Goal: Task Accomplishment & Management: Use online tool/utility

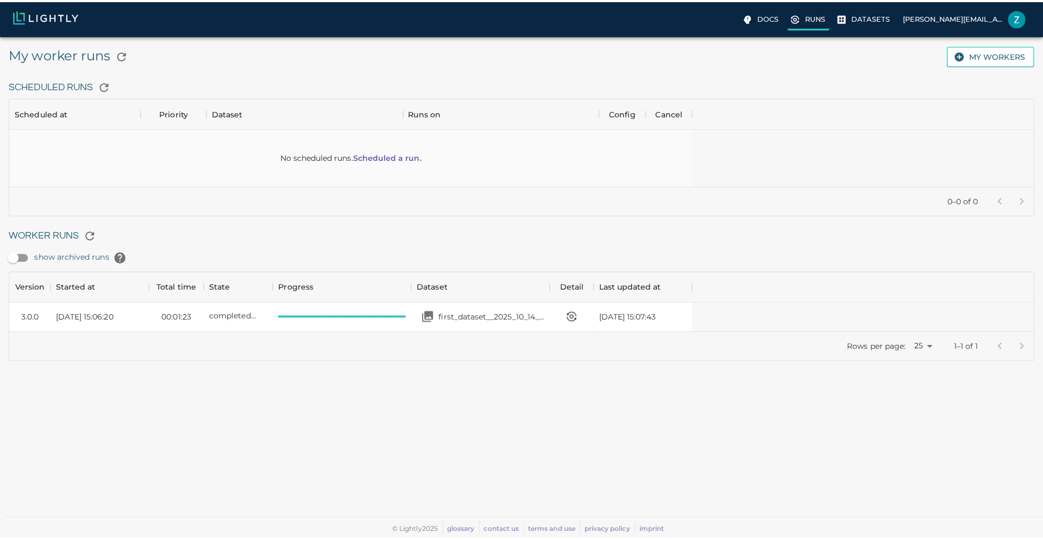
scroll to position [51, 669]
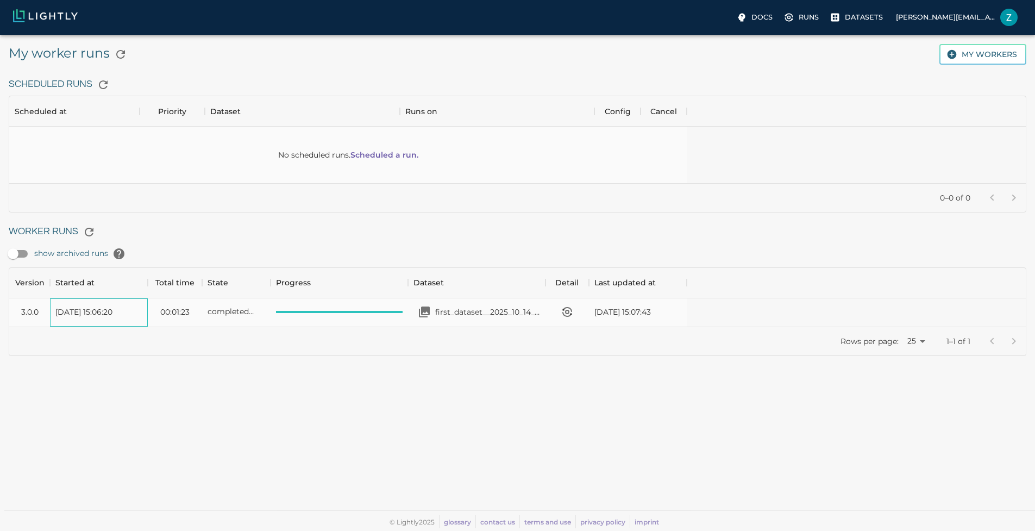
click at [148, 301] on div "Tue, 14.10.2025 15:06:20" at bounding box center [99, 312] width 98 height 28
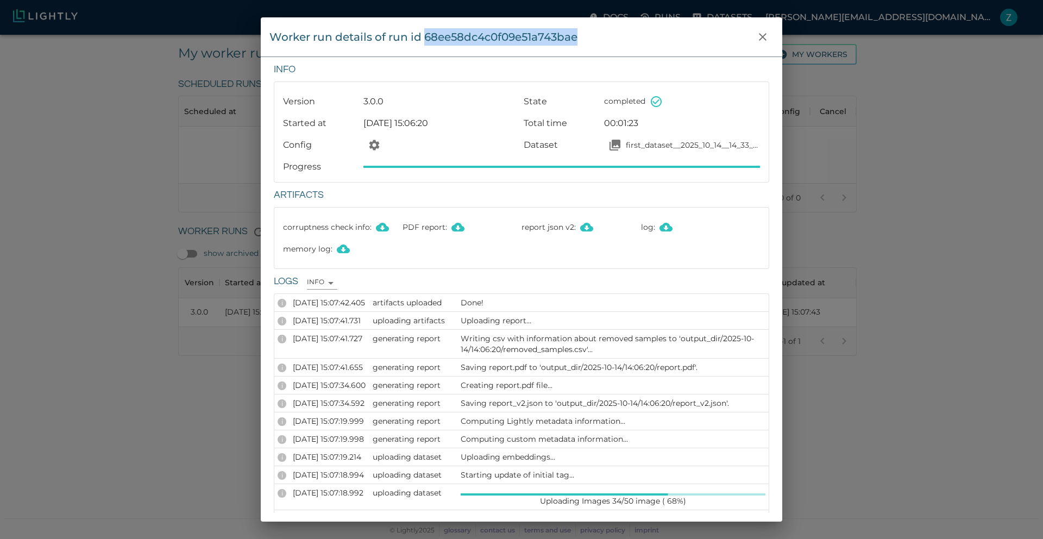
drag, startPoint x: 425, startPoint y: 39, endPoint x: 593, endPoint y: 37, distance: 167.4
click at [593, 37] on div "Worker run details of run id 68ee58dc4c0f09e51a743bae" at bounding box center [522, 37] width 504 height 22
click at [762, 31] on icon "close" at bounding box center [762, 36] width 13 height 13
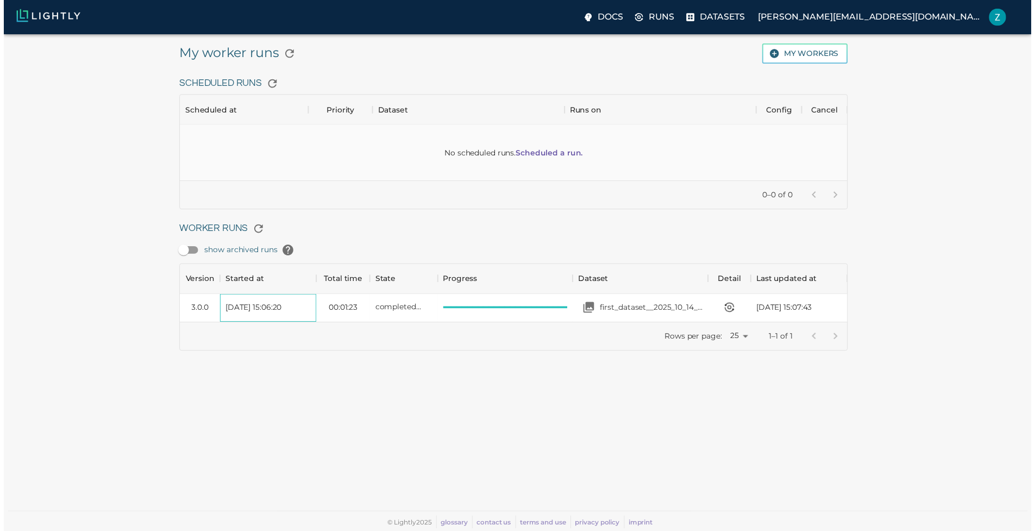
scroll to position [9, 9]
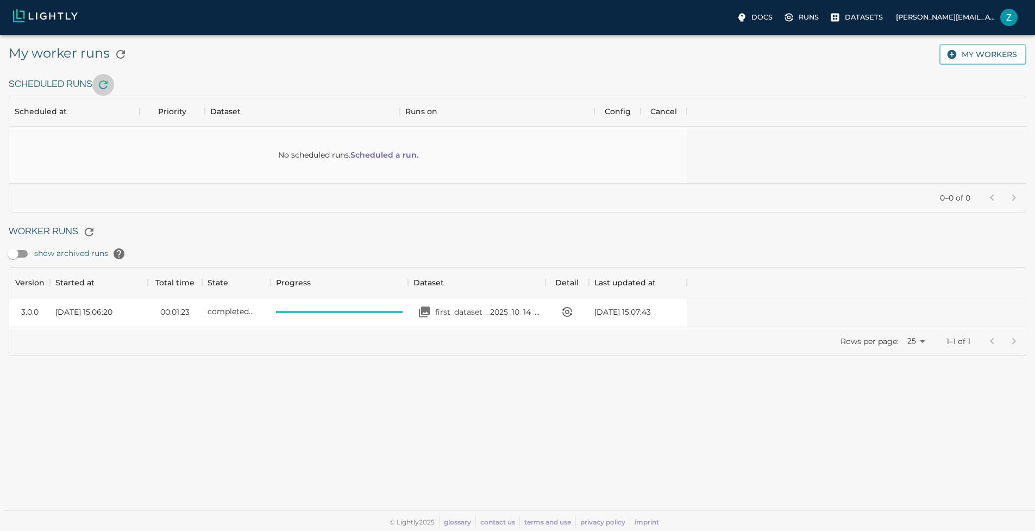
click at [110, 83] on icon "button" at bounding box center [103, 84] width 13 height 13
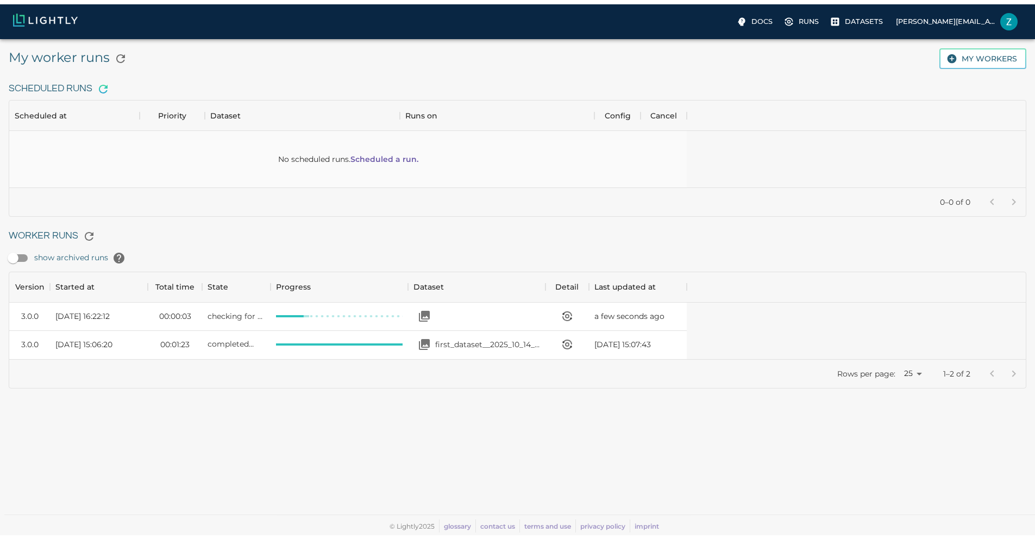
scroll to position [79, 669]
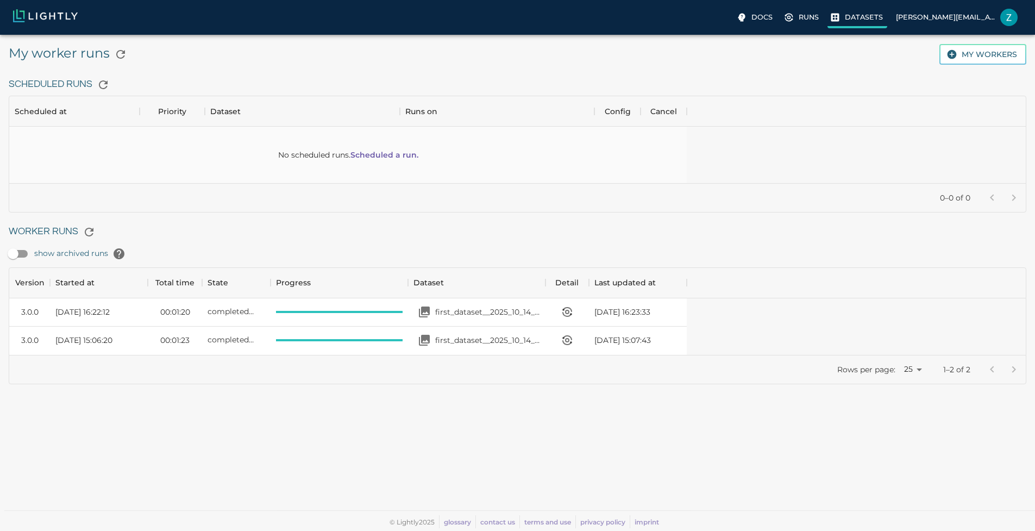
click at [828, 17] on label "Datasets" at bounding box center [858, 19] width 60 height 20
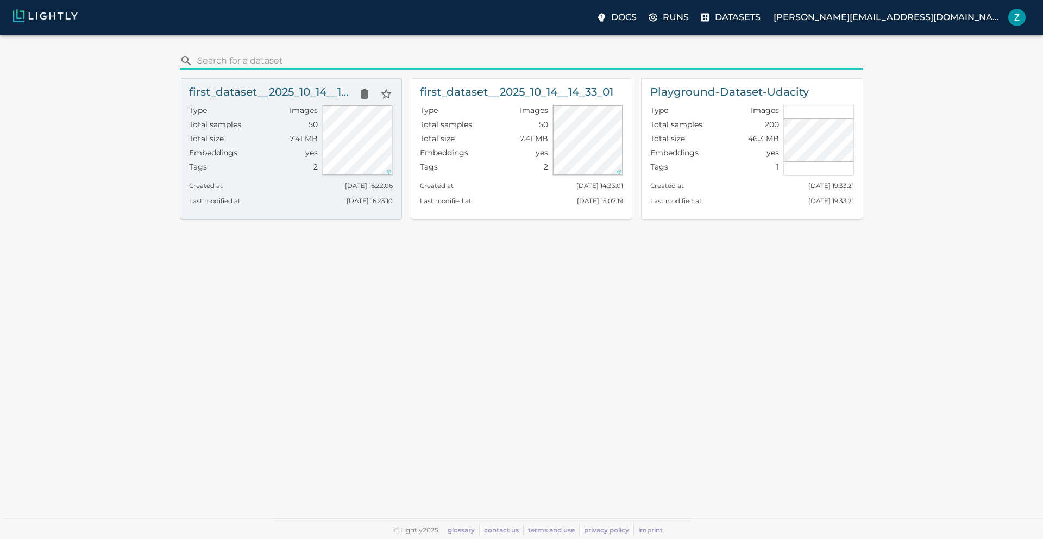
click at [290, 171] on div "Tags 2" at bounding box center [253, 168] width 129 height 14
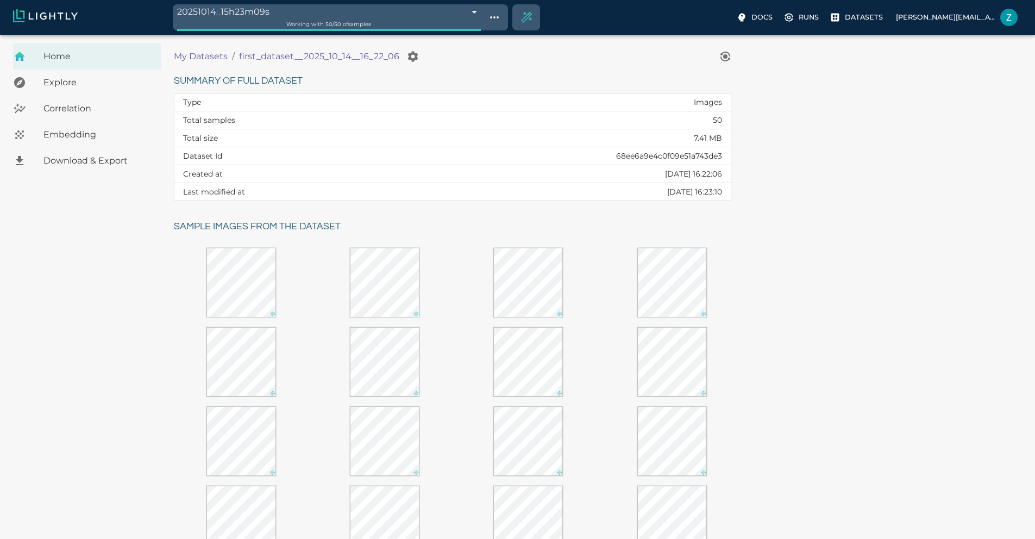
click at [99, 82] on span "Explore" at bounding box center [97, 82] width 109 height 13
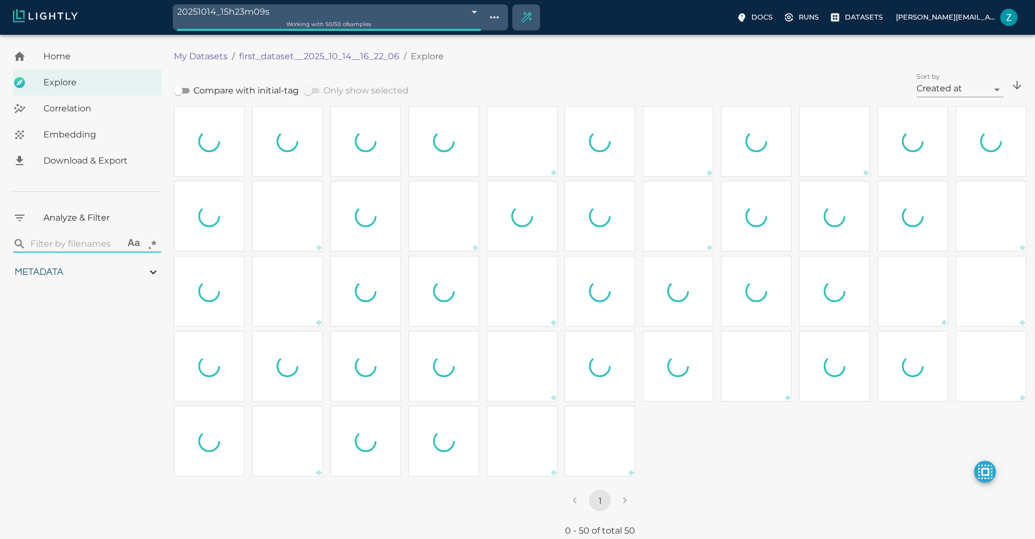
type input "10.9823599620434"
type input "2.47526621818543"
type input "83.9652662181854"
type input "0.310869565217391"
type input "2.28786956521739"
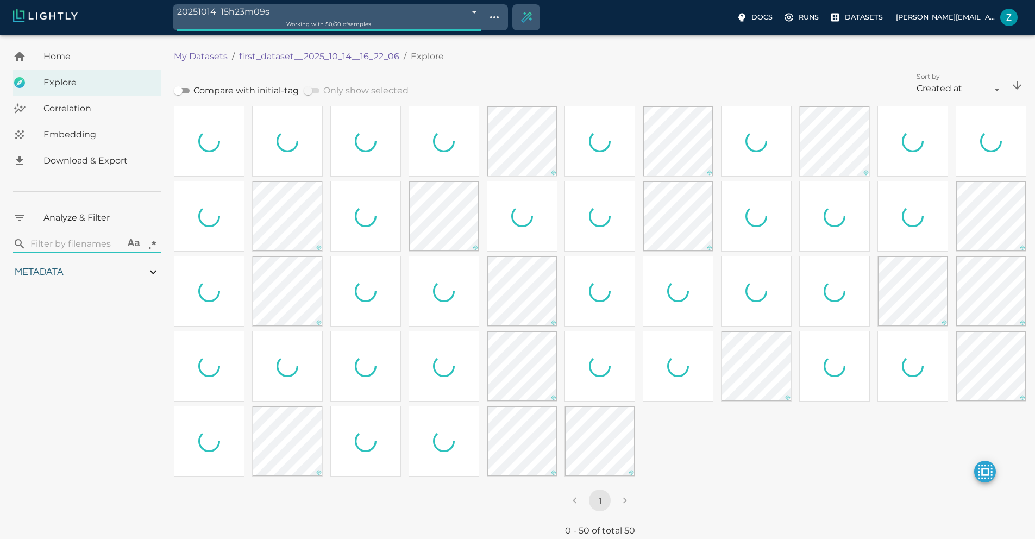
type input "10.9823599620434"
type input "2.47526621818543"
type input "83.9652662181854"
type input "0.310869565217391"
type input "2.28786956521739"
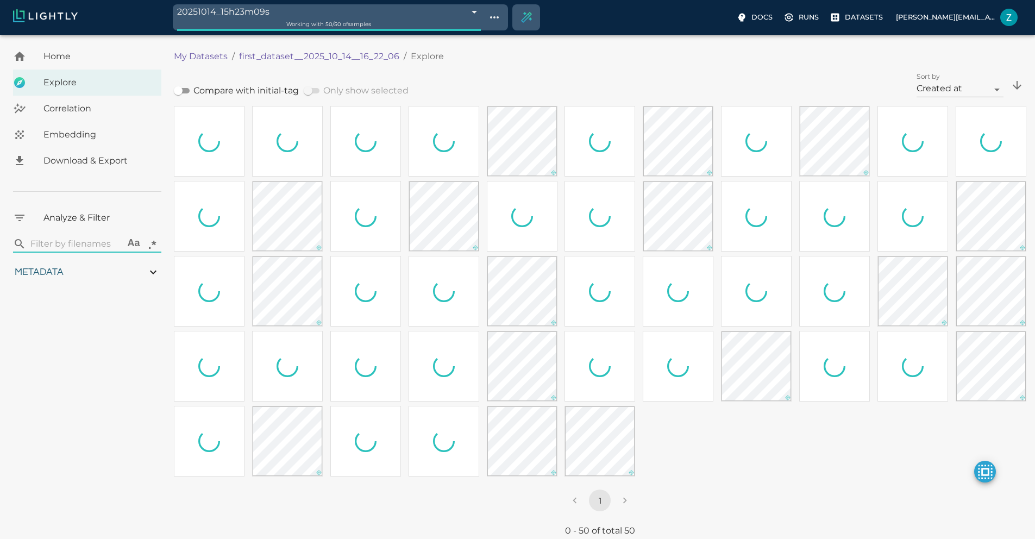
type input "10.9823599620434"
type input "2.47526621818543"
type input "83.9652662181854"
type input "0.310869565217391"
type input "2.28786956521739"
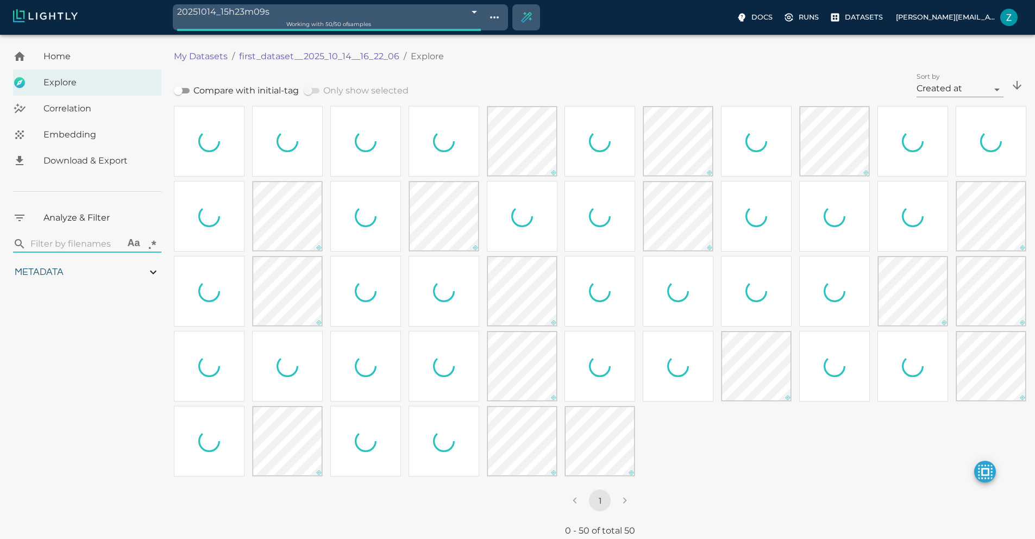
type input "10.9823599620434"
type input "2.47526621818543"
type input "83.9652662181854"
type input "0.310869565217391"
type input "2.28786956521739"
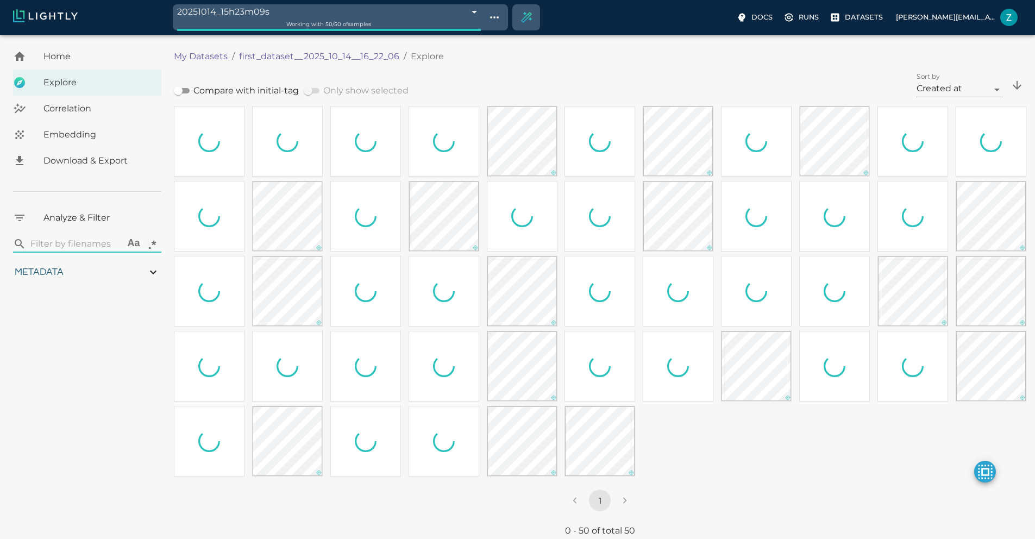
type input "10.9823599620434"
type input "2.47526621818543"
type input "83.9652662181854"
type input "0.310869565217391"
type input "2.28786956521739"
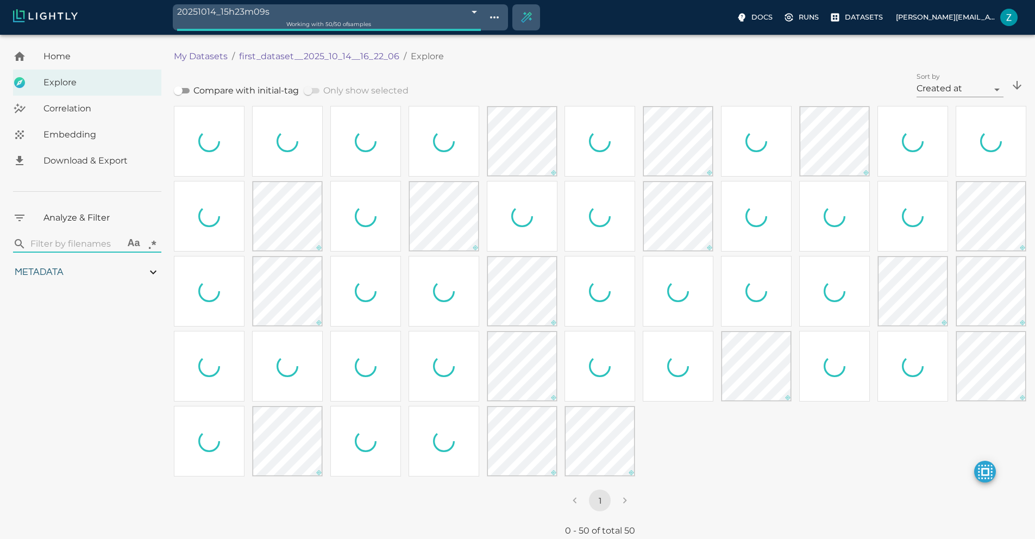
type input "10.9823599620434"
type input "2.47526621818543"
type input "83.9652662181854"
type input "0.310869565217391"
type input "2.28786956521739"
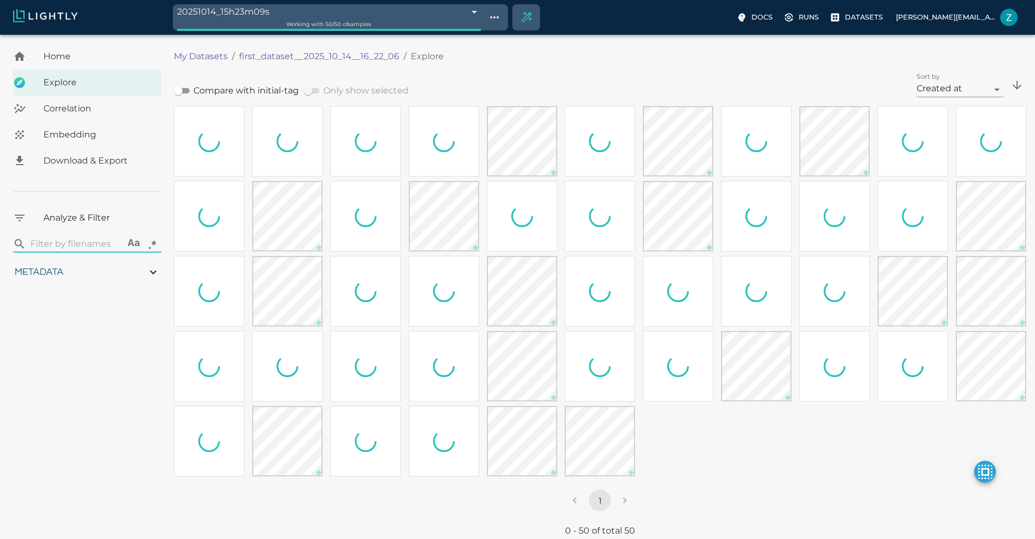
type input "10.9823599620434"
type input "2.47526621818543"
type input "83.9652662181854"
type input "0.310869565217391"
type input "2.28786956521739"
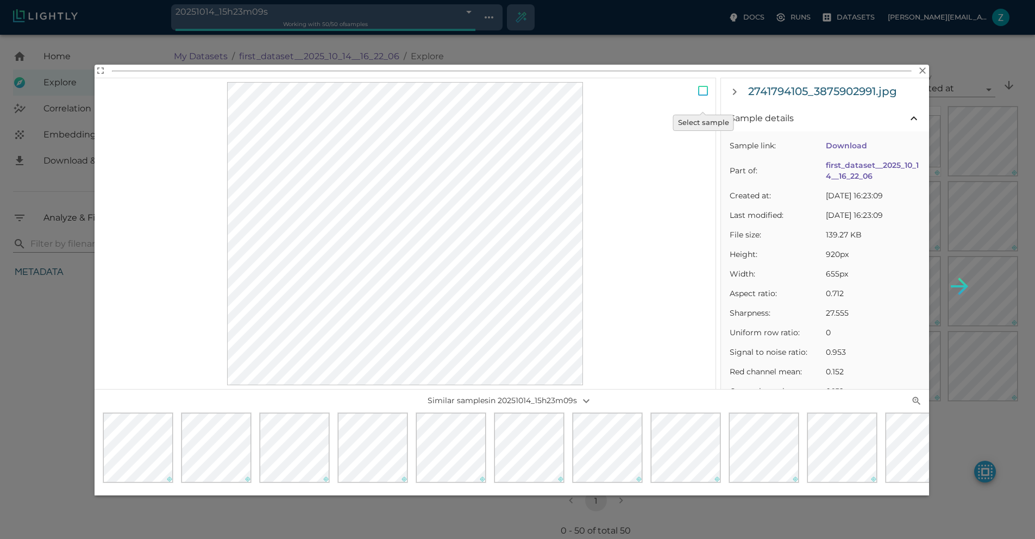
click at [698, 90] on input "Select sample" at bounding box center [703, 93] width 26 height 30
checkbox input "true"
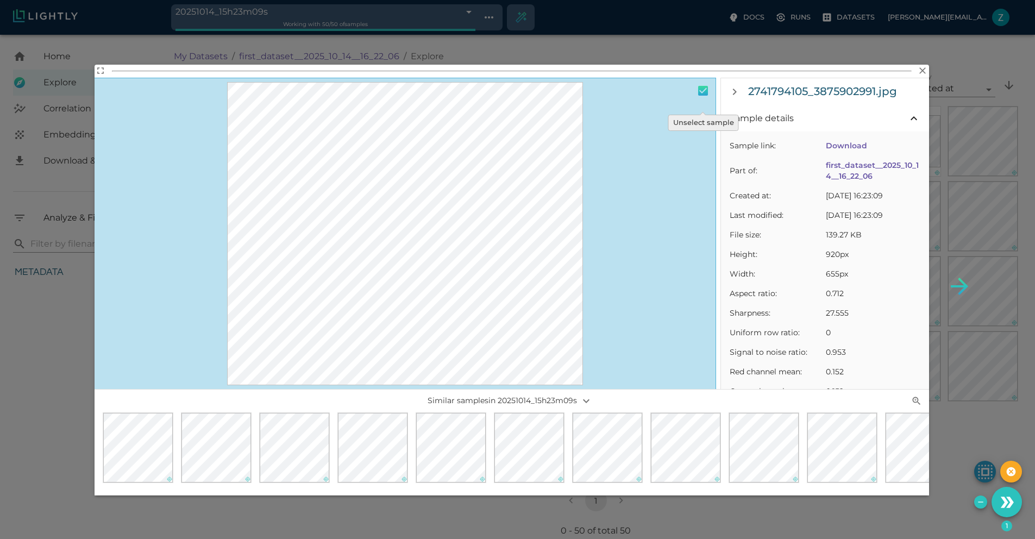
click at [698, 90] on input "Unselect sample" at bounding box center [703, 93] width 26 height 30
checkbox input "false"
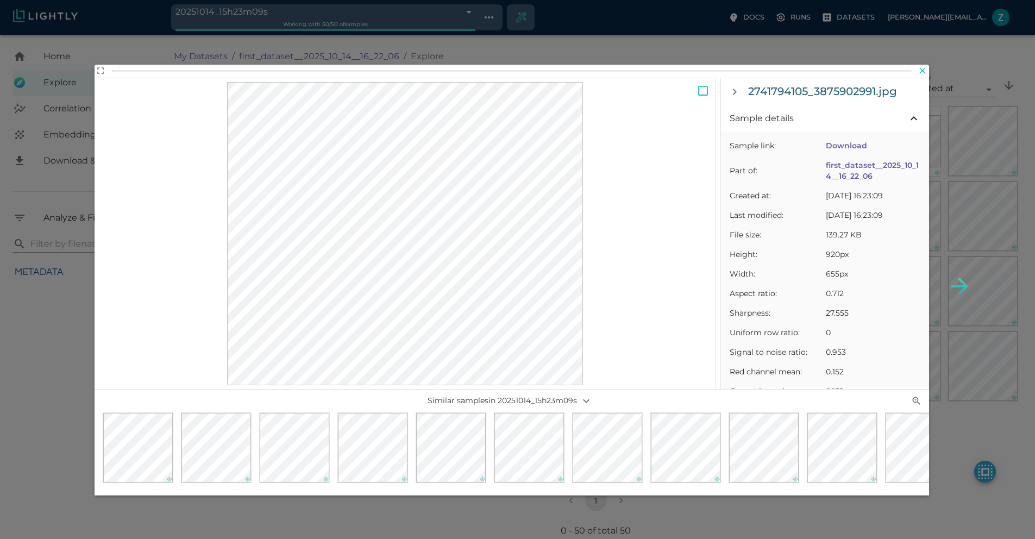
click at [919, 70] on icon "button" at bounding box center [922, 70] width 11 height 11
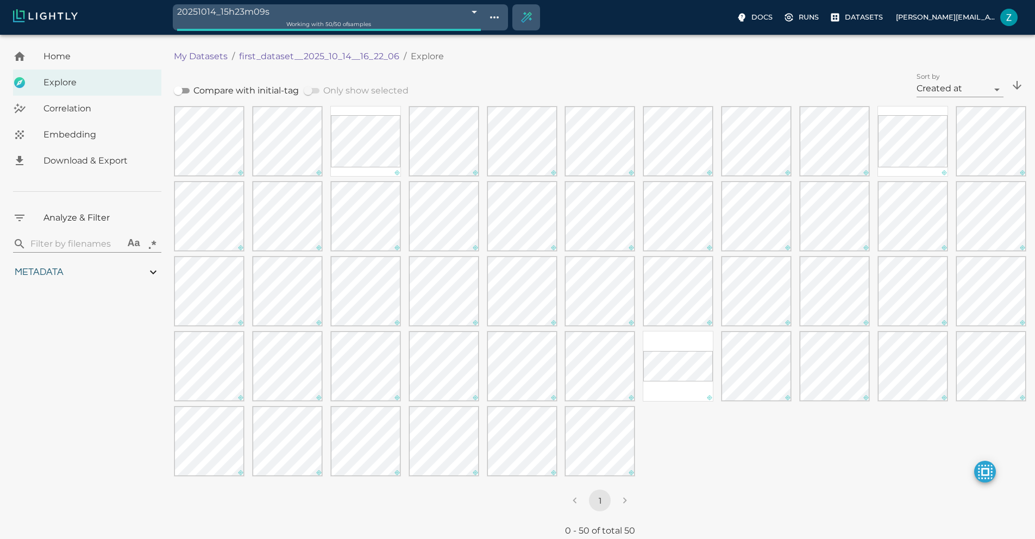
click at [78, 272] on div "Metadata" at bounding box center [87, 272] width 148 height 22
type input "10.9823599620434"
type input "2.47526621818543"
type input "83.9652662181854"
type input "0.310869565217391"
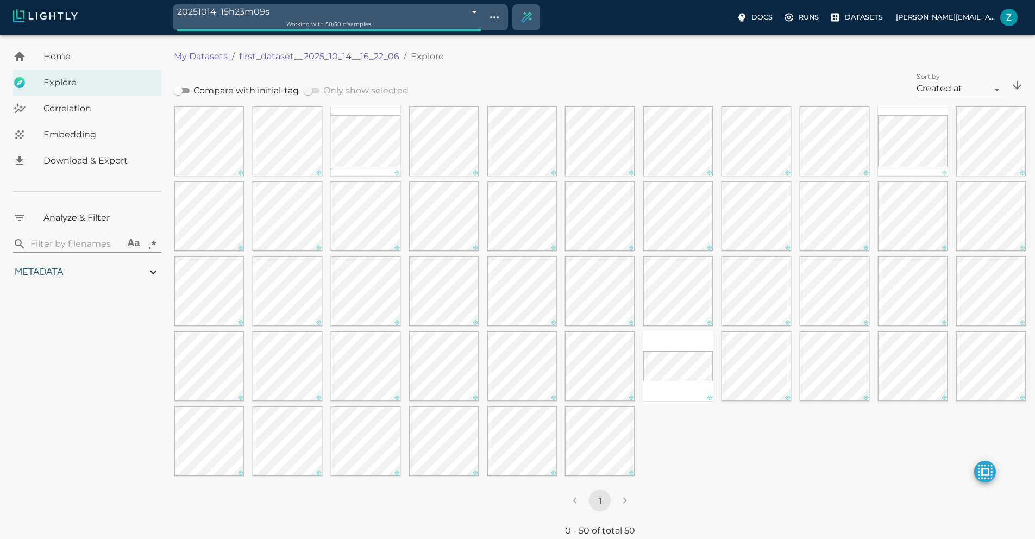
type input "2.28786956521739"
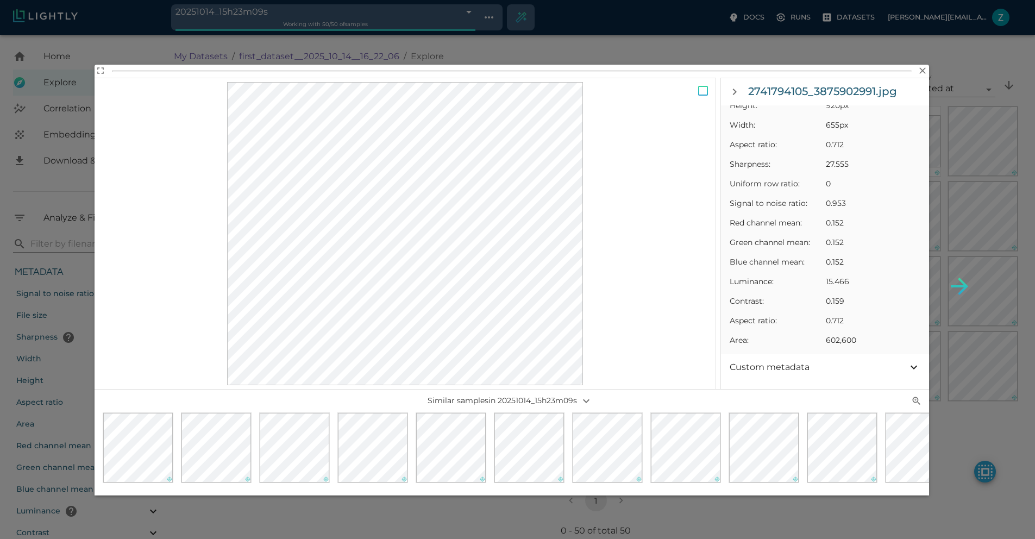
scroll to position [307, 0]
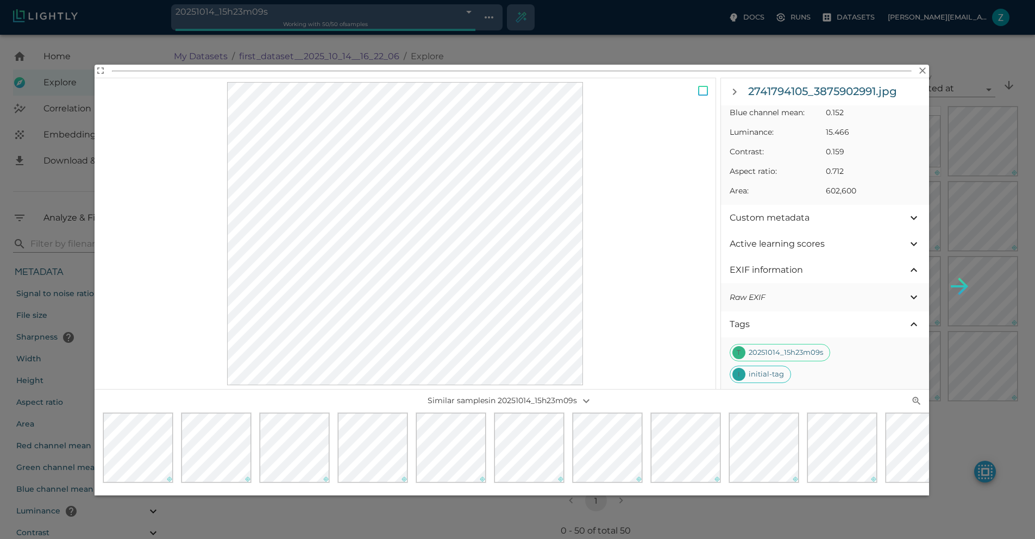
click at [812, 231] on div "Active learning scores" at bounding box center [825, 244] width 208 height 26
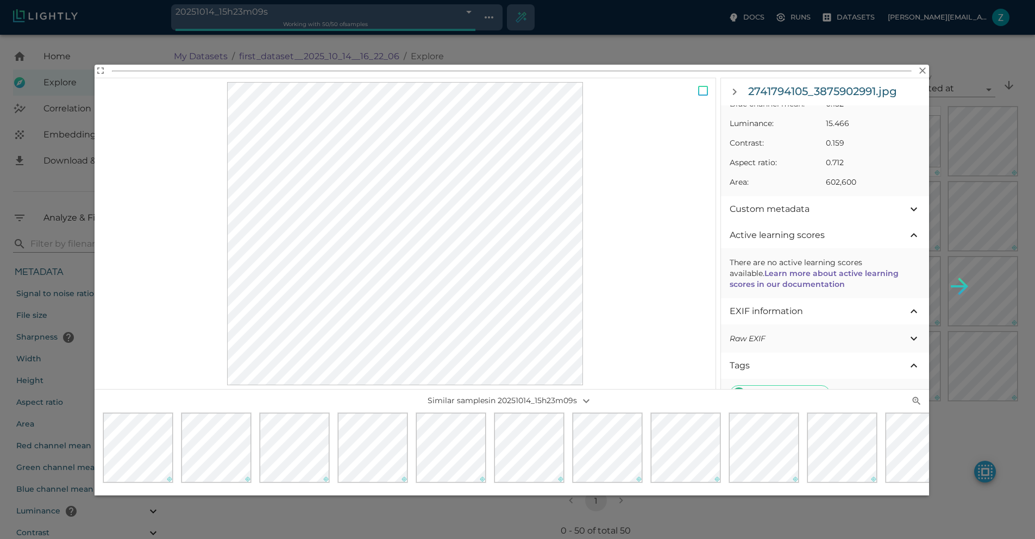
click at [805, 216] on div "Custom metadata" at bounding box center [825, 209] width 208 height 26
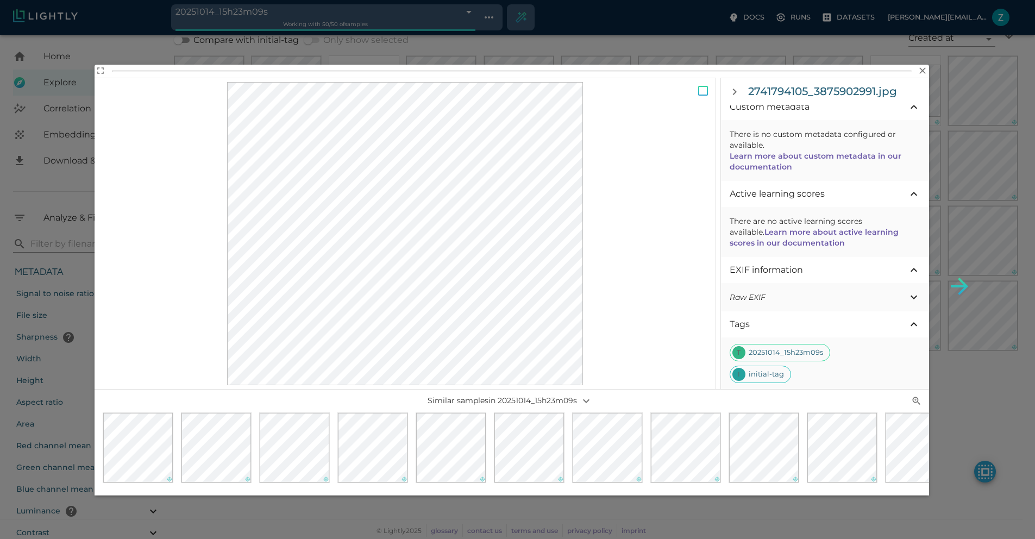
scroll to position [0, 0]
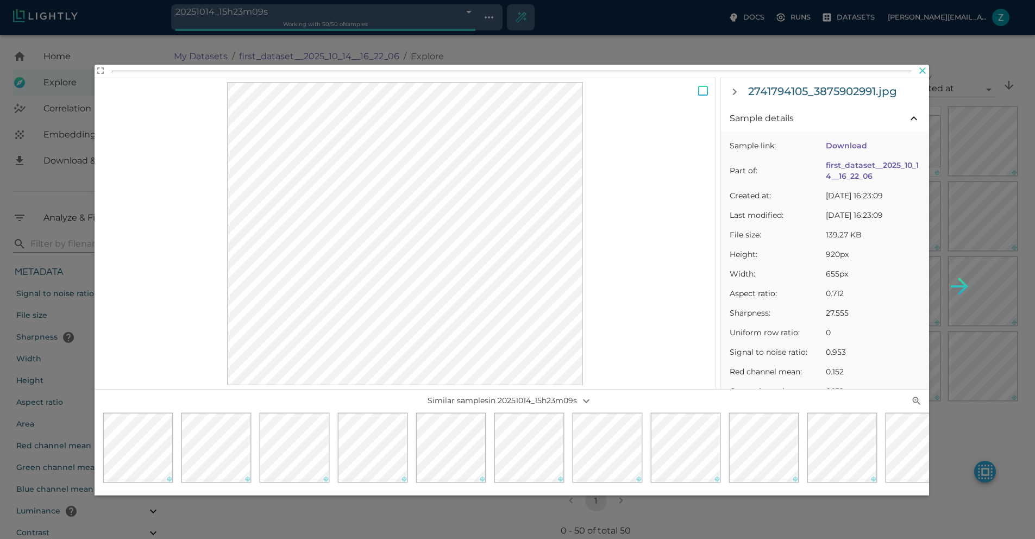
click at [925, 72] on icon "button" at bounding box center [922, 70] width 11 height 11
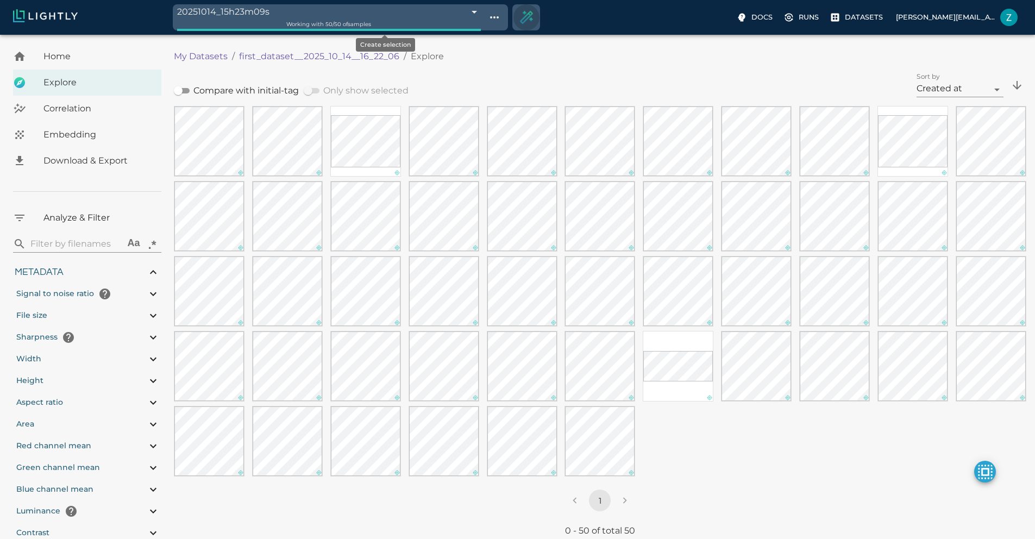
click at [513, 26] on button "Create selection" at bounding box center [526, 17] width 26 height 26
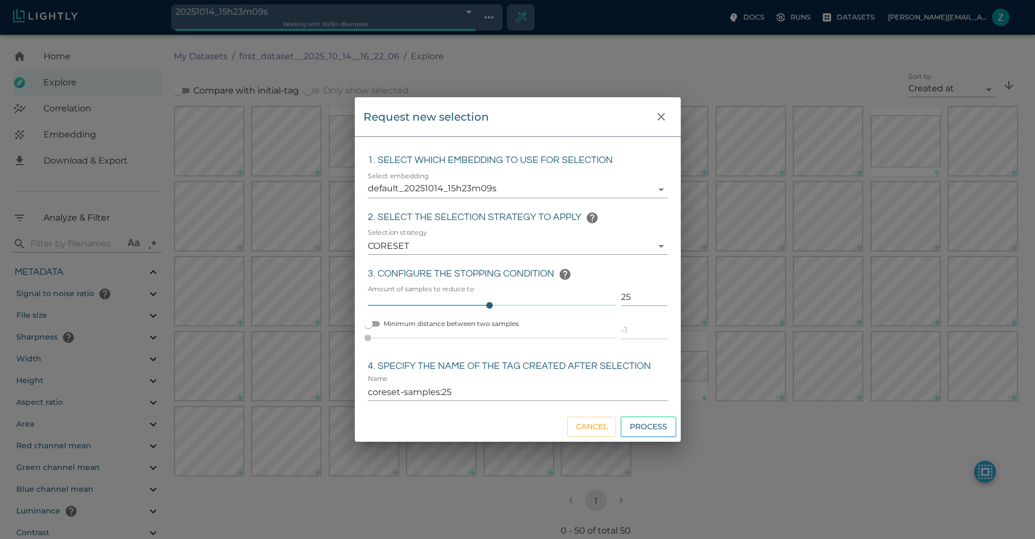
click at [484, 186] on body "20251014_15h23m09s 68ee6adddf0b544935d9f5ba Working with 50 / 50 of samples Doc…" at bounding box center [517, 312] width 1035 height 555
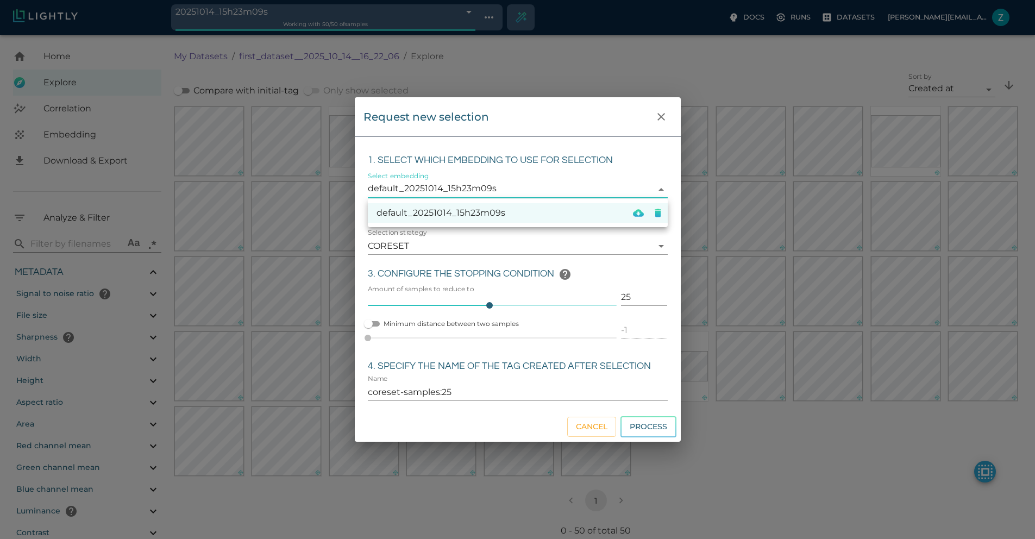
click at [559, 172] on div at bounding box center [517, 269] width 1035 height 539
click at [499, 247] on body "20251014_15h23m09s 68ee6adddf0b544935d9f5ba Working with 50 / 50 of samples Doc…" at bounding box center [517, 312] width 1035 height 555
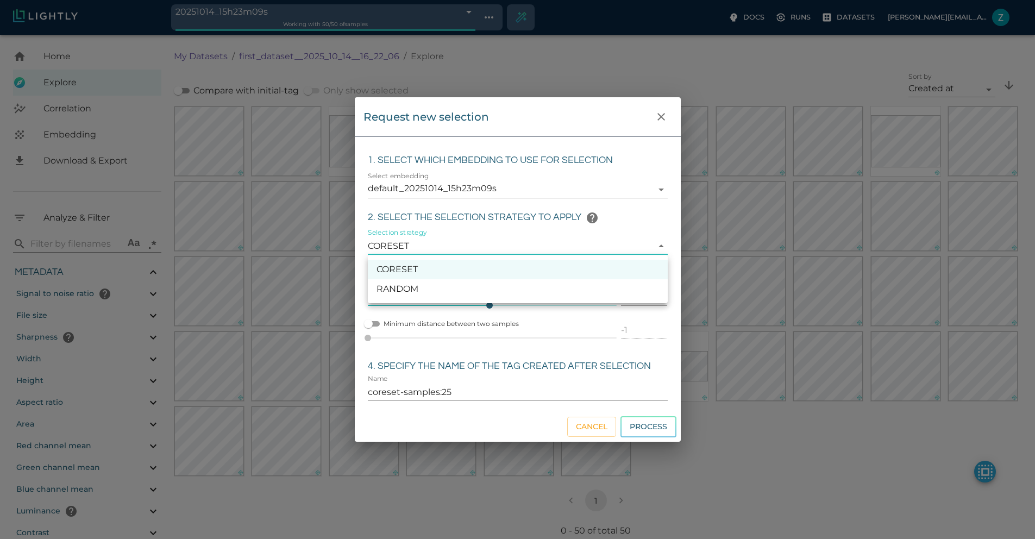
click at [509, 232] on div at bounding box center [517, 269] width 1035 height 539
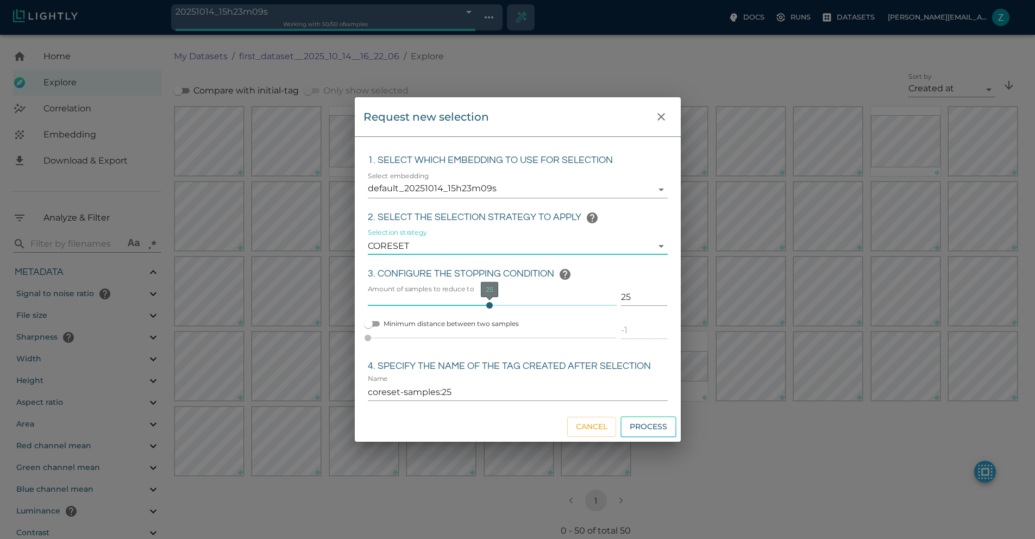
type input "26"
type input "coreset-samples:26"
type input "28"
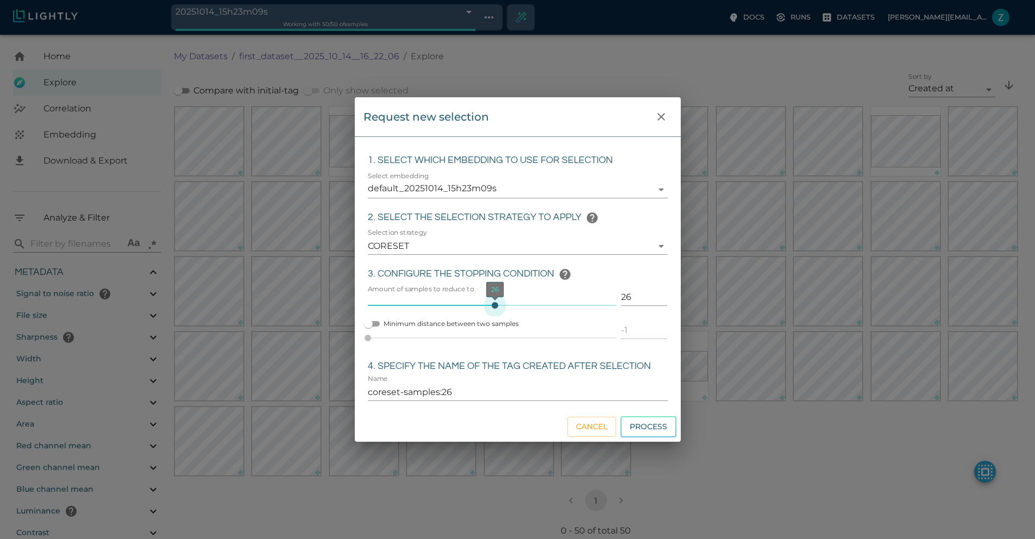
type input "coreset-samples:28"
type input "29"
type input "coreset-samples:29"
type input "32"
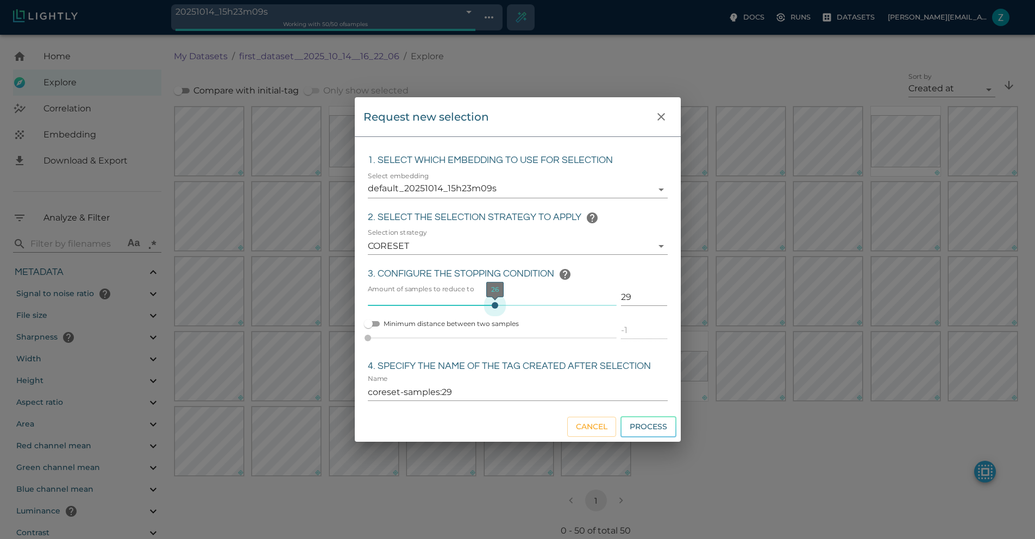
type input "32"
type input "coreset-samples:32"
type input "34"
type input "coreset-samples:34"
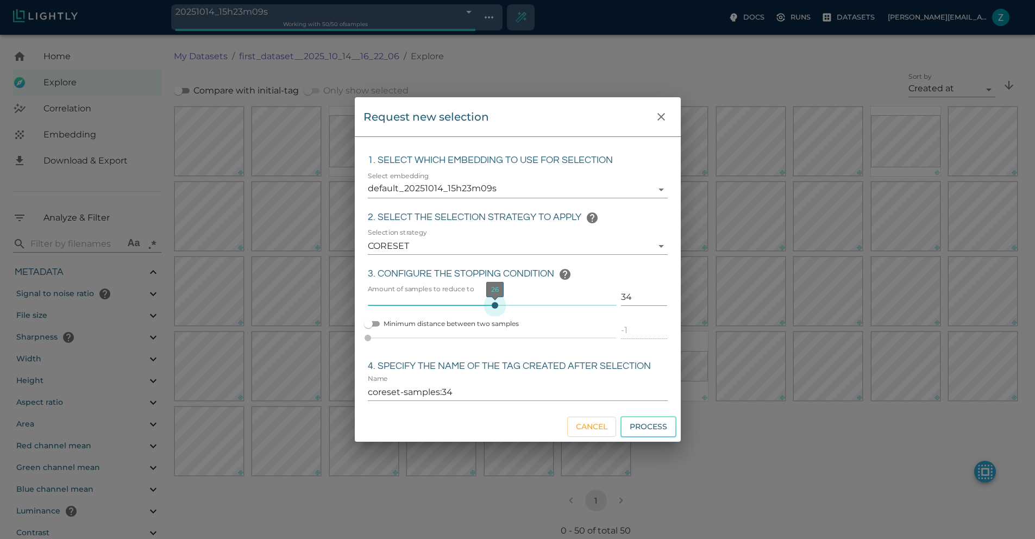
type input "37"
type input "coreset-samples:37"
type input "39"
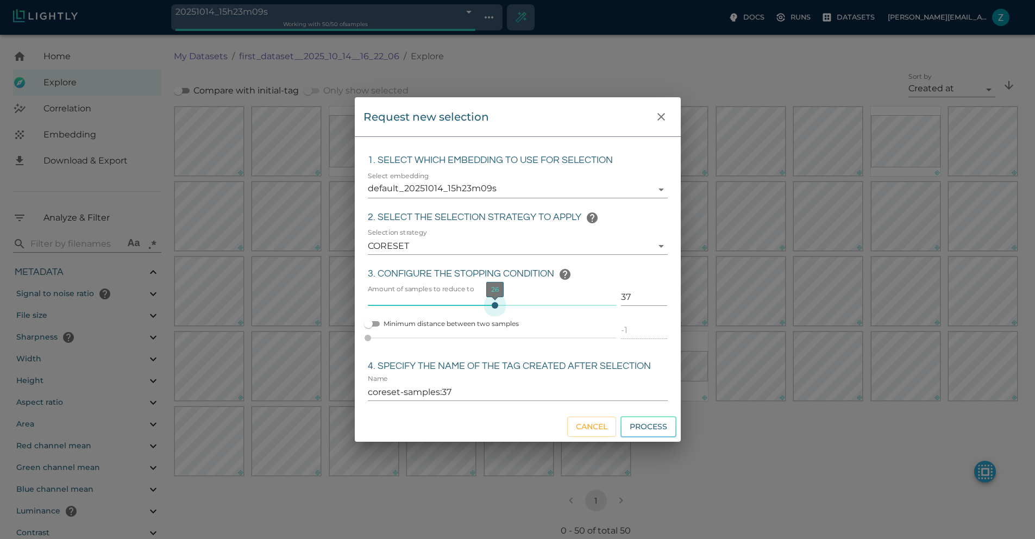
type input "coreset-samples:39"
type input "41"
type input "coreset-samples:41"
type input "42"
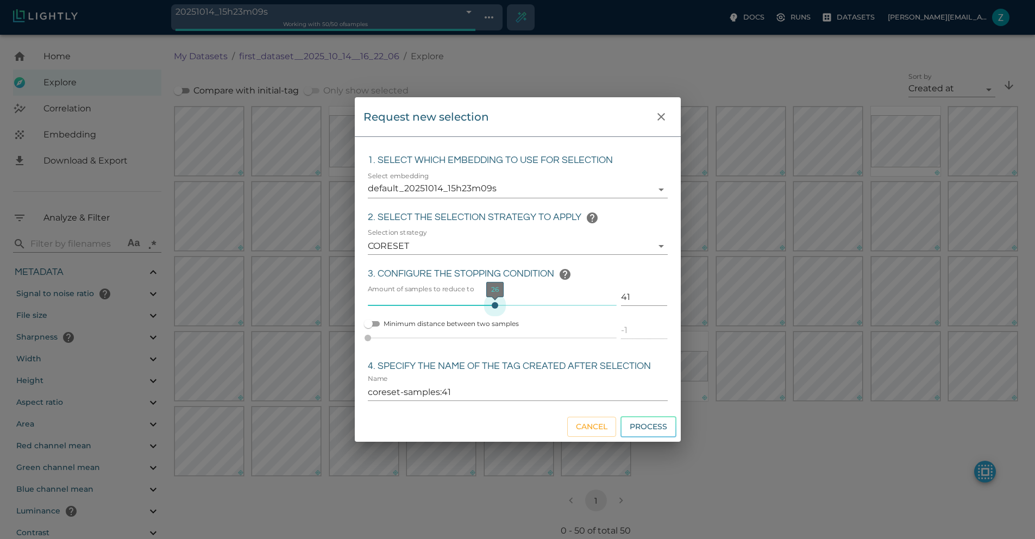
type input "42"
type input "coreset-samples:42"
type input "43"
type input "coreset-samples:43"
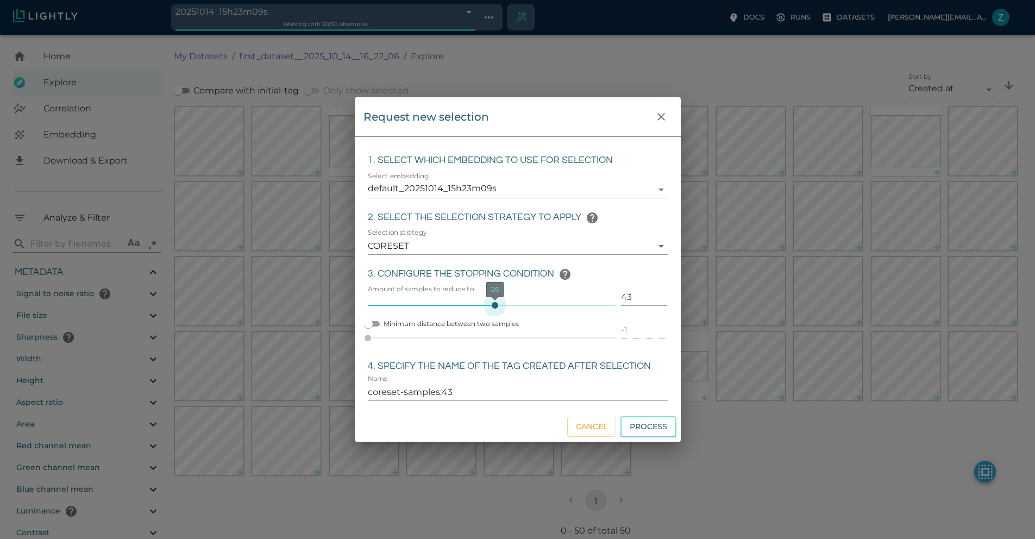
type input "44"
type input "coreset-samples:44"
type input "45"
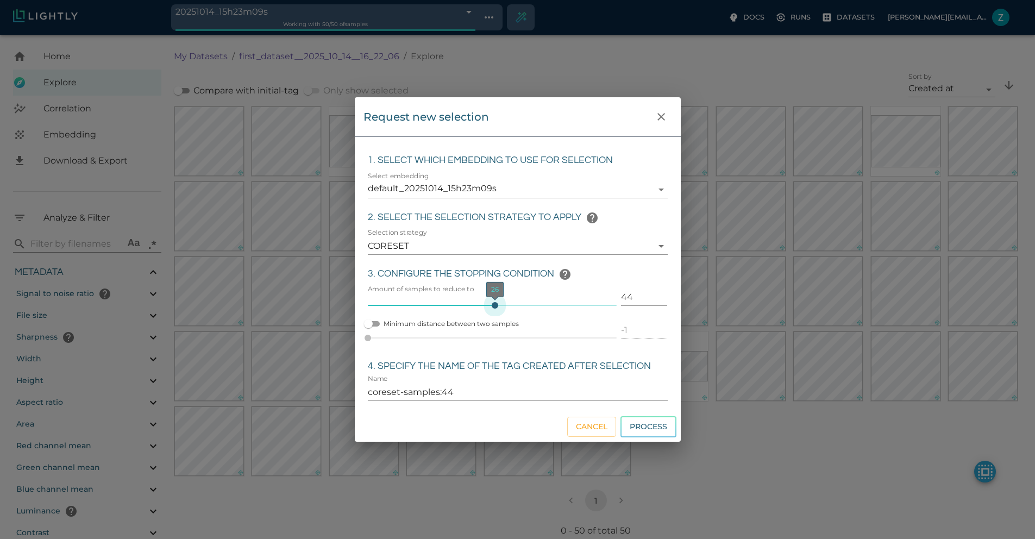
type input "coreset-samples:45"
type input "44"
type input "coreset-samples:44"
type input "43"
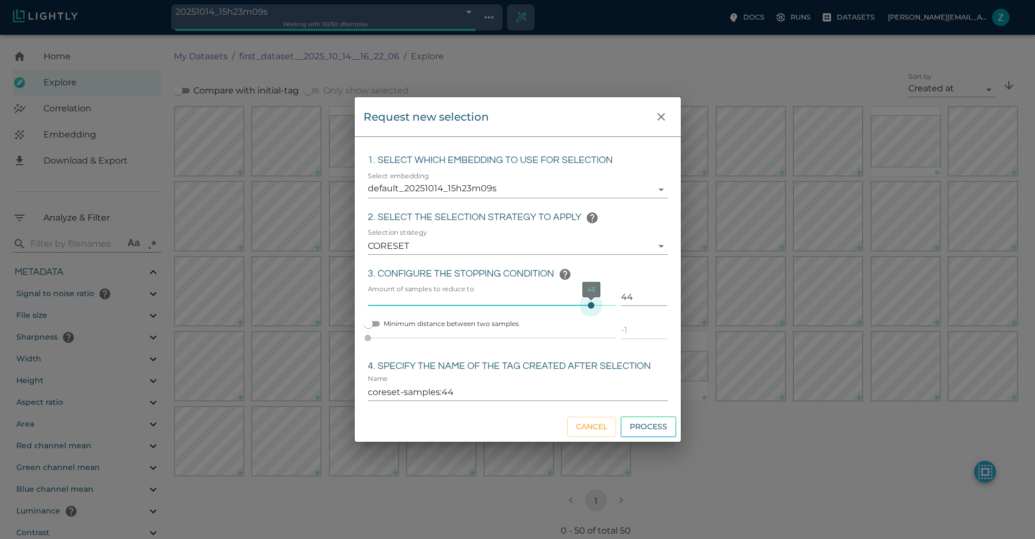
type input "43"
type input "coreset-samples:43"
type input "41"
type input "coreset-samples:41"
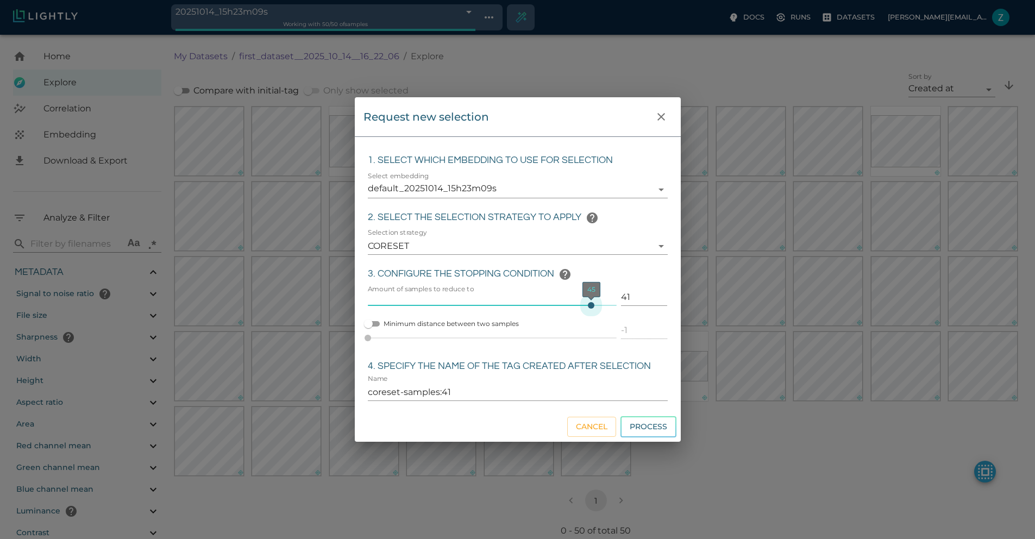
type input "39"
type input "coreset-samples:39"
type input "37"
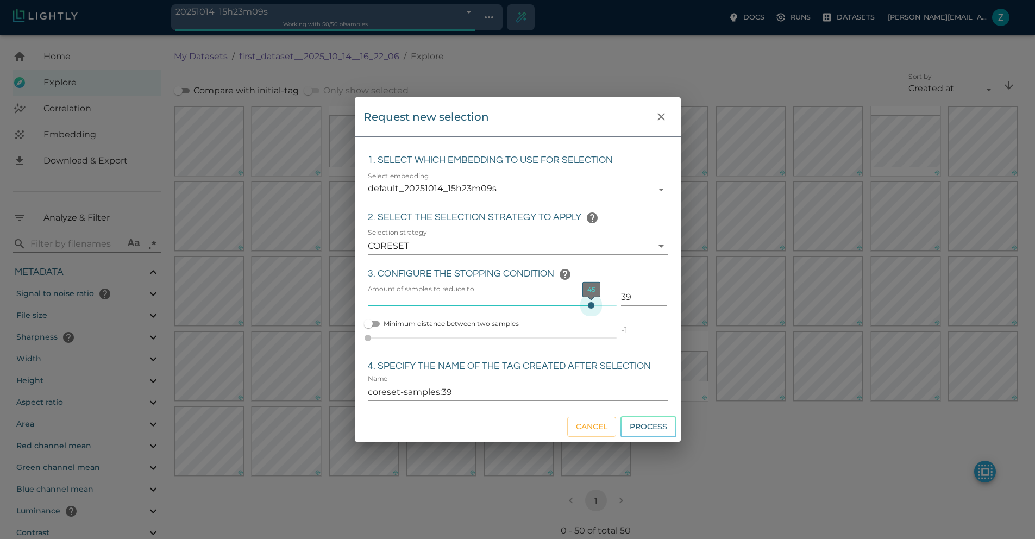
type input "coreset-samples:37"
type input "35"
type input "coreset-samples:35"
type input "33"
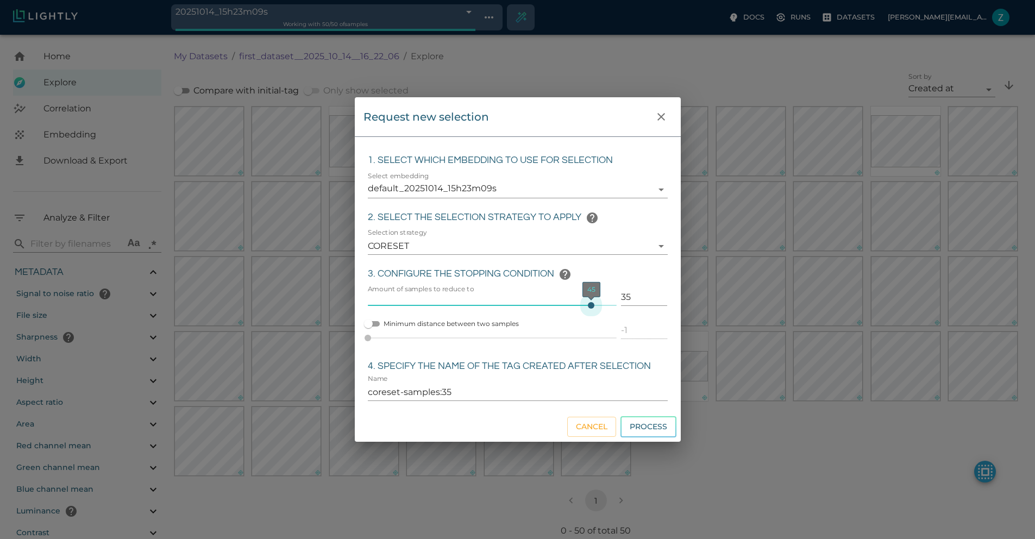
type input "33"
type input "coreset-samples:33"
type input "32"
type input "coreset-samples:32"
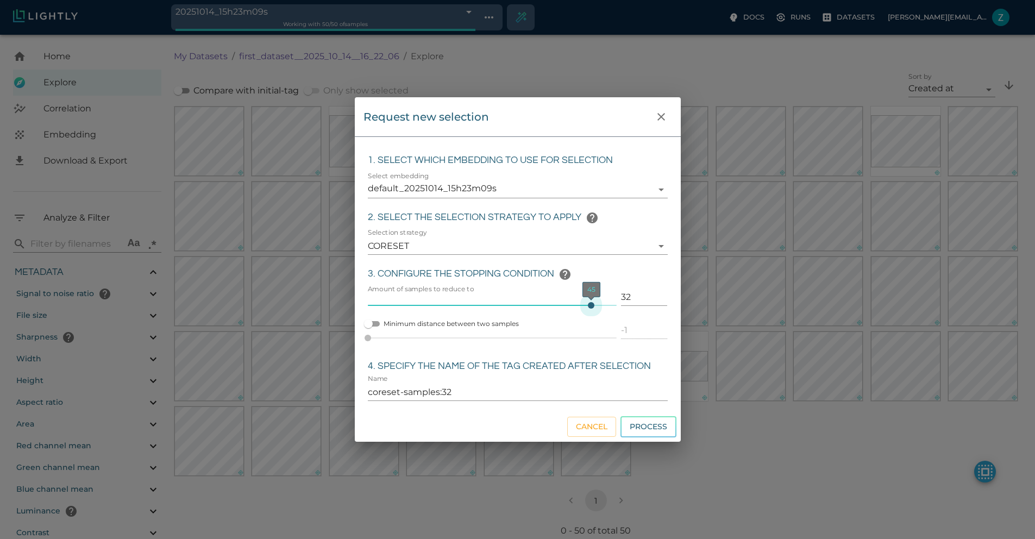
type input "31"
type input "coreset-samples:31"
type input "30"
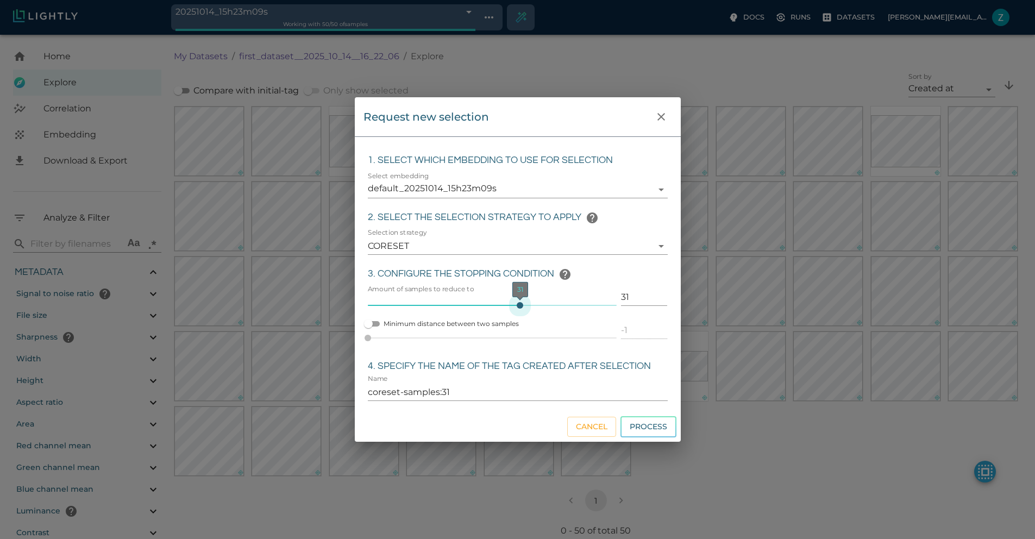
type input "coreset-samples:30"
type input "29"
type input "coreset-samples:29"
type input "28"
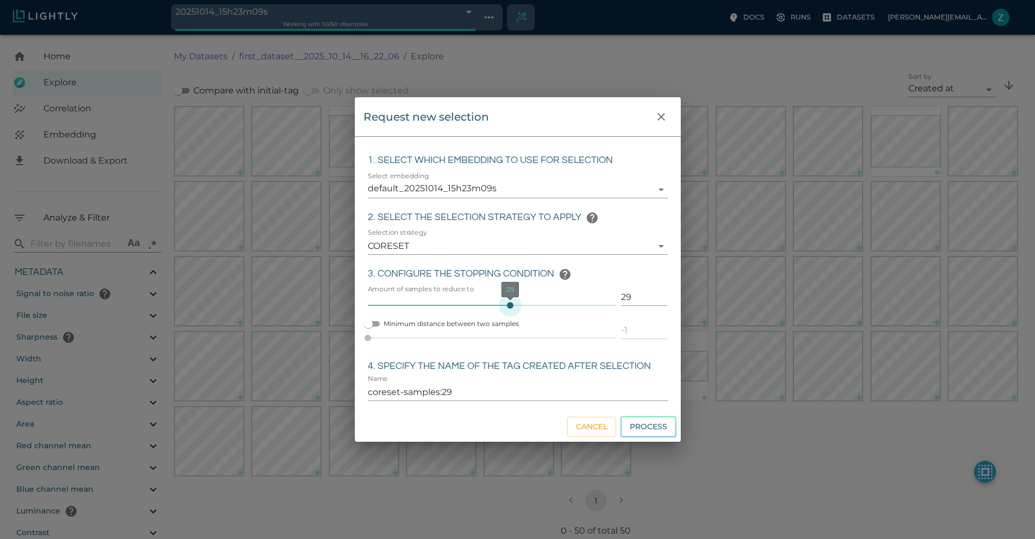
type input "28"
type input "coreset-samples:28"
type input "30"
type input "coreset-samples:30"
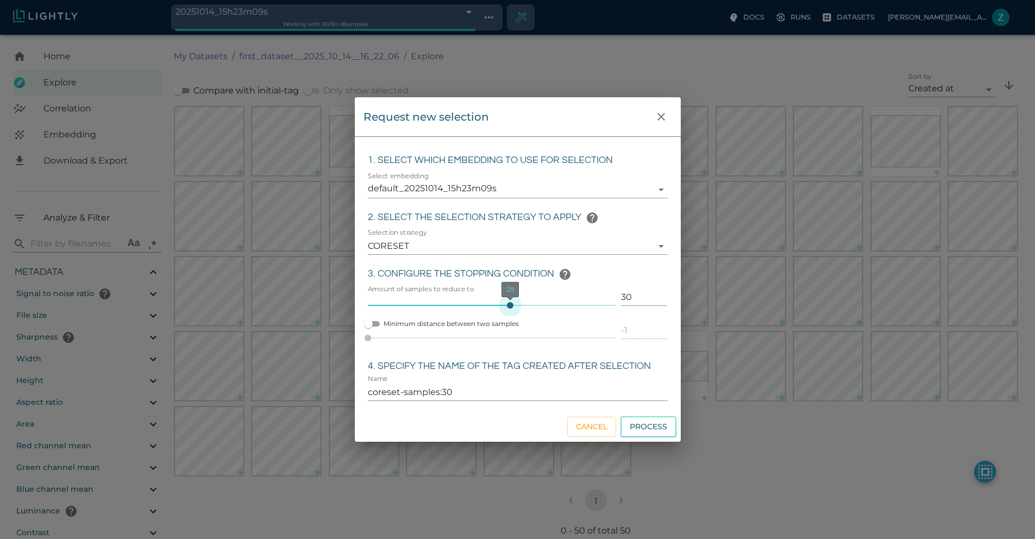
type input "32"
type input "coreset-samples:32"
type input "36"
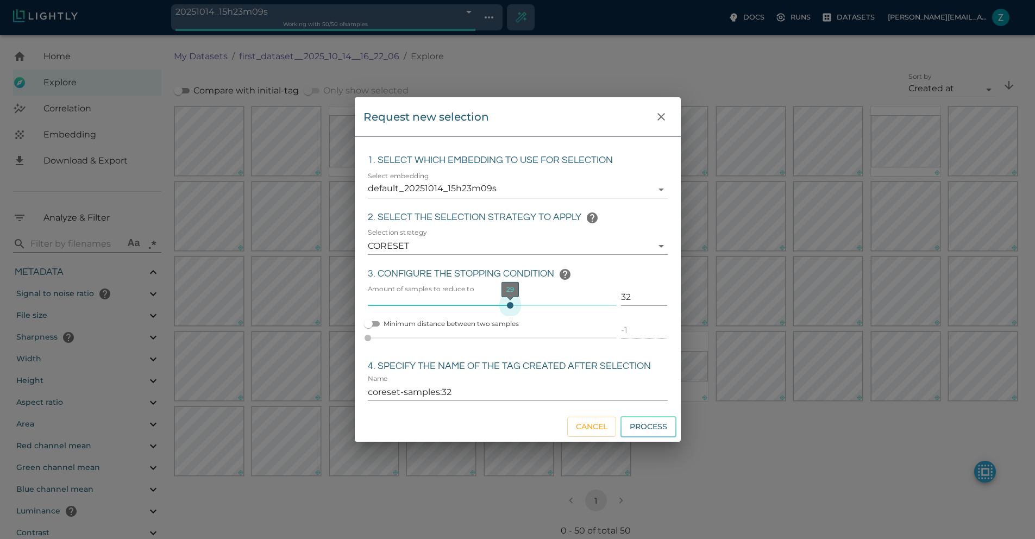
type input "coreset-samples:36"
type input "39"
type input "coreset-samples:39"
type input "42"
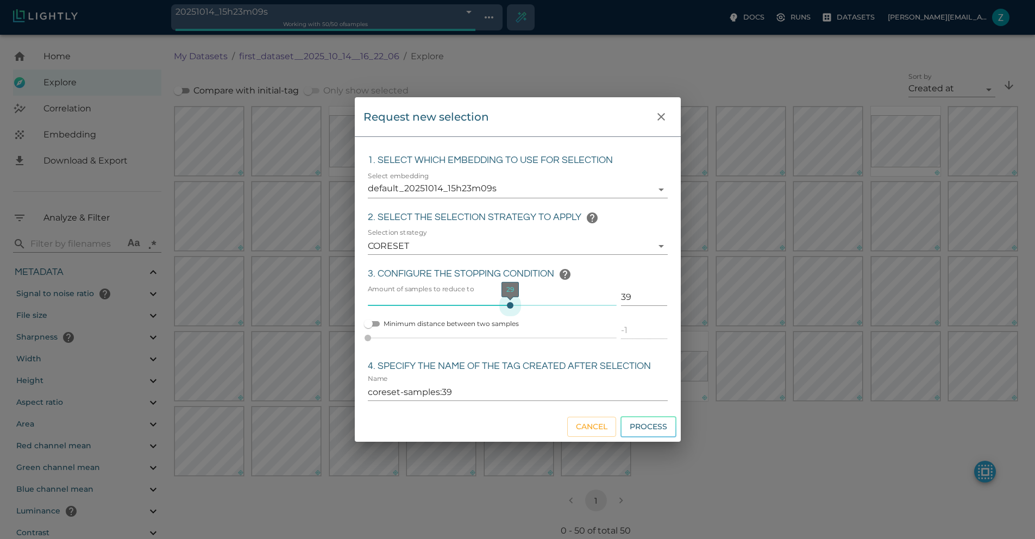
type input "42"
type input "coreset-samples:42"
type input "44"
type input "coreset-samples:44"
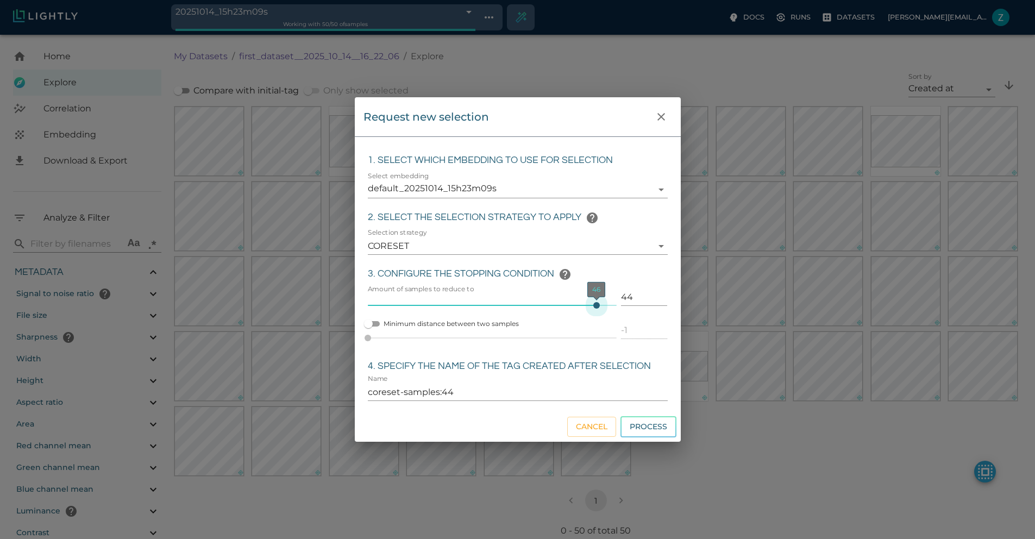
type input "46"
type input "coreset-samples:46"
type input "47"
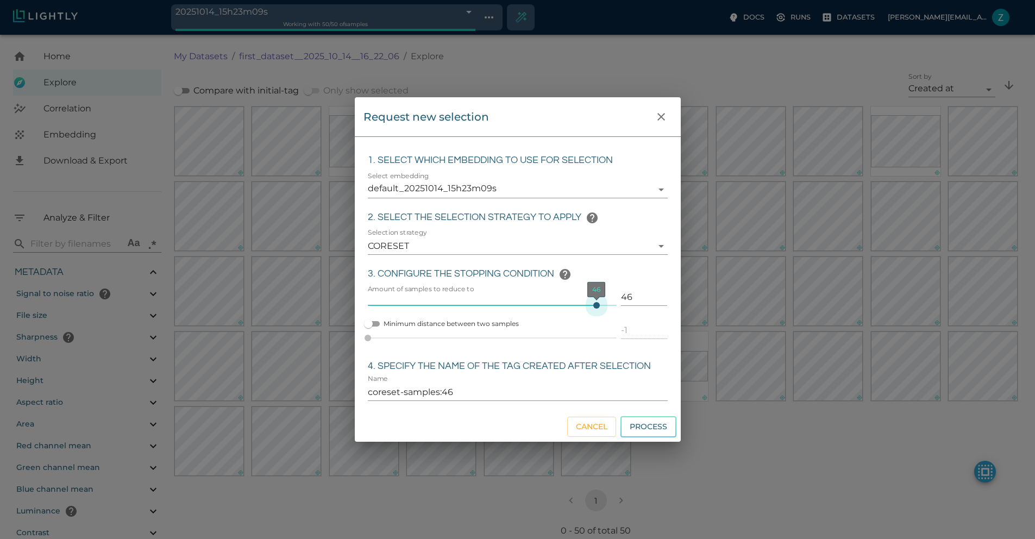
type input "coreset-samples:47"
type input "48"
type input "coreset-samples:48"
type input "49"
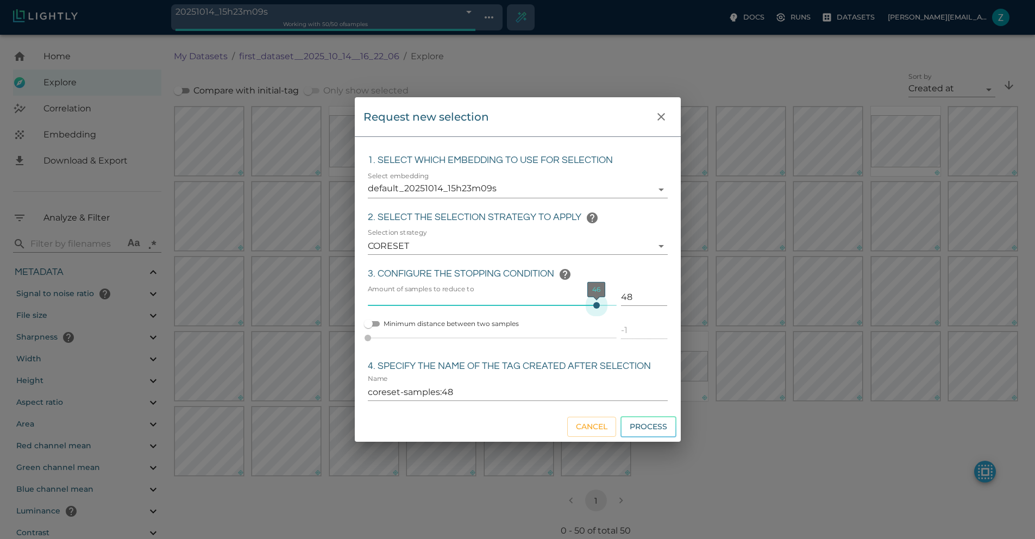
type input "49"
type input "coreset-samples:49"
type input "48"
type input "coreset-samples:48"
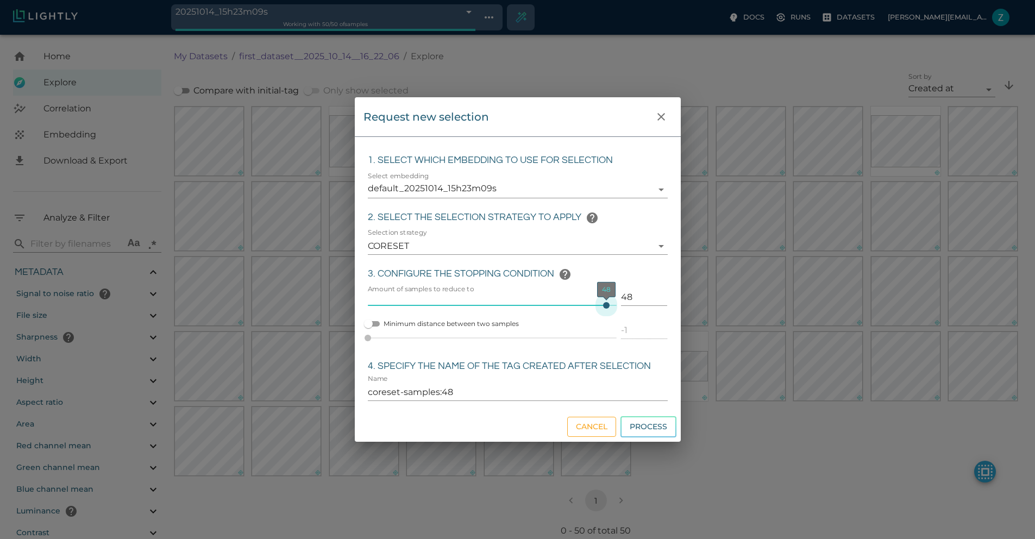
type input "47"
type input "coreset-samples:47"
type input "46"
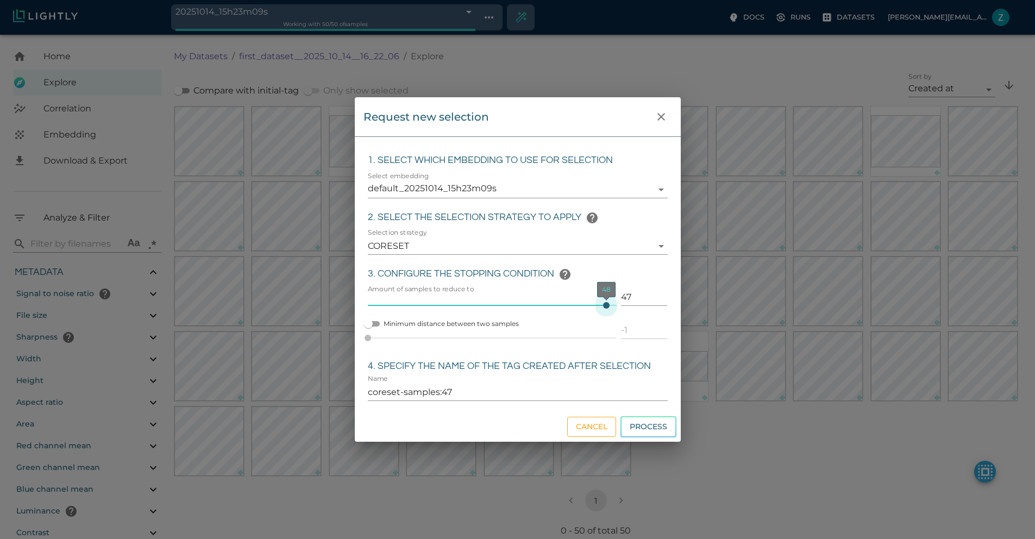
type input "coreset-samples:46"
type input "45"
type input "coreset-samples:45"
type input "44"
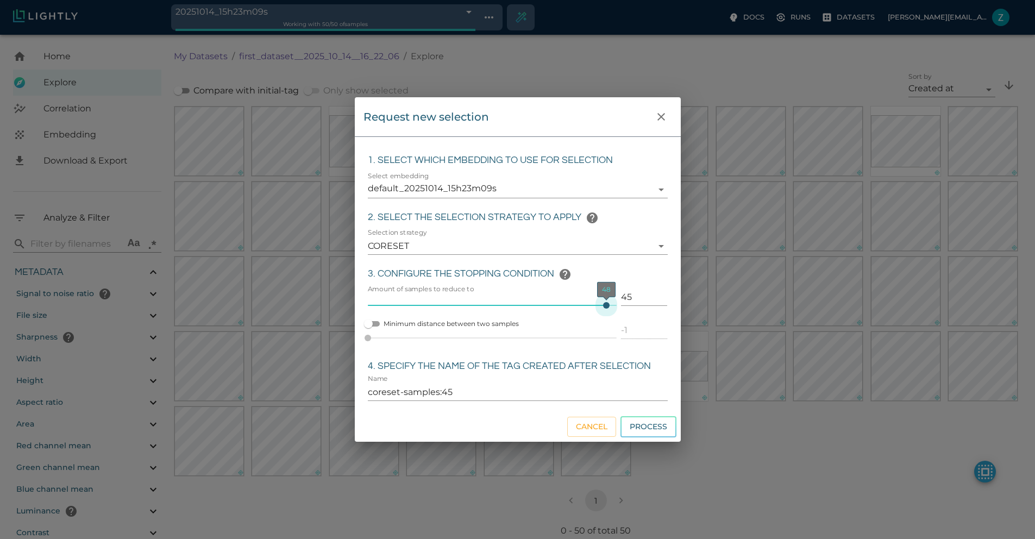
type input "44"
type input "coreset-samples:44"
type input "43"
type input "coreset-samples:43"
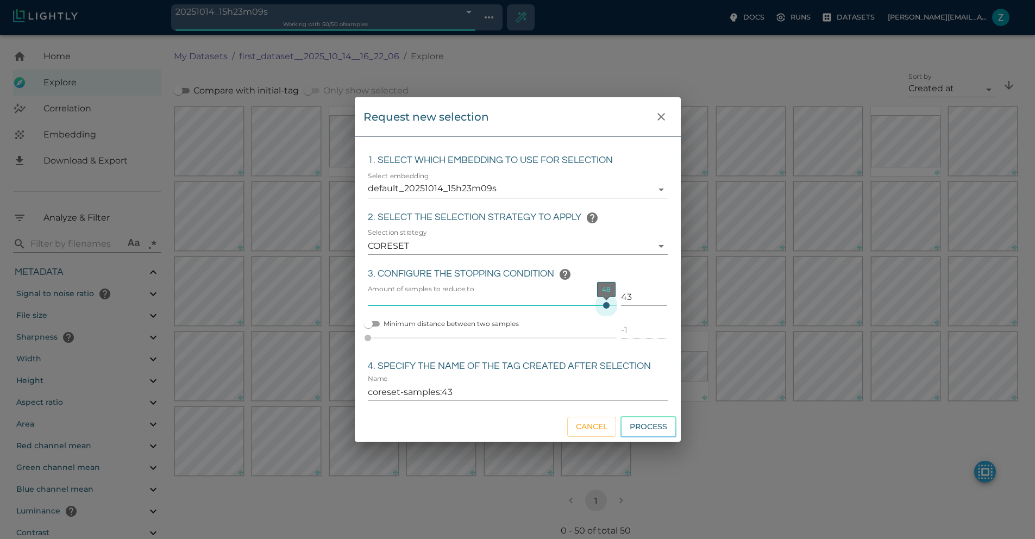
type input "42"
type input "coreset-samples:42"
type input "41"
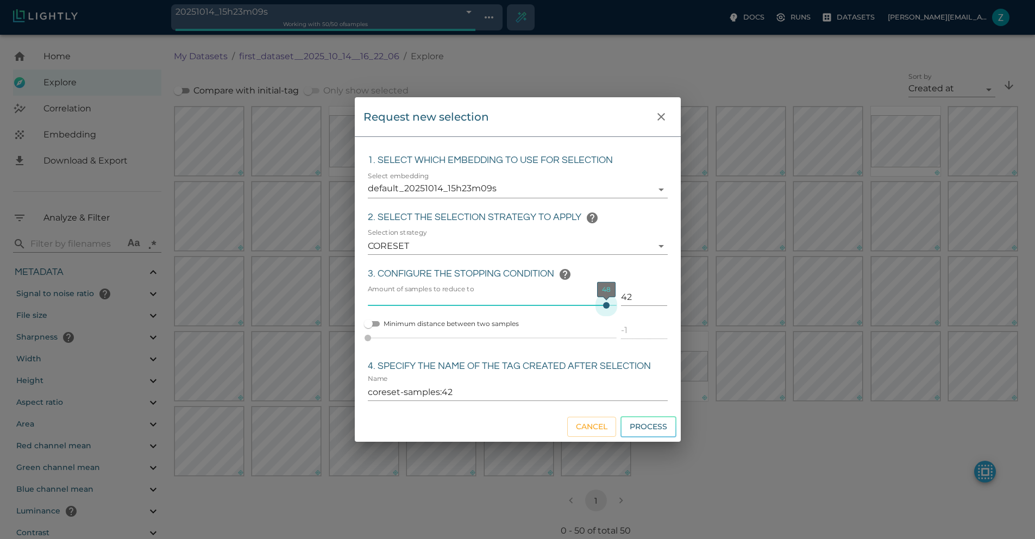
type input "coreset-samples:41"
type input "40"
type input "coreset-samples:40"
type input "38"
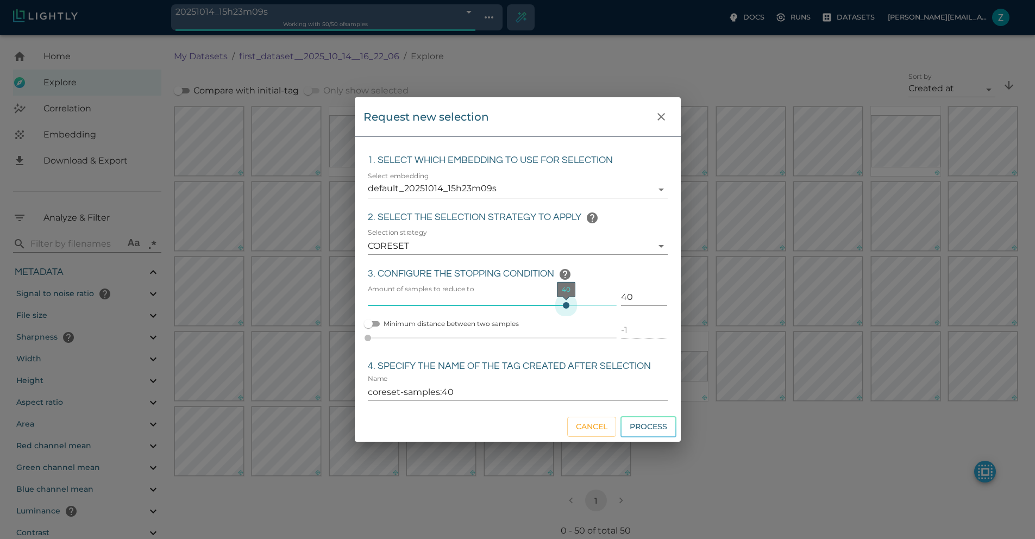
type input "38"
type input "coreset-samples:38"
type input "37"
type input "coreset-samples:37"
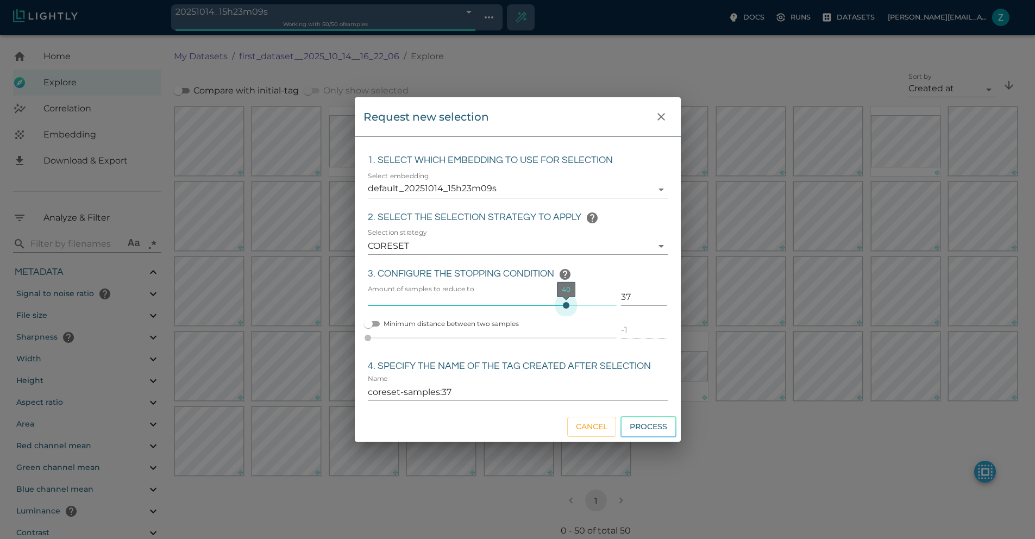
type input "36"
type input "coreset-samples:36"
type input "35"
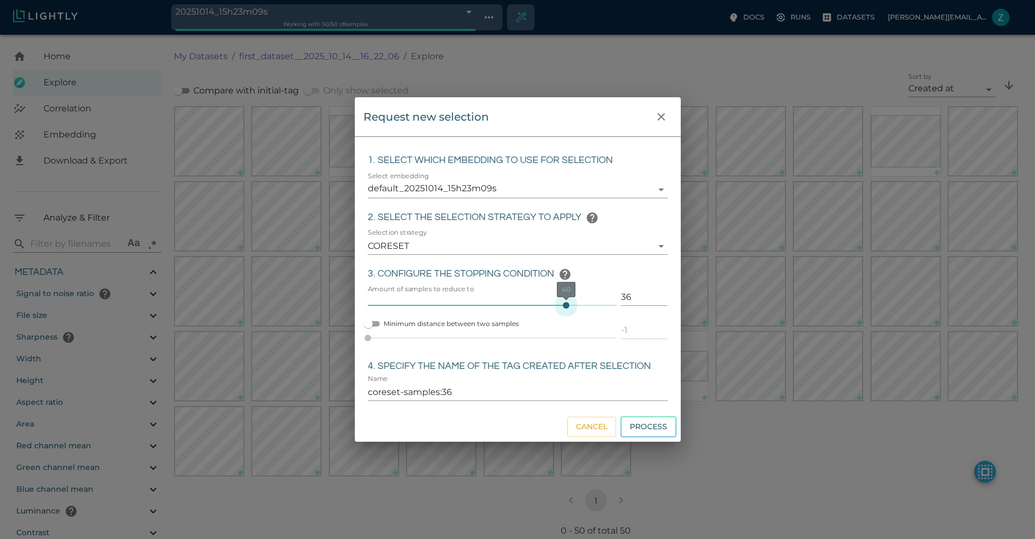
type input "coreset-samples:35"
type input "34"
type input "coreset-samples:34"
type input "33"
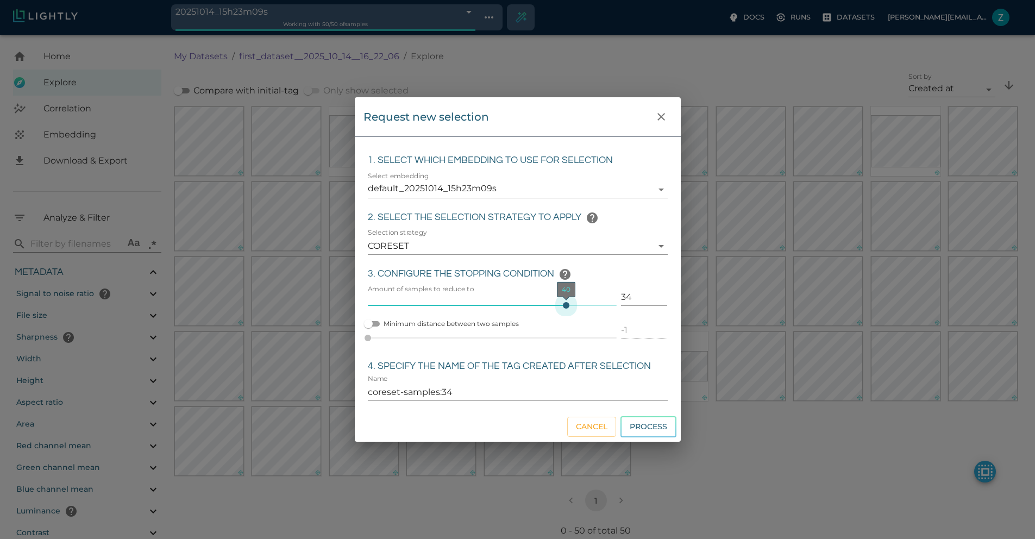
type input "33"
type input "coreset-samples:33"
type input "32"
type input "coreset-samples:32"
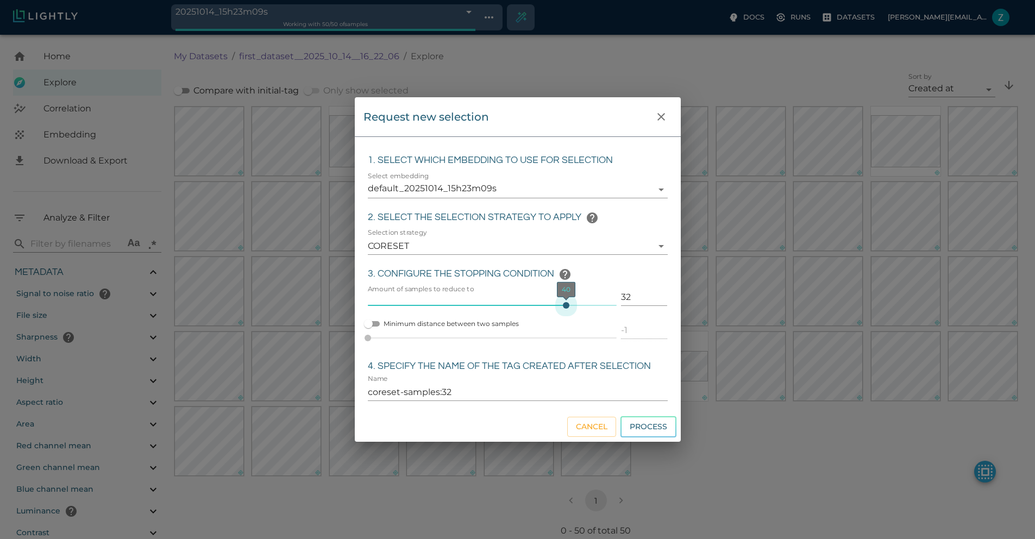
type input "31"
type input "coreset-samples:31"
type input "30"
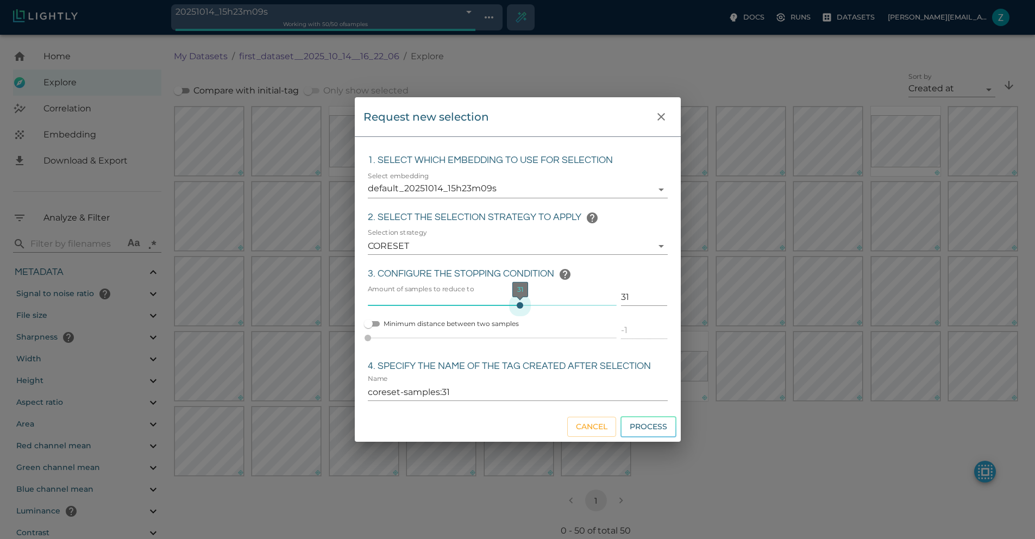
type input "coreset-samples:30"
type input "29"
drag, startPoint x: 493, startPoint y: 306, endPoint x: 508, endPoint y: 383, distance: 77.5
click at [508, 386] on div "1. Select which embedding to use for selection Select embedding default_2025101…" at bounding box center [513, 272] width 309 height 258
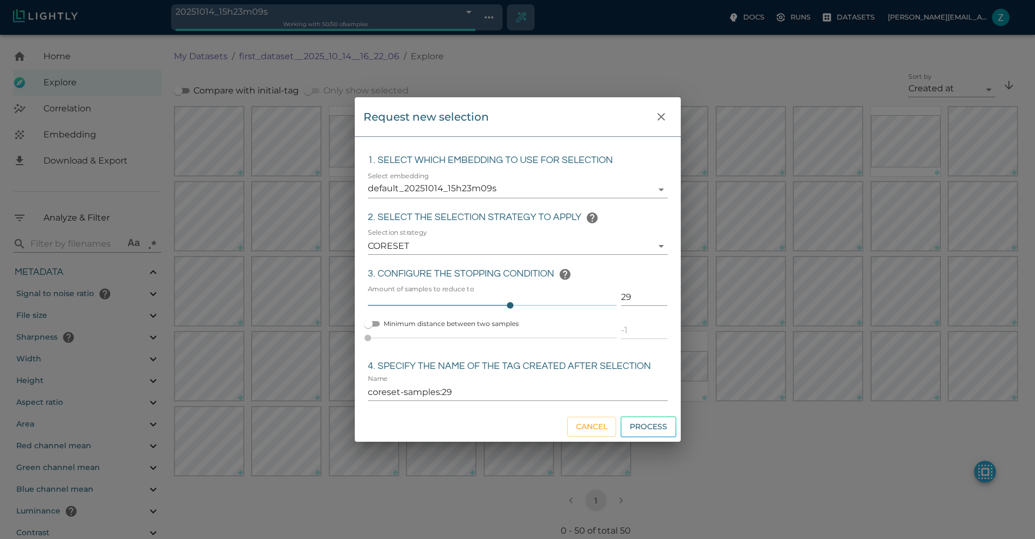
click at [508, 383] on div "Name coreset-samples:29" at bounding box center [518, 388] width 300 height 26
click at [584, 434] on button "Cancel" at bounding box center [591, 427] width 49 height 20
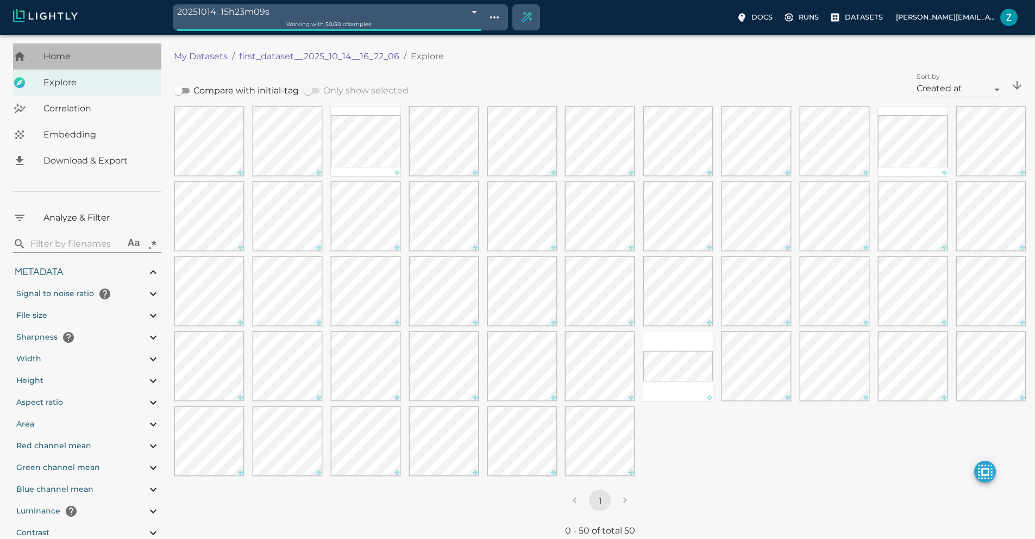
click at [67, 64] on div "Home" at bounding box center [87, 56] width 148 height 26
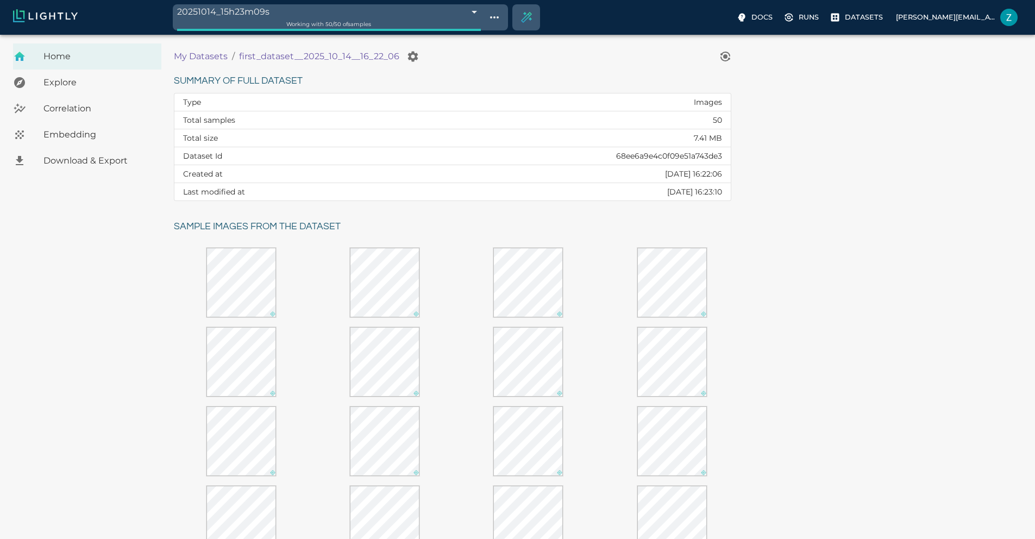
click at [67, 106] on span "Correlation" at bounding box center [97, 108] width 109 height 13
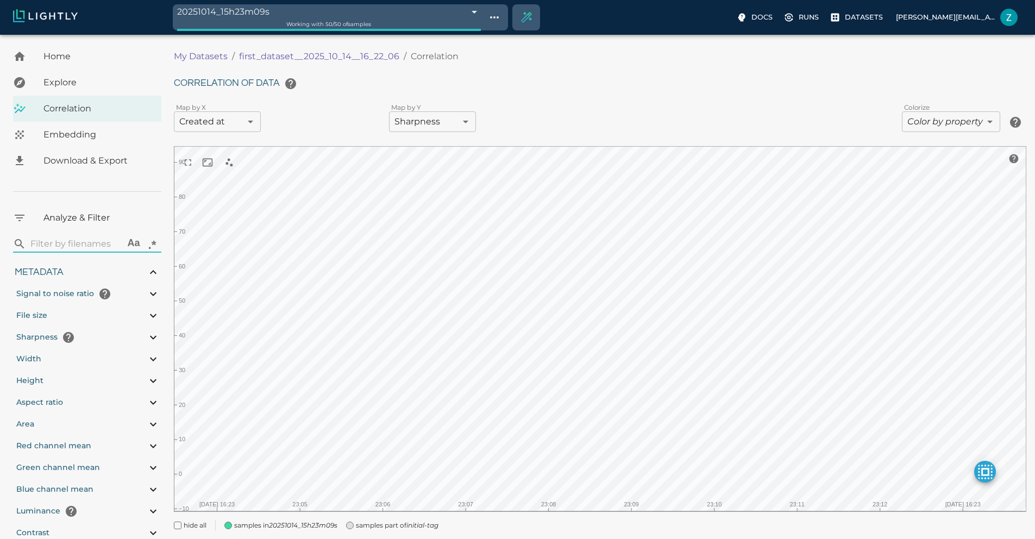
click at [61, 140] on span "Embedding" at bounding box center [97, 134] width 109 height 13
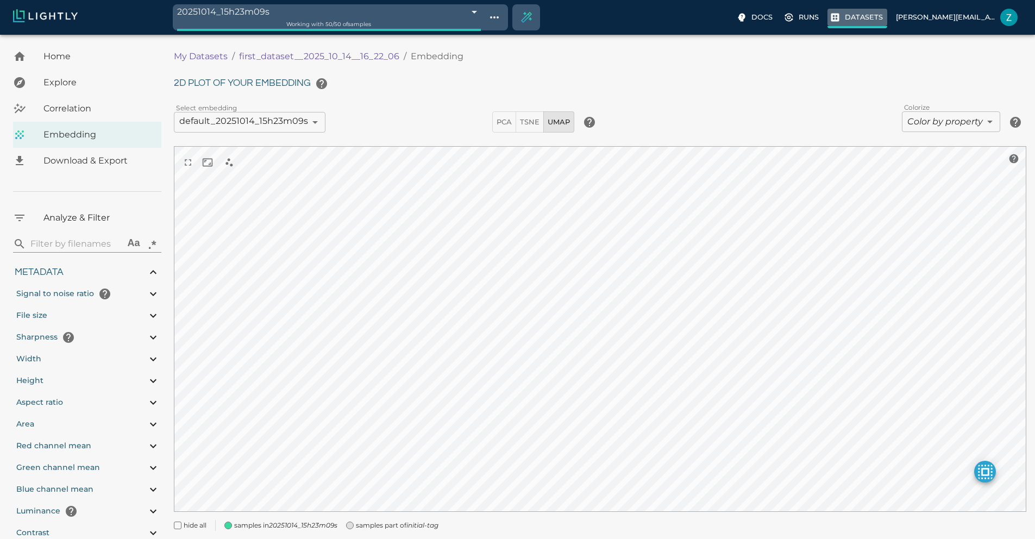
click at [845, 22] on p "Datasets" at bounding box center [864, 17] width 38 height 10
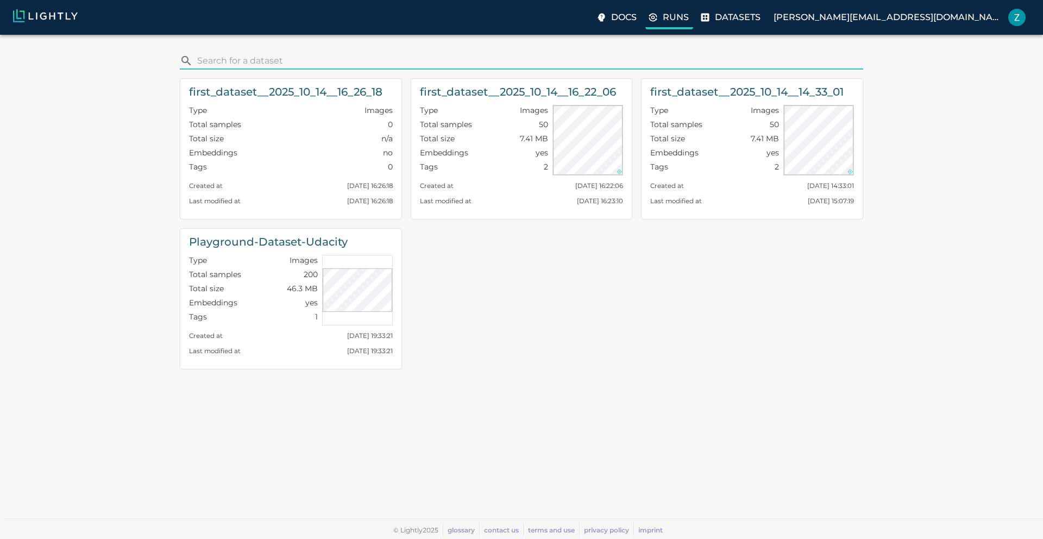
click at [693, 23] on label "Runs" at bounding box center [670, 19] width 48 height 22
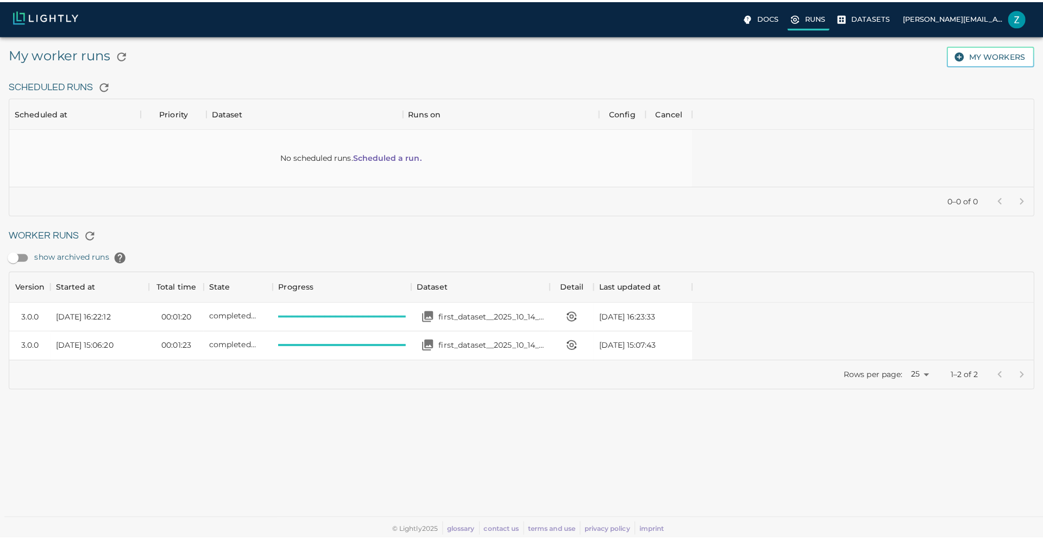
scroll to position [107, 669]
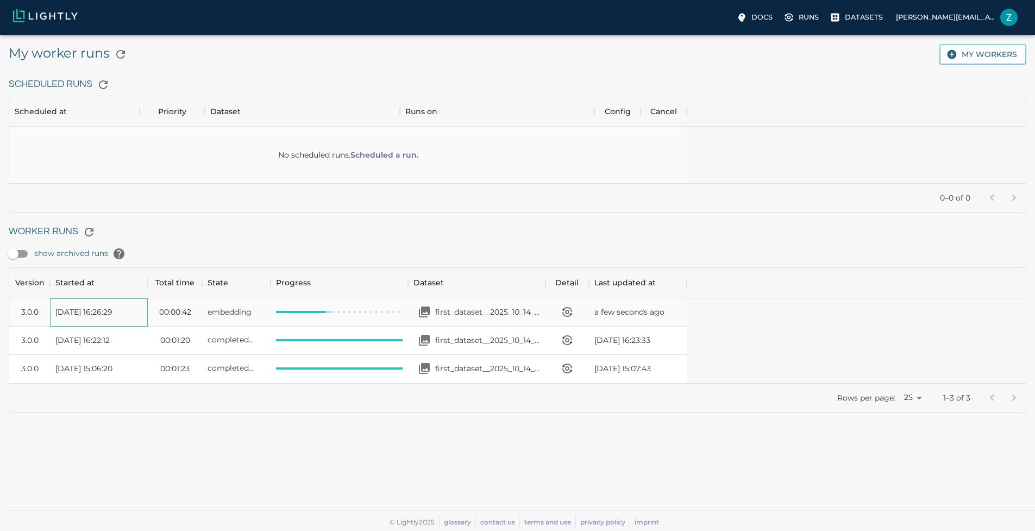
click at [112, 315] on span "[DATE] 16:26:29" at bounding box center [83, 311] width 57 height 11
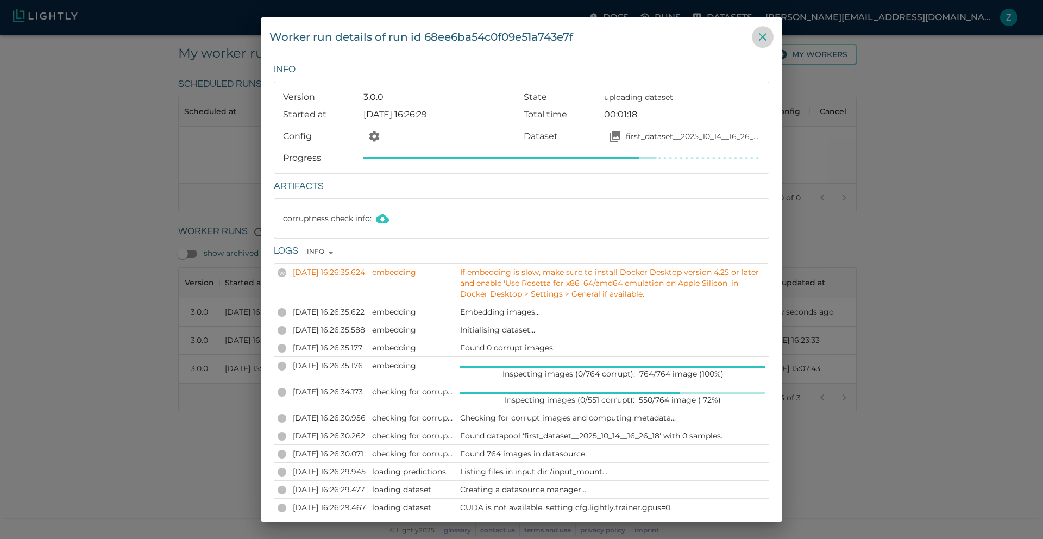
click at [767, 41] on icon "close" at bounding box center [762, 36] width 13 height 13
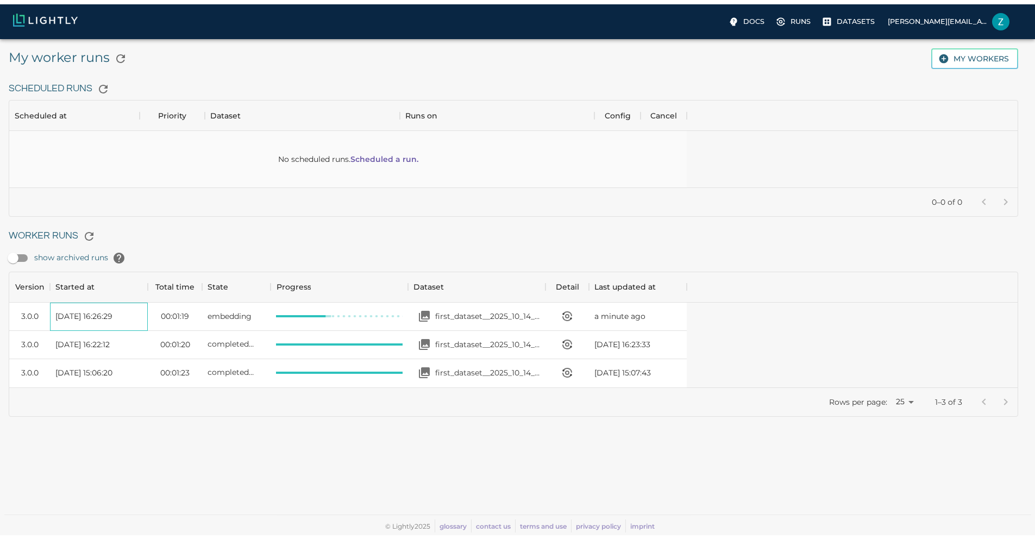
scroll to position [9, 9]
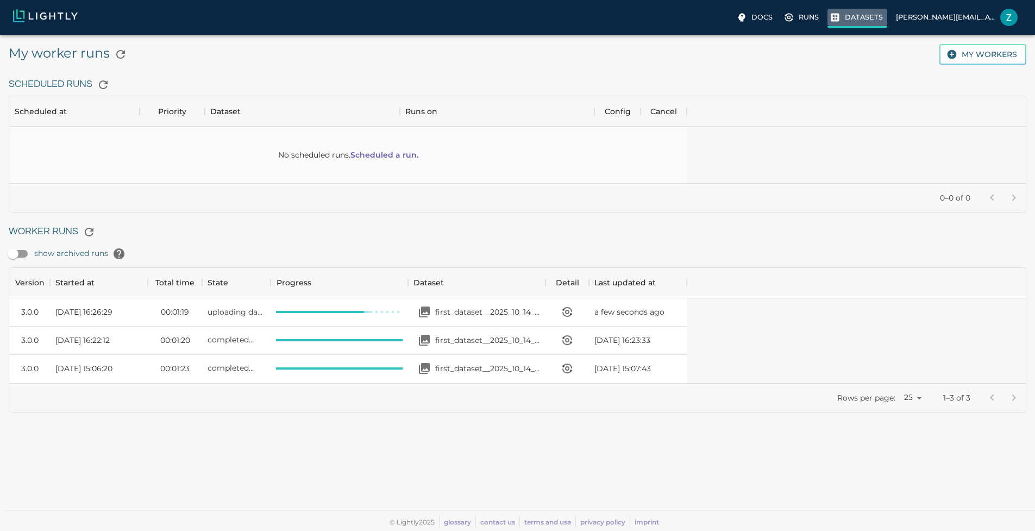
click at [845, 20] on p "Datasets" at bounding box center [864, 17] width 38 height 10
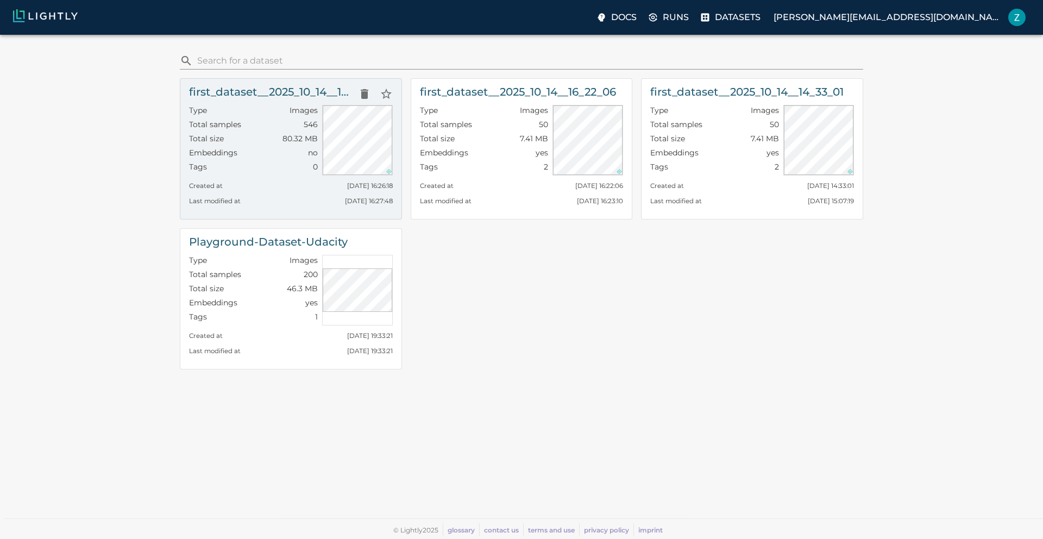
click at [256, 105] on div "Type Images" at bounding box center [253, 112] width 129 height 14
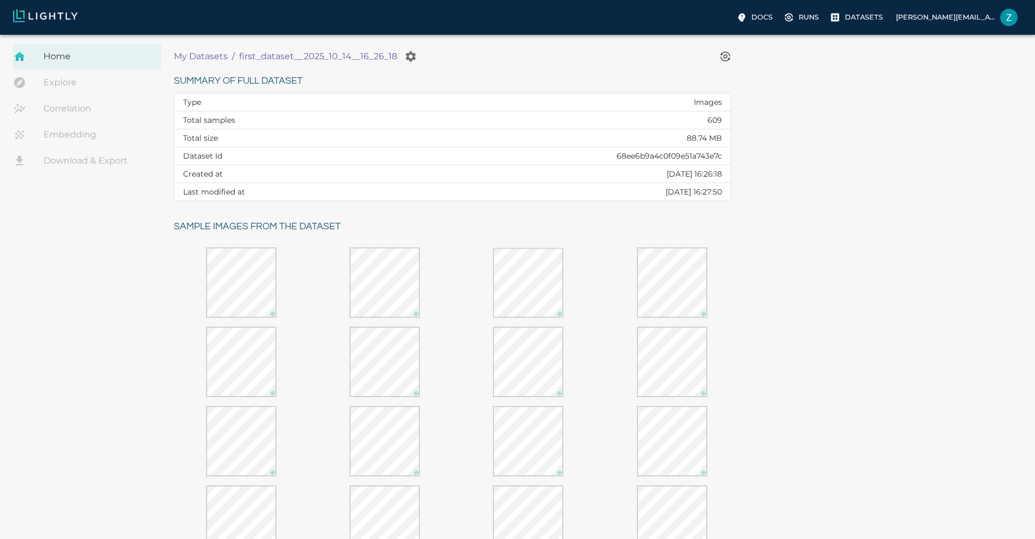
click at [87, 112] on link "Correlation" at bounding box center [87, 109] width 148 height 26
click at [88, 96] on link "Correlation" at bounding box center [87, 109] width 148 height 26
click at [65, 84] on link "Explore" at bounding box center [87, 83] width 148 height 26
click at [845, 12] on p "Datasets" at bounding box center [864, 17] width 38 height 10
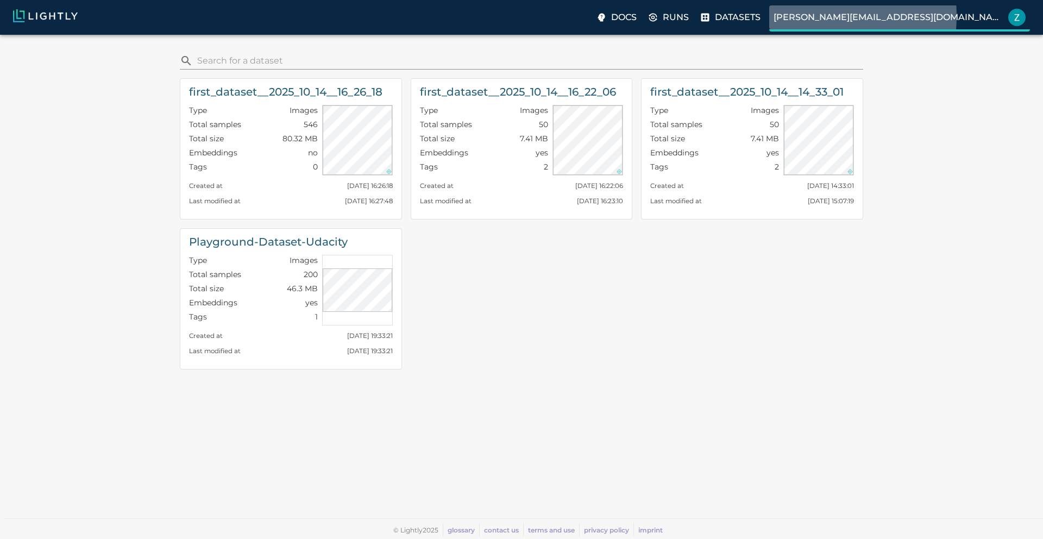
click at [861, 16] on p "[PERSON_NAME][EMAIL_ADDRESS][DOMAIN_NAME]" at bounding box center [889, 17] width 230 height 13
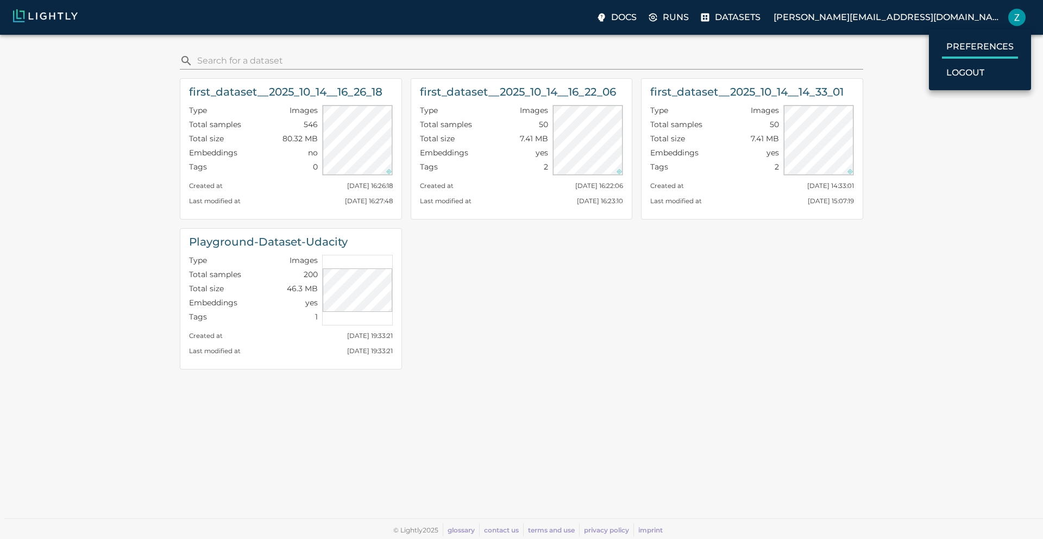
click at [966, 47] on p "Preferences" at bounding box center [980, 46] width 67 height 13
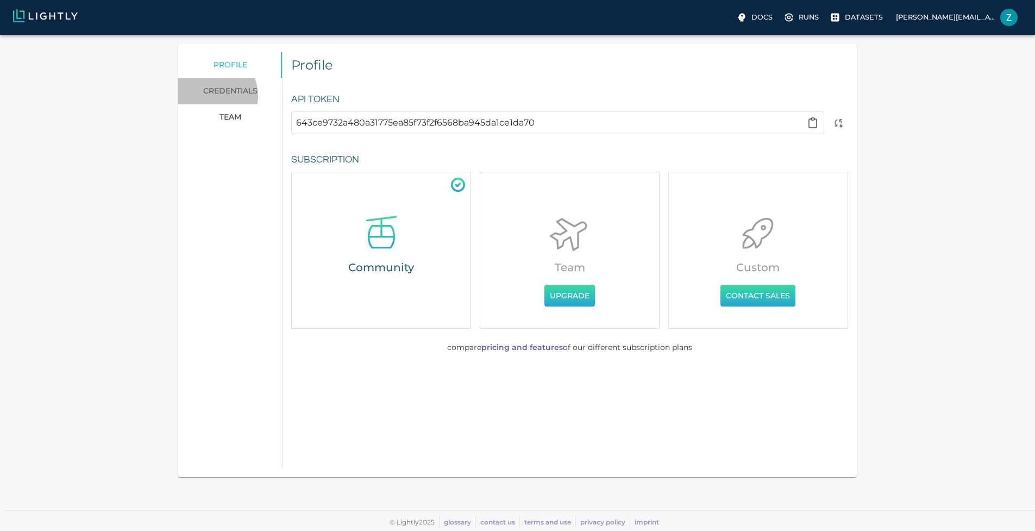
click at [282, 96] on link "credentials" at bounding box center [230, 91] width 104 height 26
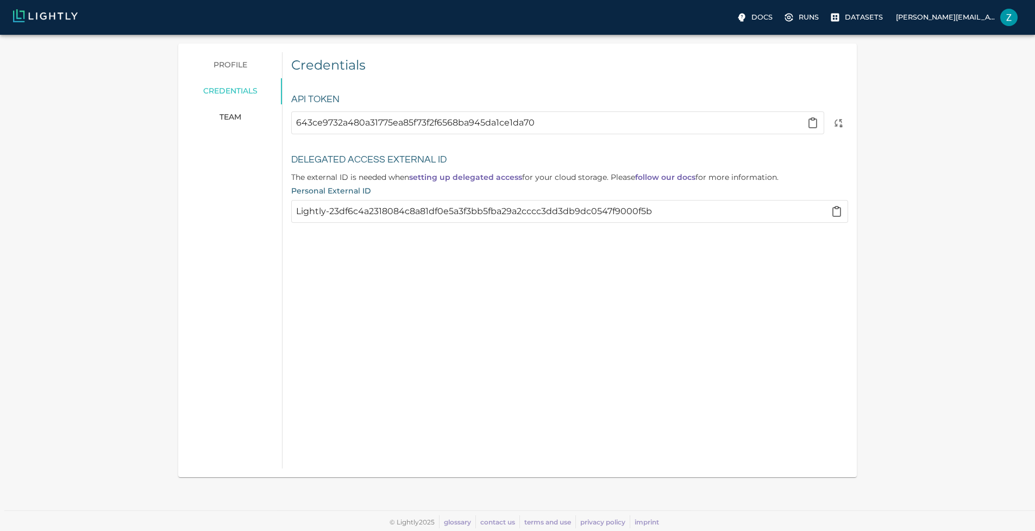
click at [282, 59] on link "profile" at bounding box center [230, 65] width 104 height 26
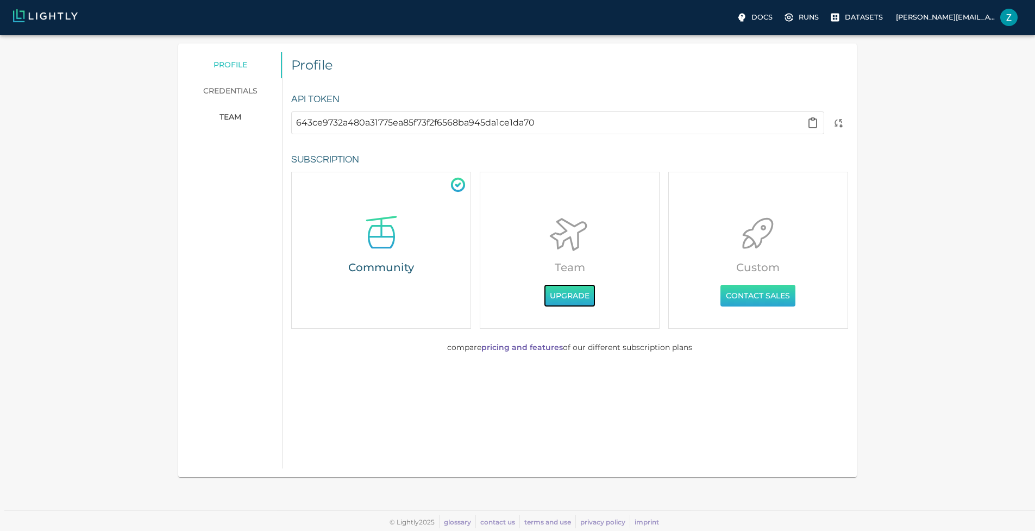
click at [549, 302] on button "Upgrade" at bounding box center [569, 296] width 51 height 22
click at [497, 346] on link "pricing and features" at bounding box center [522, 347] width 82 height 10
click at [807, 27] on div "Docs Runs Datasets zoe.osorio@team.bumble.com" at bounding box center [517, 17] width 1035 height 35
click at [845, 22] on p "Datasets" at bounding box center [864, 17] width 38 height 10
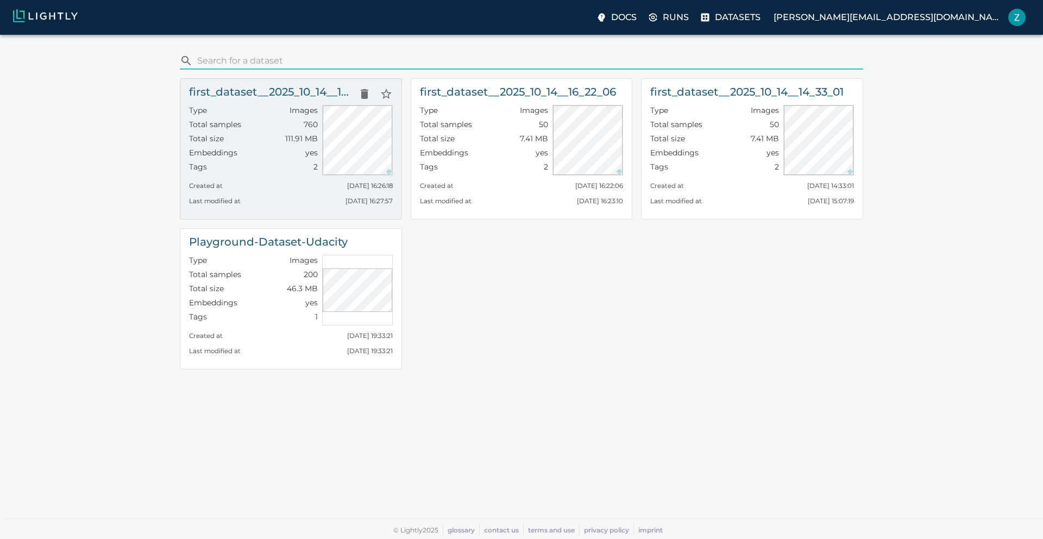
click at [302, 130] on div "Total samples 760" at bounding box center [253, 126] width 129 height 14
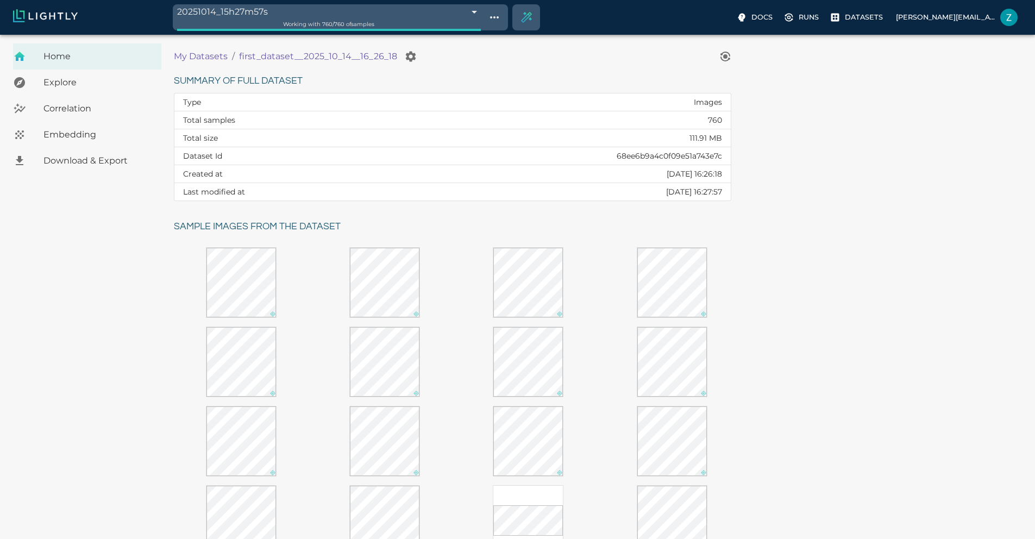
click at [76, 98] on div "Correlation" at bounding box center [87, 109] width 148 height 26
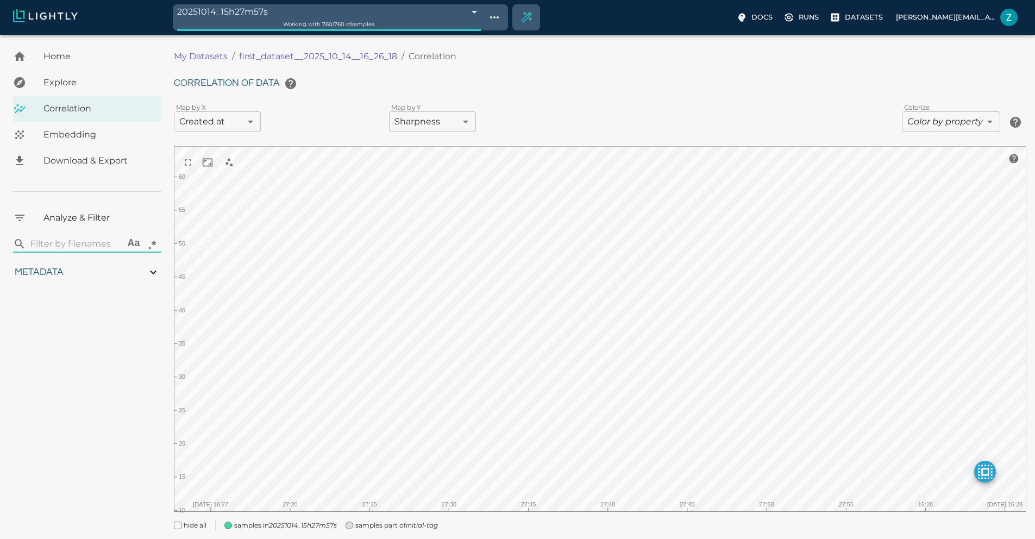
click at [87, 140] on span "Embedding" at bounding box center [97, 134] width 109 height 13
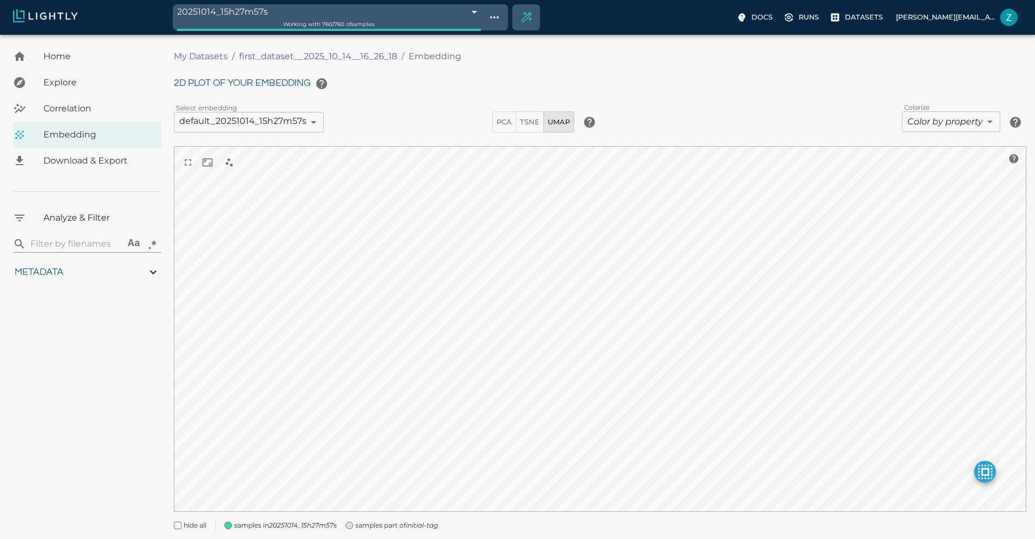
click at [82, 239] on input "search" at bounding box center [75, 243] width 90 height 17
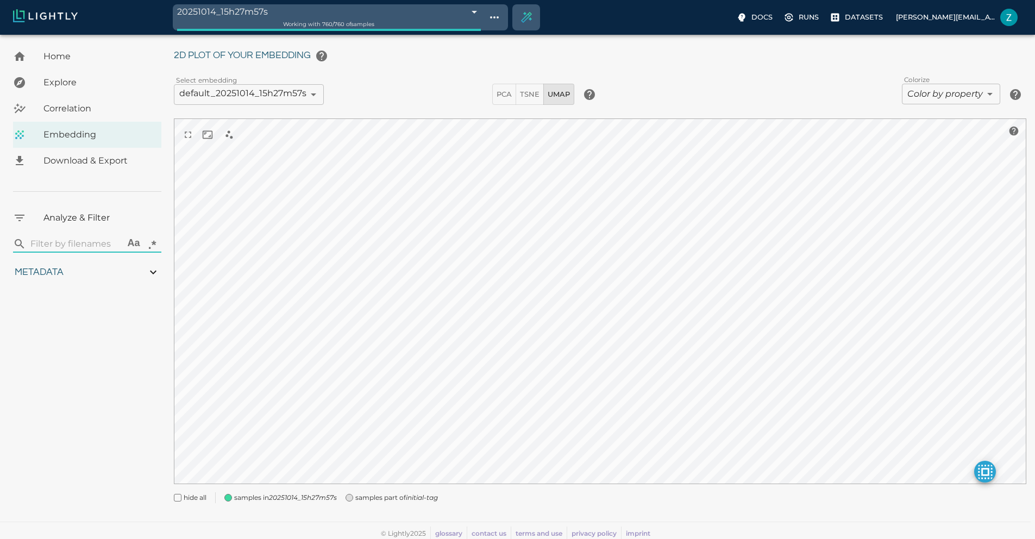
scroll to position [30, 0]
click at [39, 277] on h6 "Metadata" at bounding box center [39, 272] width 49 height 17
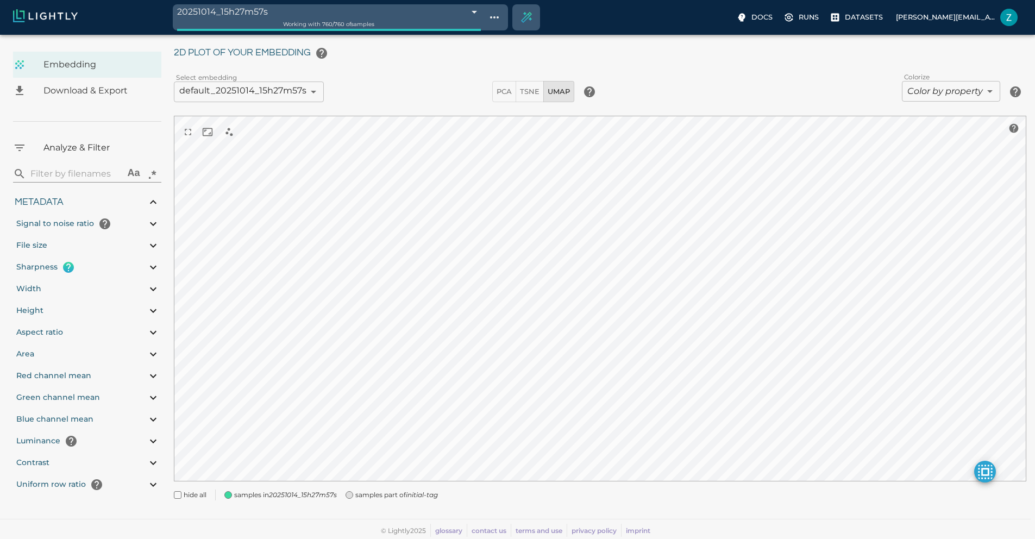
scroll to position [0, 0]
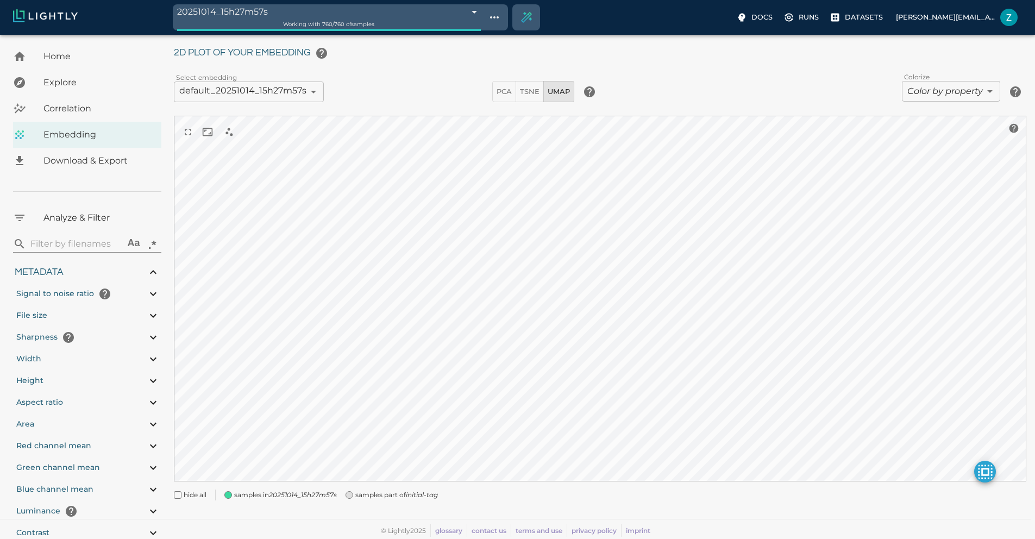
click at [24, 212] on icon at bounding box center [19, 217] width 13 height 13
click at [518, 17] on icon "Create selection" at bounding box center [526, 18] width 16 height 16
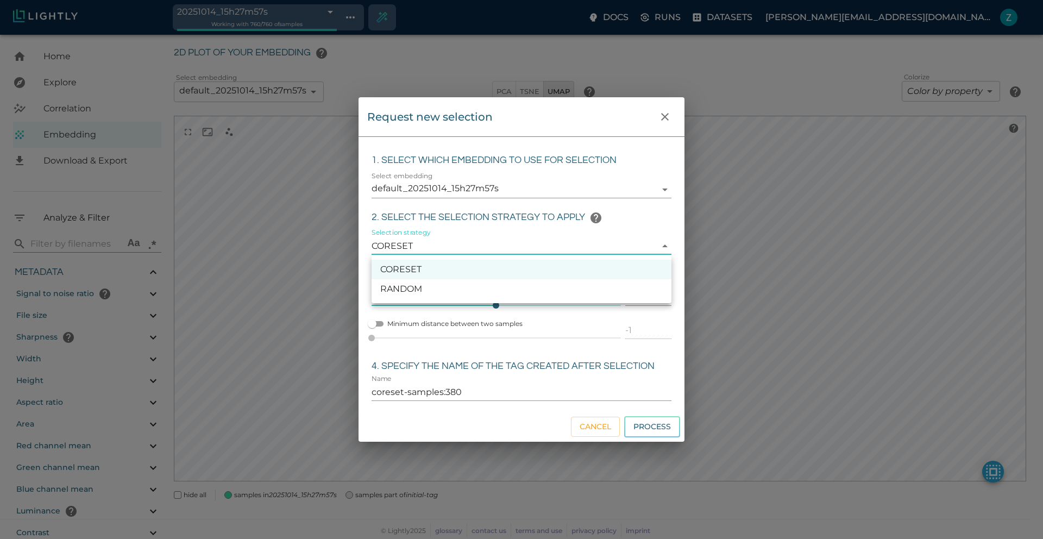
click at [444, 252] on body "20251014_15h27m57s 68ee6bfddf0b544935db7231 Working with 760 / 760 of samples D…" at bounding box center [521, 271] width 1043 height 535
click at [478, 229] on div at bounding box center [521, 269] width 1043 height 539
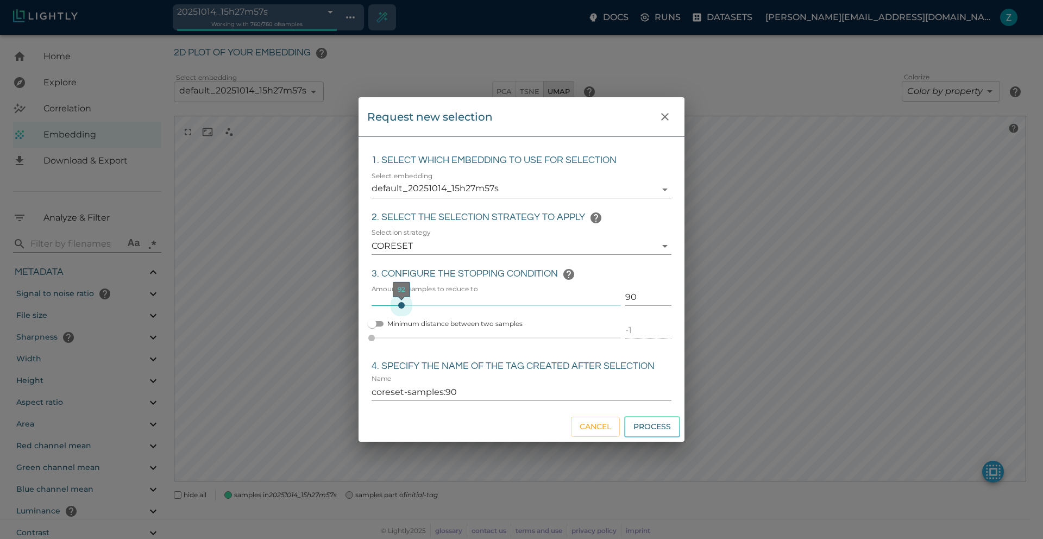
drag, startPoint x: 502, startPoint y: 308, endPoint x: 401, endPoint y: 311, distance: 100.6
click at [401, 309] on span "92" at bounding box center [401, 305] width 7 height 7
click at [378, 322] on input "Minimum distance between two samples" at bounding box center [372, 323] width 39 height 13
drag, startPoint x: 435, startPoint y: 336, endPoint x: 387, endPoint y: 335, distance: 47.8
click at [387, 335] on span "0.126" at bounding box center [387, 338] width 7 height 7
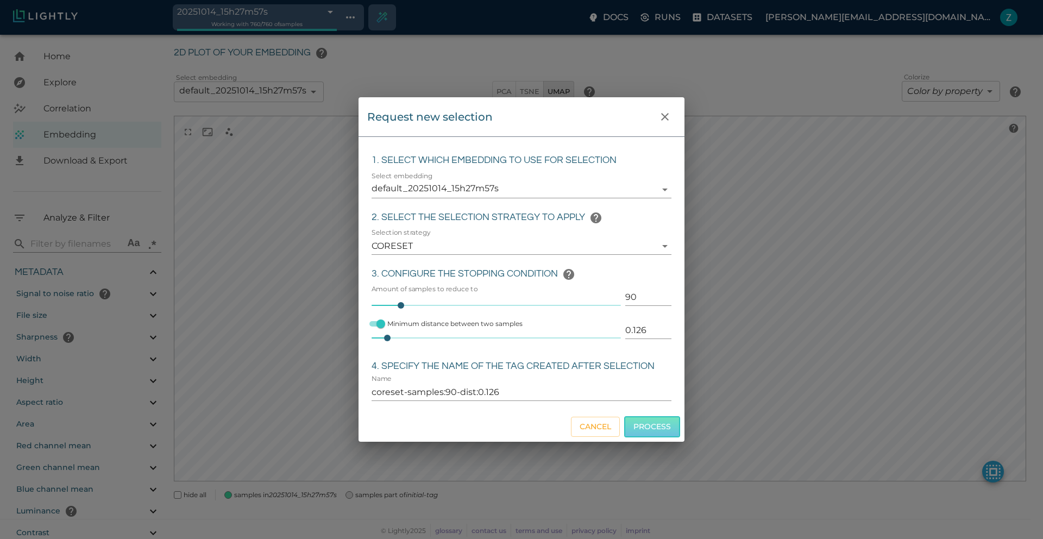
click at [665, 426] on button "Process" at bounding box center [652, 426] width 56 height 21
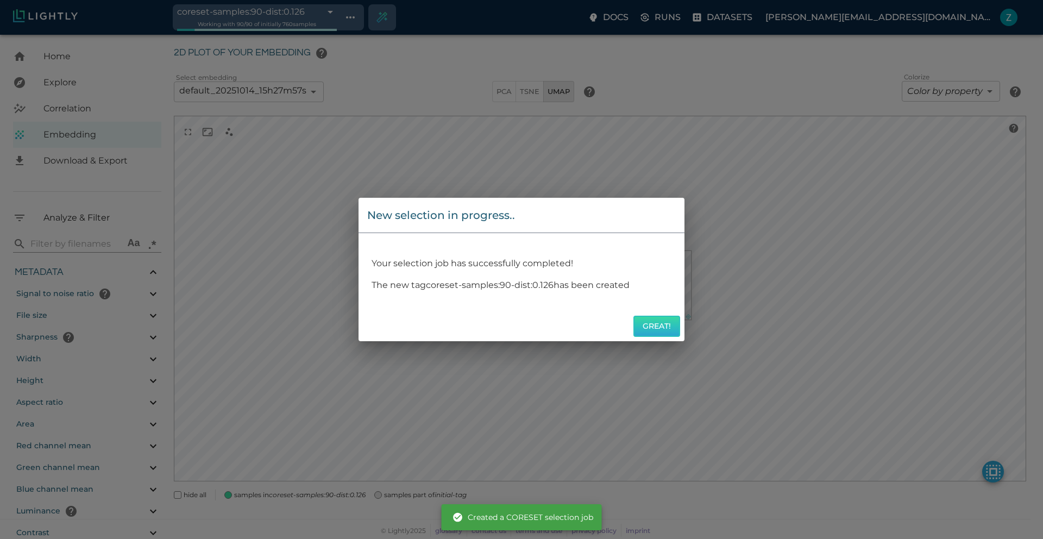
click at [656, 328] on button "Great!" at bounding box center [657, 326] width 47 height 21
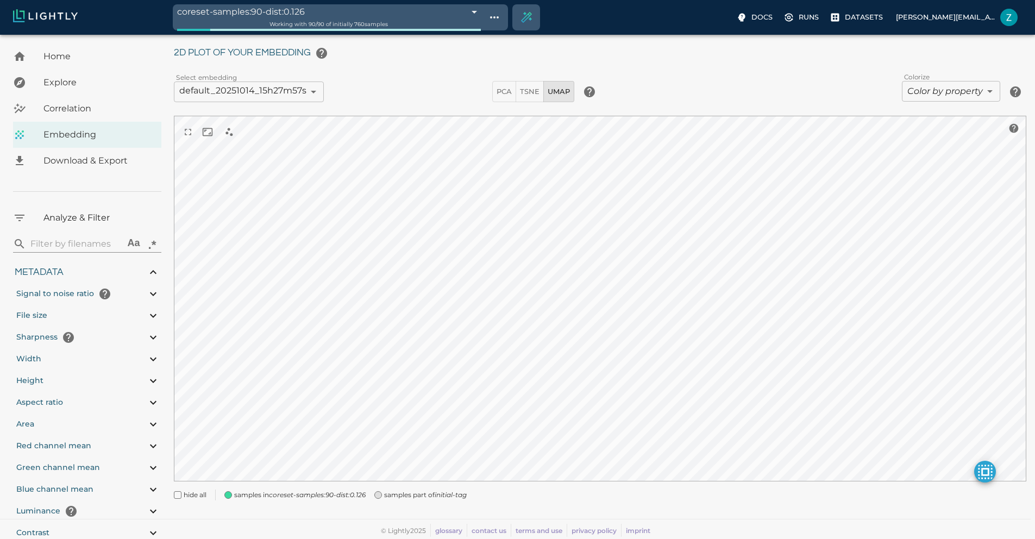
click at [274, 494] on icon "coreset-samples:90-dist:0.126" at bounding box center [317, 495] width 97 height 8
click at [404, 495] on span "samples part of initial-tag" at bounding box center [425, 495] width 83 height 11
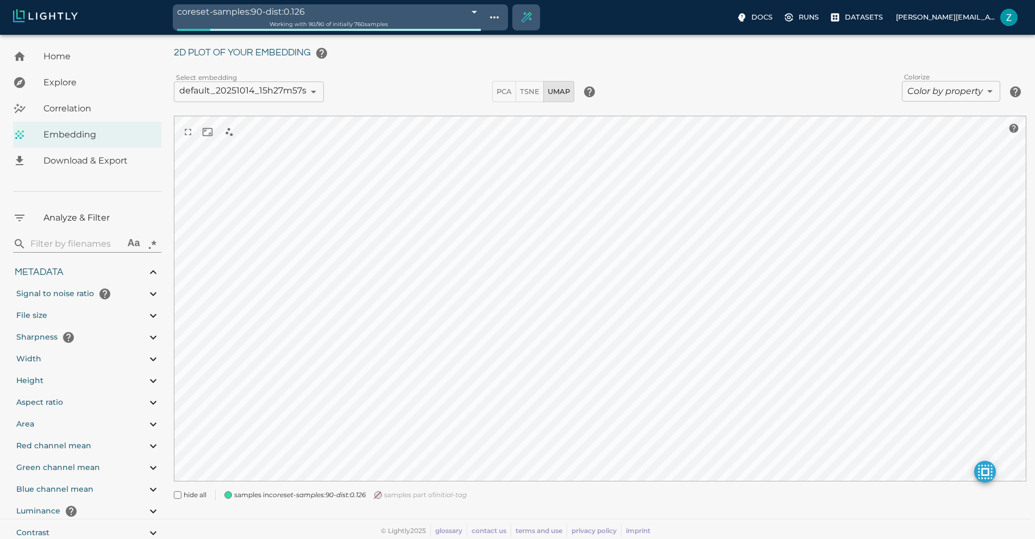
click at [328, 491] on icon "coreset-samples:90-dist:0.126" at bounding box center [317, 495] width 97 height 8
click at [333, 491] on icon "coreset-samples:90-dist:0.126" at bounding box center [321, 495] width 97 height 8
click at [392, 491] on span "samples part of initial-tag" at bounding box center [425, 495] width 83 height 11
click at [62, 55] on span "Home" at bounding box center [97, 56] width 109 height 13
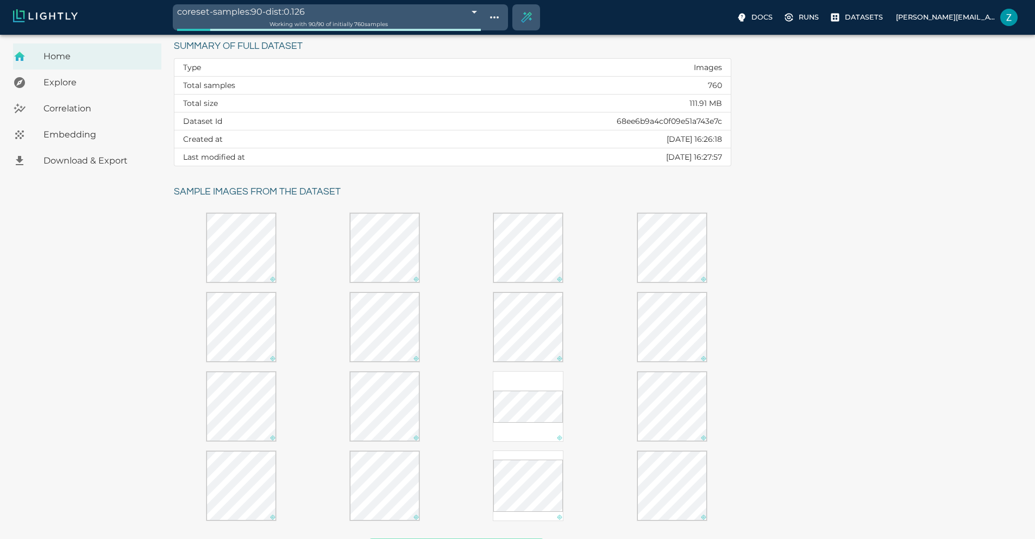
scroll to position [103, 0]
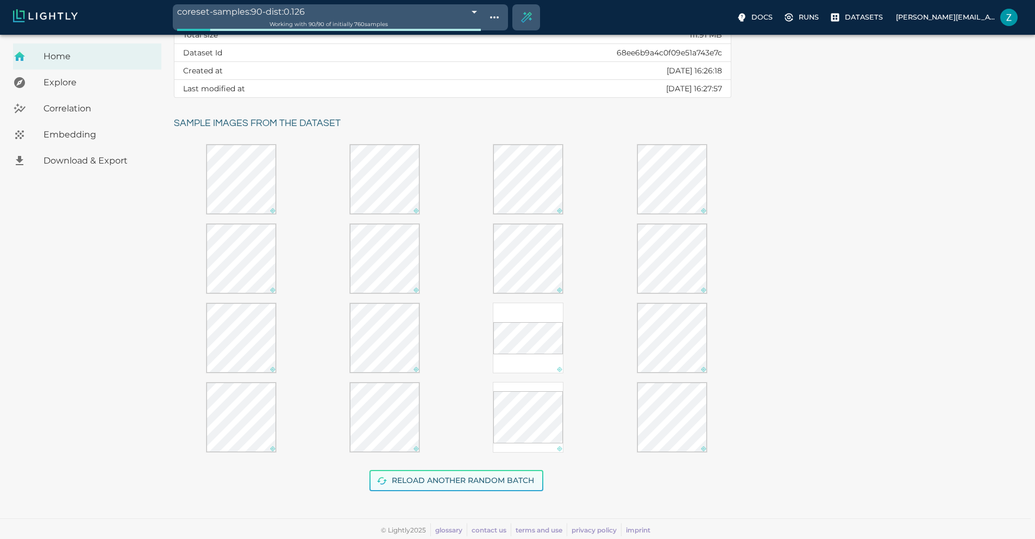
click at [418, 475] on button "Reload another random batch" at bounding box center [456, 480] width 174 height 21
click at [392, 477] on button "Reload another random batch" at bounding box center [456, 480] width 174 height 21
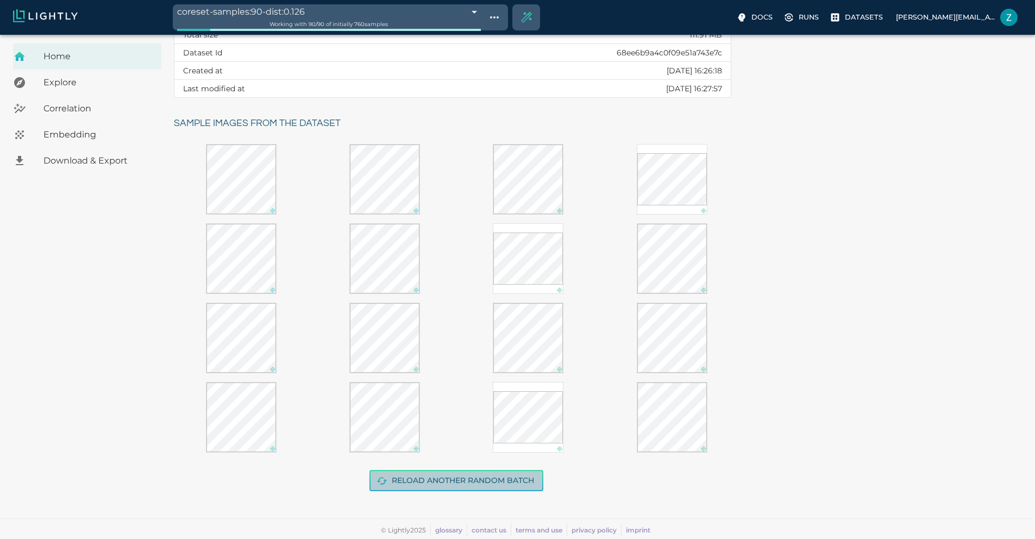
click at [392, 477] on button "Reload another random batch" at bounding box center [456, 480] width 174 height 21
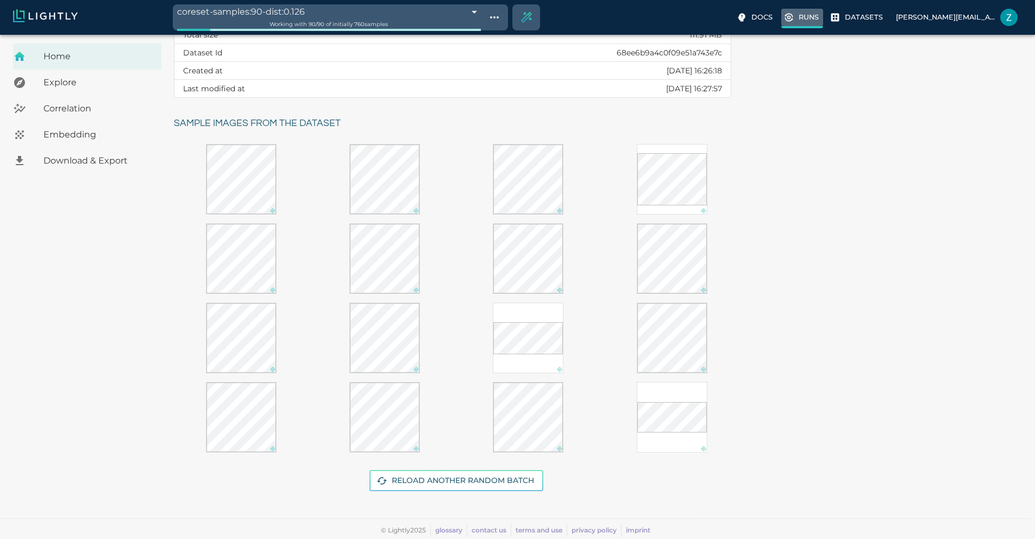
click at [781, 19] on label "Runs" at bounding box center [802, 19] width 42 height 20
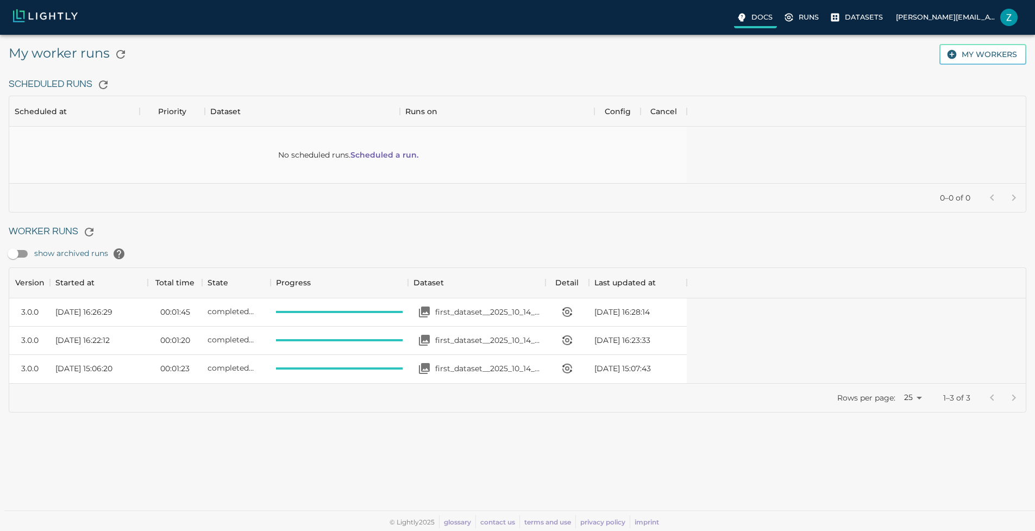
click at [751, 18] on p "Docs" at bounding box center [761, 17] width 21 height 10
click at [914, 21] on p "[PERSON_NAME][EMAIL_ADDRESS][DOMAIN_NAME]" at bounding box center [946, 17] width 100 height 10
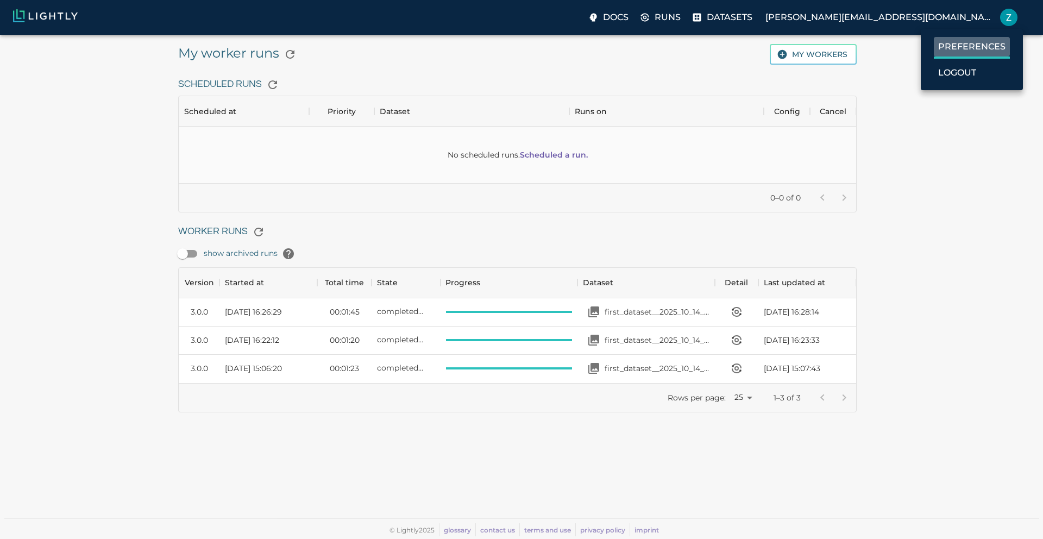
click at [964, 55] on label "Preferences" at bounding box center [972, 48] width 76 height 22
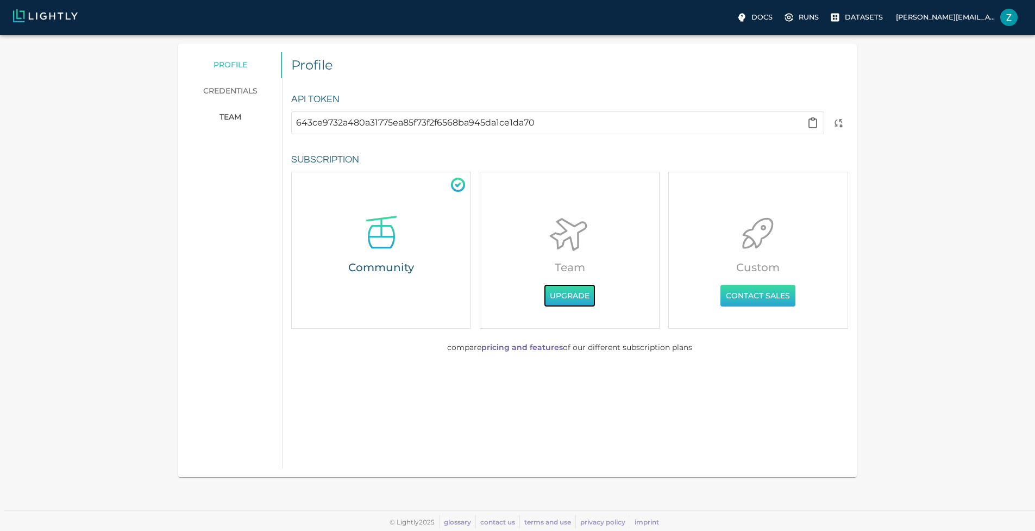
click at [546, 302] on button "Upgrade" at bounding box center [569, 296] width 51 height 22
click at [751, 20] on p "Docs" at bounding box center [761, 17] width 21 height 10
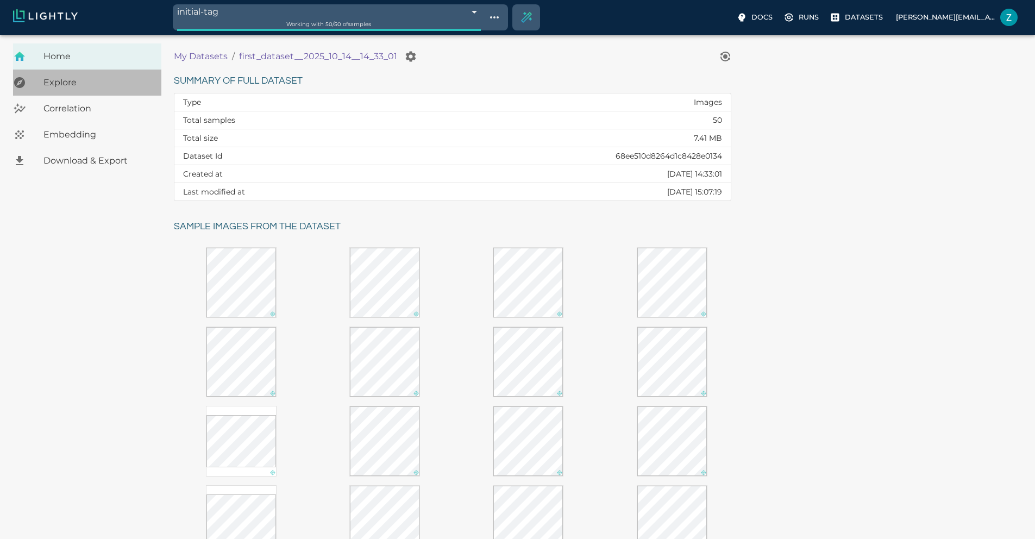
click at [67, 88] on span "Explore" at bounding box center [97, 82] width 109 height 13
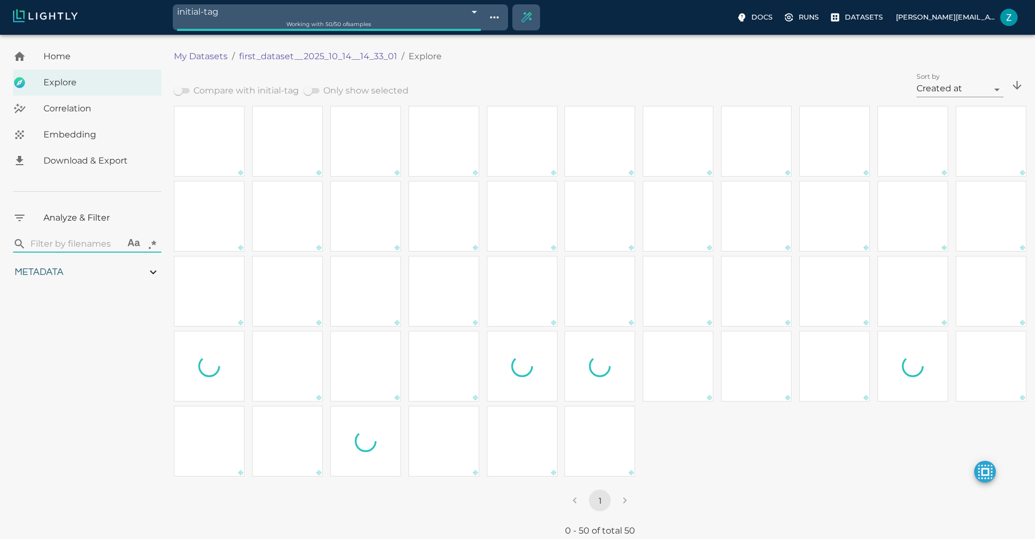
type input "10.9823599620434"
type input "2.47526621818543"
type input "83.9652662181854"
type input "0.310869565217391"
type input "2.28786956521739"
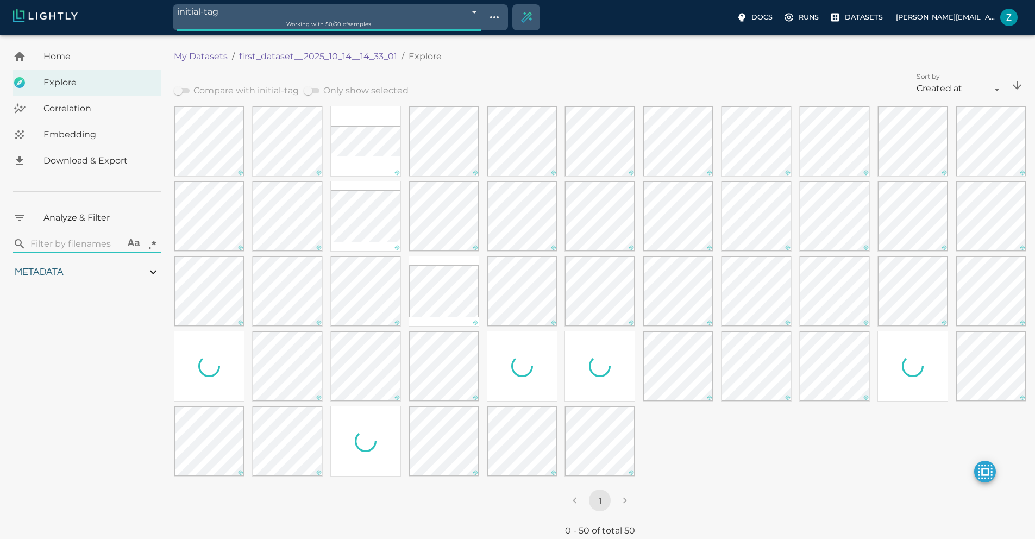
type input "10.9823599620434"
type input "2.47526621818543"
type input "83.9652662181854"
type input "0.310869565217391"
type input "2.28786956521739"
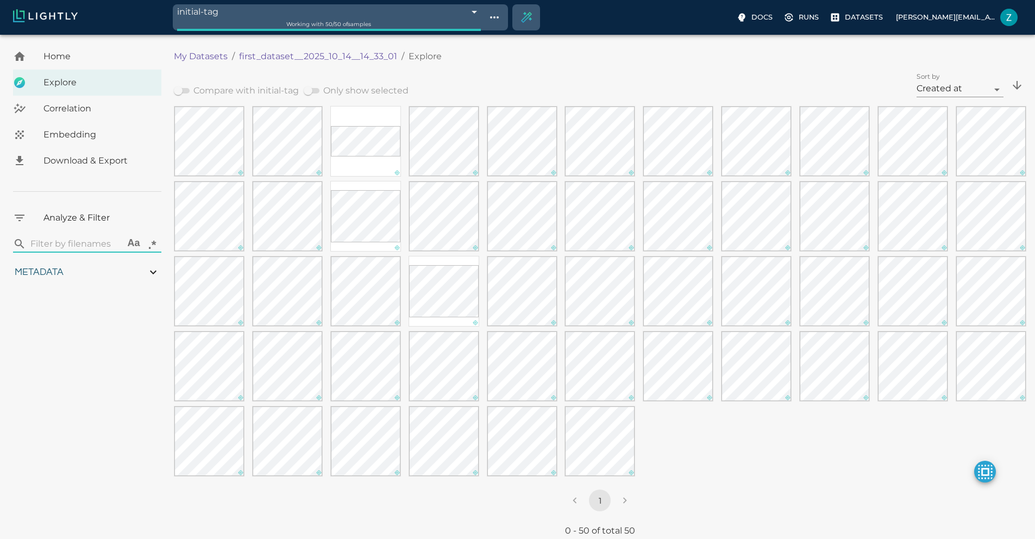
click at [859, 96] on body "initial-tag 68ee5917df0b544935d7e72f Working with 50 / 50 of samples Docs Runs …" at bounding box center [517, 312] width 1035 height 555
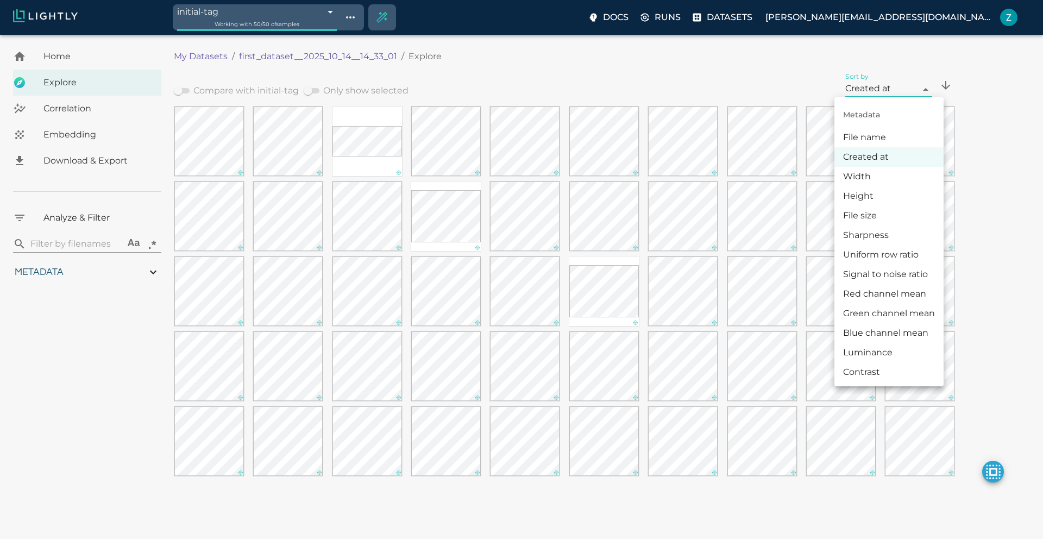
click at [514, 68] on div at bounding box center [521, 269] width 1043 height 539
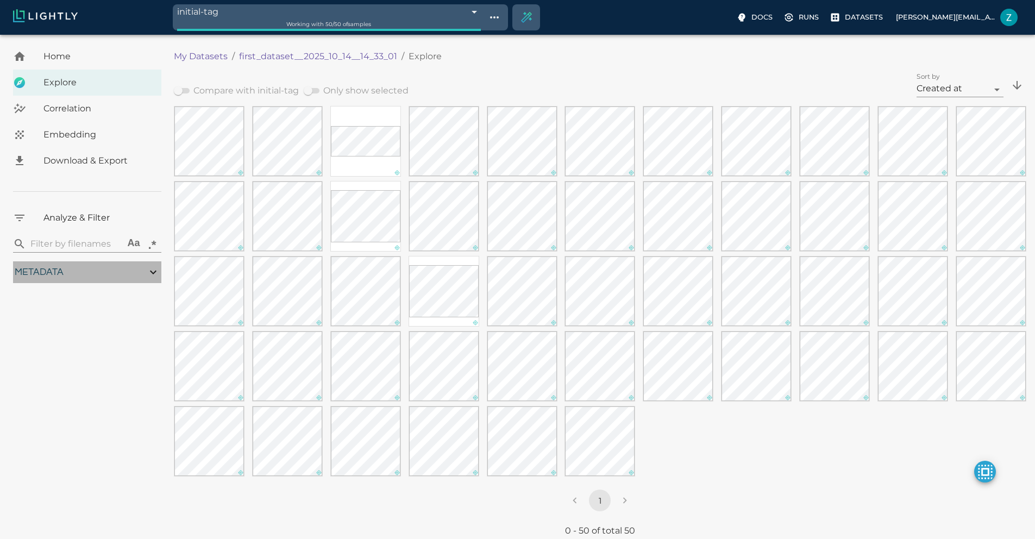
click at [105, 270] on div "Metadata" at bounding box center [87, 272] width 148 height 22
type input "10.9823599620434"
type input "2.47526621818543"
type input "83.9652662181854"
type input "0.310869565217391"
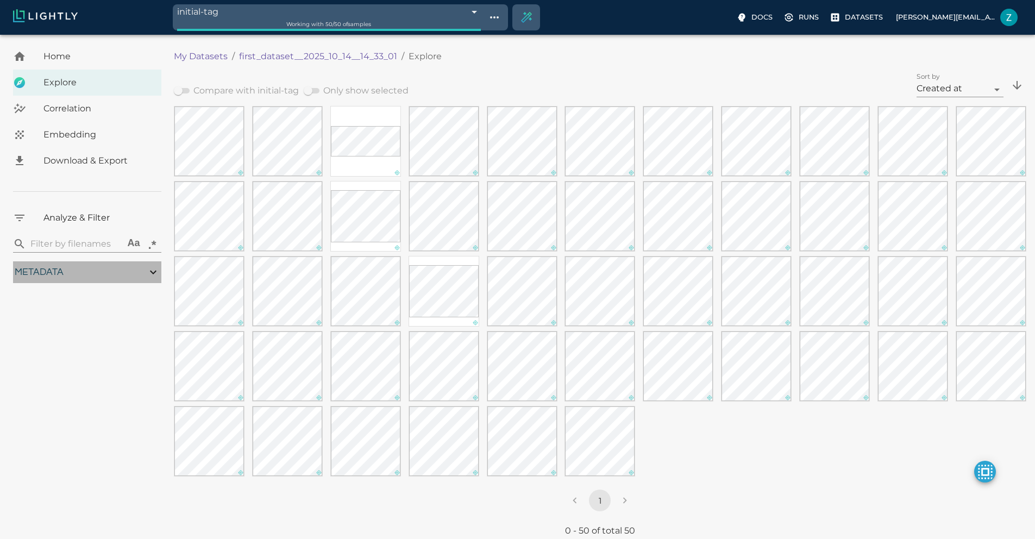
type input "2.28786956521739"
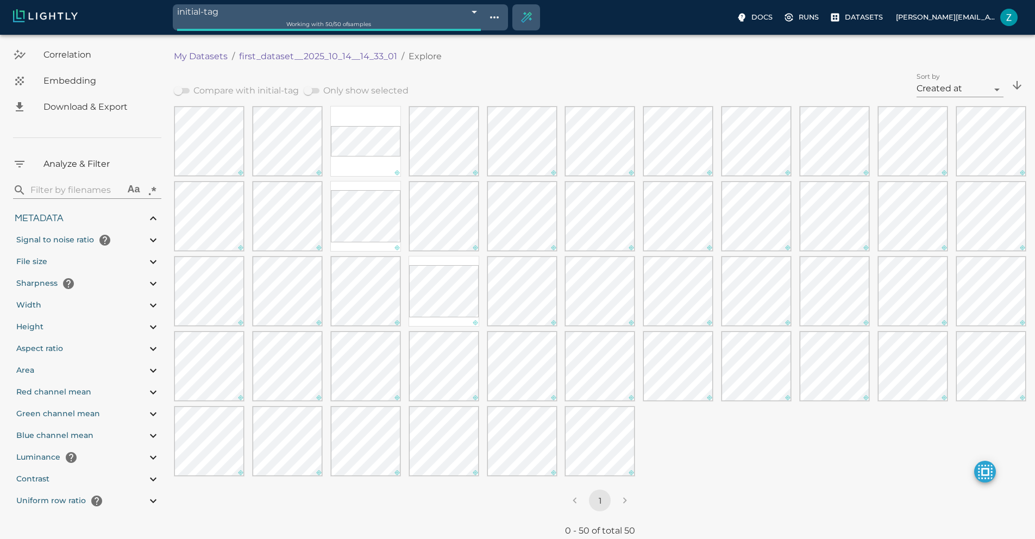
scroll to position [70, 0]
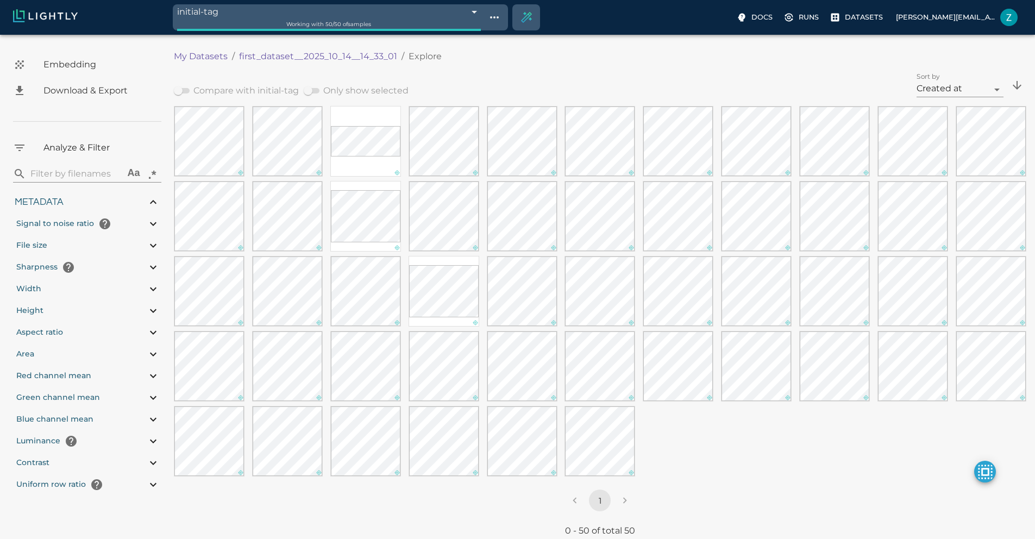
click at [85, 198] on div "Metadata" at bounding box center [87, 202] width 148 height 22
type input "10.9823599620434"
type input "2.47526621818543"
type input "83.9652662181854"
type input "0.310869565217391"
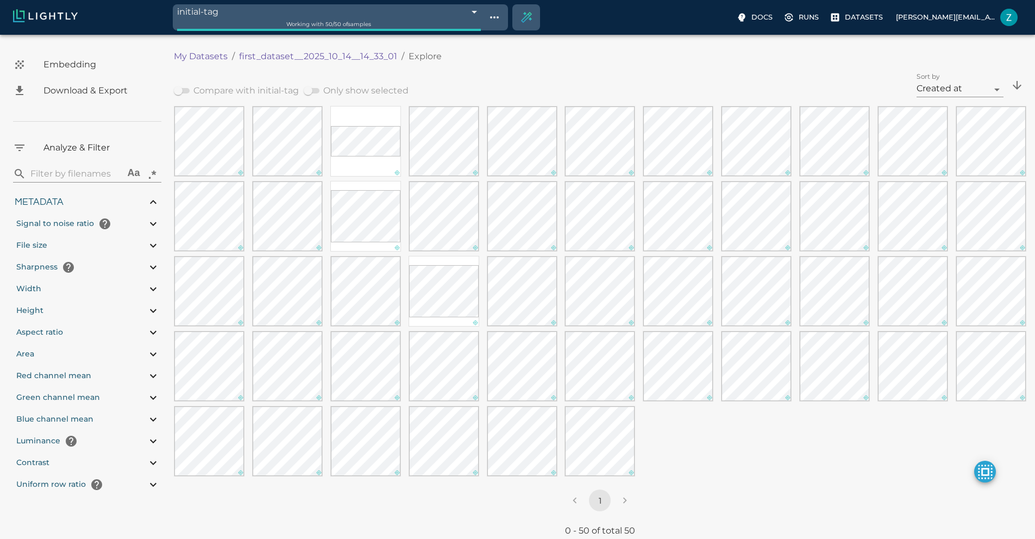
type input "2.28786956521739"
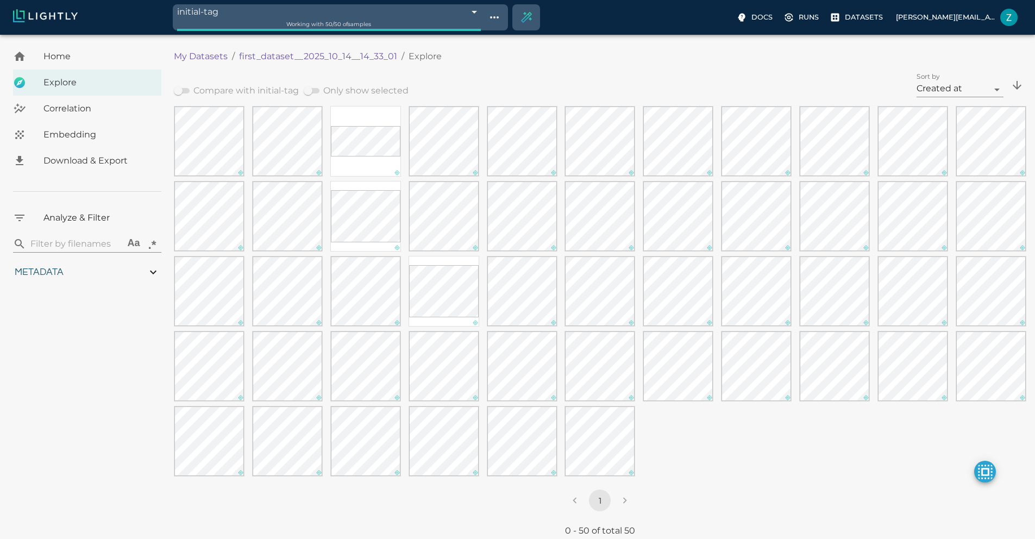
scroll to position [0, 0]
click at [85, 266] on div "Metadata" at bounding box center [87, 272] width 148 height 22
type input "10.9823599620434"
type input "2.47526621818543"
type input "83.9652662181854"
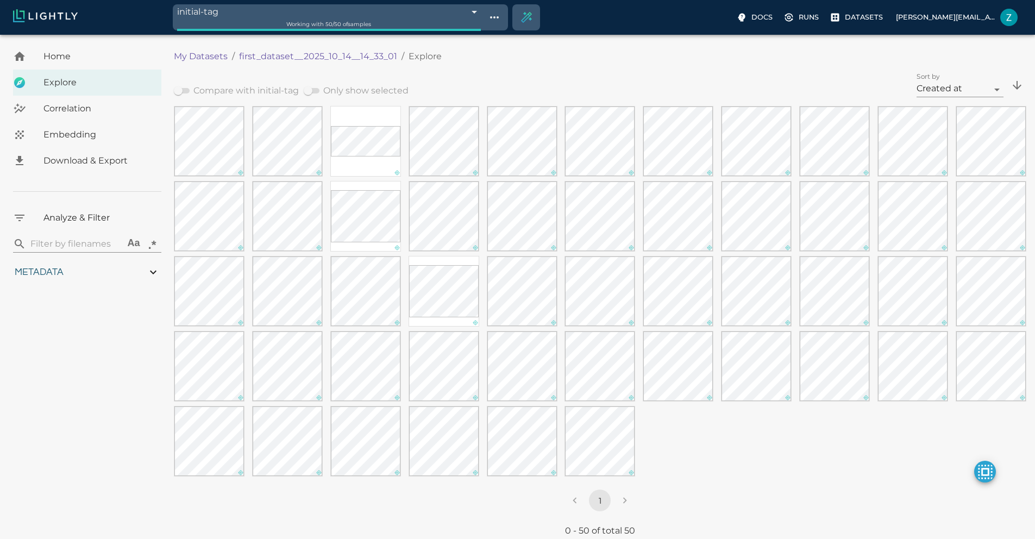
type input "0.310869565217391"
type input "2.28786956521739"
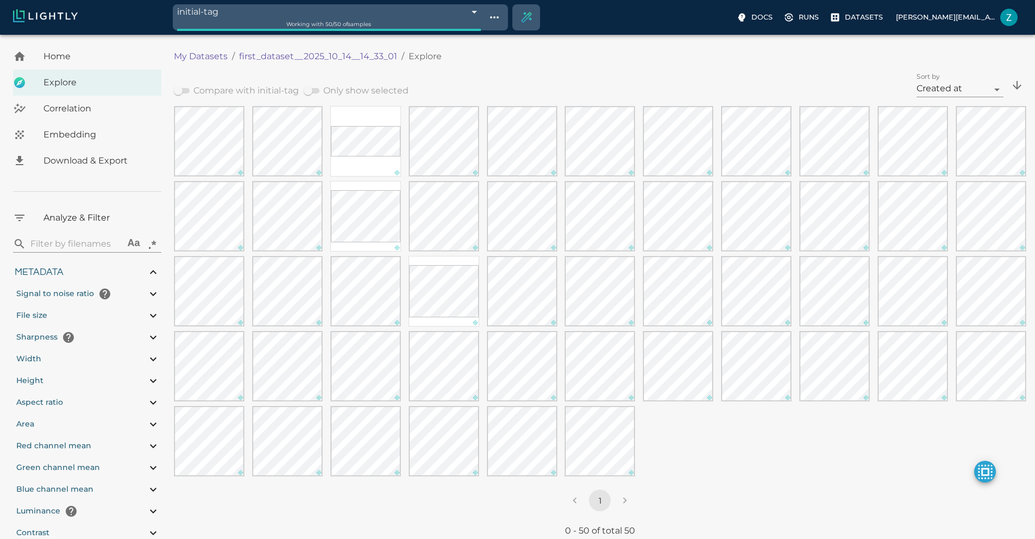
scroll to position [70, 0]
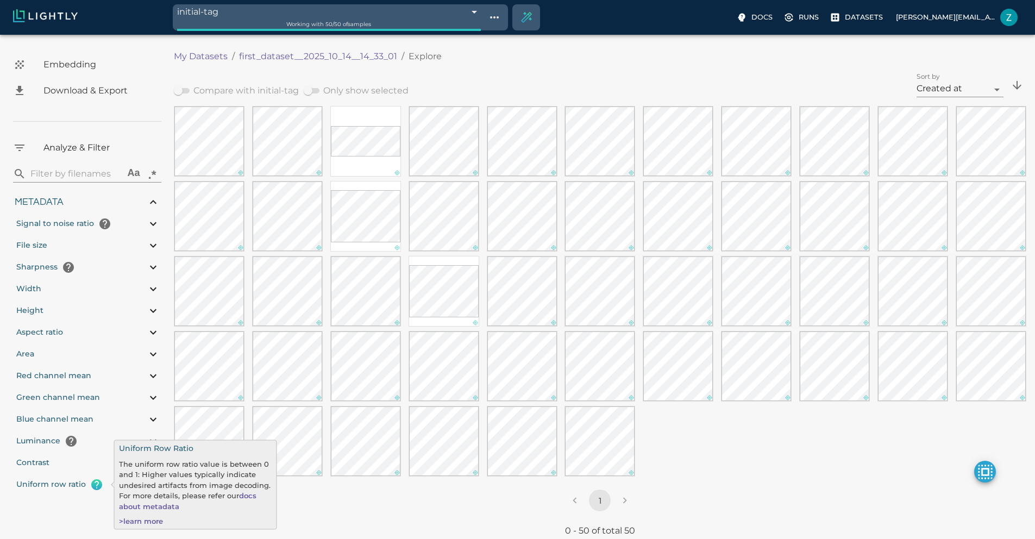
click at [97, 487] on icon "help" at bounding box center [96, 484] width 11 height 11
type input "10.9823599620434"
type input "2.47526621818543"
type input "83.9652662181854"
type input "0.310869565217391"
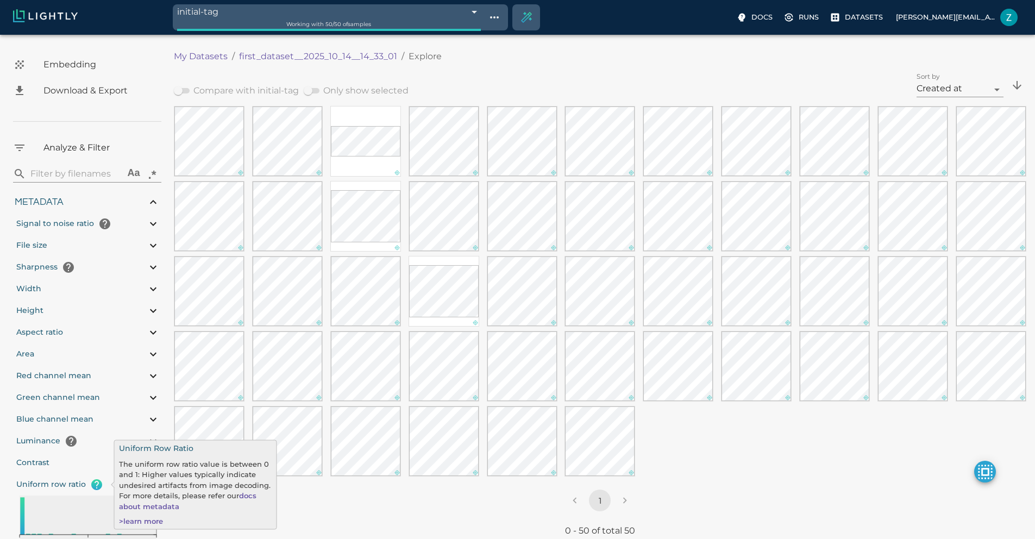
type input "2.28786956521739"
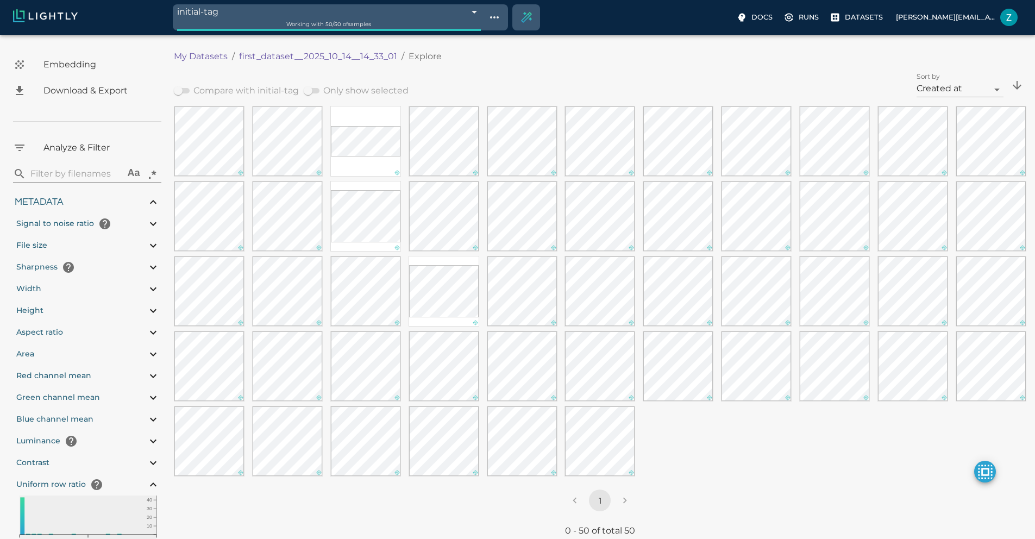
scroll to position [0, 0]
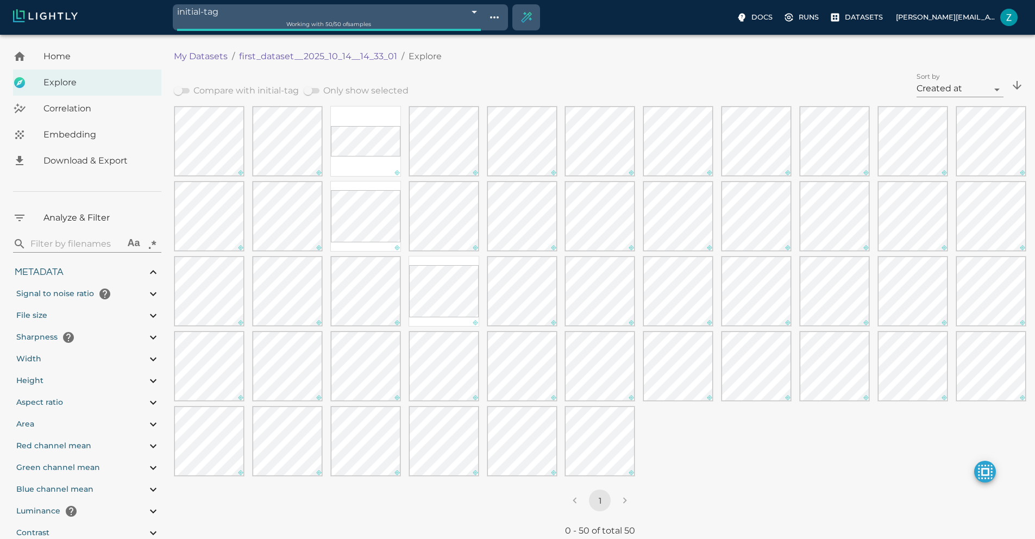
click at [78, 117] on div "Correlation" at bounding box center [87, 109] width 148 height 26
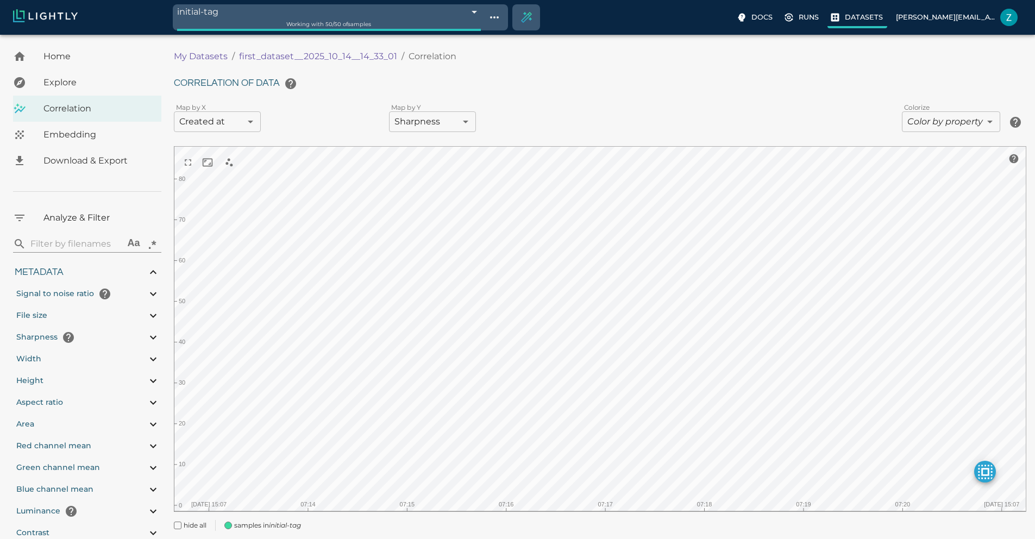
click at [845, 22] on p "Datasets" at bounding box center [864, 17] width 38 height 10
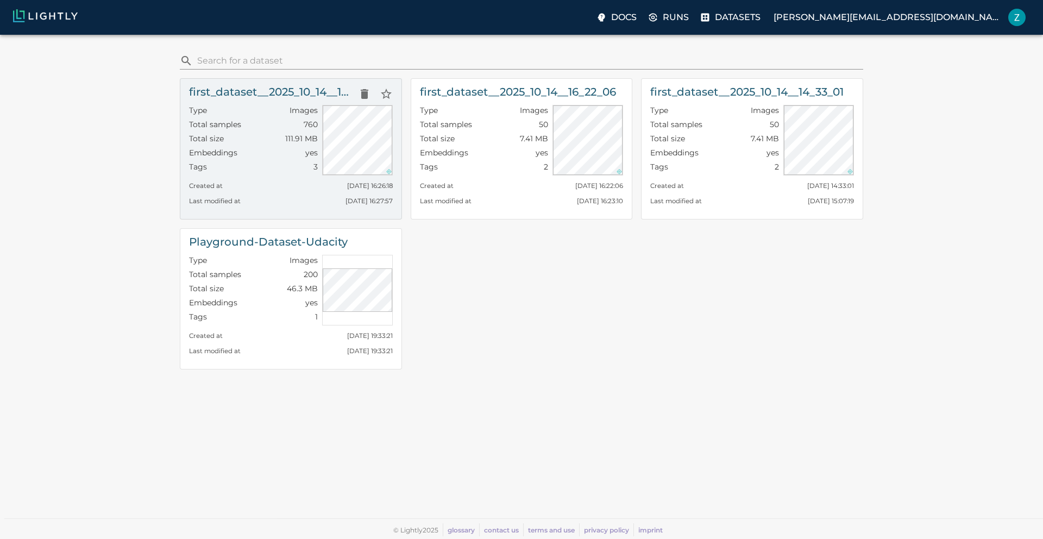
click at [273, 180] on div "Created at Tue, 14.10.2025 16:26:18" at bounding box center [291, 183] width 204 height 15
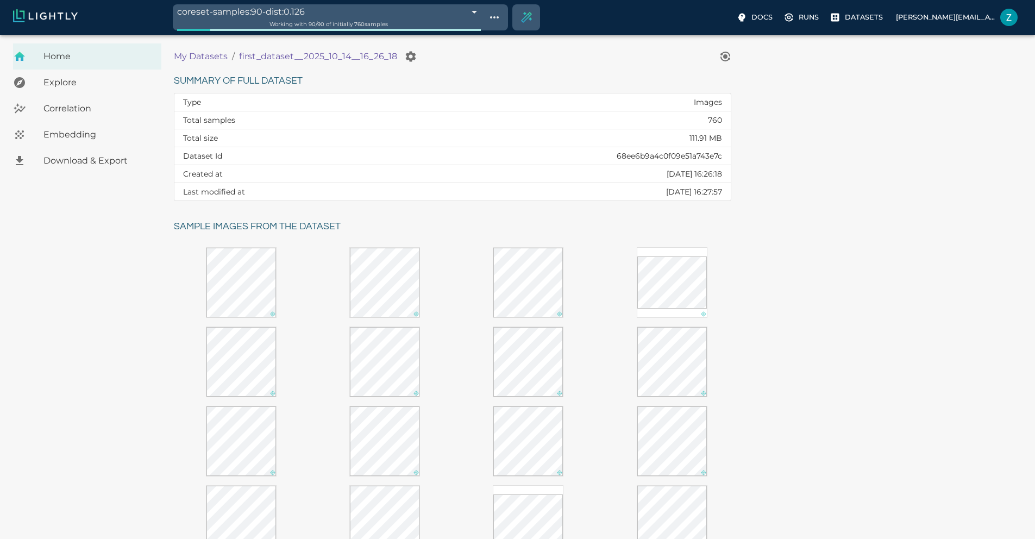
click at [68, 78] on span "Explore" at bounding box center [97, 82] width 109 height 13
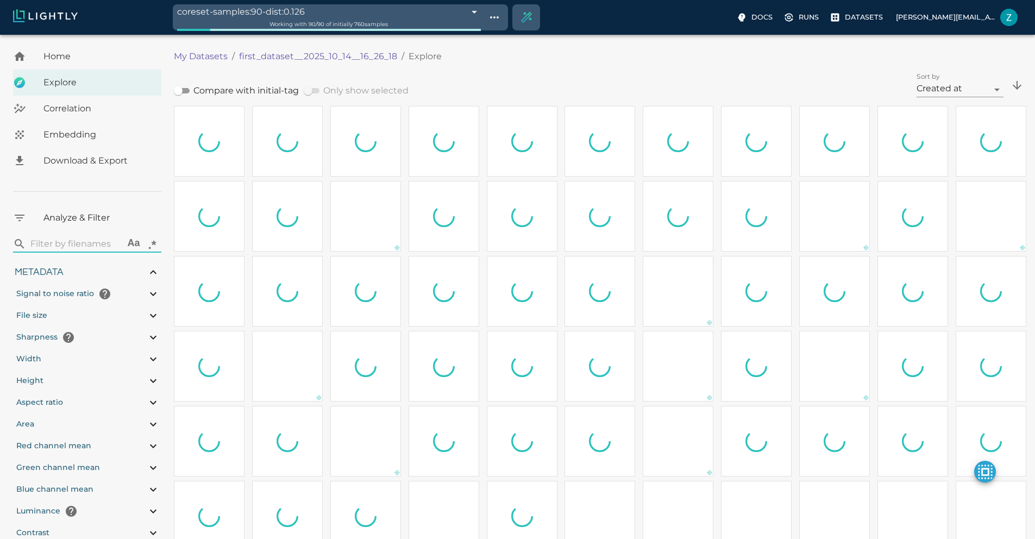
type input "0.417786789383103"
type input "10.9827867893831"
type input "2.47526621818543"
type input "84.9322662181854"
type input "0.310869565217391"
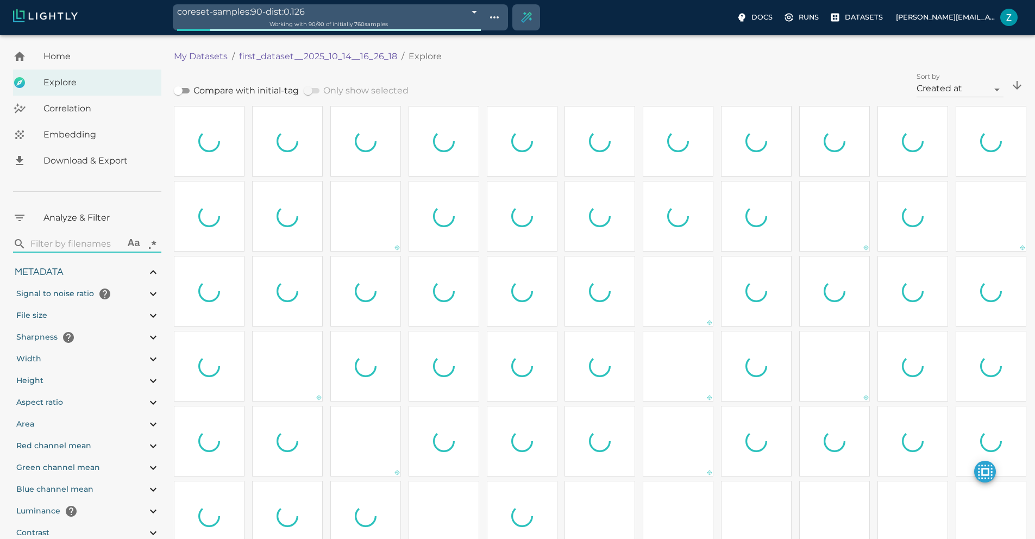
type input "2.28786956521739"
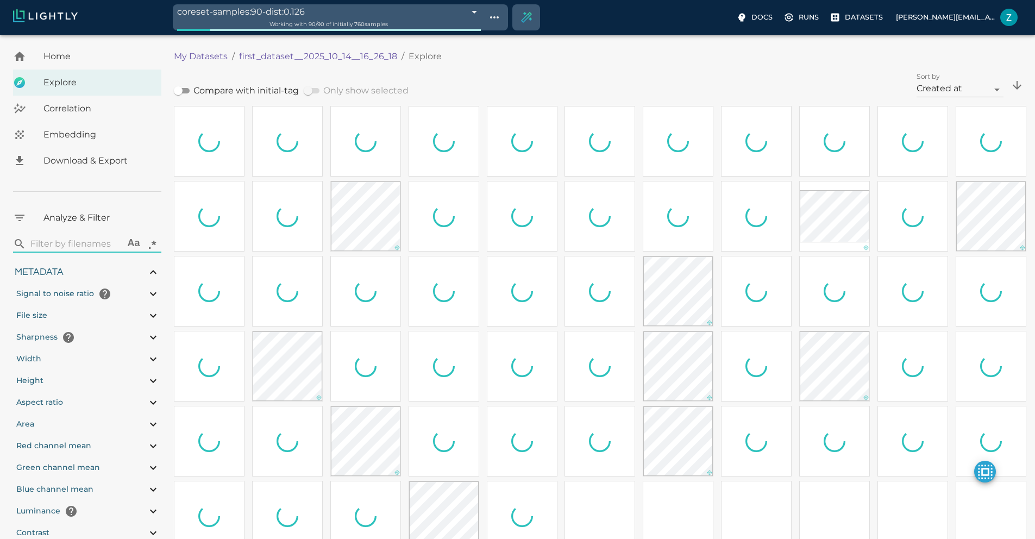
type input "0.417786789383103"
type input "10.9827867893831"
type input "2.47526621818543"
type input "84.9322662181854"
type input "0.310869565217391"
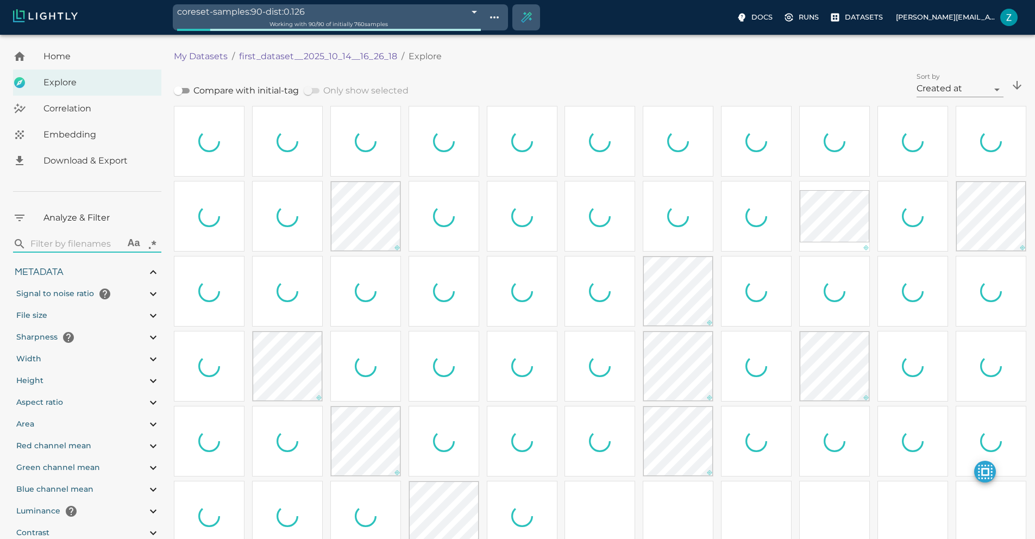
type input "2.28786956521739"
type input "0.417786789383103"
type input "10.9827867893831"
type input "2.47526621818543"
type input "84.9322662181854"
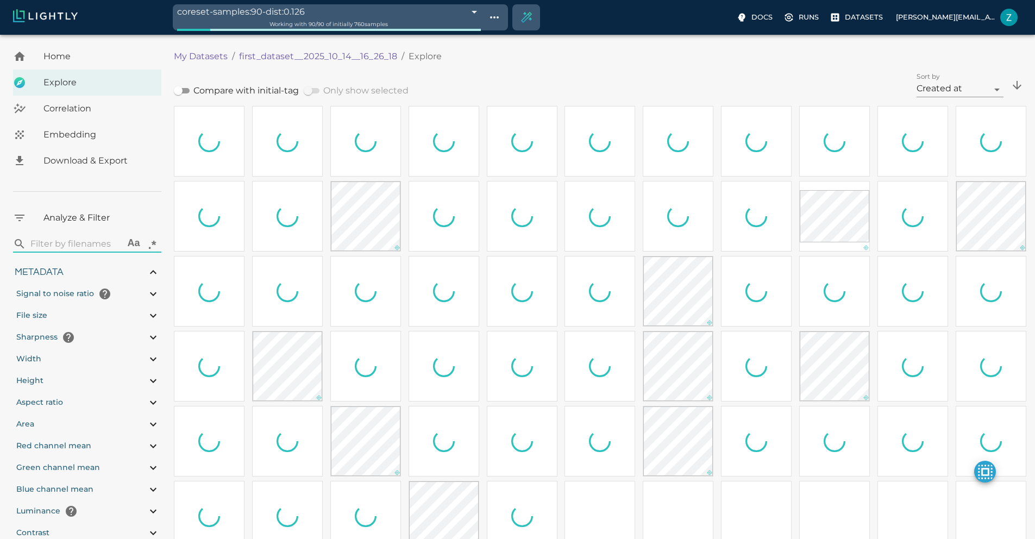
type input "0.310869565217391"
type input "2.28786956521739"
type input "0.417786789383103"
type input "10.9827867893831"
type input "2.47526621818543"
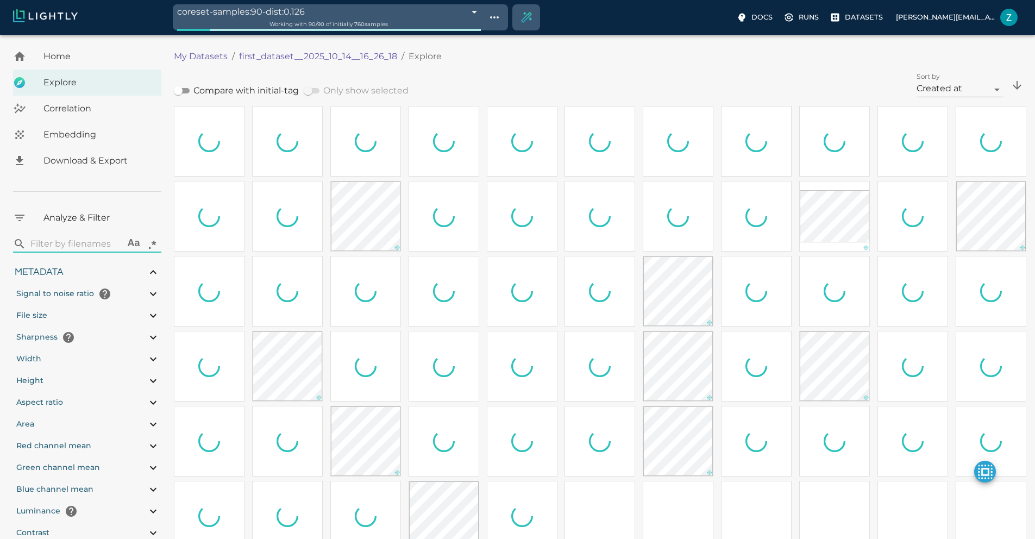
type input "84.9322662181854"
type input "0.310869565217391"
type input "2.28786956521739"
type input "0.417786789383103"
type input "10.9827867893831"
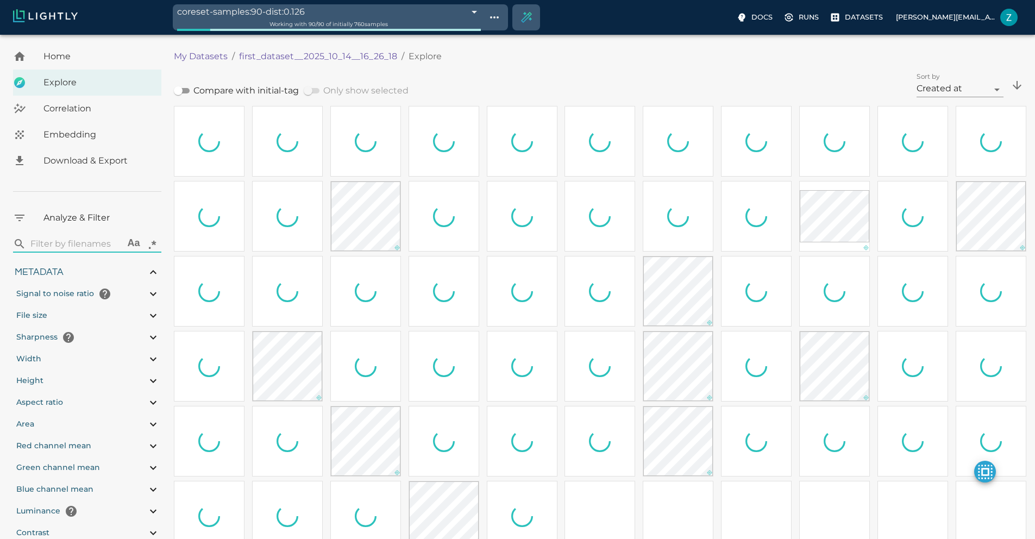
type input "2.47526621818543"
type input "84.9322662181854"
type input "0.310869565217391"
type input "2.28786956521739"
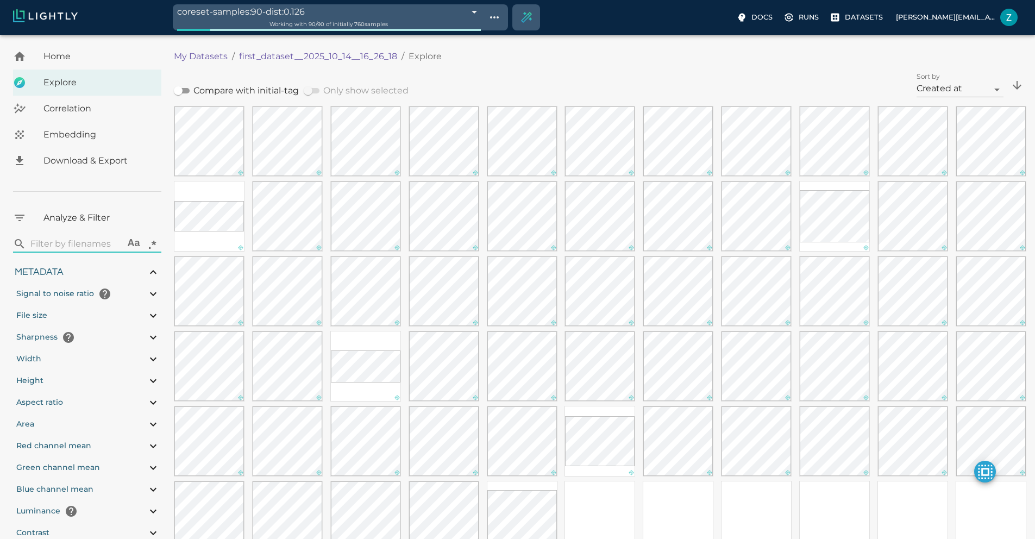
click at [83, 115] on div "Correlation" at bounding box center [87, 109] width 148 height 26
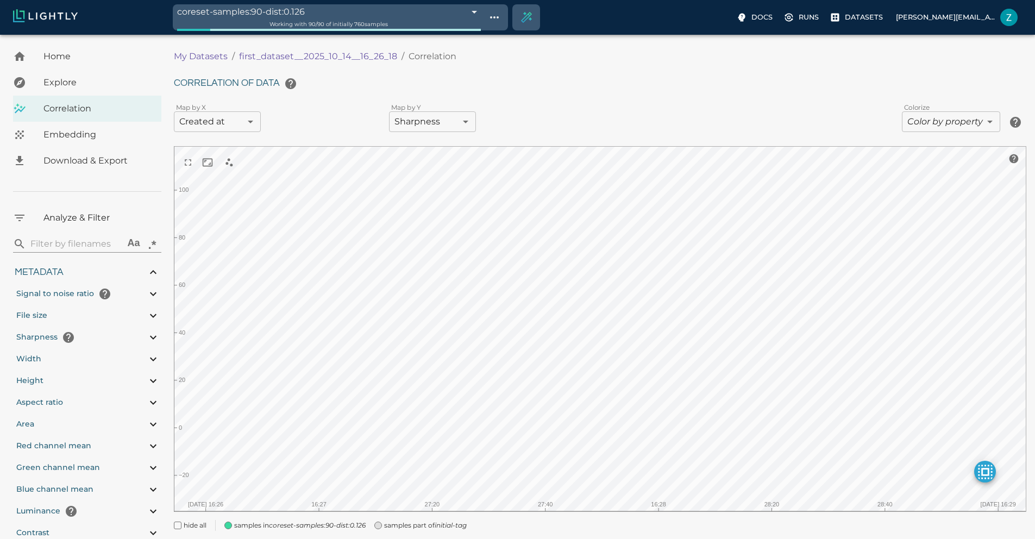
click at [388, 522] on span "samples part of initial-tag" at bounding box center [425, 525] width 83 height 11
click at [410, 527] on span "samples part of initial-tag" at bounding box center [425, 525] width 83 height 11
click at [331, 526] on icon "coreset-samples:90-dist:0.126" at bounding box center [317, 525] width 97 height 8
click at [310, 35] on body "coreset-samples:90-dist:0.126 68ee6d12df0b544935db9e3a Working with 90 / 90 of …" at bounding box center [517, 302] width 1035 height 535
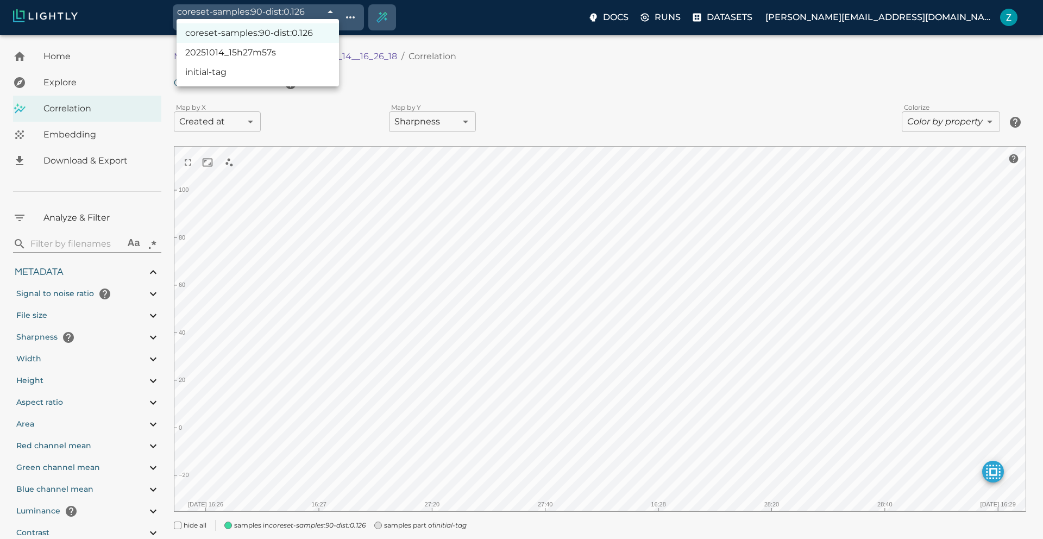
click at [280, 49] on li "20251014_15h27m57s" at bounding box center [258, 53] width 162 height 20
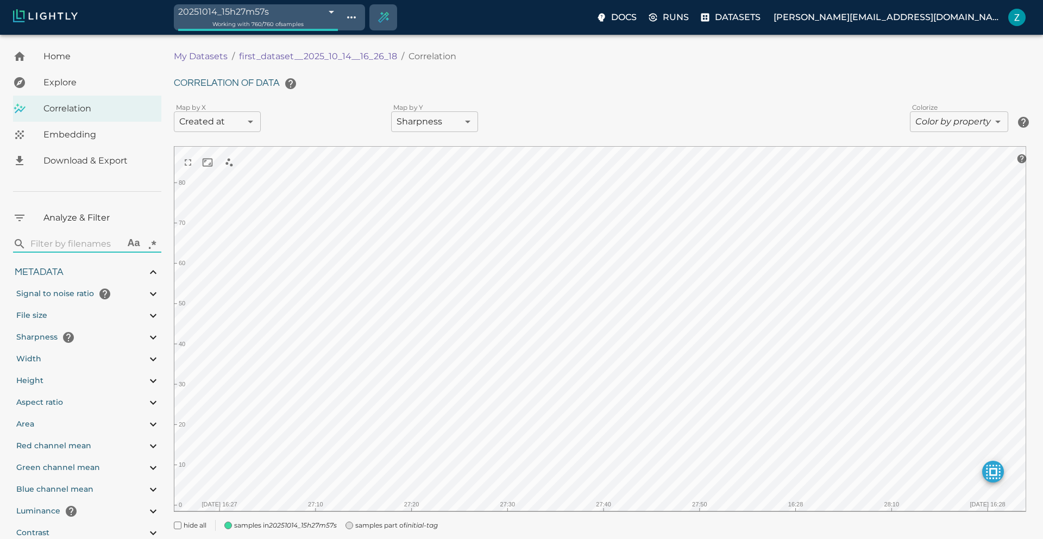
click at [312, 35] on body "20251014_15h27m57s 68ee6bfddf0b544935db7231 Working with 760 / 760 of samples D…" at bounding box center [521, 302] width 1043 height 535
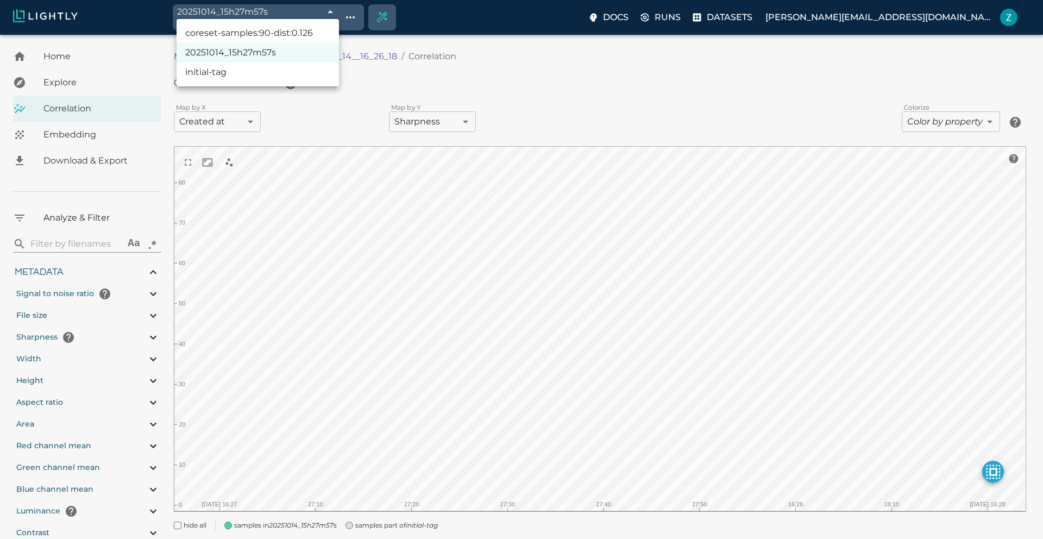
click at [377, 57] on div at bounding box center [521, 269] width 1043 height 539
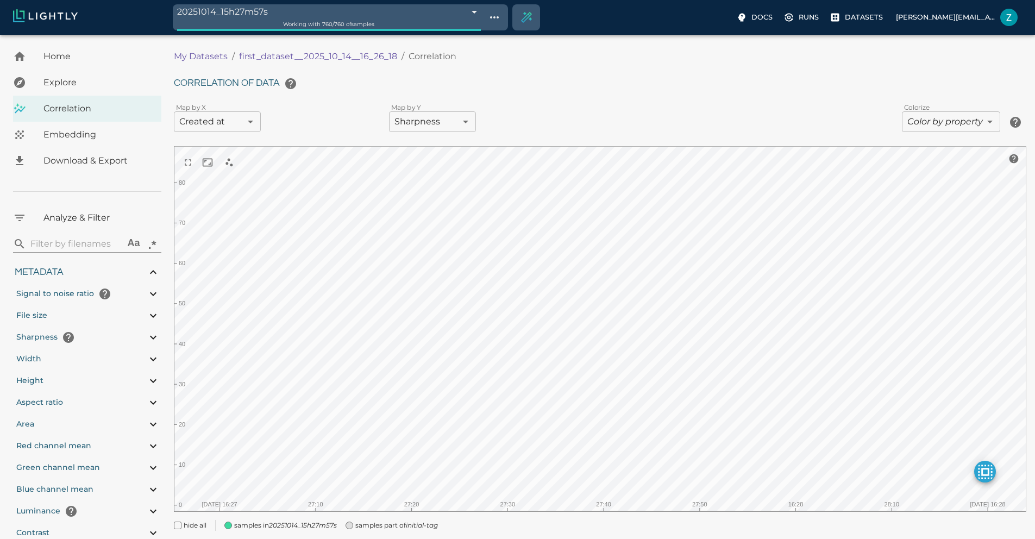
click at [291, 35] on body "20251014_15h27m57s 68ee6bfddf0b544935db7231 Working with 760 / 760 of samples D…" at bounding box center [517, 302] width 1035 height 535
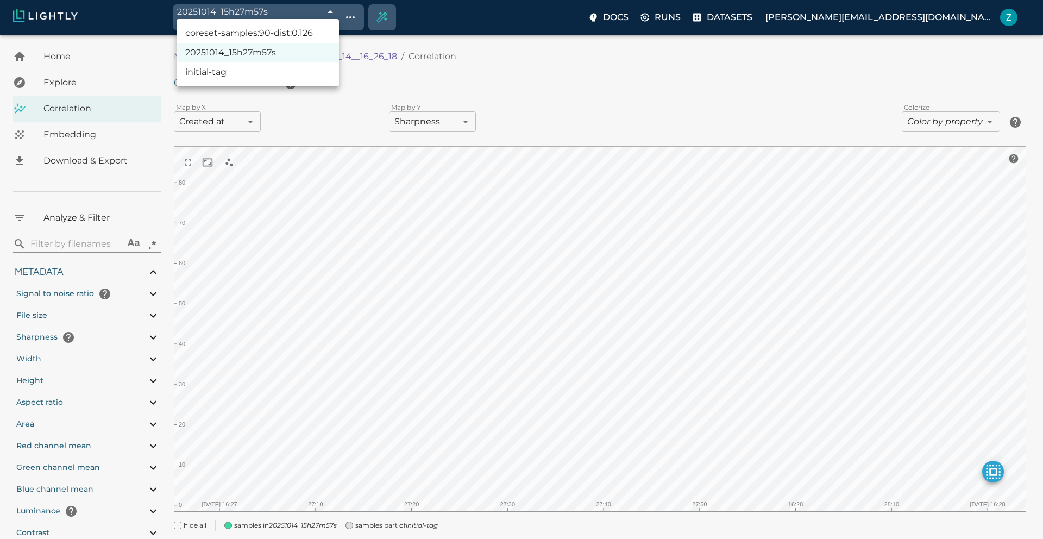
click at [277, 82] on li "initial-tag" at bounding box center [258, 72] width 162 height 20
type input "68ee6bfddf0b544935db71fb"
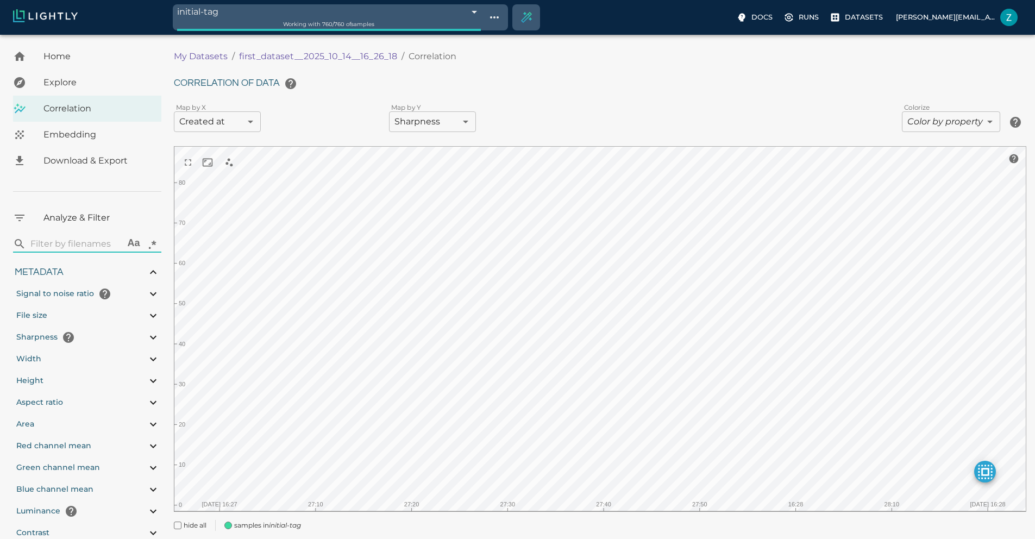
click at [283, 25] on span "Working with 760 / 760 of samples" at bounding box center [328, 24] width 91 height 7
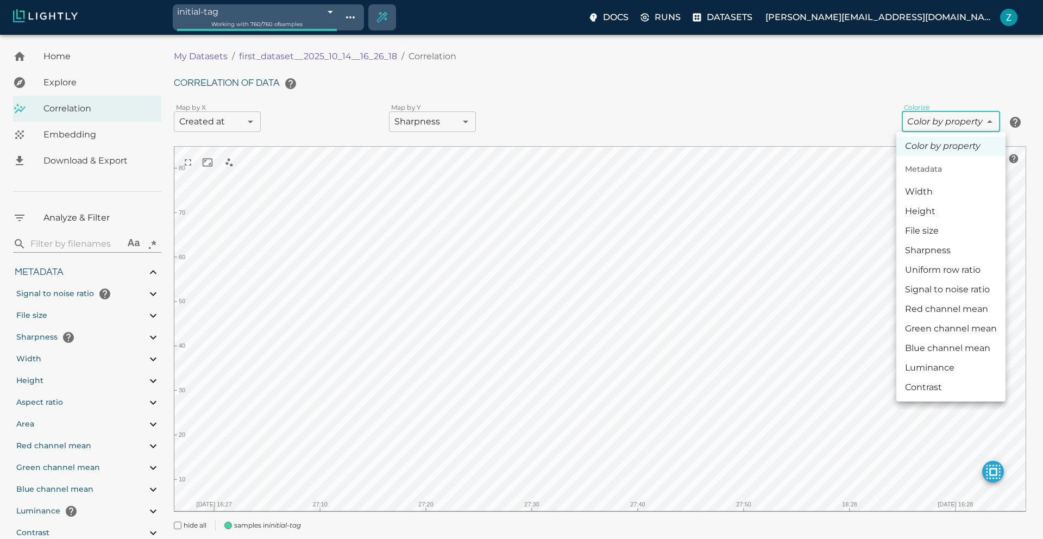
click at [924, 127] on body "initial-tag 68ee6bfddf0b544935db71fb Working with 760 / 760 of samples Docs Run…" at bounding box center [521, 302] width 1043 height 535
click at [924, 199] on li "Width" at bounding box center [951, 192] width 109 height 20
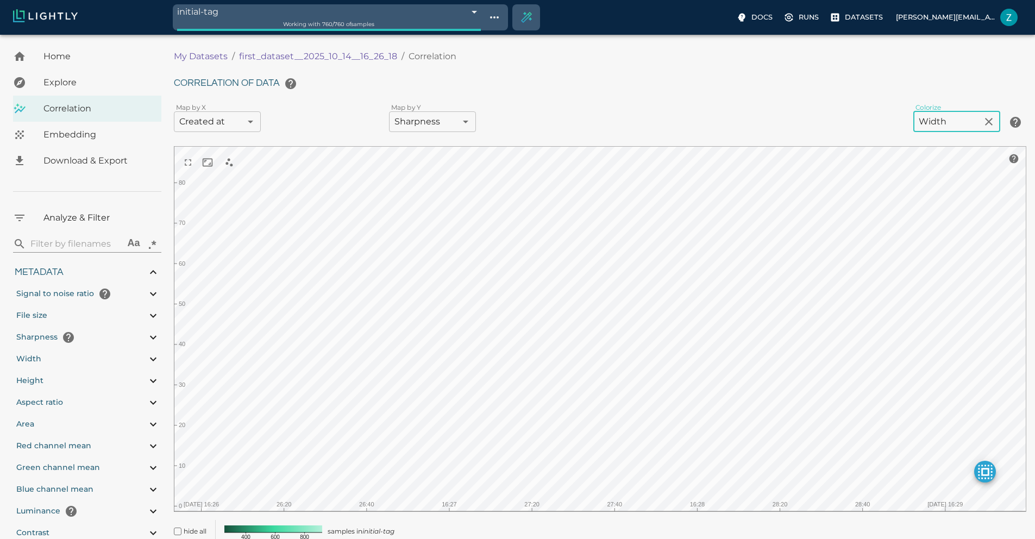
click at [938, 115] on body "initial-tag 68ee6bfddf0b544935db71fb Working with 760 / 760 of samples Docs Run…" at bounding box center [517, 308] width 1035 height 547
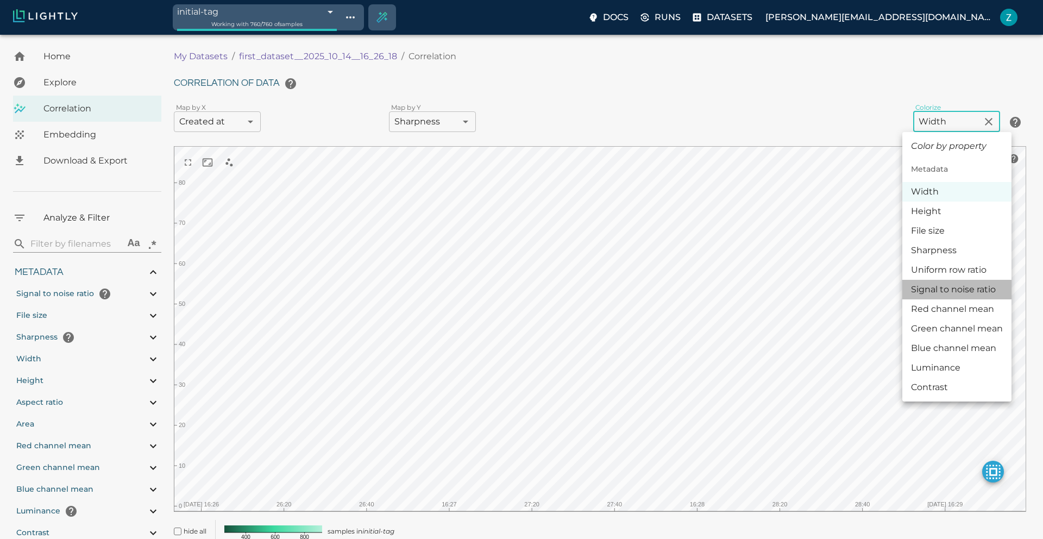
click at [938, 283] on li "Signal to noise ratio" at bounding box center [957, 290] width 109 height 20
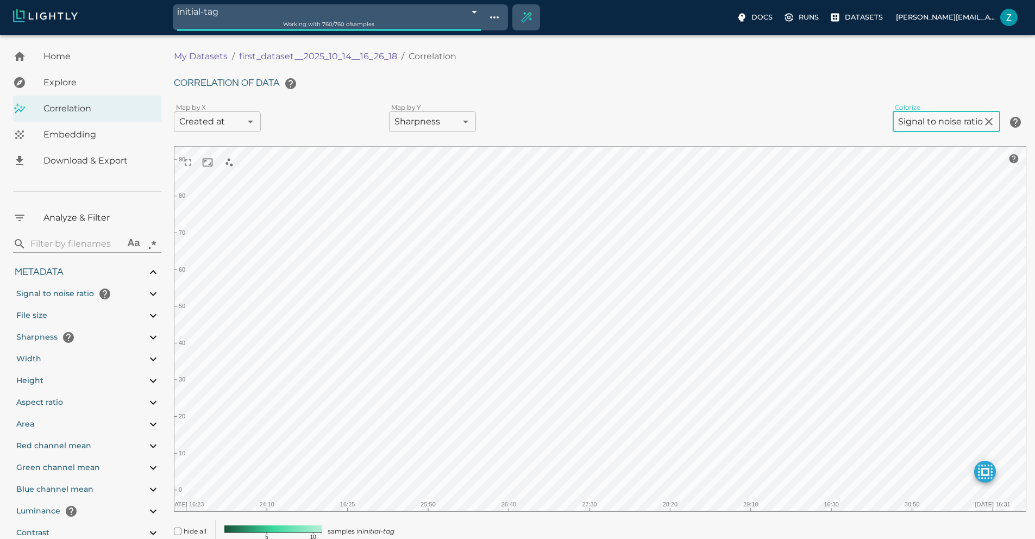
click at [924, 123] on body "initial-tag 68ee6bfddf0b544935db71fb Working with 760 / 760 of samples Docs Run…" at bounding box center [517, 308] width 1035 height 547
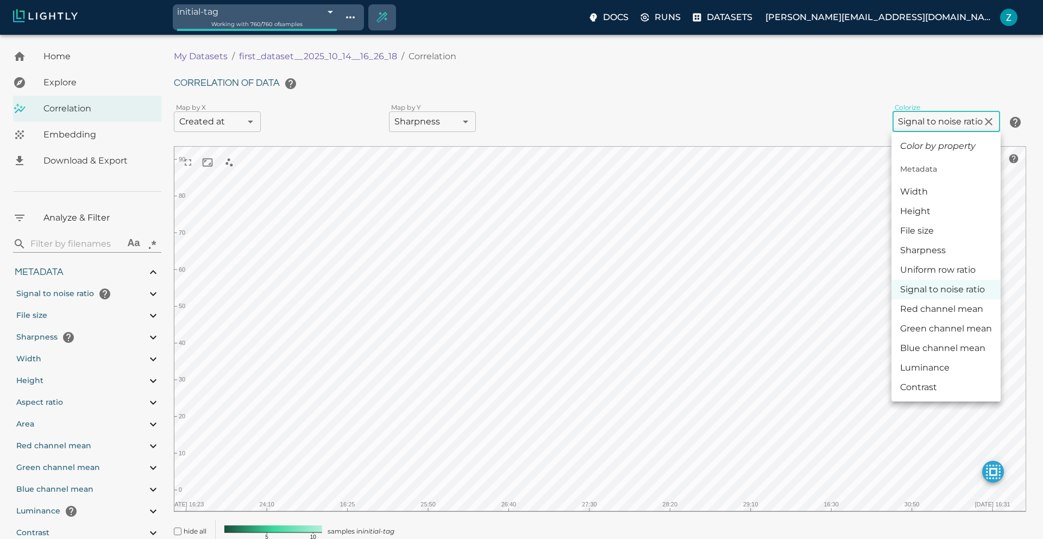
click at [946, 369] on li "Luminance" at bounding box center [946, 368] width 109 height 20
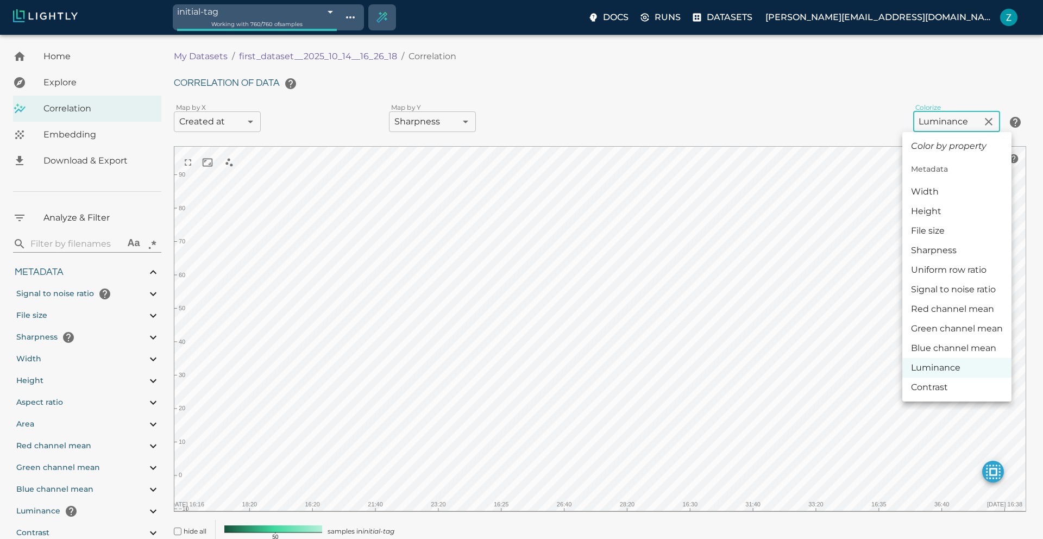
click at [940, 127] on body "initial-tag 68ee6bfddf0b544935db71fb Working with 760 / 760 of samples Docs Run…" at bounding box center [521, 308] width 1043 height 547
click at [931, 387] on li "Contrast" at bounding box center [957, 388] width 109 height 20
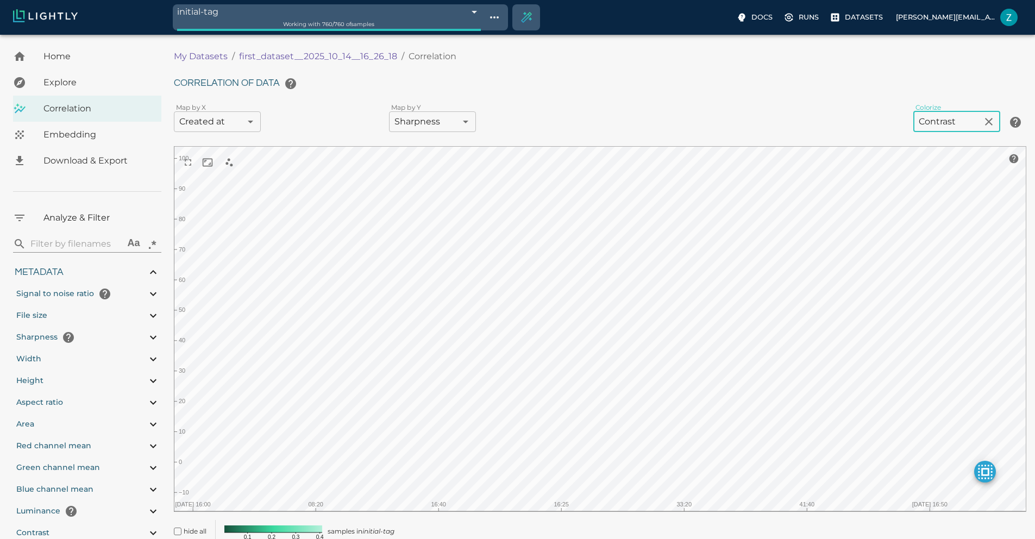
click at [950, 123] on body "initial-tag 68ee6bfddf0b544935db71fb Working with 760 / 760 of samples Docs Run…" at bounding box center [517, 308] width 1035 height 547
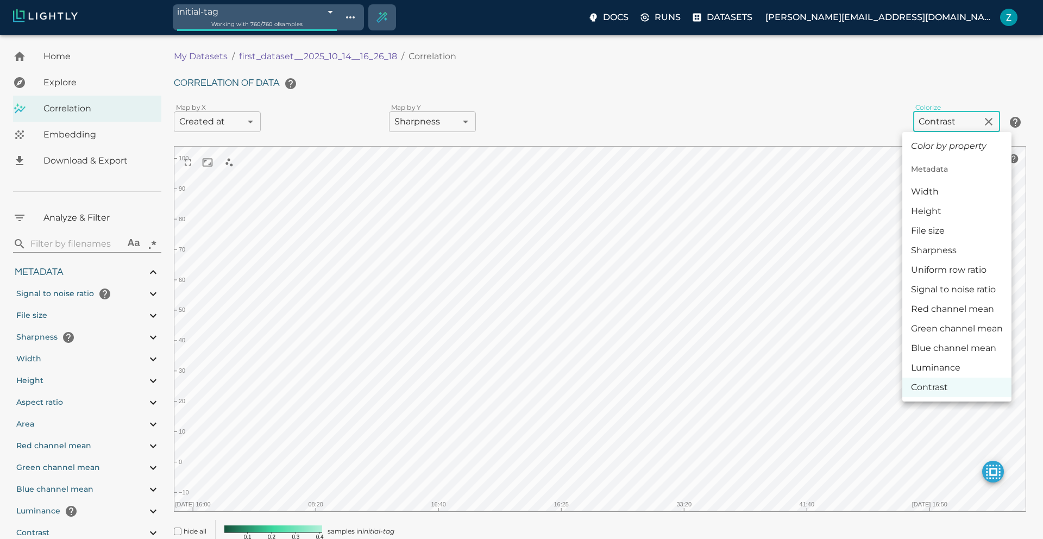
click at [976, 311] on li "Red channel mean" at bounding box center [957, 309] width 109 height 20
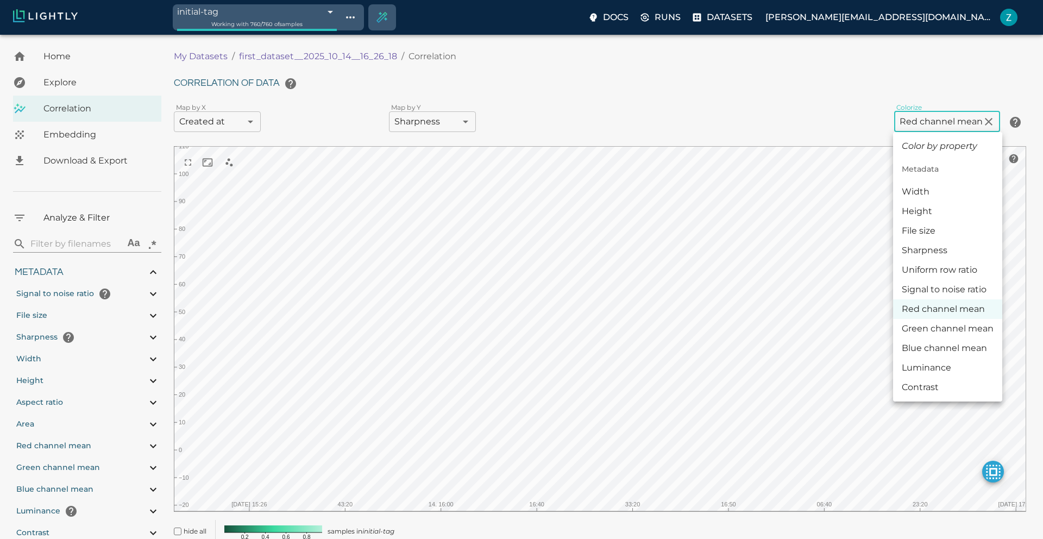
click at [968, 124] on body "initial-tag 68ee6bfddf0b544935db71fb Working with 760 / 760 of samples Docs Run…" at bounding box center [521, 308] width 1043 height 547
click at [952, 350] on li "Blue channel mean" at bounding box center [947, 349] width 109 height 20
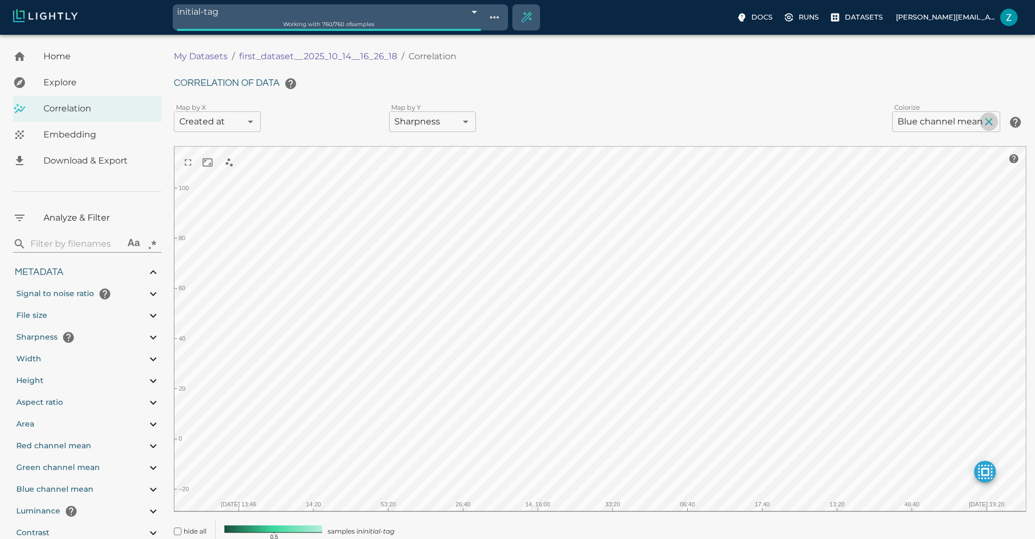
click at [989, 122] on icon "button" at bounding box center [988, 121] width 13 height 13
type input "false"
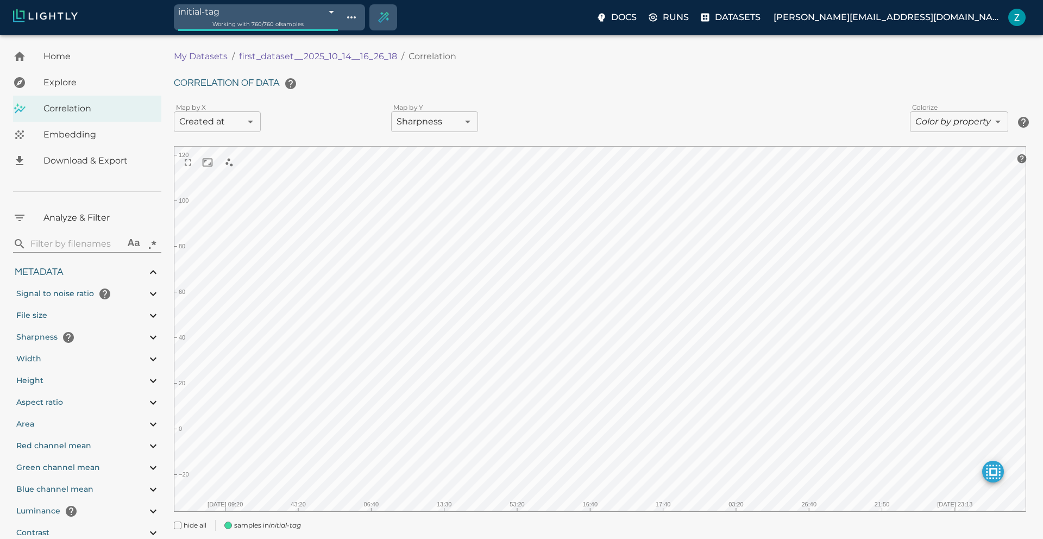
click at [972, 126] on body "initial-tag 68ee6bfddf0b544935db71fb Working with 760 / 760 of samples Docs Run…" at bounding box center [521, 302] width 1043 height 535
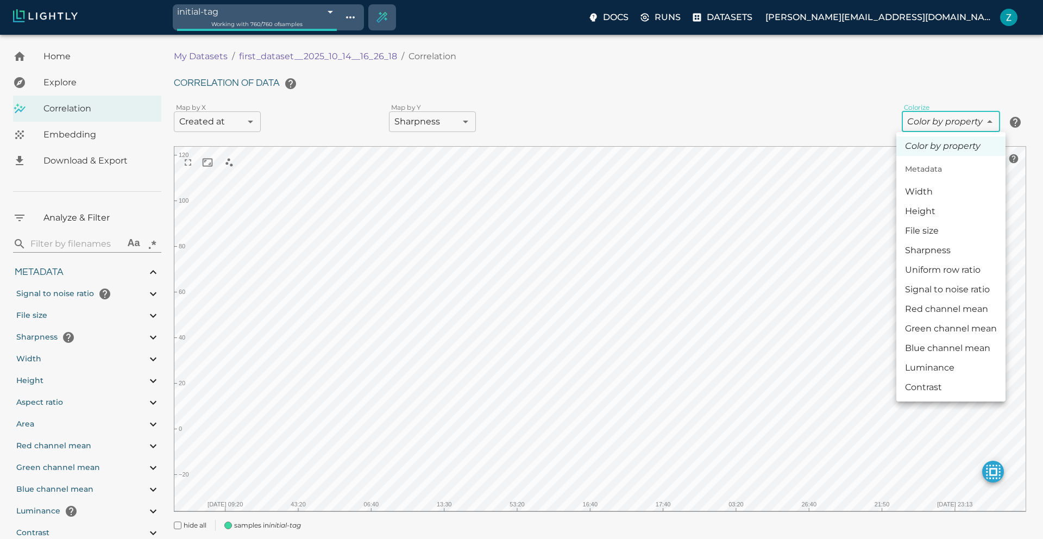
click at [929, 145] on icon "Color by property" at bounding box center [943, 146] width 76 height 13
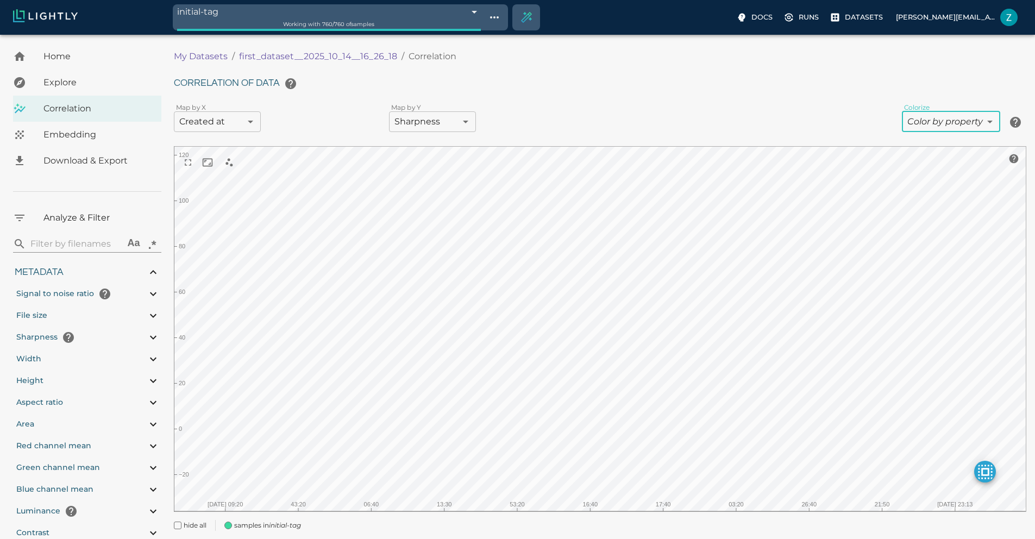
click at [75, 145] on div "Embedding" at bounding box center [87, 135] width 148 height 26
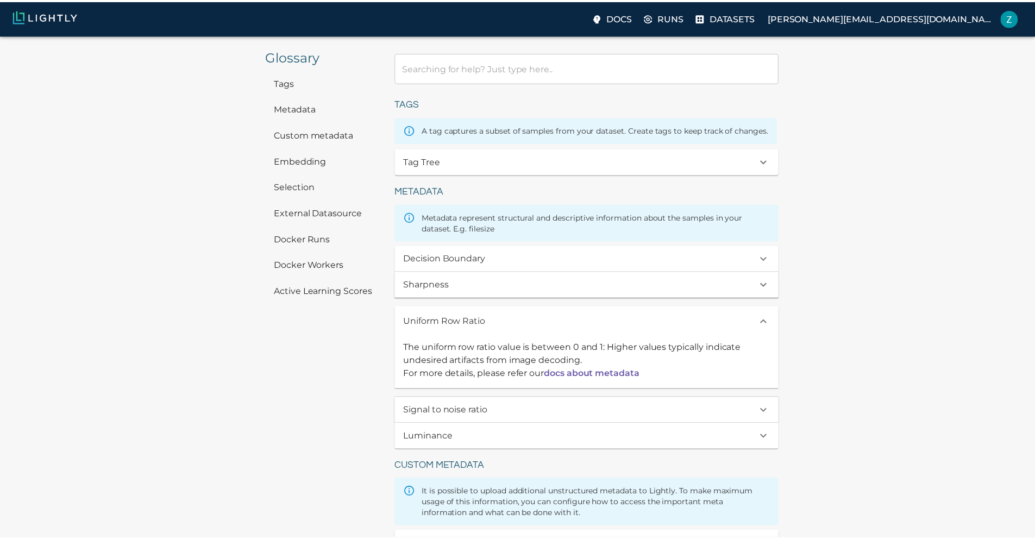
scroll to position [41, 0]
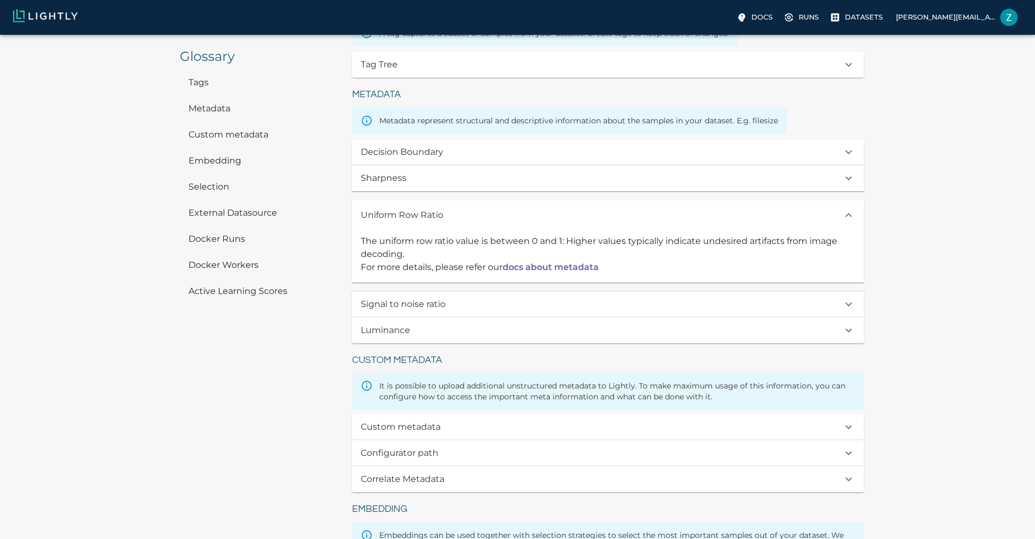
click at [642, 134] on div "Metadata represent structural and descriptive information about the samples in …" at bounding box center [569, 121] width 435 height 26
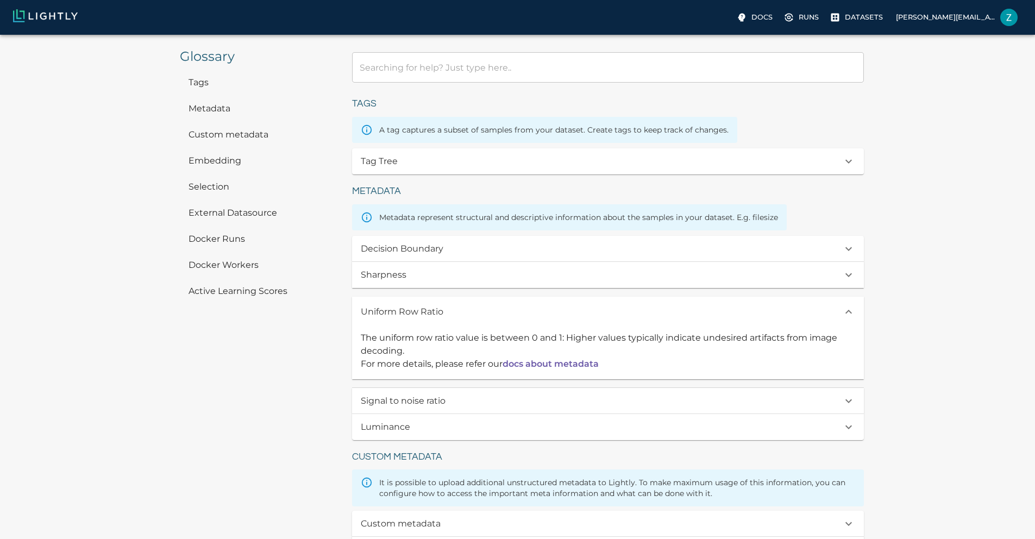
click at [580, 255] on div "Decision Boundary" at bounding box center [601, 248] width 481 height 13
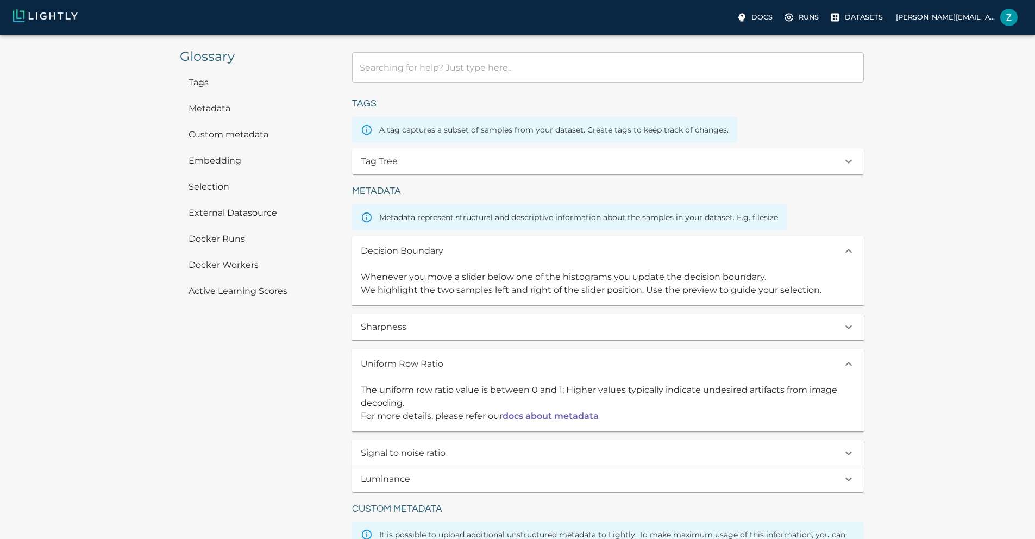
scroll to position [13, 0]
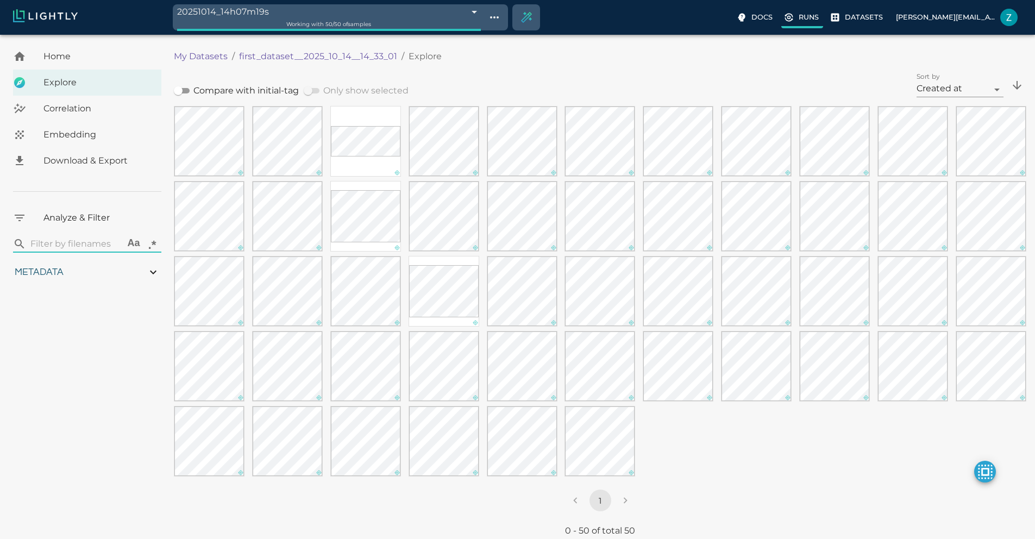
click at [799, 18] on p "Runs" at bounding box center [809, 17] width 20 height 10
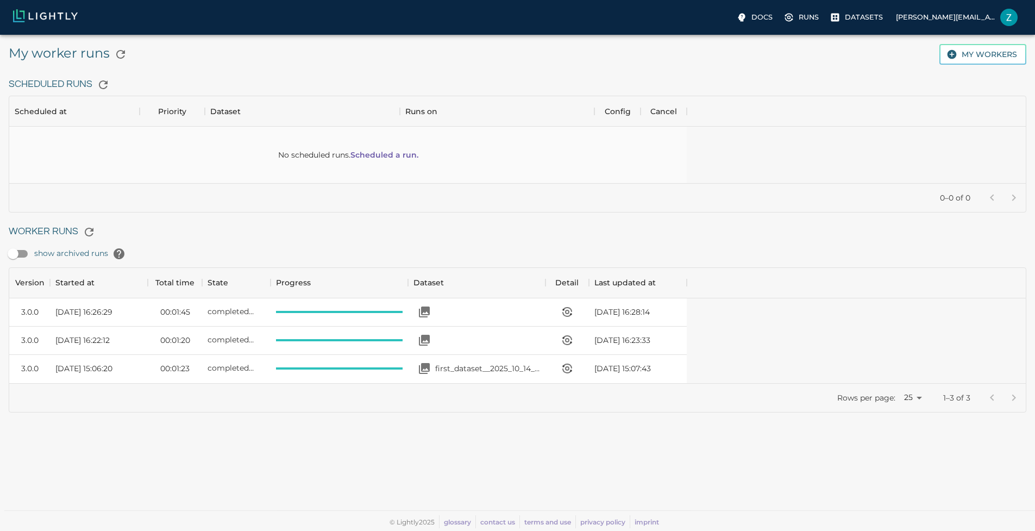
scroll to position [107, 669]
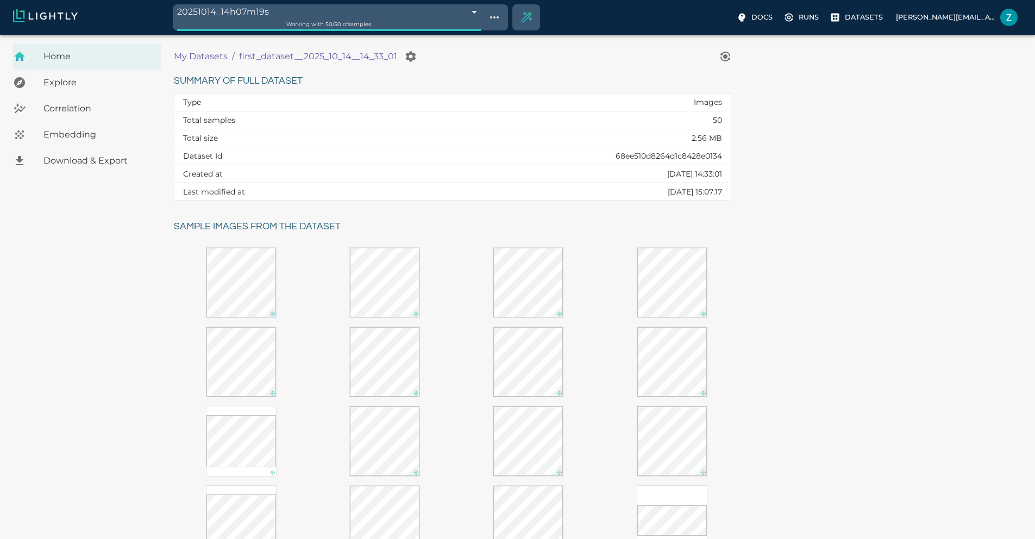
click at [95, 104] on span "Correlation" at bounding box center [97, 108] width 109 height 13
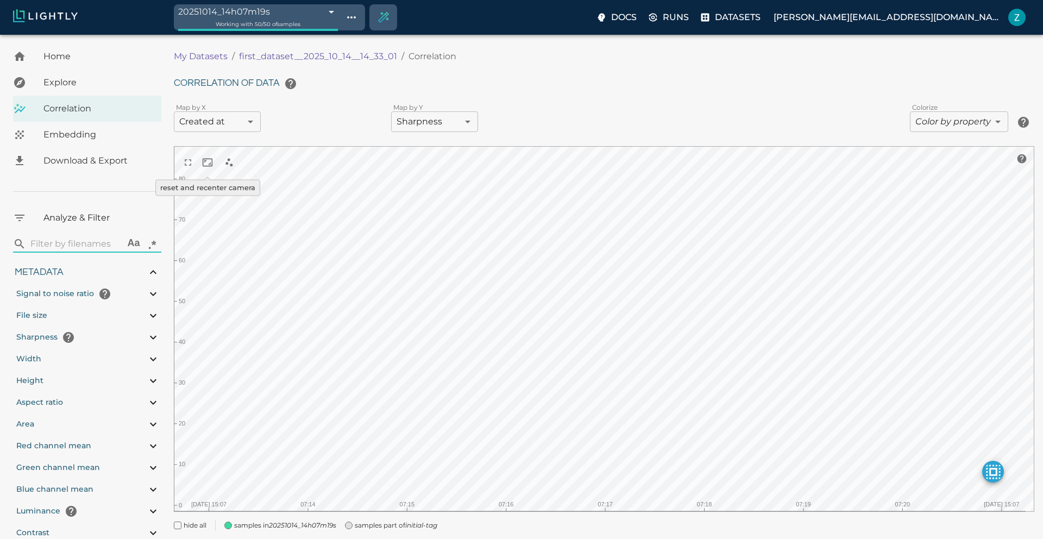
type input "10.9823599620434"
type input "2.47526621818543"
type input "83.9652662181854"
type input "0.310869565217391"
type input "2.28786956521739"
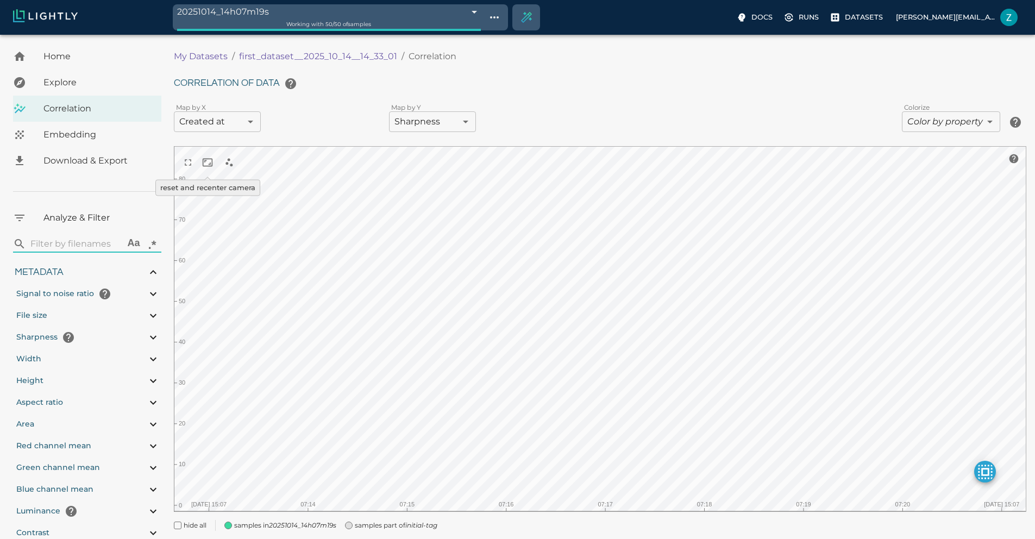
type input "10.9823599620434"
type input "2.47526621818543"
type input "83.9652662181854"
type input "0.310869565217391"
type input "2.28786956521739"
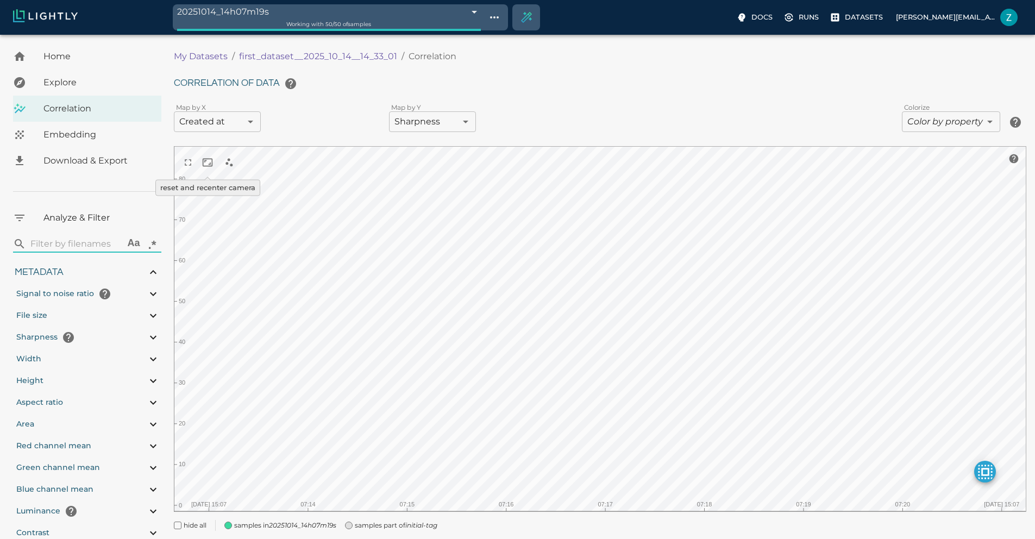
type input "10.9823599620434"
type input "2.47526621818543"
type input "83.9652662181854"
type input "0.310869565217391"
type input "2.28786956521739"
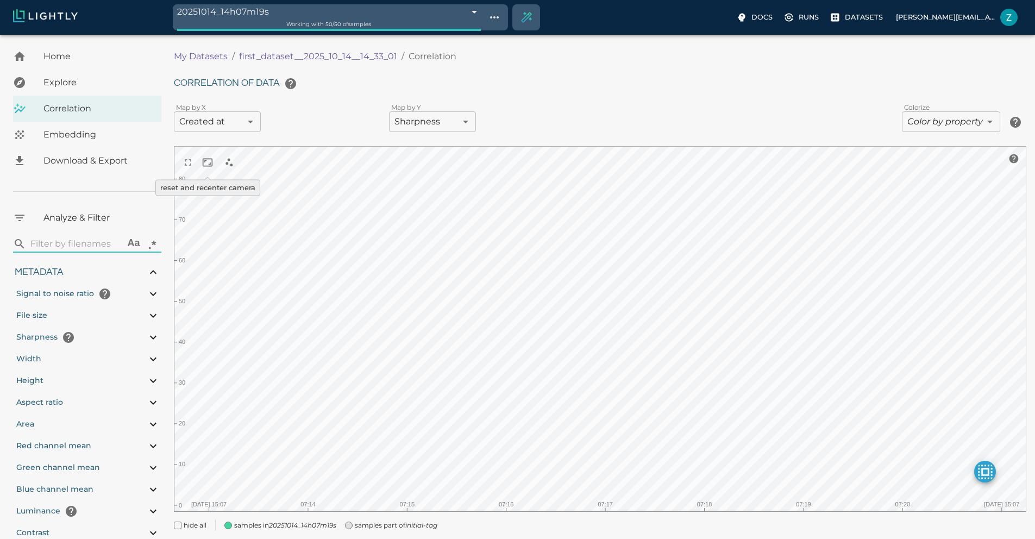
type input "10.9823599620434"
type input "2.47526621818543"
type input "83.9652662181854"
type input "0.310869565217391"
type input "2.28786956521739"
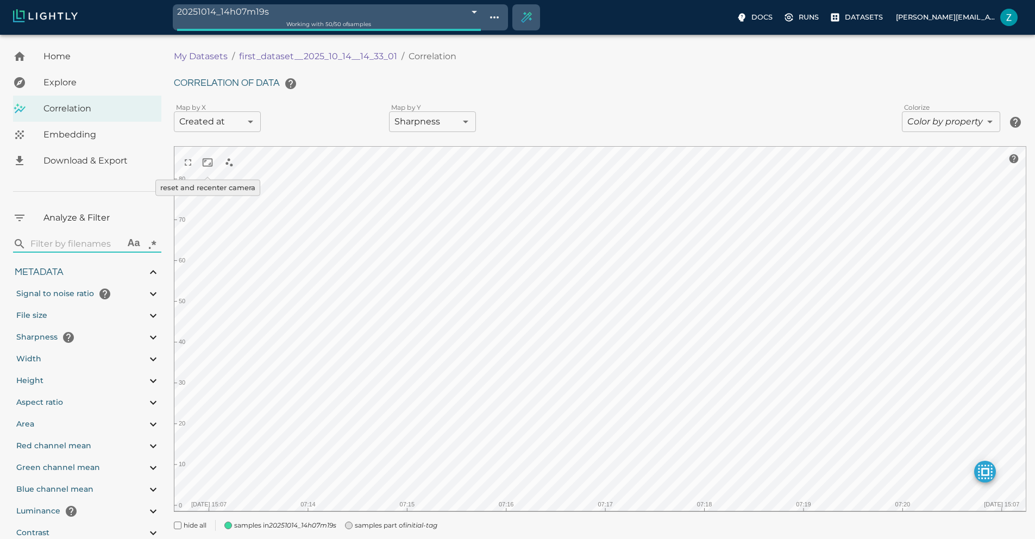
type input "10.9823599620434"
type input "2.47526621818543"
type input "83.9652662181854"
type input "0.310869565217391"
type input "2.28786956521739"
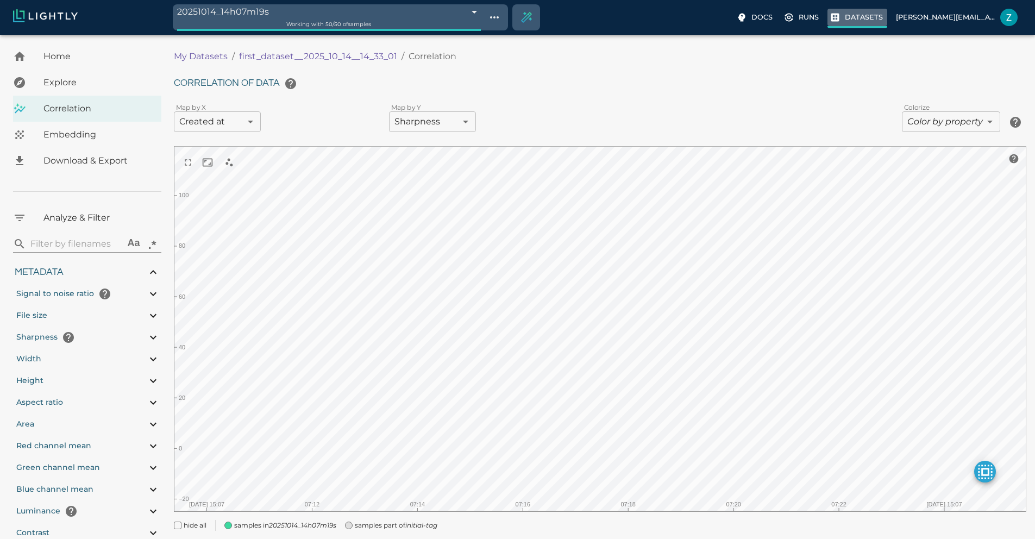
click at [845, 19] on p "Datasets" at bounding box center [864, 17] width 38 height 10
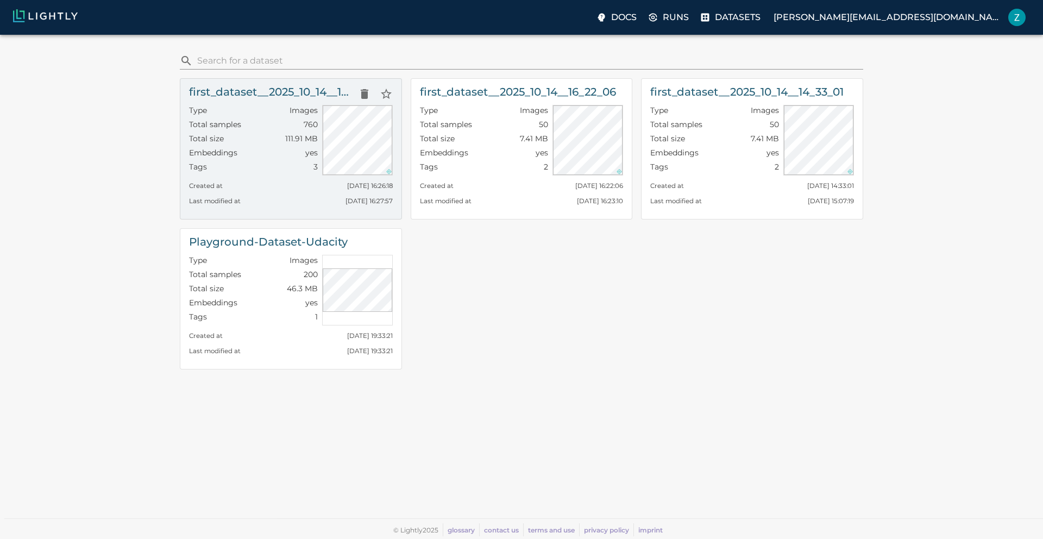
click at [249, 193] on div "Last modified at Tue, 14.10.2025 16:27:57" at bounding box center [291, 198] width 204 height 15
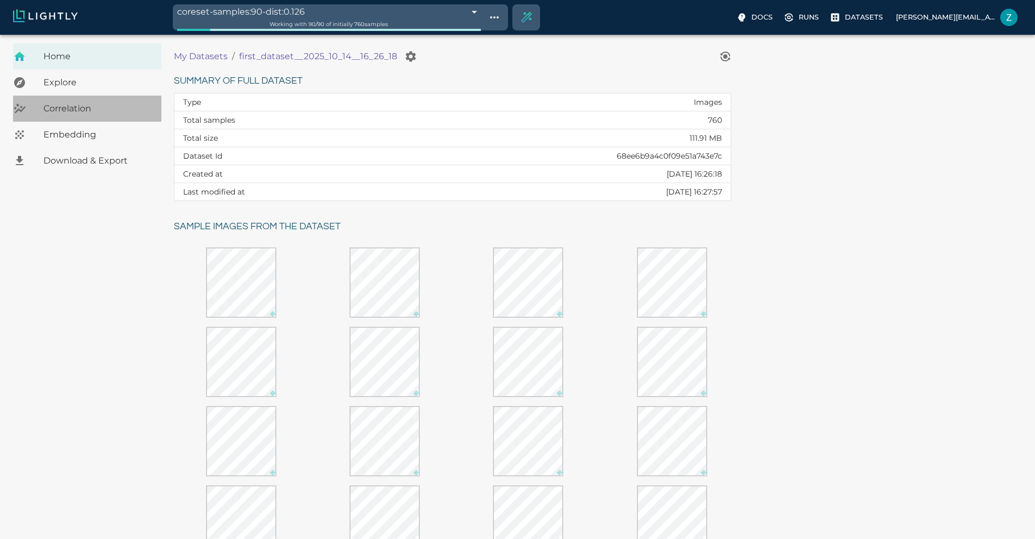
click at [78, 107] on span "Correlation" at bounding box center [97, 108] width 109 height 13
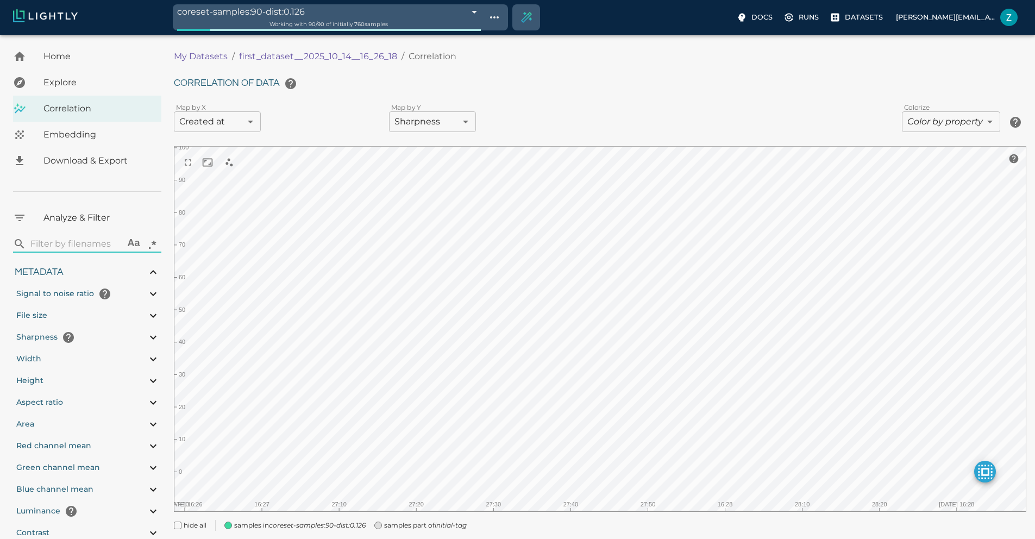
click at [82, 141] on div "Embedding" at bounding box center [87, 135] width 148 height 26
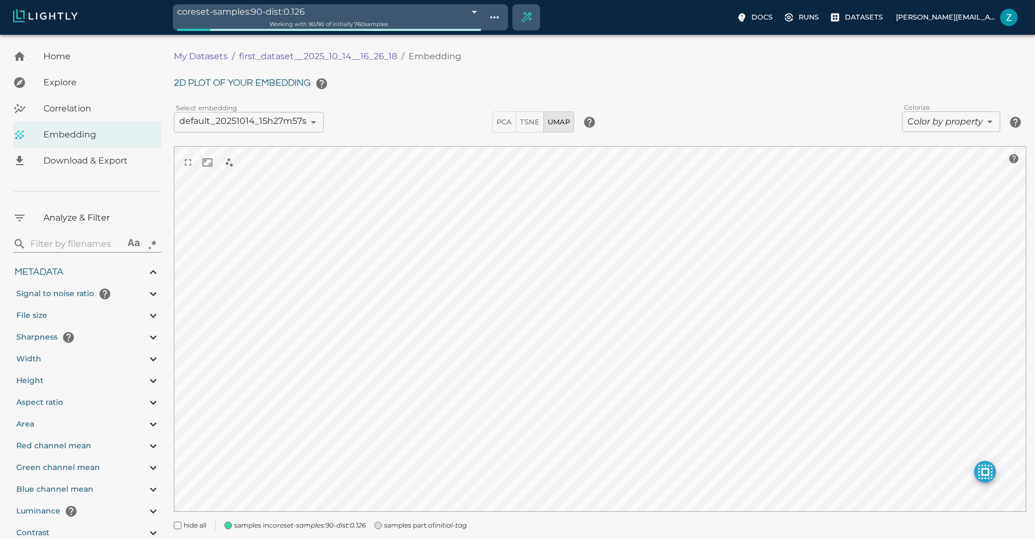
click at [117, 100] on div "Correlation" at bounding box center [87, 109] width 148 height 26
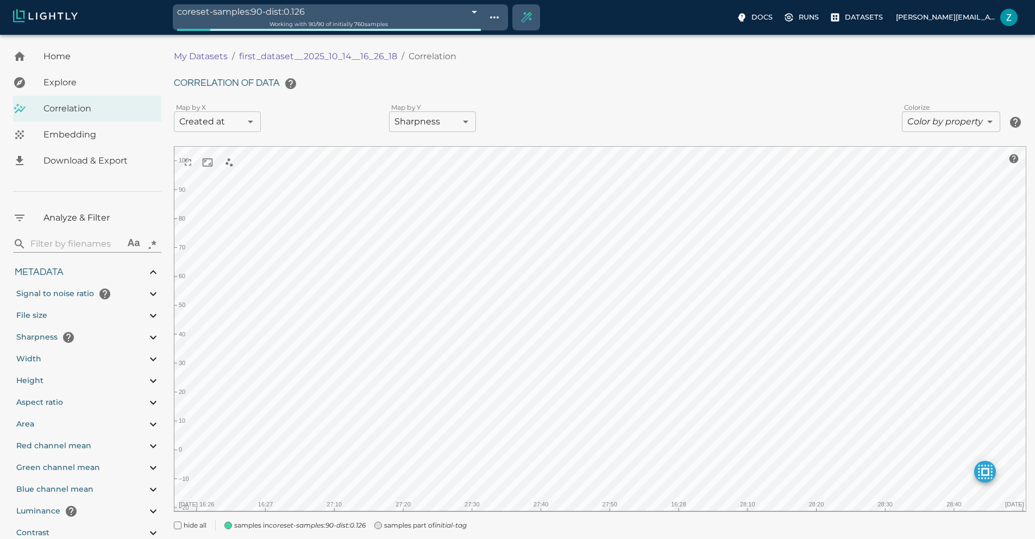
click at [947, 123] on body "coreset-samples:90-dist:0.126 68ee6d12df0b544935db9e3a Working with 90 / 90 of …" at bounding box center [517, 302] width 1035 height 535
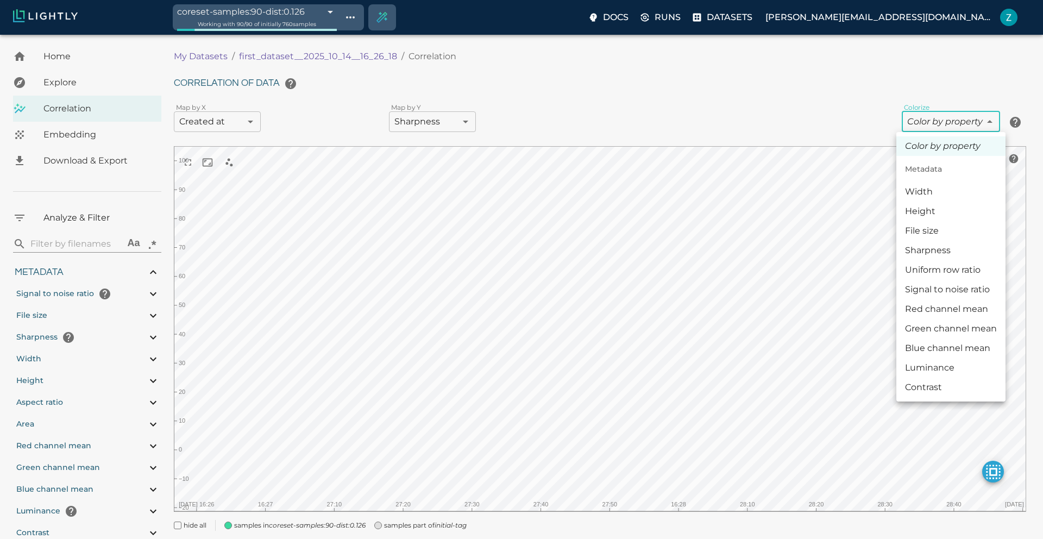
click at [928, 214] on li "Height" at bounding box center [951, 212] width 109 height 20
type input "metaData.shape[0]"
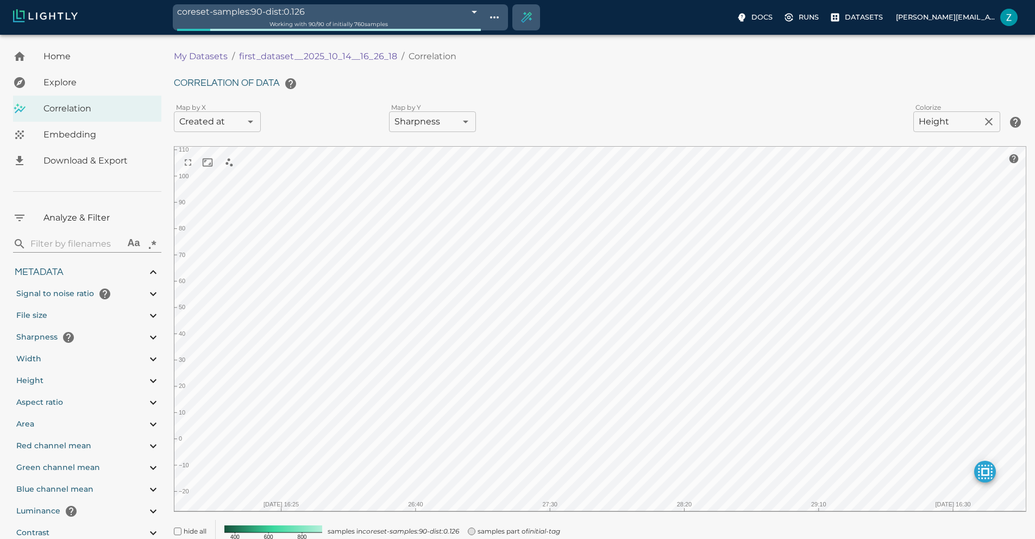
click at [220, 110] on div "Correlation of data Map by X Created at createdAt ​ Map by Y Sharpness metaData…" at bounding box center [600, 308] width 853 height 470
click at [221, 122] on body "coreset-samples:90-dist:0.126 68ee6d12df0b544935db9e3a Working with 90 / 90 of …" at bounding box center [517, 308] width 1035 height 547
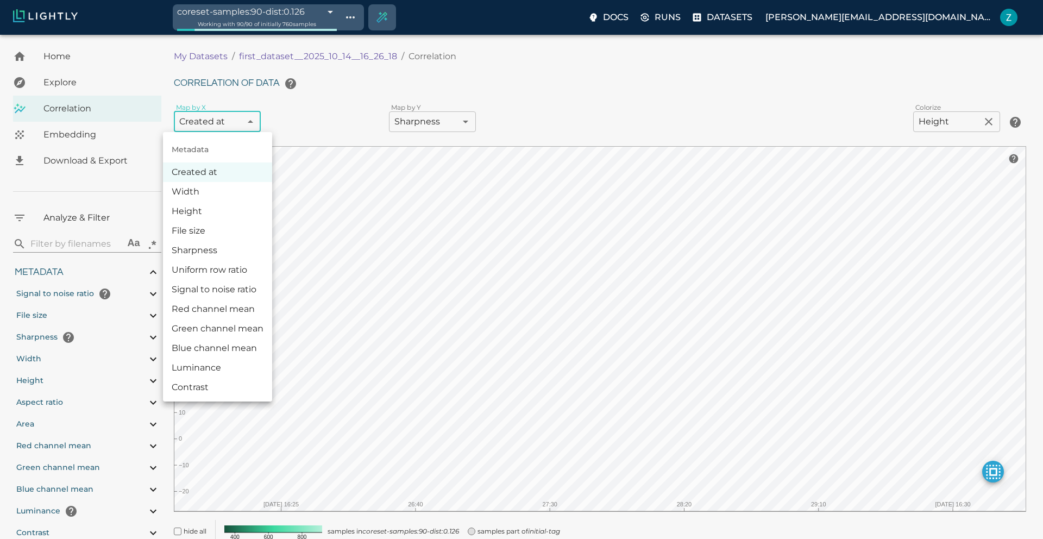
click at [191, 195] on li "Width" at bounding box center [217, 192] width 109 height 20
type input "metaData.shape[1]"
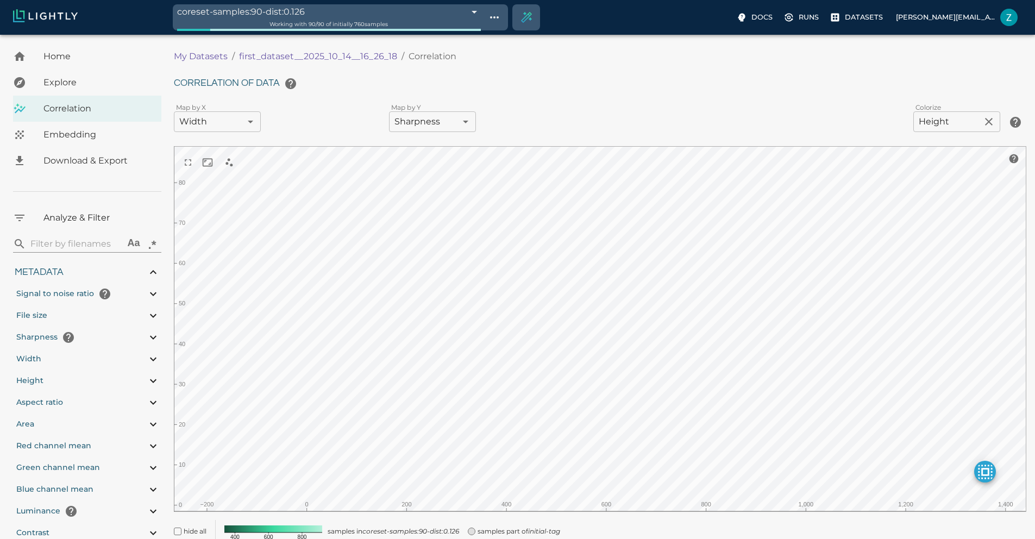
click at [422, 136] on div "Correlation of data Map by X Width metaData.shape[1] ​ Map by Y Sharpness metaD…" at bounding box center [600, 308] width 853 height 470
click at [418, 124] on body "coreset-samples:90-dist:0.126 68ee6d12df0b544935db9e3a Working with 90 / 90 of …" at bounding box center [517, 308] width 1035 height 547
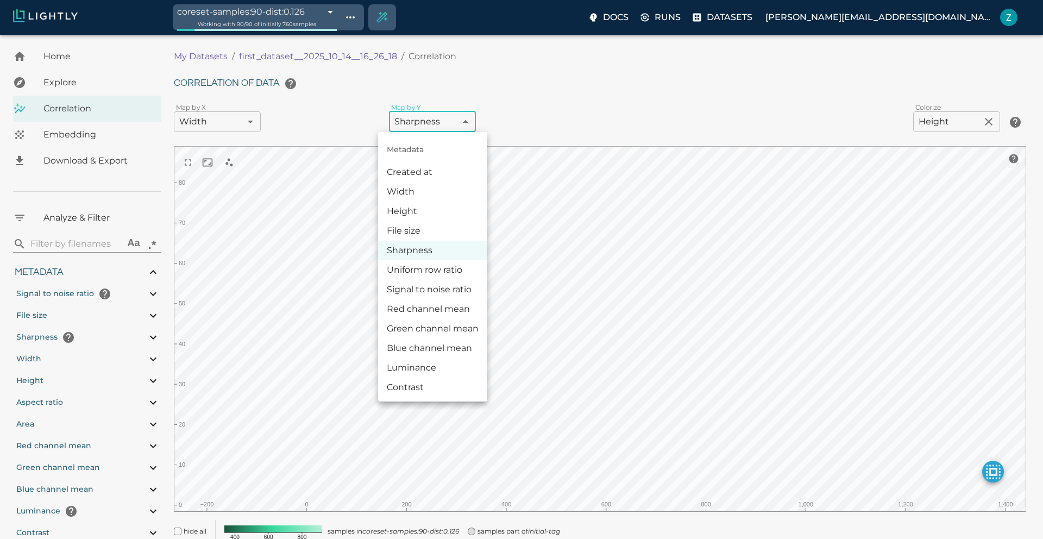
click at [404, 218] on li "Height" at bounding box center [432, 212] width 109 height 20
type input "metaData.shape[0]"
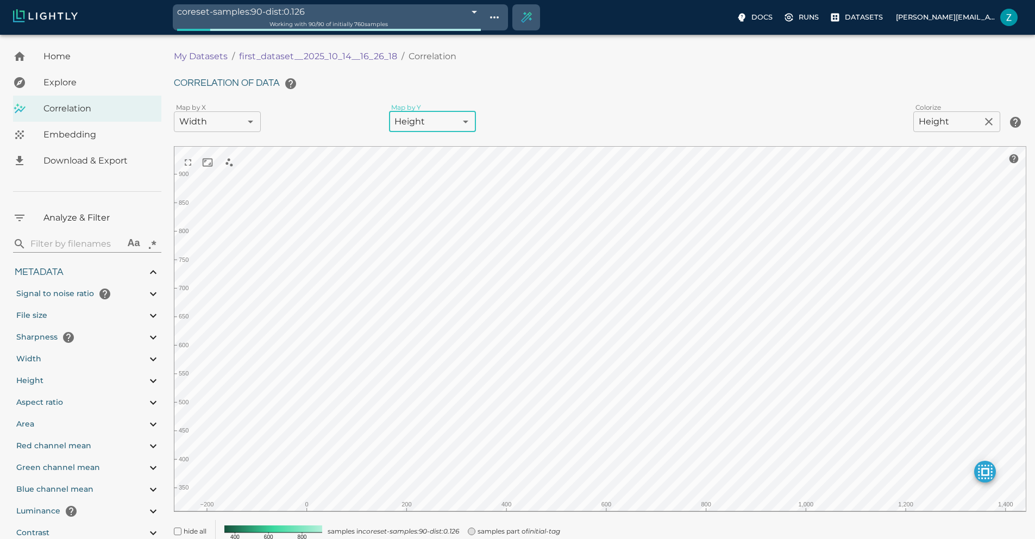
click at [223, 127] on body "coreset-samples:90-dist:0.126 68ee6d12df0b544935db9e3a Working with 90 / 90 of …" at bounding box center [517, 308] width 1035 height 547
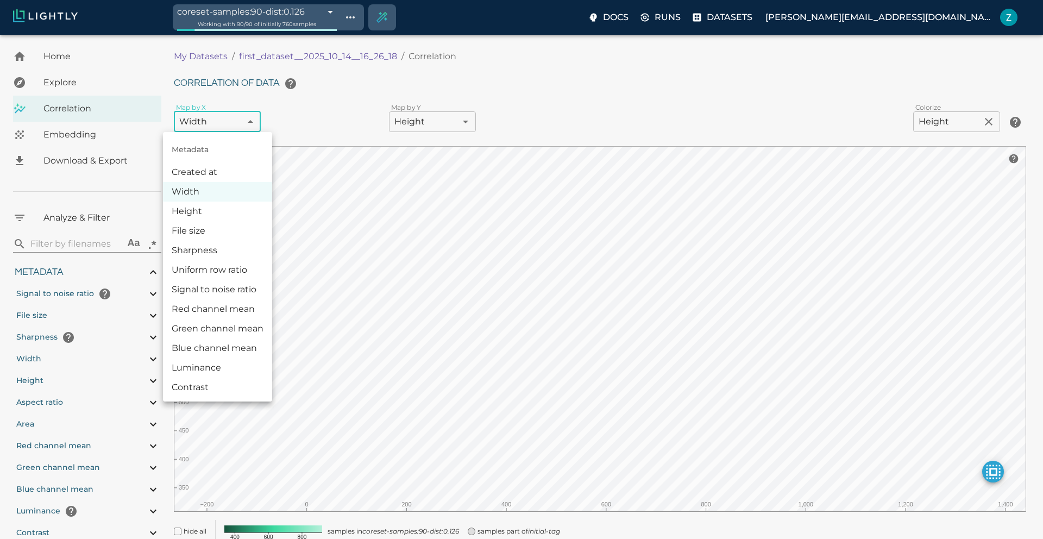
click at [211, 389] on li "Contrast" at bounding box center [217, 388] width 109 height 20
type input "contrast"
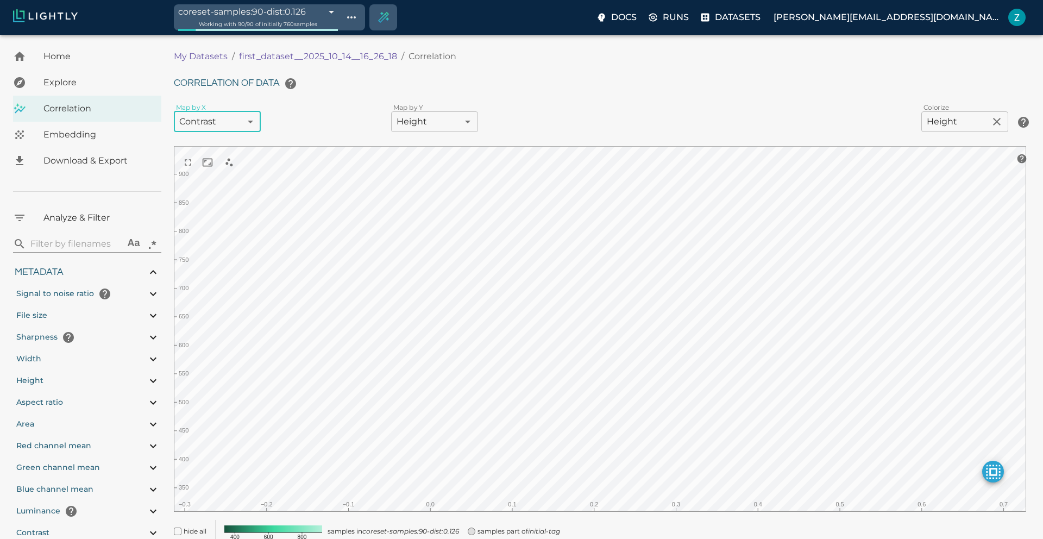
click at [425, 121] on body "coreset-samples:90-dist:0.126 68ee6d12df0b544935db9e3a Working with 90 / 90 of …" at bounding box center [521, 308] width 1043 height 547
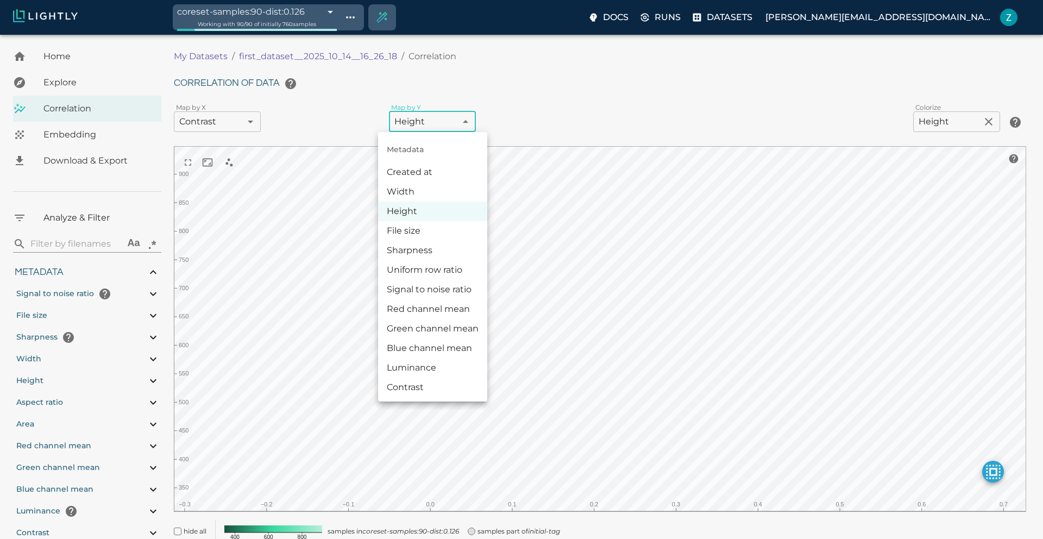
click at [422, 308] on li "Red channel mean" at bounding box center [432, 309] width 109 height 20
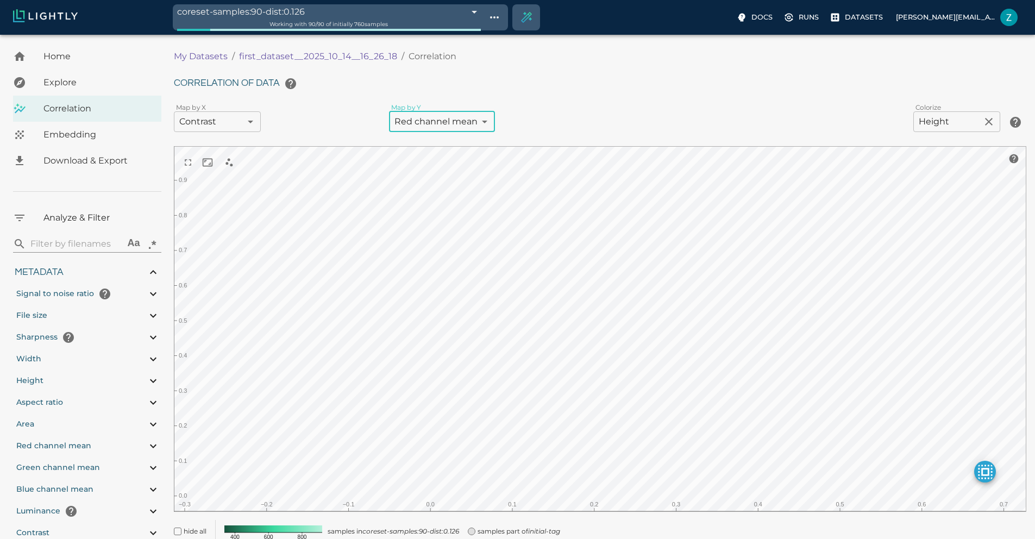
click at [451, 124] on body "coreset-samples:90-dist:0.126 68ee6d12df0b544935db9e3a Working with 90 / 90 of …" at bounding box center [517, 308] width 1035 height 547
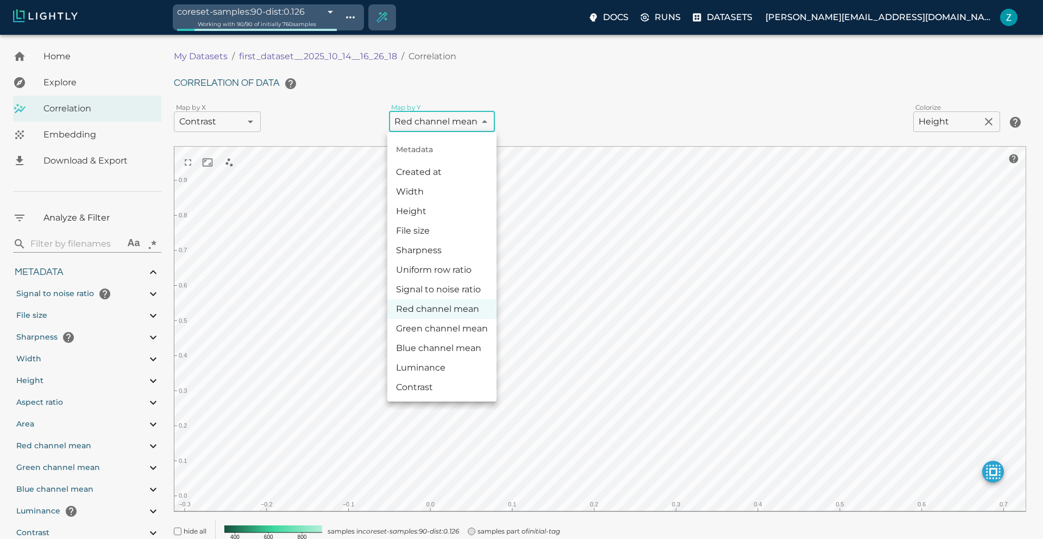
drag, startPoint x: 446, startPoint y: 264, endPoint x: 437, endPoint y: 242, distance: 22.9
click at [437, 242] on ul "Metadata Created at Width Height File size Sharpness Uniform row ratio Signal t…" at bounding box center [441, 267] width 109 height 270
click at [437, 242] on li "Sharpness" at bounding box center [441, 251] width 109 height 20
type input "metaData.sharpness"
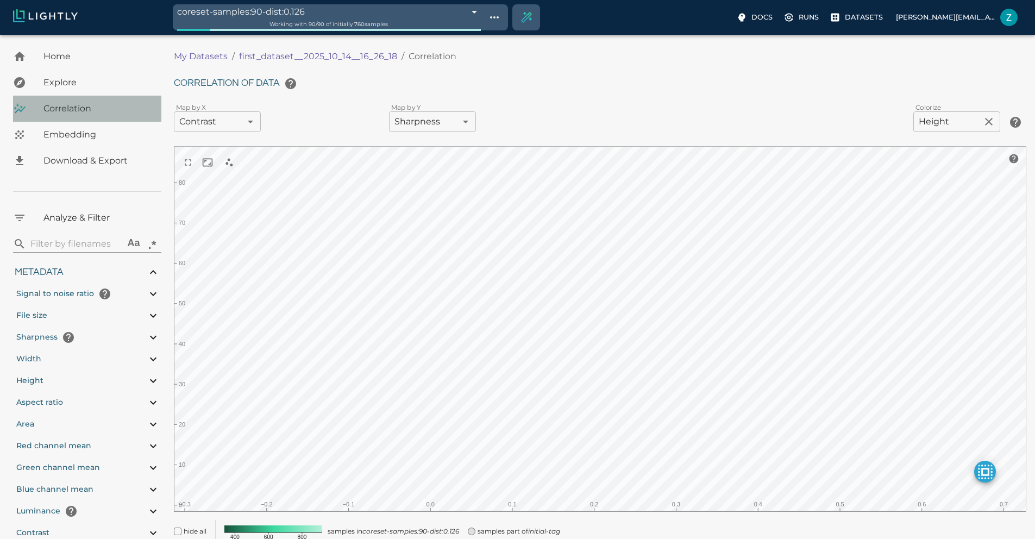
click at [85, 117] on div "Correlation" at bounding box center [87, 109] width 148 height 26
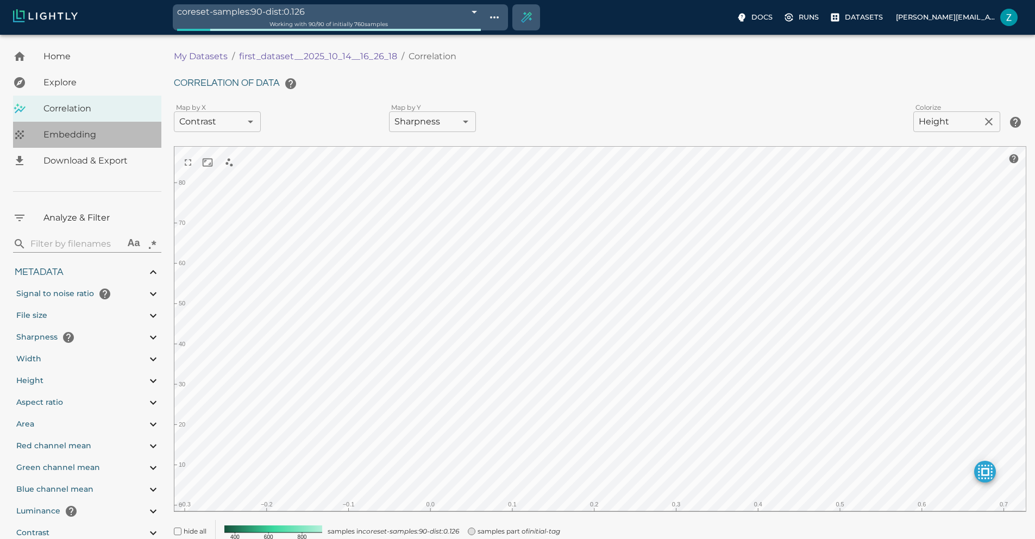
click at [82, 130] on span "Embedding" at bounding box center [97, 134] width 109 height 13
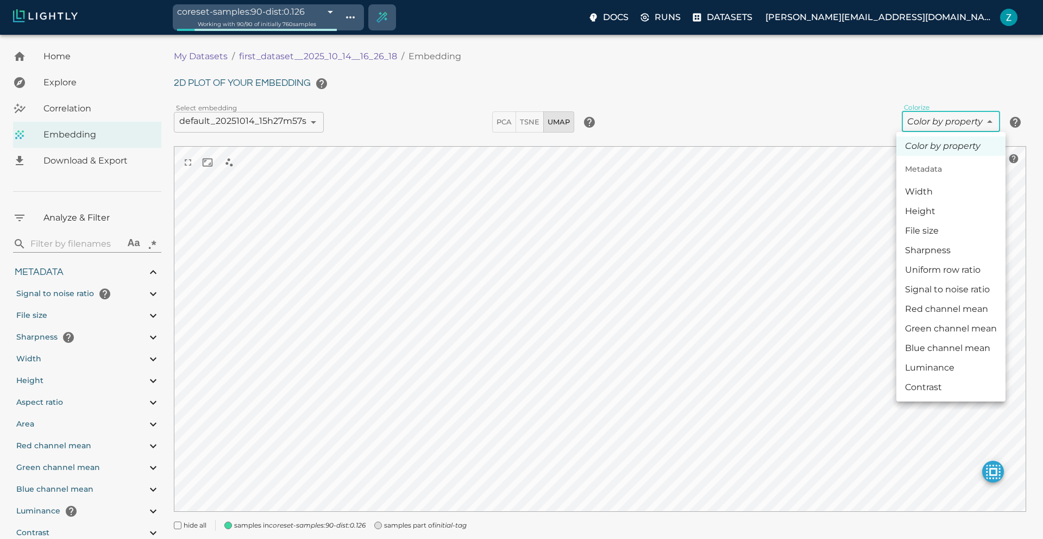
click at [951, 127] on body "coreset-samples:90-dist:0.126 68ee6d12df0b544935db9e3a Working with 90 / 90 of …" at bounding box center [521, 302] width 1043 height 535
click at [390, 529] on div at bounding box center [521, 269] width 1043 height 539
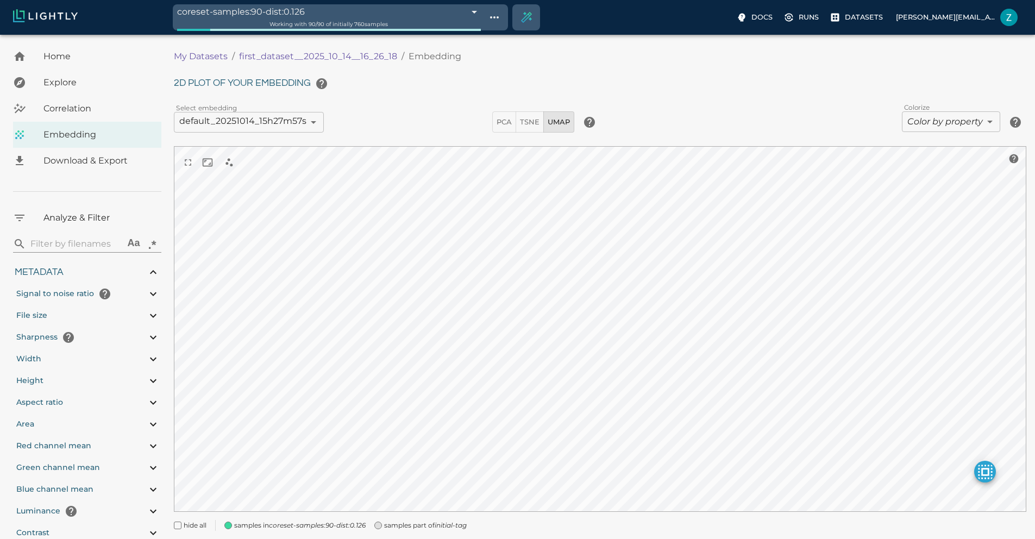
click at [386, 526] on span "samples part of initial-tag" at bounding box center [425, 525] width 83 height 11
click at [386, 522] on span "samples part of initial-tag" at bounding box center [425, 525] width 83 height 11
click at [258, 525] on span "samples in coreset-samples:90-dist:0.126" at bounding box center [299, 525] width 131 height 11
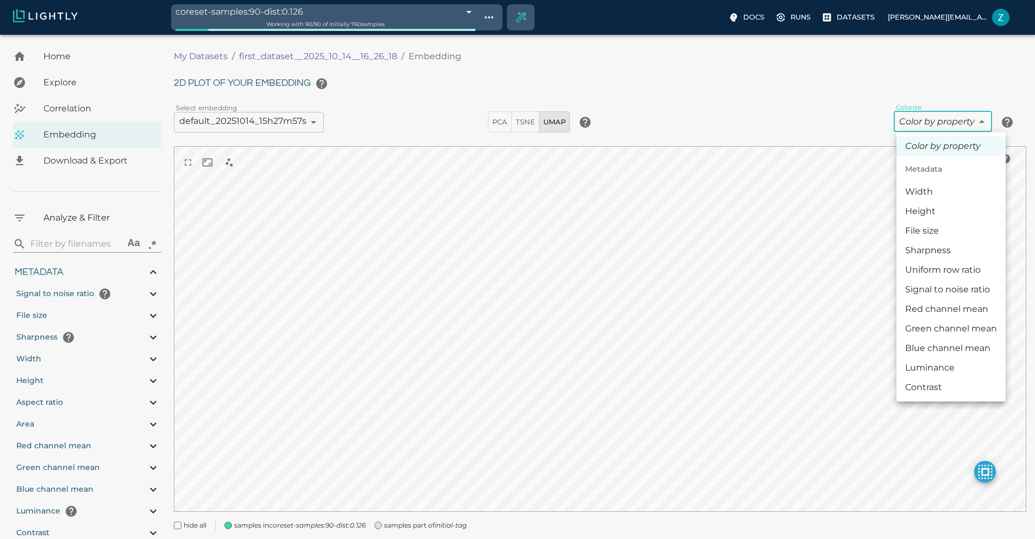
click at [969, 130] on body "coreset-samples:90-dist:0.126 68ee6d12df0b544935db9e3a Working with 90 / 90 of …" at bounding box center [517, 302] width 1035 height 535
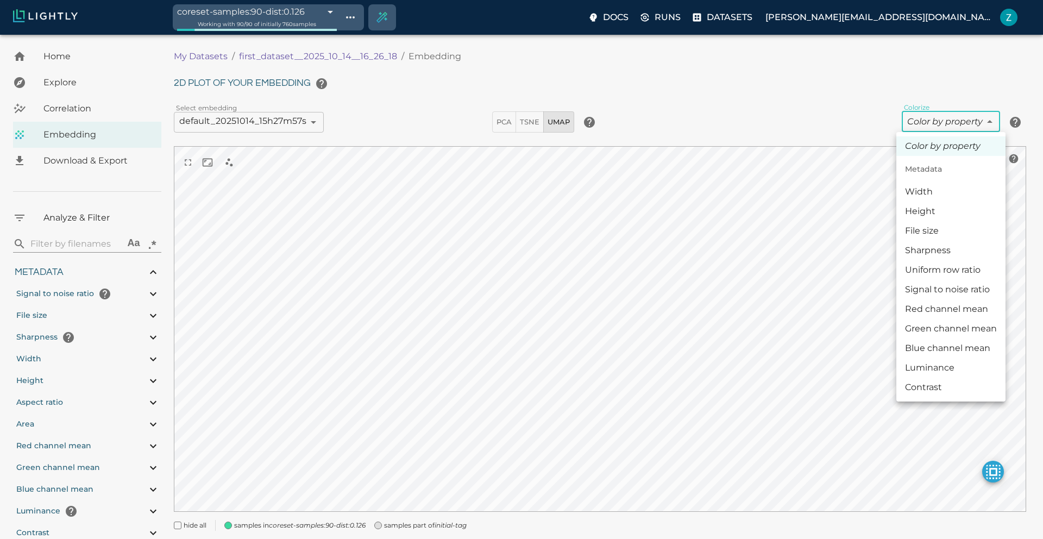
click at [938, 373] on li "Luminance" at bounding box center [951, 368] width 109 height 20
type input "luminance"
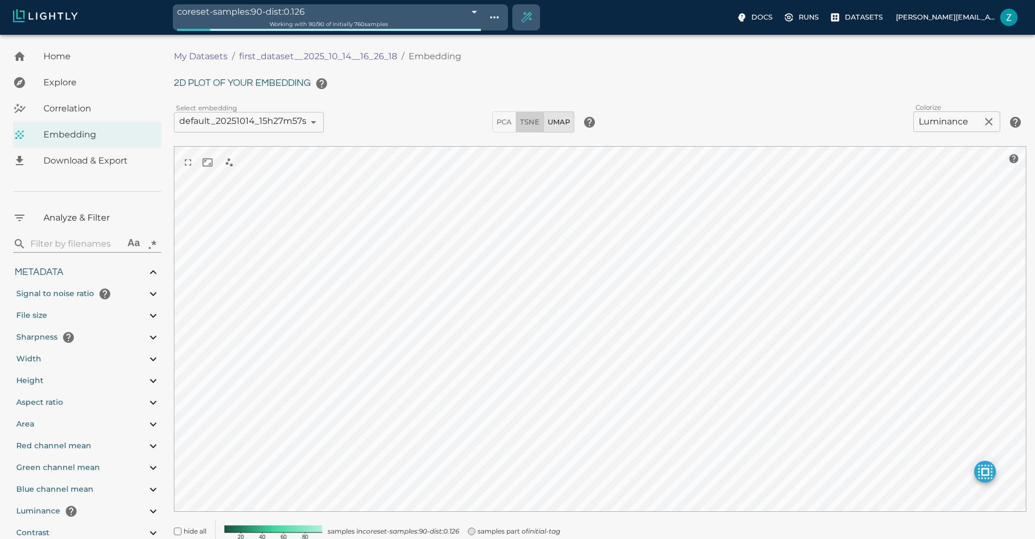
click at [525, 132] on button "TSNE" at bounding box center [530, 121] width 28 height 21
click at [502, 119] on span "PCA" at bounding box center [504, 122] width 15 height 12
click at [531, 121] on span "TSNE" at bounding box center [530, 122] width 20 height 12
click at [551, 119] on span "UMAP" at bounding box center [559, 122] width 22 height 12
click at [528, 14] on icon "Create selection" at bounding box center [529, 15] width 2 height 2
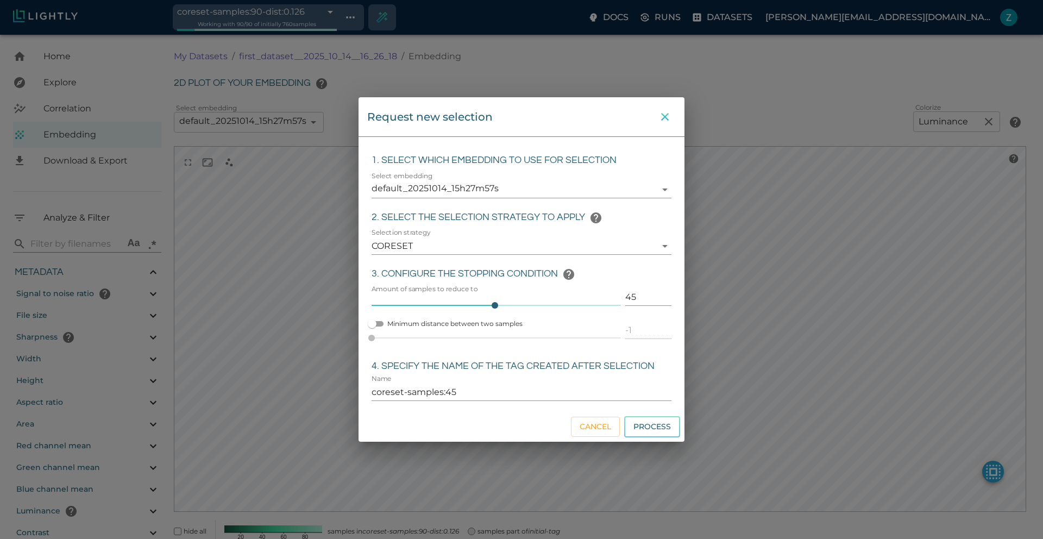
click at [669, 114] on icon "close" at bounding box center [665, 116] width 13 height 13
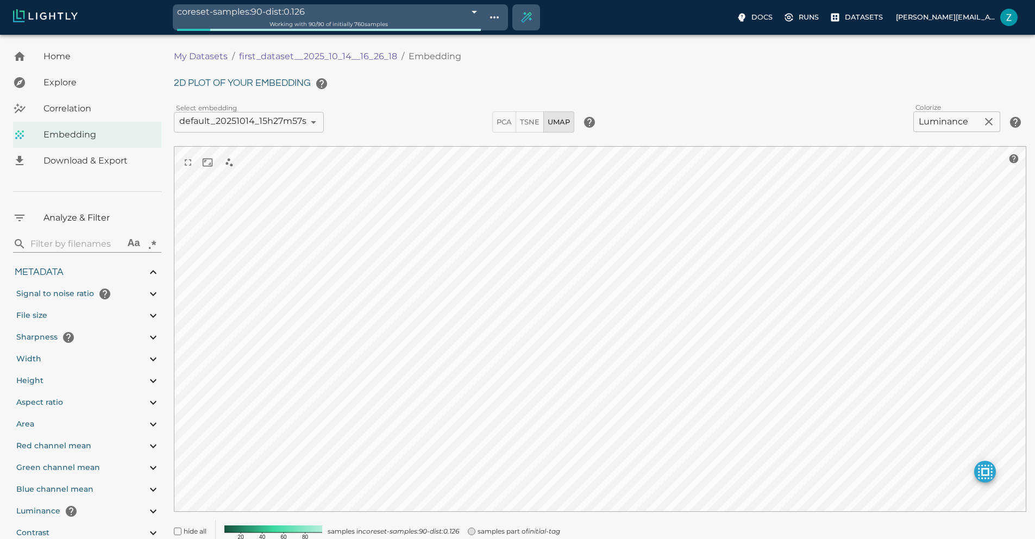
click at [73, 251] on input "search" at bounding box center [75, 243] width 90 height 17
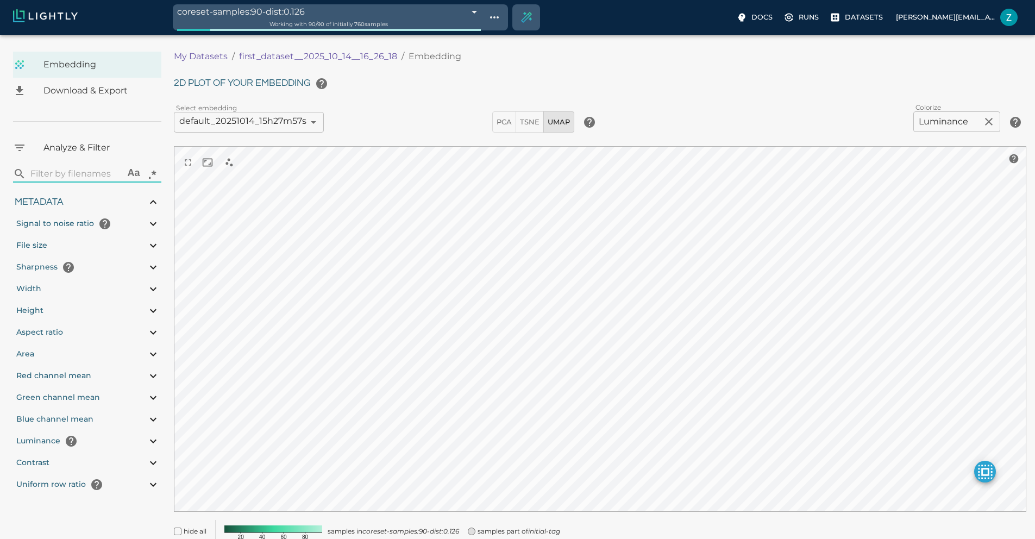
click at [78, 205] on div "Metadata" at bounding box center [87, 202] width 148 height 22
type input "0.417786789383103"
type input "10.9827867893831"
type input "2.47526621818543"
type input "84.9322662181854"
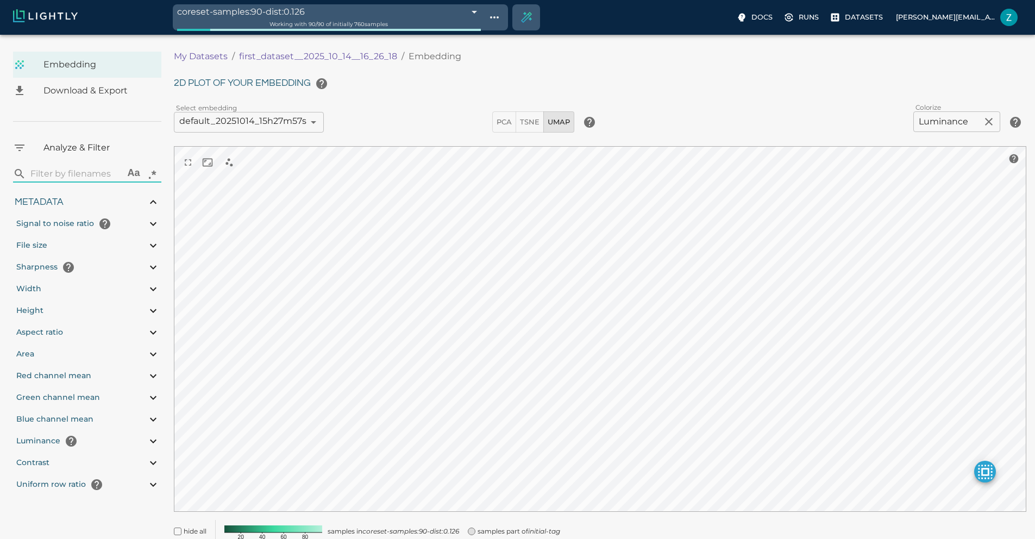
type input "0.310869565217391"
type input "2.28786956521739"
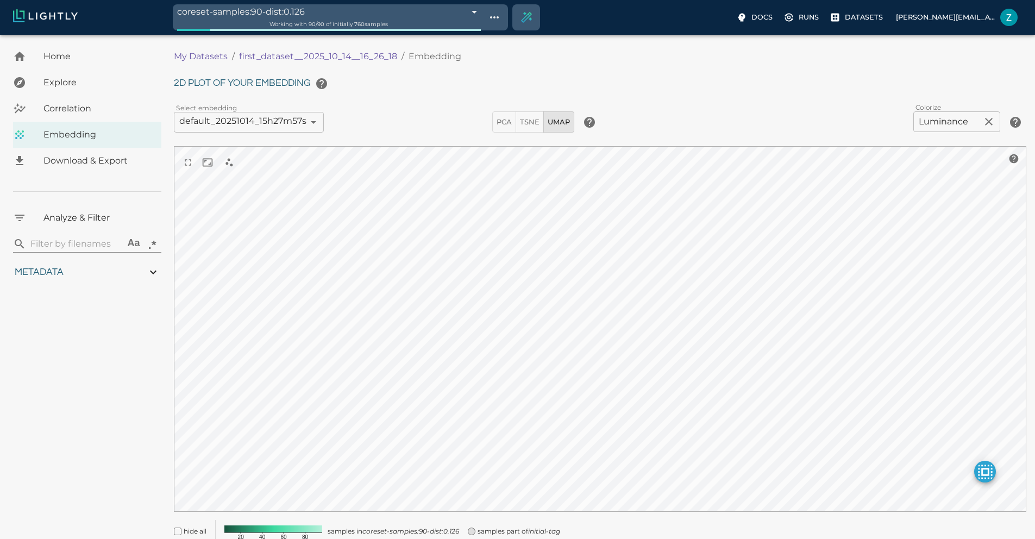
scroll to position [0, 0]
click at [68, 271] on div "Metadata" at bounding box center [87, 272] width 148 height 22
type input "0.417786789383103"
type input "10.9827867893831"
type input "2.47526621818543"
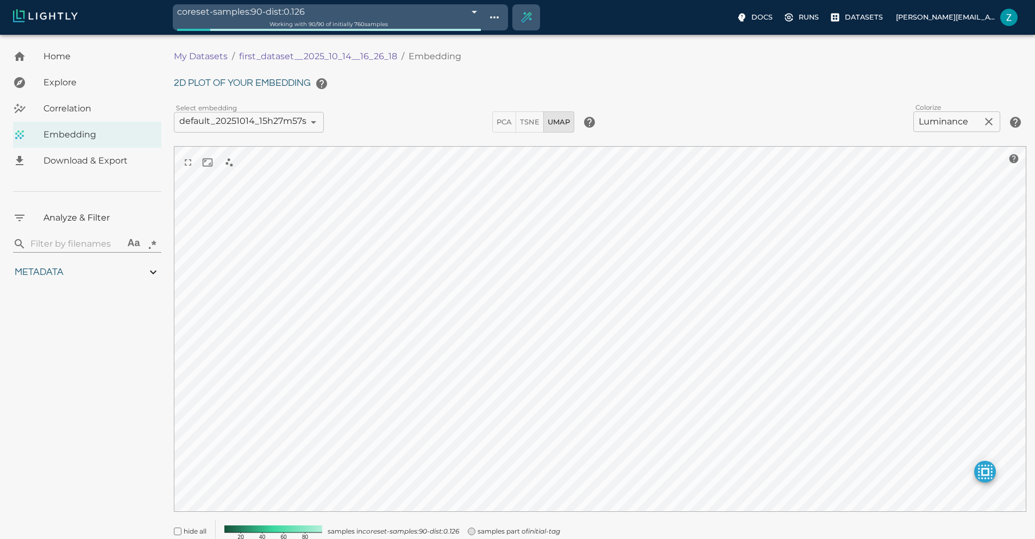
type input "84.9322662181854"
type input "0.310869565217391"
type input "2.28786956521739"
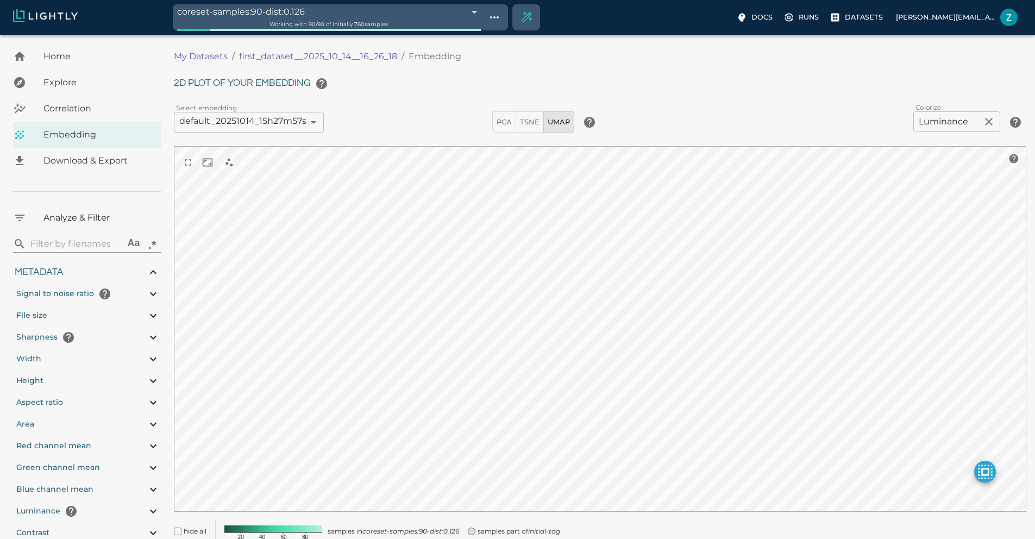
click at [68, 271] on div "Metadata" at bounding box center [87, 272] width 148 height 22
type input "0.417786789383103"
type input "10.9827867893831"
type input "2.47526621818543"
type input "84.9322662181854"
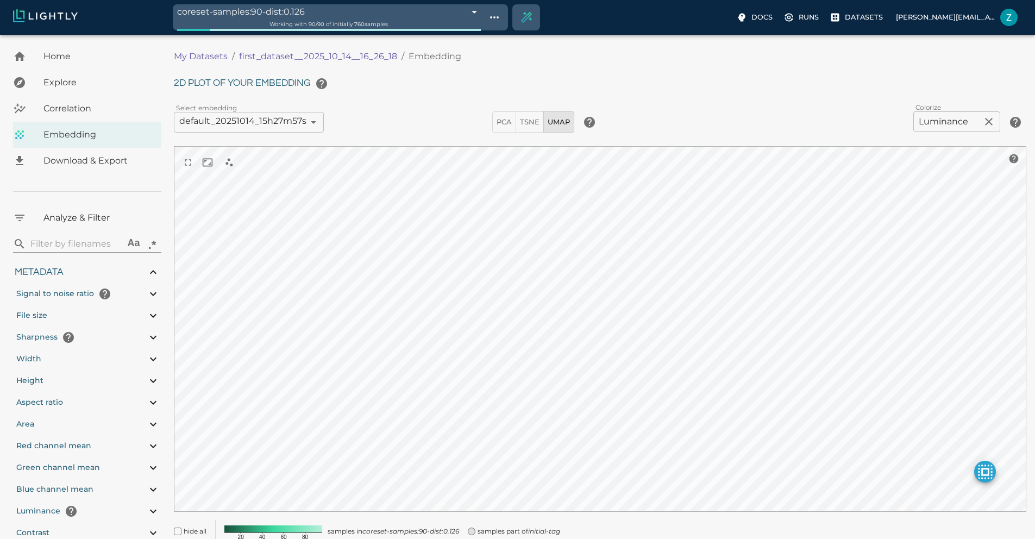
type input "0.310869565217391"
type input "2.28786956521739"
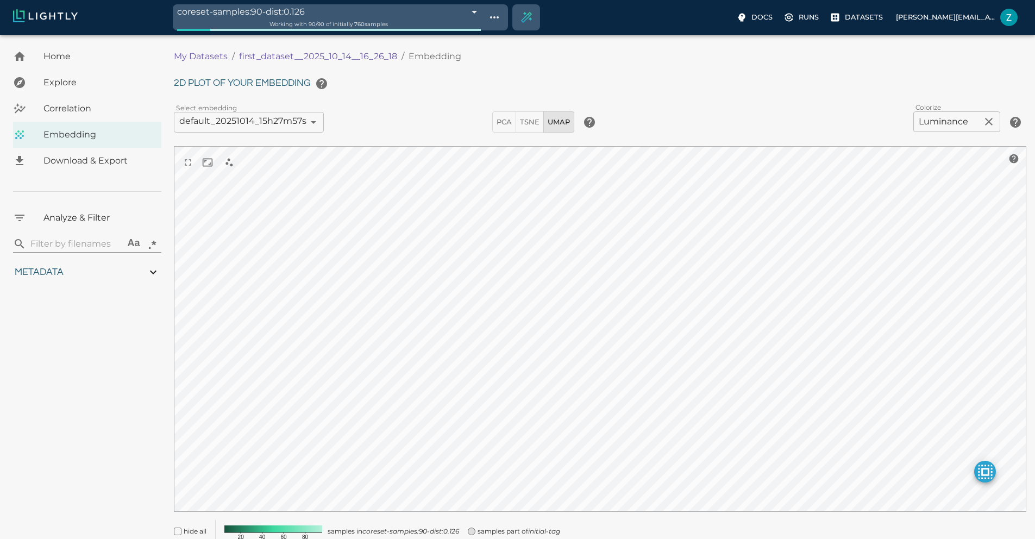
click at [68, 271] on div "Metadata" at bounding box center [87, 272] width 148 height 22
type input "0.417786789383103"
type input "10.9827867893831"
type input "2.47526621818543"
type input "84.9322662181854"
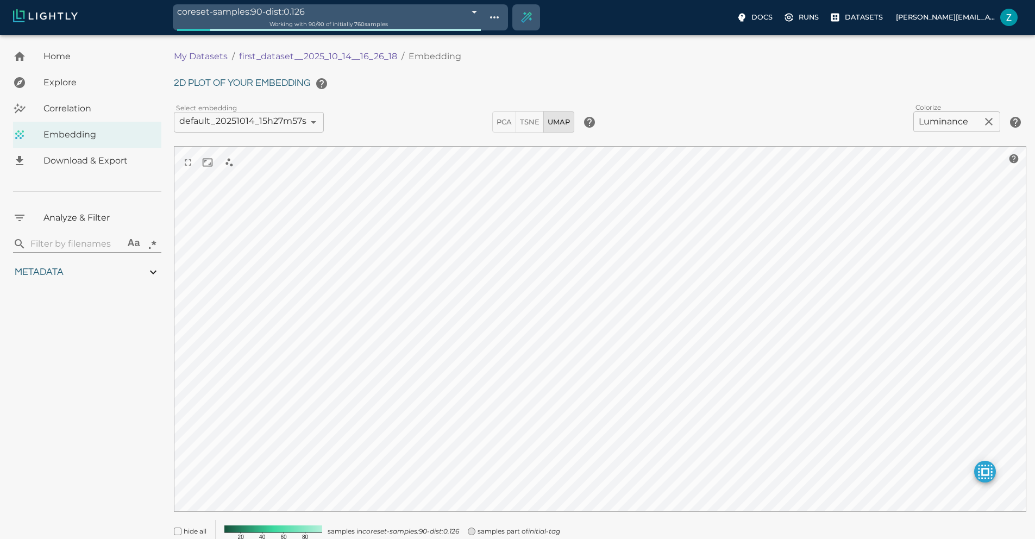
type input "0.310869565217391"
type input "2.28786956521739"
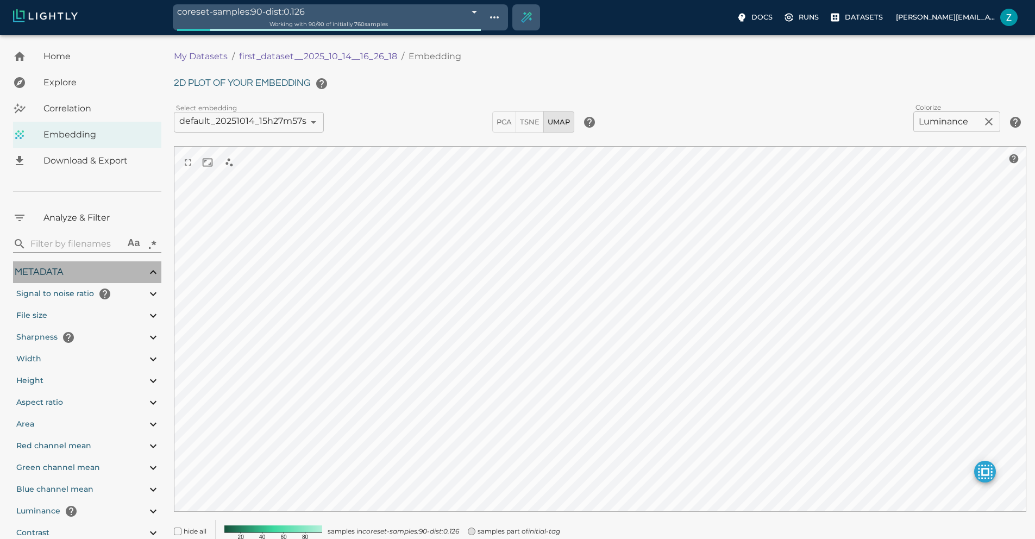
click at [65, 270] on div "Metadata" at bounding box center [87, 272] width 148 height 22
type input "0.417786789383103"
type input "10.9827867893831"
type input "2.47526621818543"
type input "84.9322662181854"
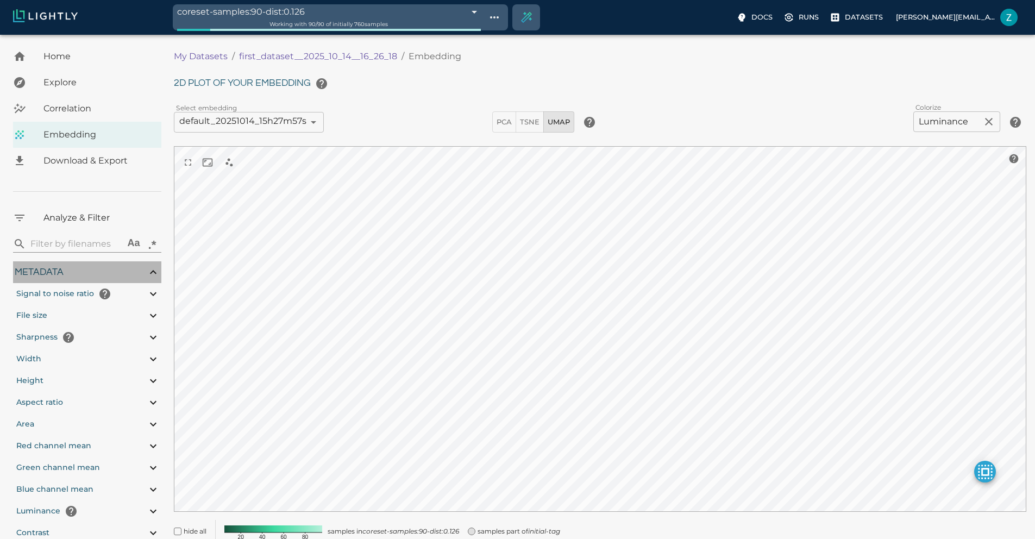
type input "0.310869565217391"
type input "2.28786956521739"
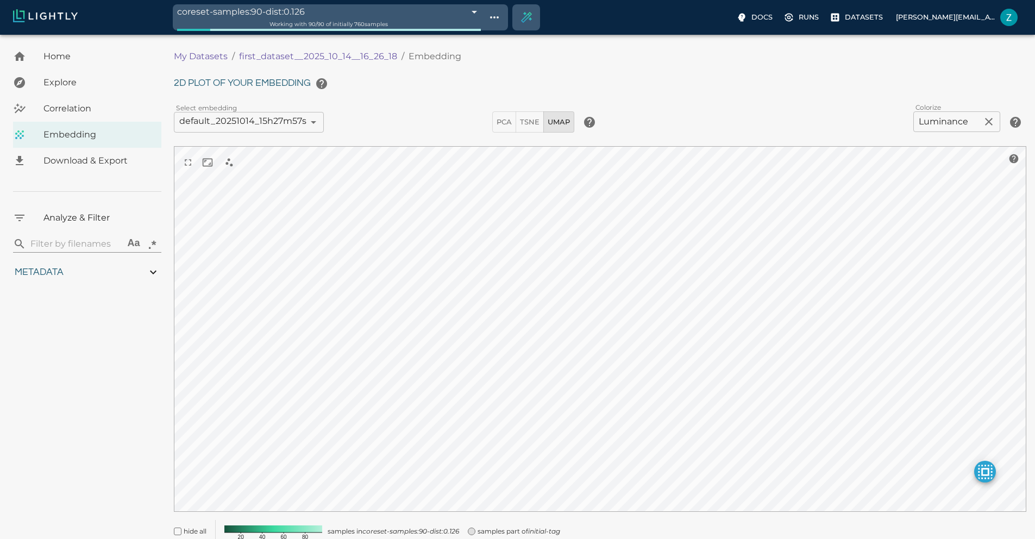
click at [22, 216] on icon at bounding box center [19, 217] width 13 height 13
click at [41, 107] on div "explore, analyze, sample, metadata, embedding, correlations label, download you…" at bounding box center [28, 108] width 30 height 13
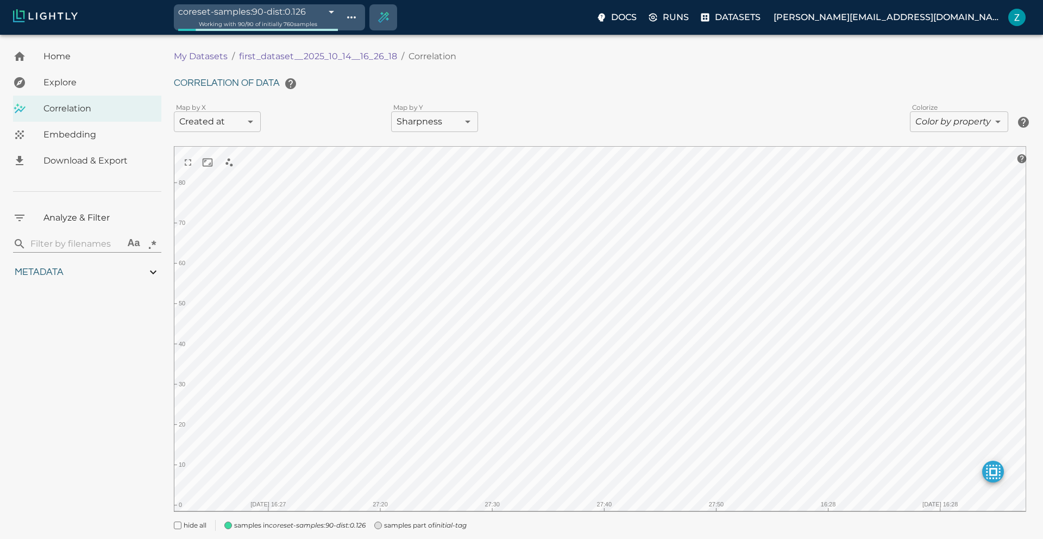
click at [201, 127] on body "coreset-samples:90-dist:0.126 68ee6d12df0b544935db9e3a Working with 90 / 90 of …" at bounding box center [521, 302] width 1043 height 535
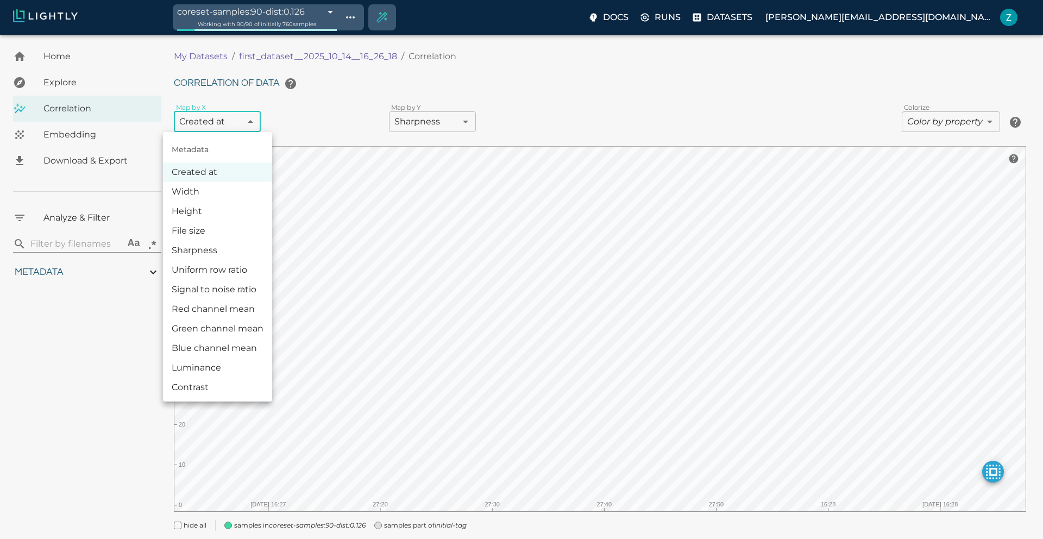
click at [198, 198] on li "Width" at bounding box center [217, 192] width 109 height 20
type input "metaData.shape[1]"
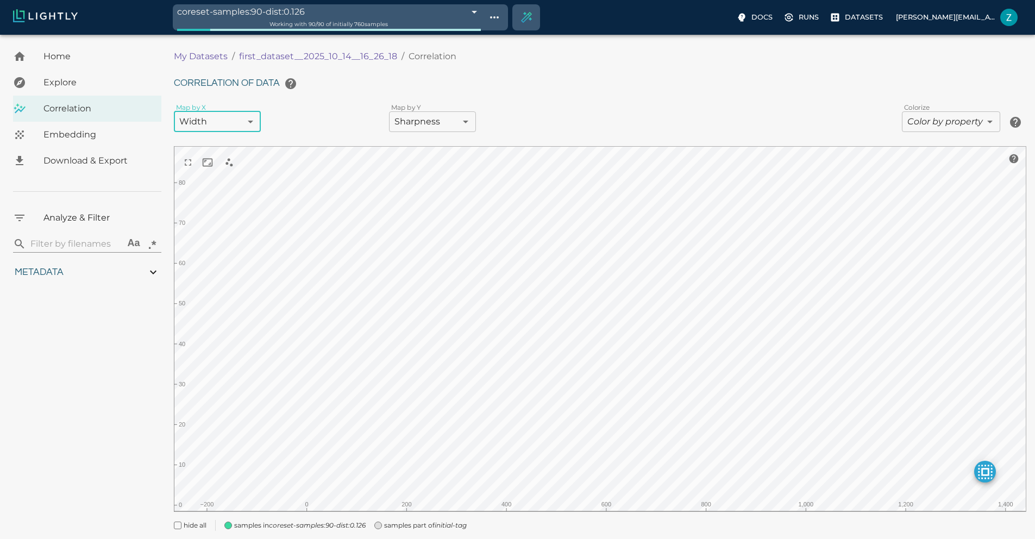
click at [404, 133] on div "Correlation of data Map by X Width metaData.shape[1] ​ Map by Y Sharpness metaD…" at bounding box center [600, 302] width 853 height 458
click at [418, 98] on div "Correlation of data Map by X Width metaData.shape[1] ​ Map by Y Sharpness metaD…" at bounding box center [600, 302] width 853 height 458
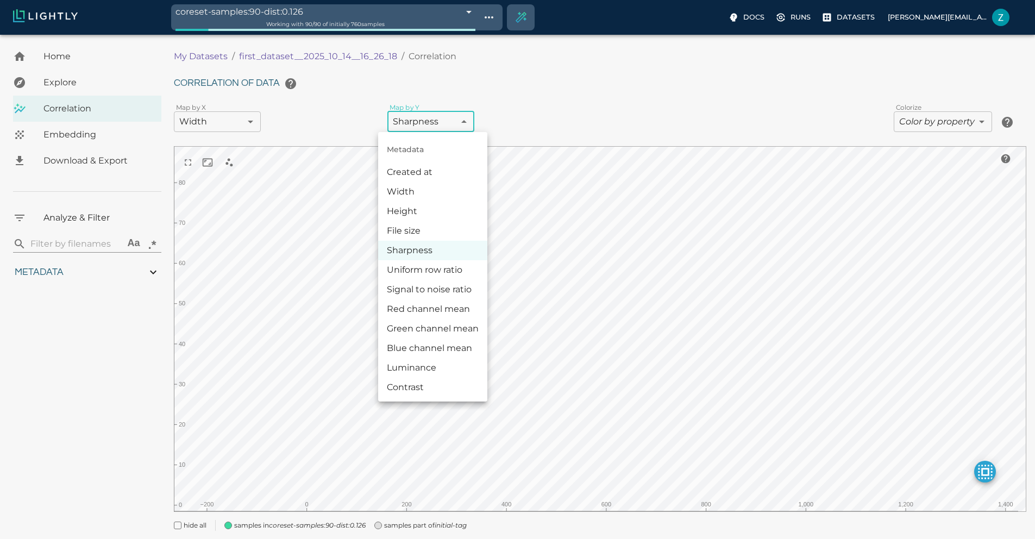
click at [418, 114] on body "coreset-samples:90-dist:0.126 68ee6d12df0b544935db9e3a Working with 90 / 90 of …" at bounding box center [517, 302] width 1035 height 535
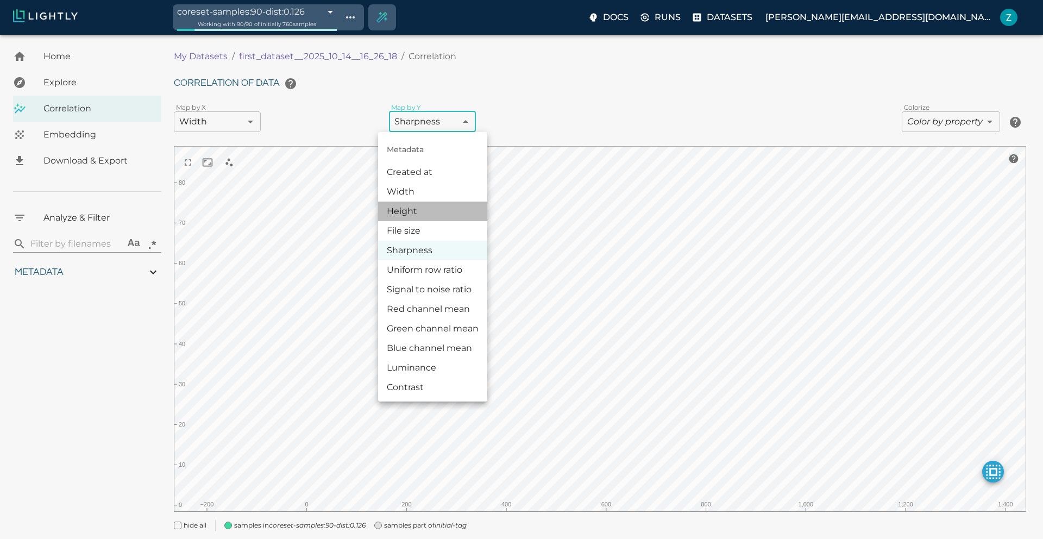
click at [402, 209] on li "Height" at bounding box center [432, 212] width 109 height 20
type input "metaData.shape[0]"
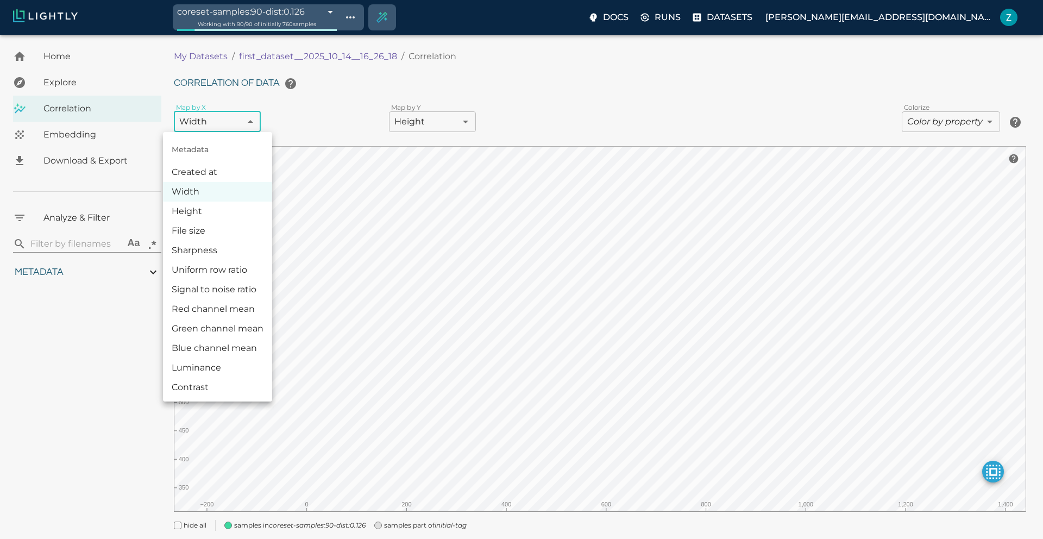
click at [219, 123] on body "coreset-samples:90-dist:0.126 68ee6d12df0b544935db9e3a Working with 90 / 90 of …" at bounding box center [521, 302] width 1043 height 535
click at [236, 297] on li "Signal to noise ratio" at bounding box center [217, 290] width 109 height 20
type input "metaData.snr"
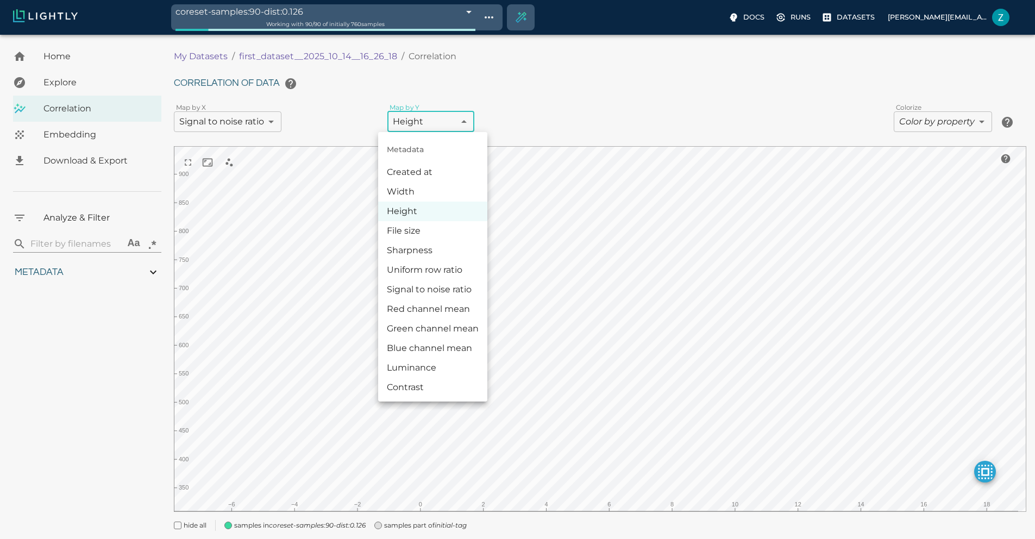
click at [417, 121] on body "coreset-samples:90-dist:0.126 68ee6d12df0b544935db9e3a Working with 90 / 90 of …" at bounding box center [517, 302] width 1035 height 535
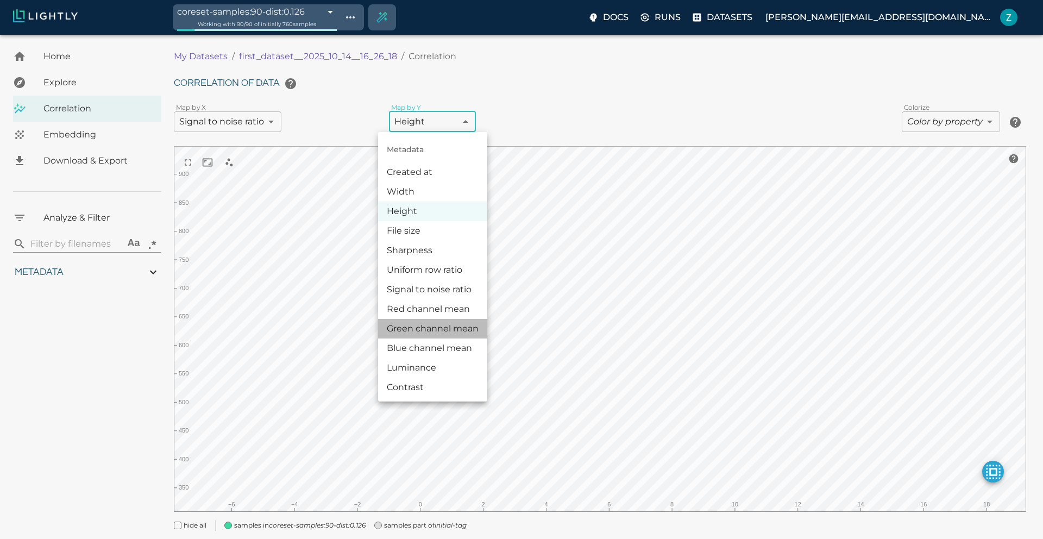
click at [421, 337] on li "Green channel mean" at bounding box center [432, 329] width 109 height 20
type input "metaData.mean[1]"
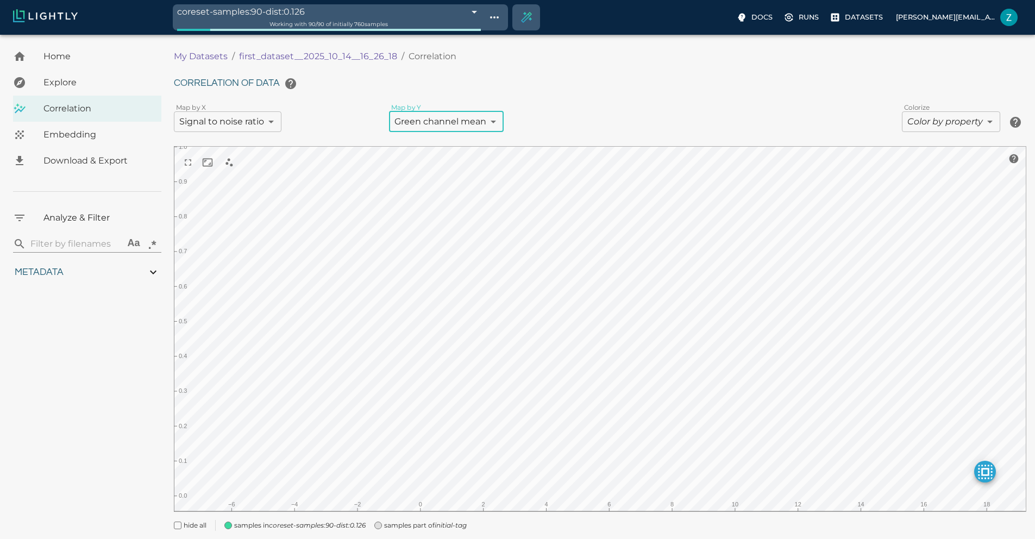
click at [932, 122] on body "coreset-samples:90-dist:0.126 68ee6d12df0b544935db9e3a Working with 90 / 90 of …" at bounding box center [517, 302] width 1035 height 535
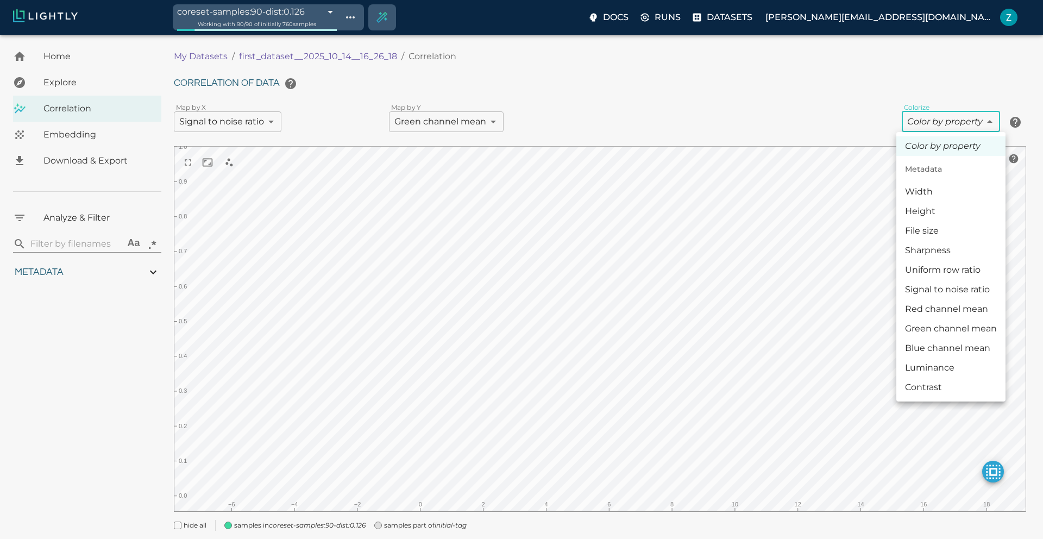
click at [954, 296] on li "Signal to noise ratio" at bounding box center [951, 290] width 109 height 20
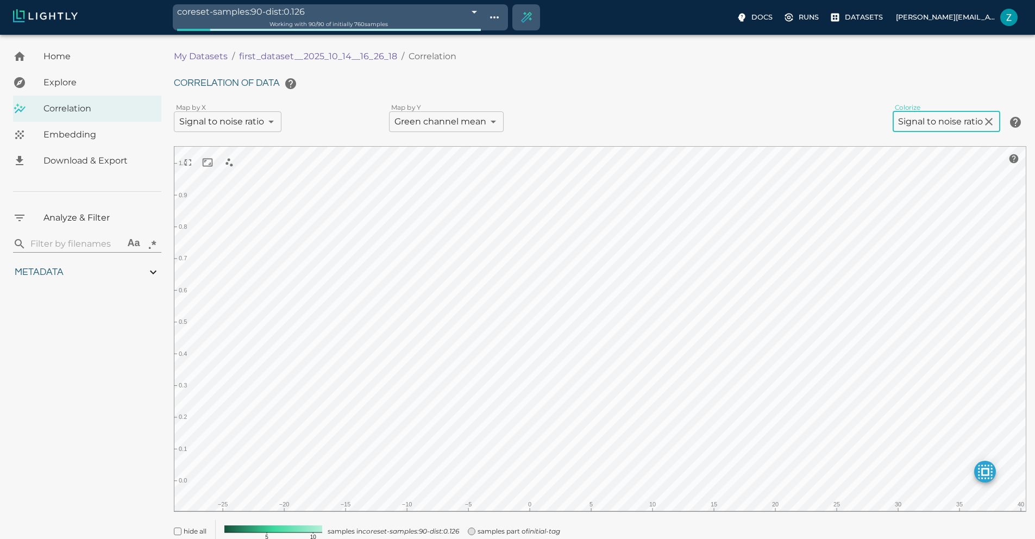
click at [932, 114] on body "coreset-samples:90-dist:0.126 68ee6d12df0b544935db9e3a Working with 90 / 90 of …" at bounding box center [517, 308] width 1035 height 547
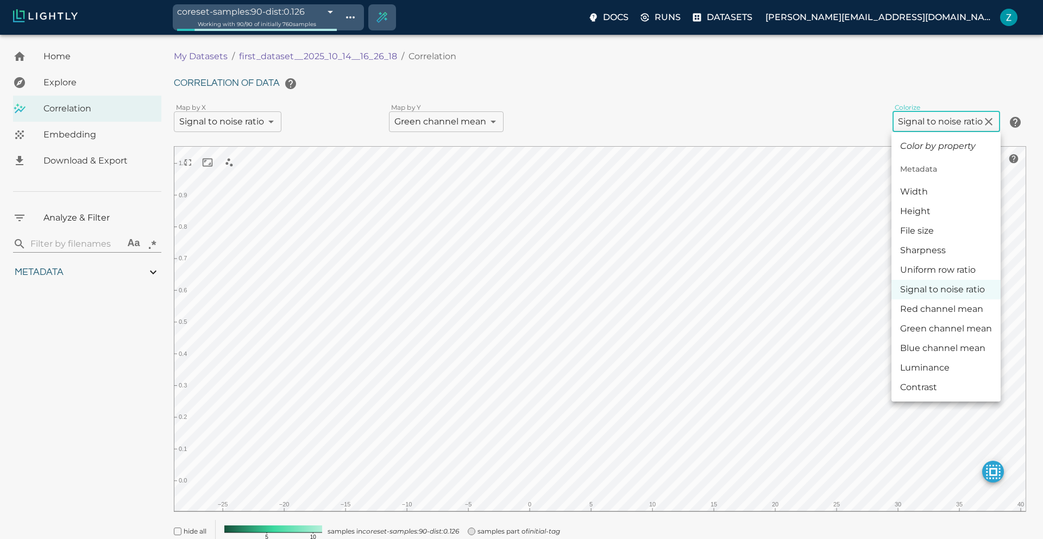
click at [935, 324] on li "Green channel mean" at bounding box center [946, 329] width 109 height 20
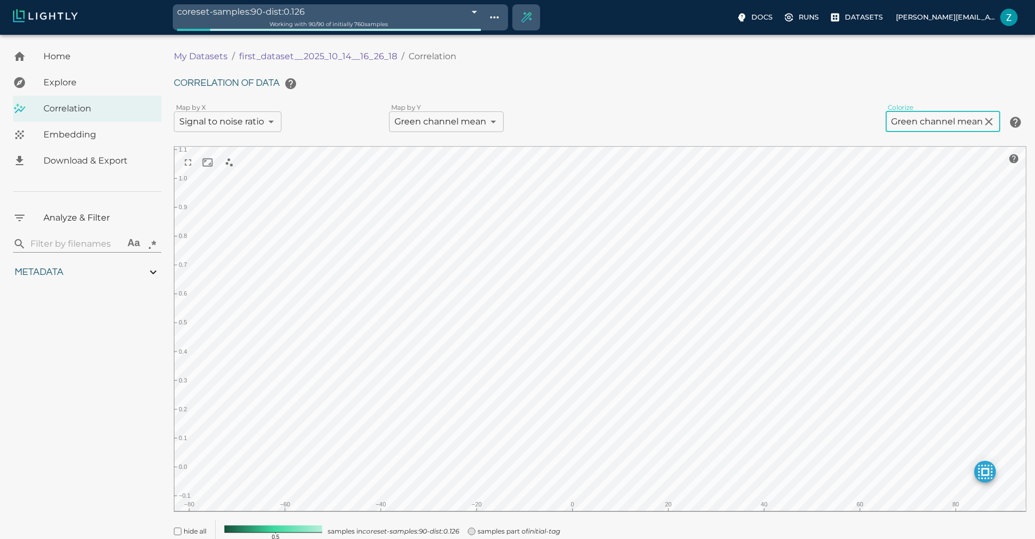
click at [914, 112] on body "coreset-samples:90-dist:0.126 68ee6d12df0b544935db9e3a Working with 90 / 90 of …" at bounding box center [517, 308] width 1035 height 547
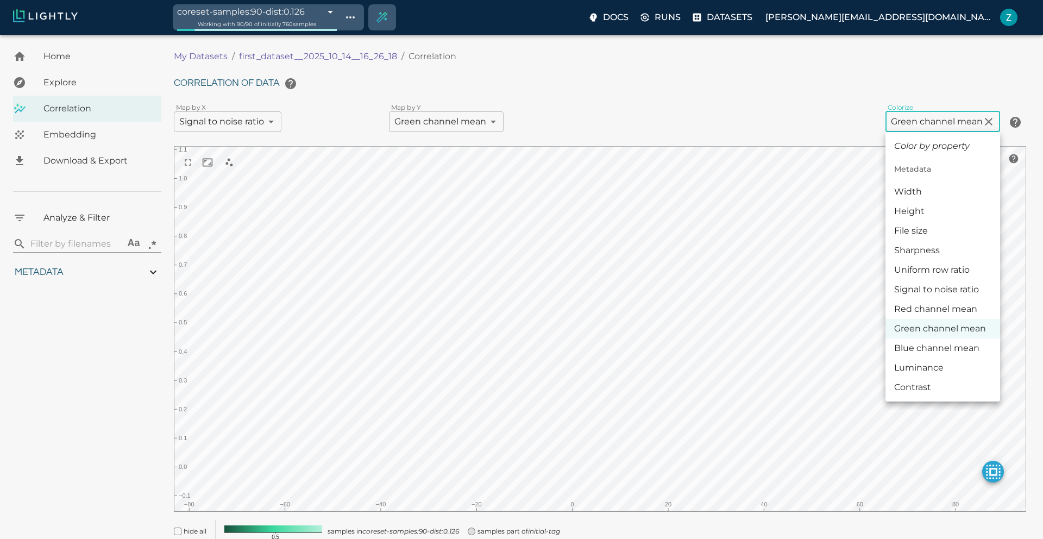
click at [913, 344] on li "Blue channel mean" at bounding box center [943, 349] width 115 height 20
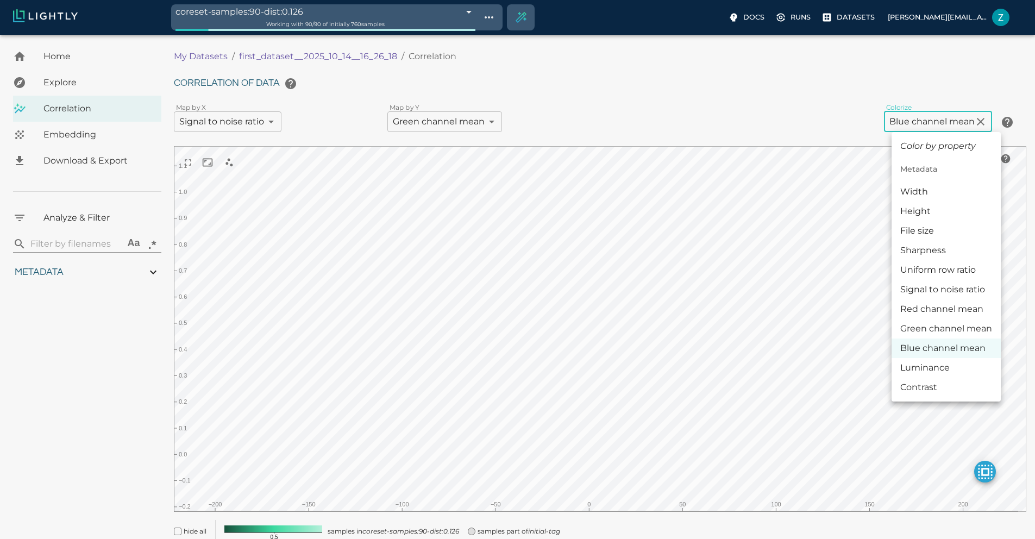
click at [934, 122] on body "coreset-samples:90-dist:0.126 68ee6d12df0b544935db9e3a Working with 90 / 90 of …" at bounding box center [517, 308] width 1035 height 547
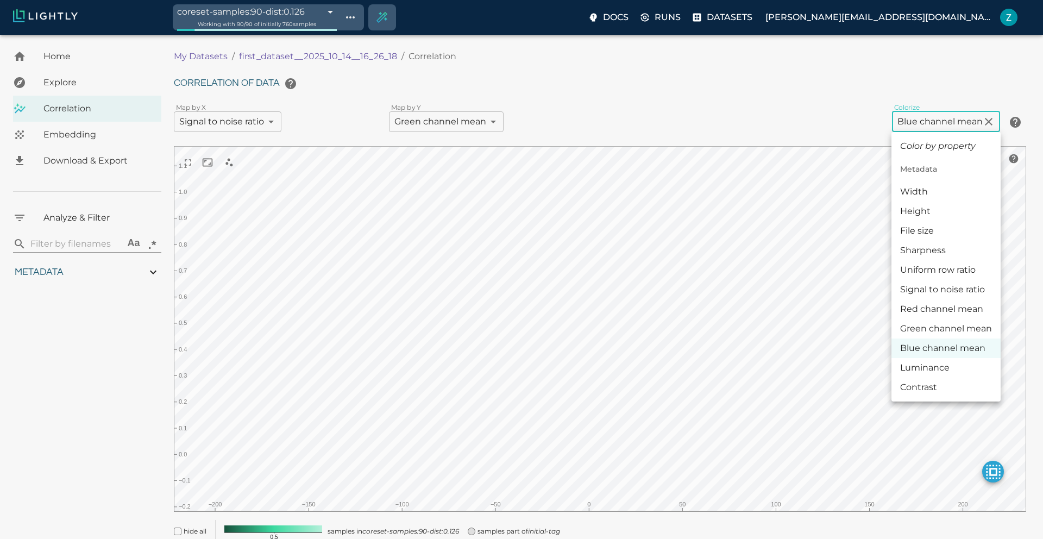
click at [898, 251] on li "Sharpness" at bounding box center [946, 251] width 109 height 20
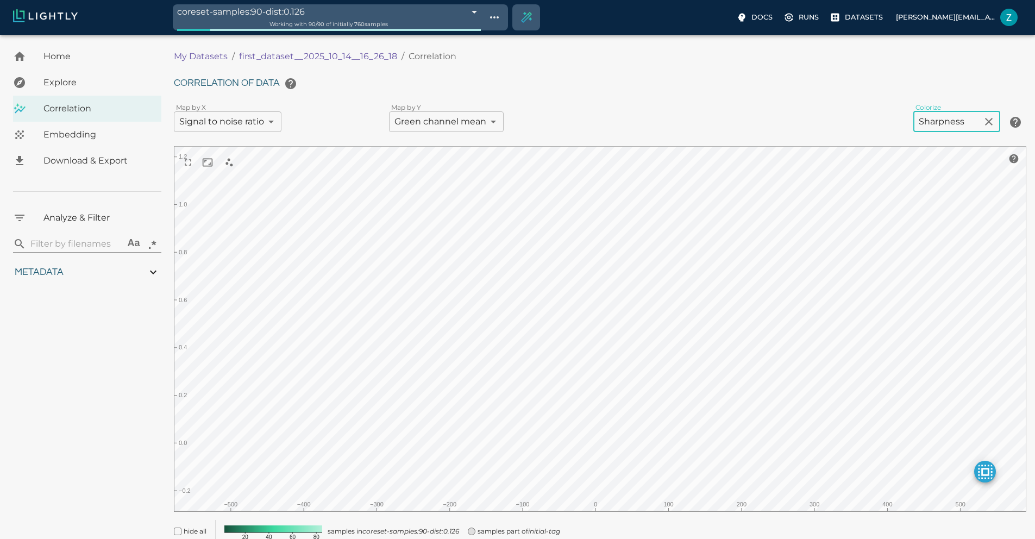
click at [947, 116] on body "coreset-samples:90-dist:0.126 68ee6d12df0b544935db9e3a Working with 90 / 90 of …" at bounding box center [517, 308] width 1035 height 547
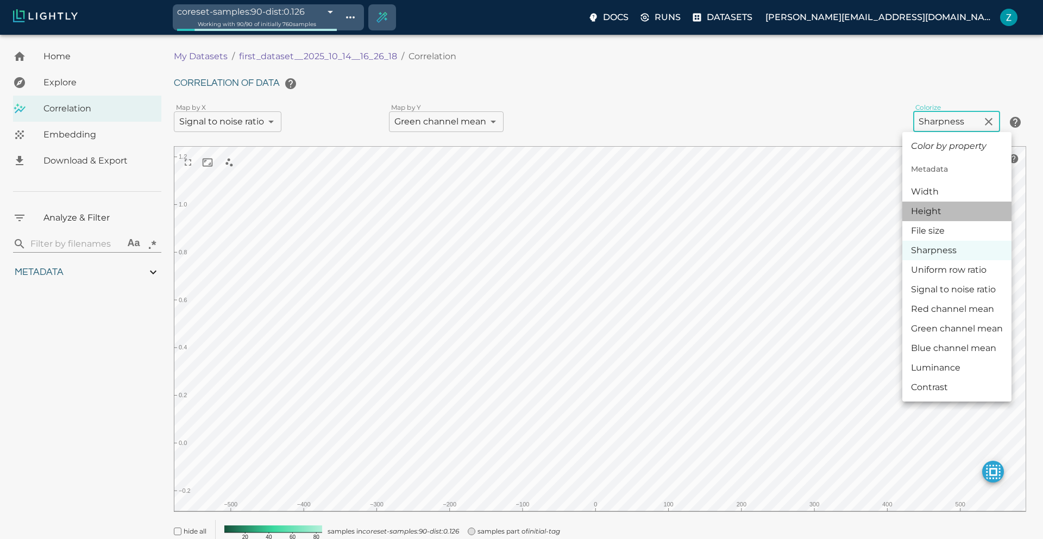
click at [942, 217] on li "Height" at bounding box center [957, 212] width 109 height 20
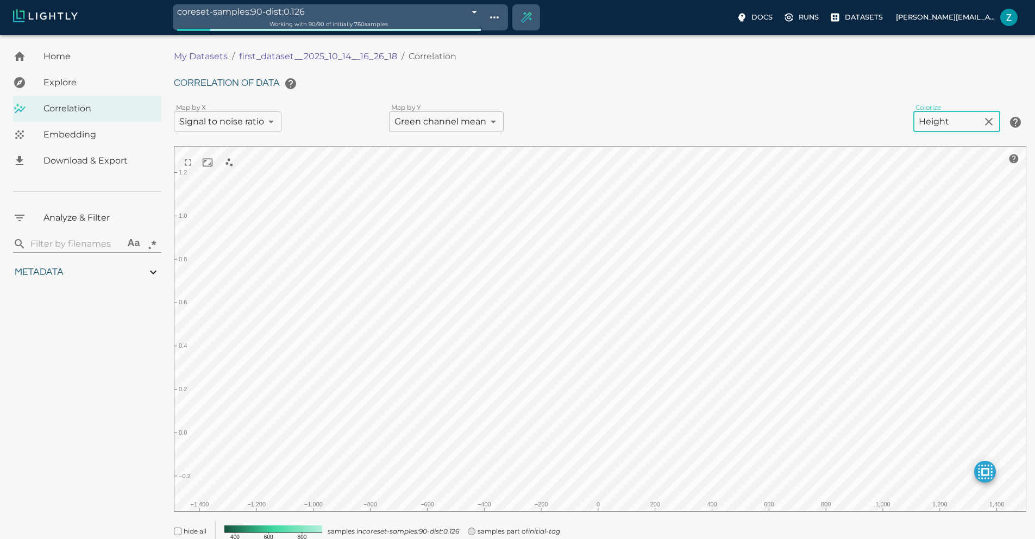
click at [939, 130] on body "coreset-samples:90-dist:0.126 68ee6d12df0b544935db9e3a Working with 90 / 90 of …" at bounding box center [517, 308] width 1035 height 547
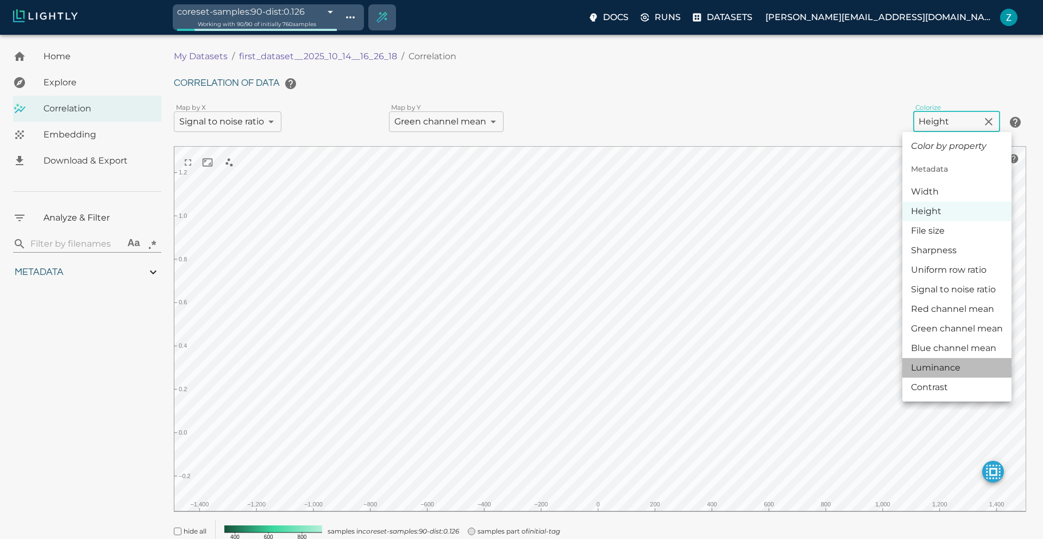
click at [953, 366] on li "Luminance" at bounding box center [957, 368] width 109 height 20
type input "luminance"
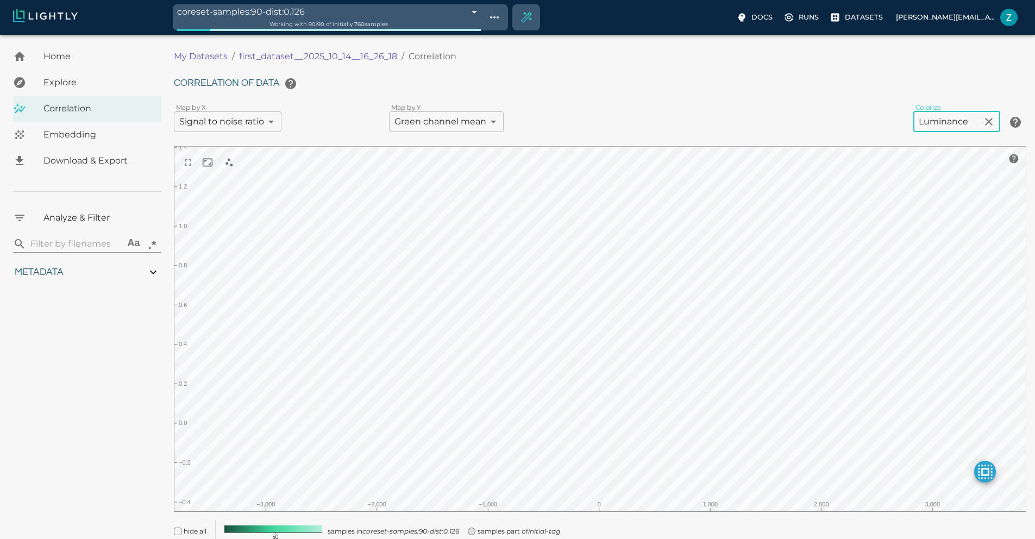
click at [241, 123] on body "coreset-samples:90-dist:0.126 68ee6d12df0b544935db9e3a Working with 90 / 90 of …" at bounding box center [517, 308] width 1035 height 547
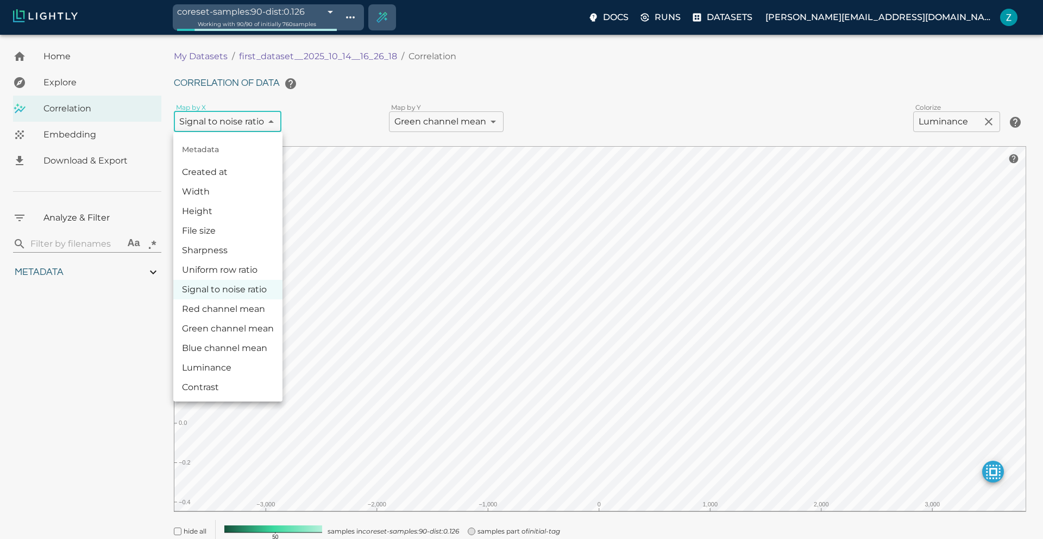
click at [243, 335] on li "Green channel mean" at bounding box center [227, 329] width 109 height 20
type input "metaData.mean[1]"
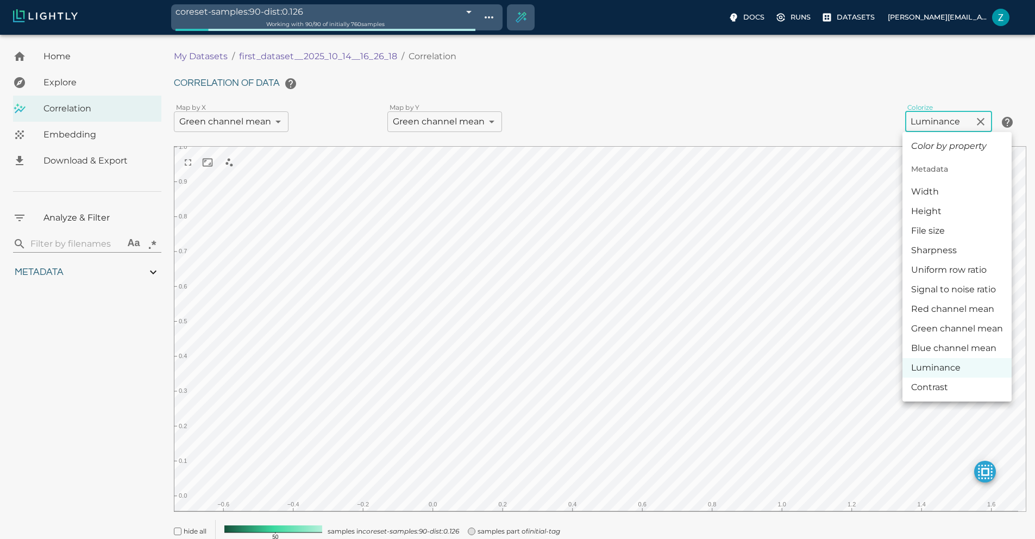
click at [926, 120] on body "coreset-samples:90-dist:0.126 68ee6d12df0b544935db9e3a Working with 90 / 90 of …" at bounding box center [517, 308] width 1035 height 547
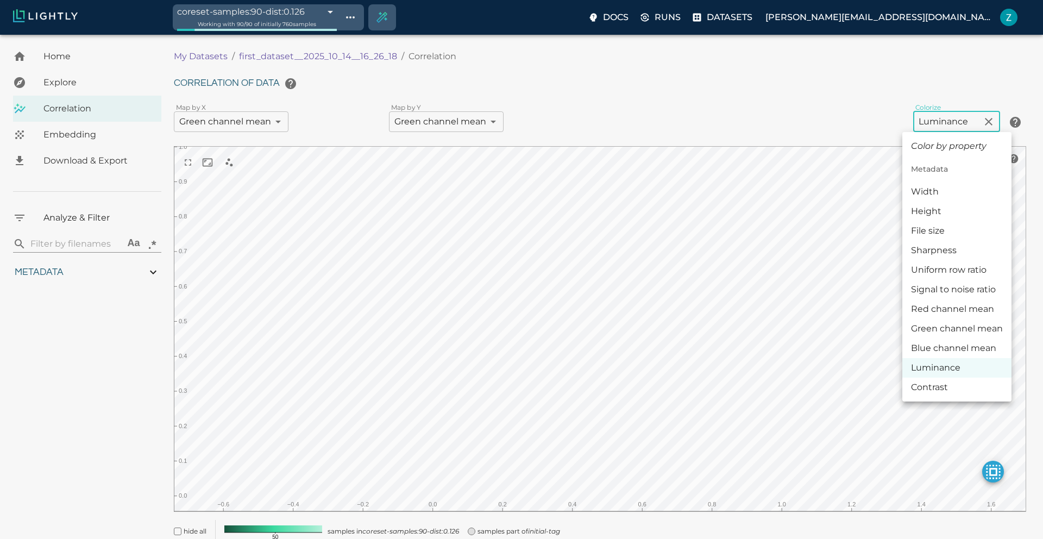
click at [955, 329] on li "Green channel mean" at bounding box center [957, 329] width 109 height 20
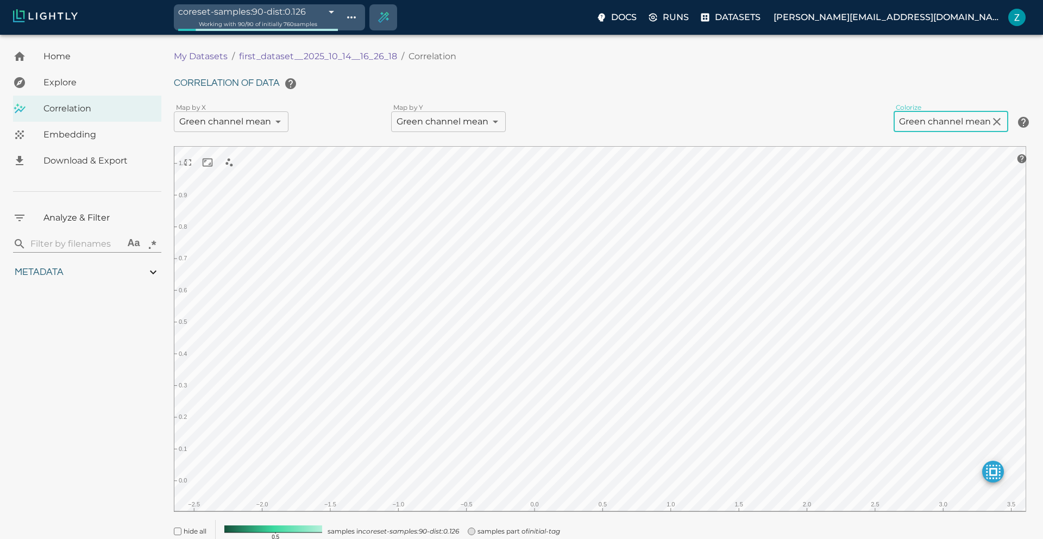
click at [921, 126] on body "coreset-samples:90-dist:0.126 68ee6d12df0b544935db9e3a Working with 90 / 90 of …" at bounding box center [521, 308] width 1043 height 547
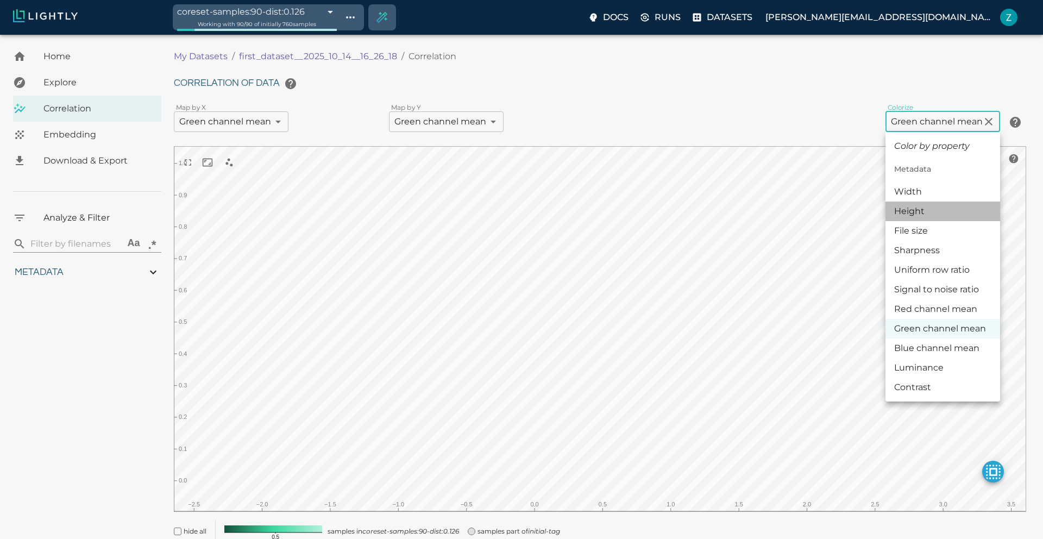
click at [927, 216] on li "Height" at bounding box center [943, 212] width 115 height 20
type input "metaData.shape[0]"
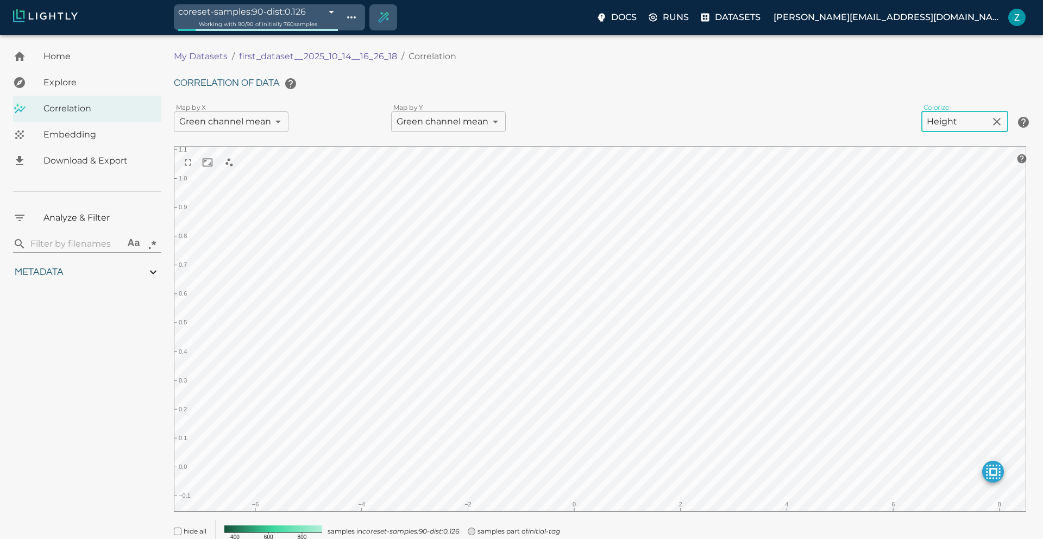
click at [268, 128] on body "coreset-samples:90-dist:0.126 68ee6d12df0b544935db9e3a Working with 90 / 90 of …" at bounding box center [521, 308] width 1043 height 547
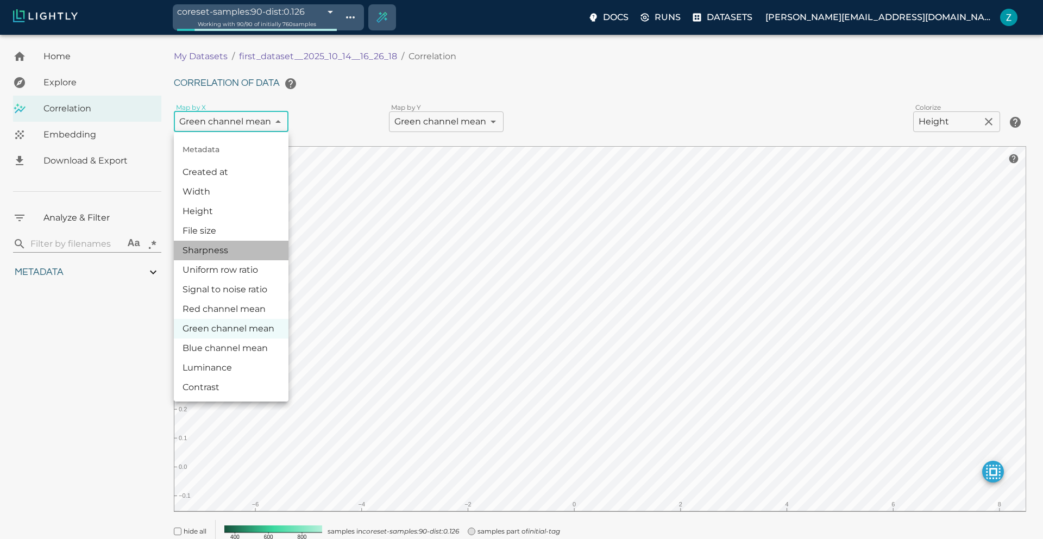
click at [278, 242] on li "Sharpness" at bounding box center [231, 251] width 115 height 20
type input "metaData.sharpness"
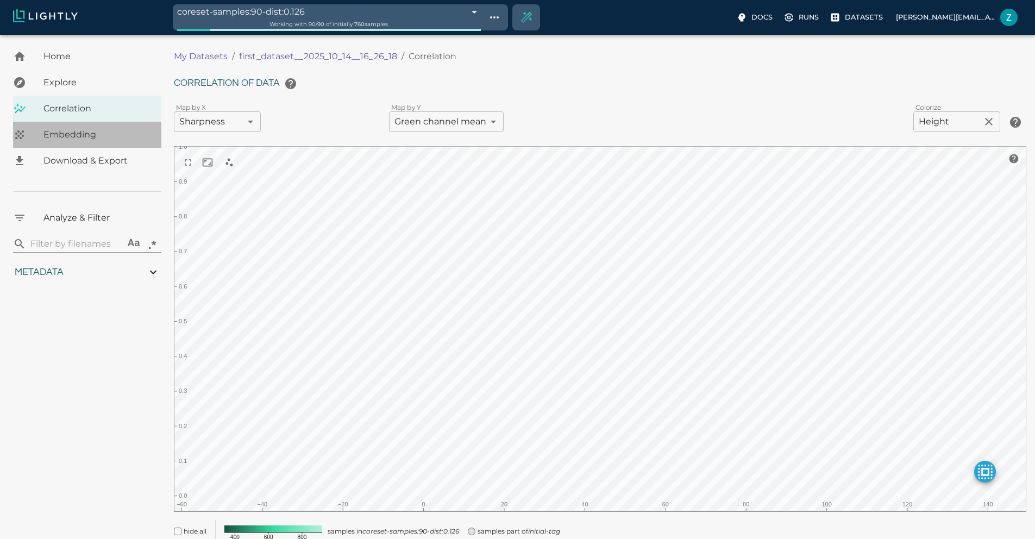
click at [57, 141] on div "Embedding" at bounding box center [87, 135] width 148 height 26
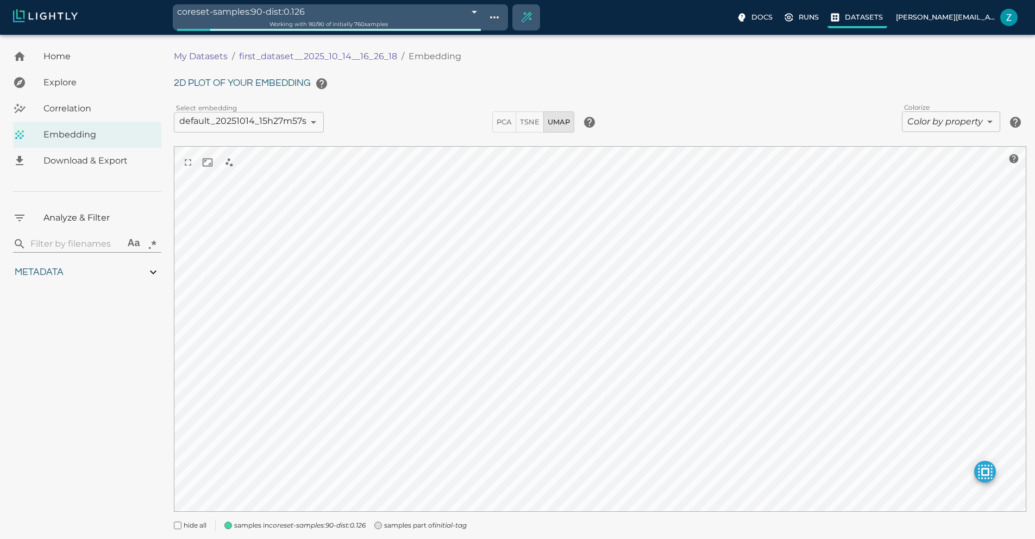
click at [845, 21] on p "Datasets" at bounding box center [864, 17] width 38 height 10
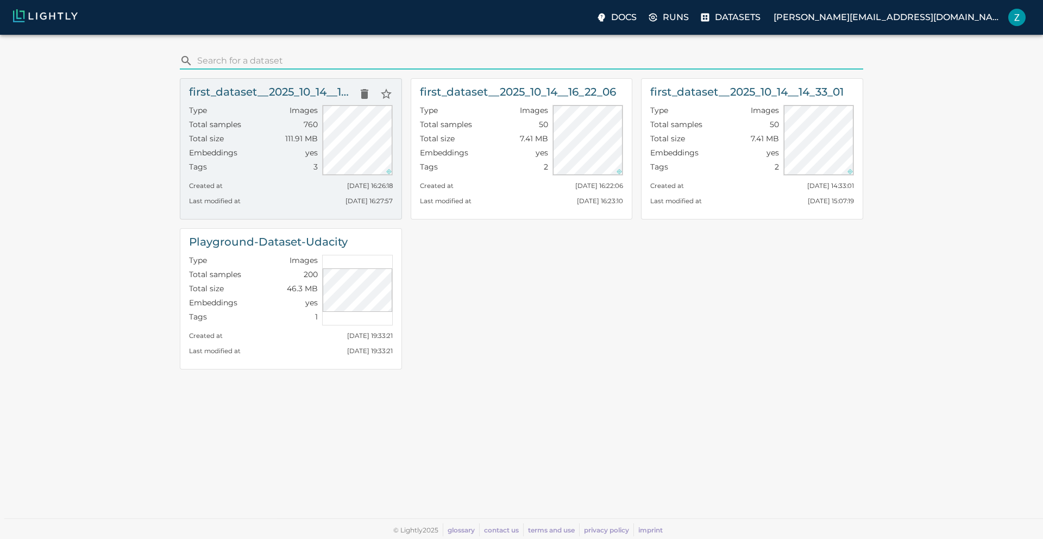
click at [311, 149] on p "yes" at bounding box center [311, 152] width 12 height 11
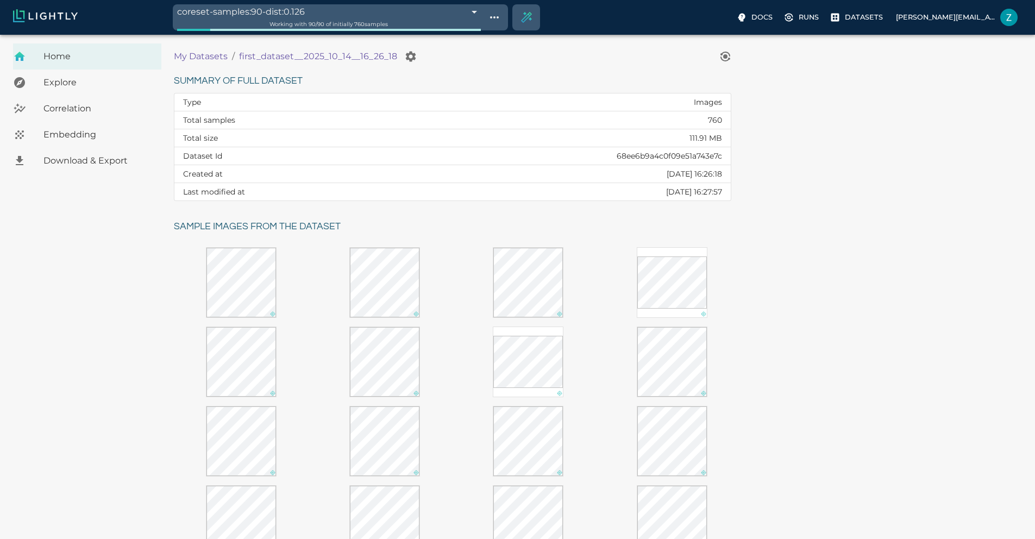
click at [67, 114] on span "Correlation" at bounding box center [97, 108] width 109 height 13
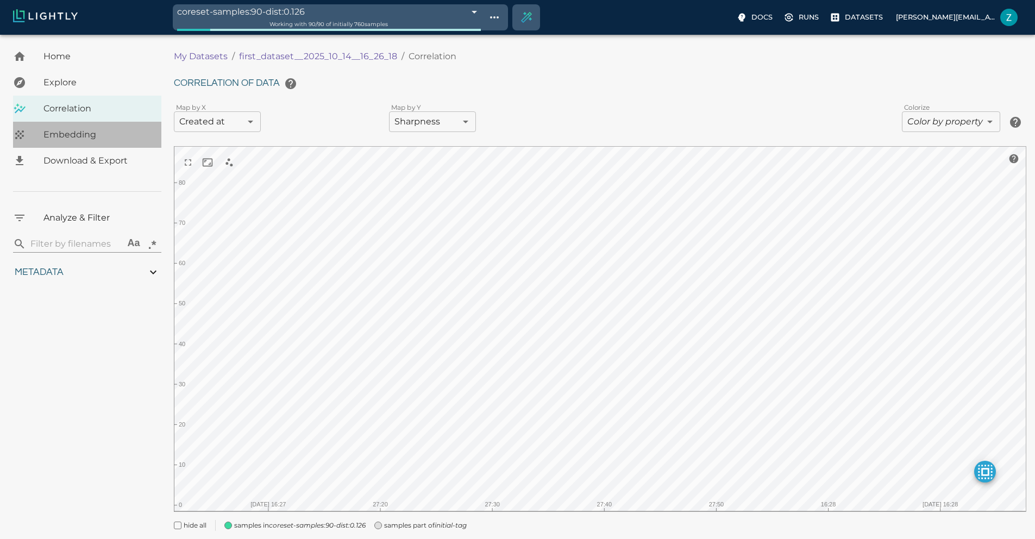
click at [72, 135] on span "Embedding" at bounding box center [97, 134] width 109 height 13
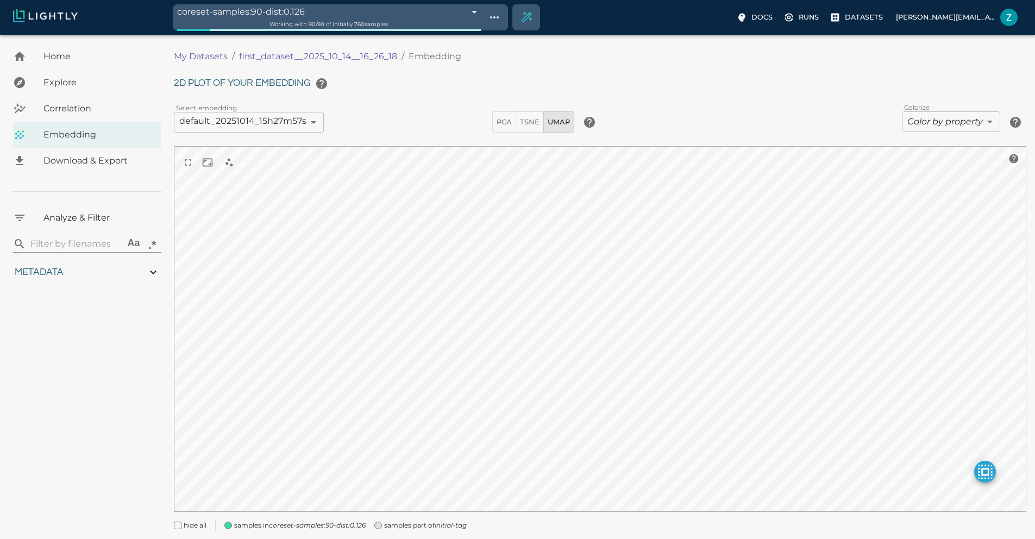
click at [385, 525] on div "samples part of initial-tag" at bounding box center [416, 521] width 101 height 20
click at [293, 525] on icon "coreset-samples:90-dist:0.126" at bounding box center [317, 525] width 97 height 8
click at [343, 520] on span "samples in coreset-samples:90-dist:0.126" at bounding box center [303, 525] width 131 height 11
click at [398, 525] on span "samples part of initial-tag" at bounding box center [425, 525] width 83 height 11
click at [88, 164] on span "Download & Export" at bounding box center [97, 160] width 109 height 13
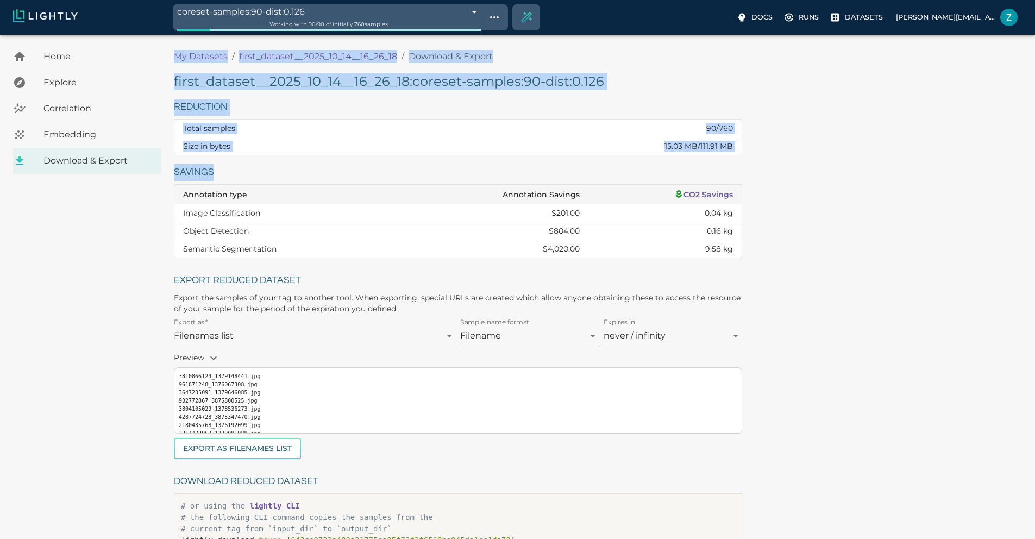
drag, startPoint x: 170, startPoint y: 171, endPoint x: 323, endPoint y: 180, distance: 153.5
click at [323, 180] on div "Home Explore Correlation Embedding Download & Export My Datasets / first_datase…" at bounding box center [517, 327] width 1035 height 569
click at [323, 180] on h6 "Savings" at bounding box center [458, 172] width 568 height 17
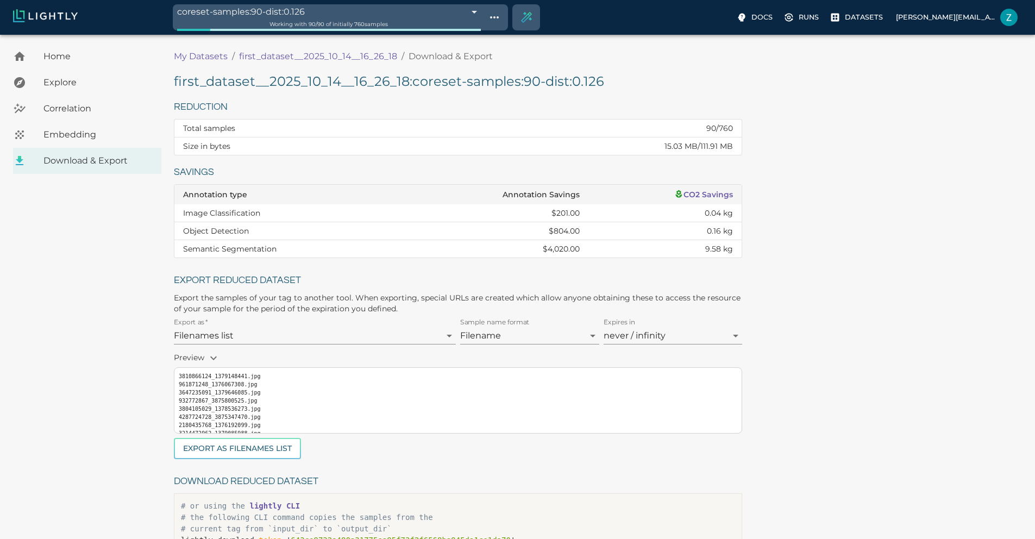
drag, startPoint x: 559, startPoint y: 131, endPoint x: 578, endPoint y: 131, distance: 18.5
click at [578, 131] on td "90 / 760" at bounding box center [585, 129] width 314 height 18
click at [566, 120] on td "90 / 760" at bounding box center [585, 129] width 314 height 18
drag, startPoint x: 548, startPoint y: 126, endPoint x: 580, endPoint y: 136, distance: 33.7
click at [580, 136] on td "90 / 760" at bounding box center [585, 129] width 314 height 18
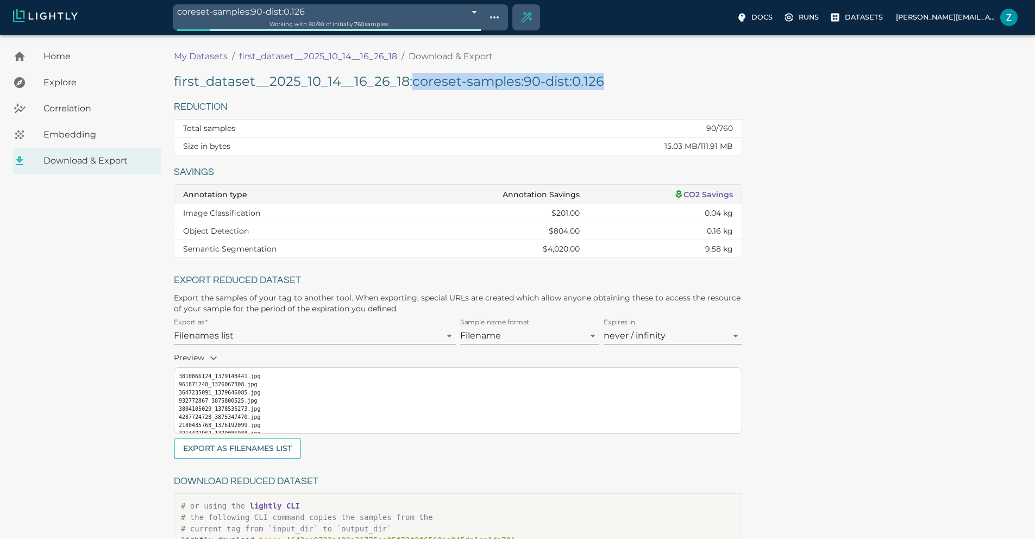
drag, startPoint x: 408, startPoint y: 83, endPoint x: 643, endPoint y: 76, distance: 235.4
click at [643, 76] on div "first_dataset__2025_10_14__16_26_18 : coreset-samples:90-dist:0.126 Reduction T…" at bounding box center [600, 327] width 853 height 509
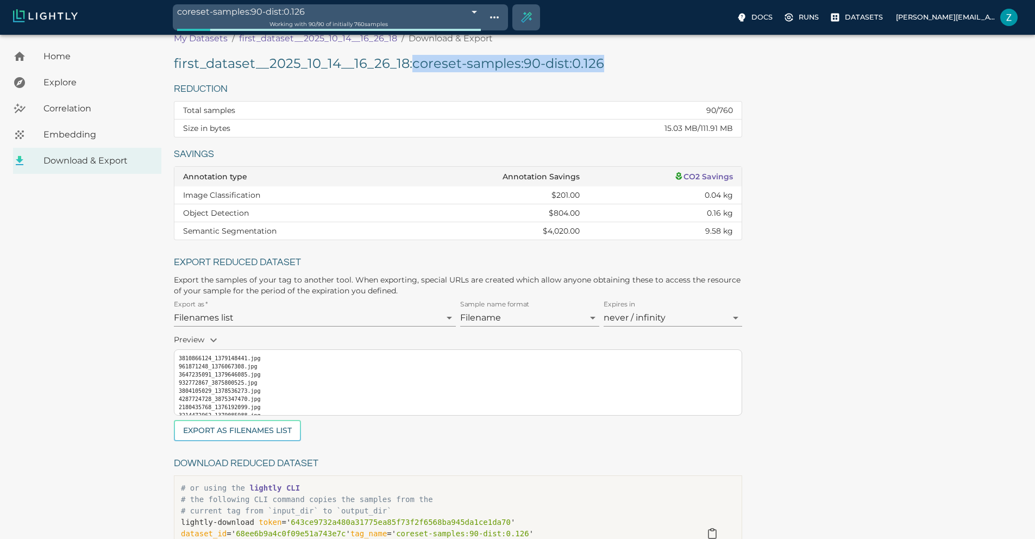
scroll to position [20, 0]
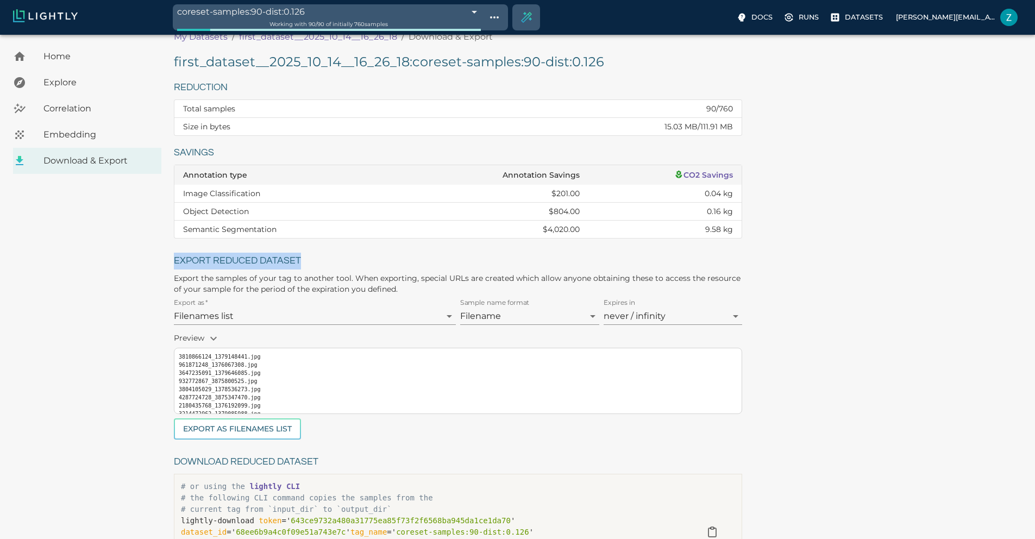
drag, startPoint x: 171, startPoint y: 260, endPoint x: 374, endPoint y: 265, distance: 203.3
click at [374, 265] on div "Export reduced dataset Export the samples of your tag to another tool. When exp…" at bounding box center [453, 341] width 577 height 195
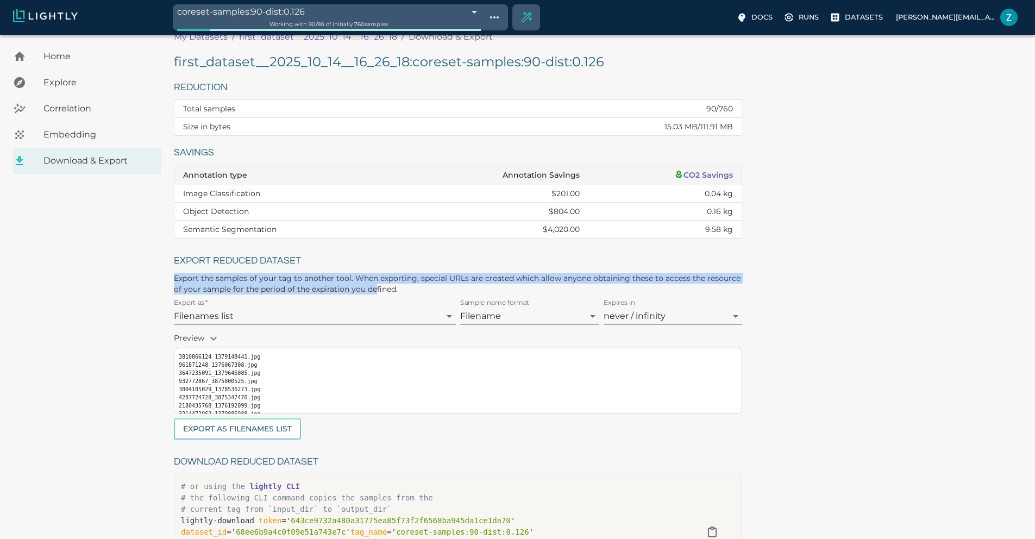
drag, startPoint x: 171, startPoint y: 281, endPoint x: 524, endPoint y: 286, distance: 352.7
click at [524, 286] on div "Export the samples of your tag to another tool. When exporting, special URLs ar…" at bounding box center [456, 281] width 573 height 26
click at [60, 111] on span "Correlation" at bounding box center [97, 108] width 109 height 13
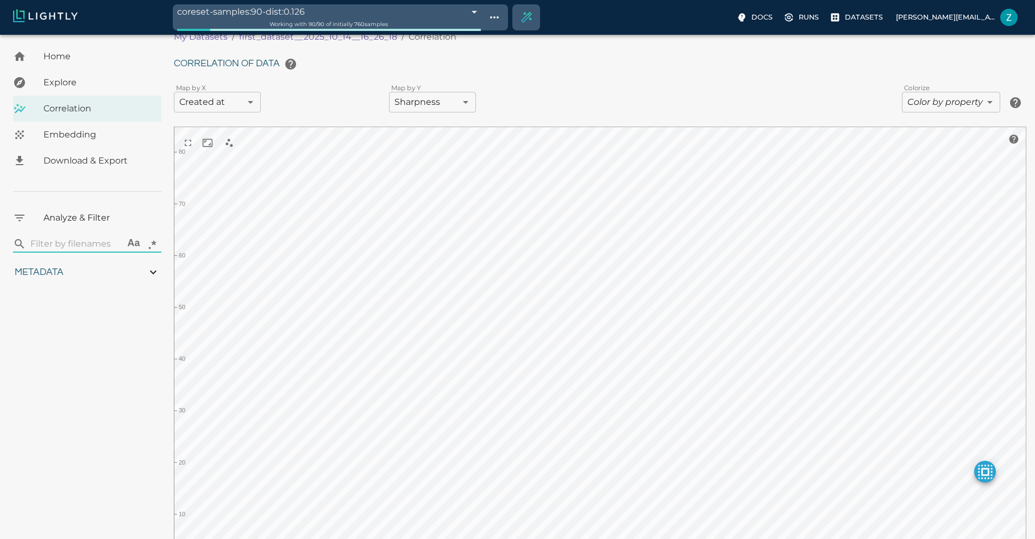
type input "0.417786789383103"
type input "10.9827867893831"
type input "2.47526621818543"
type input "84.9322662181854"
type input "0.310869565217391"
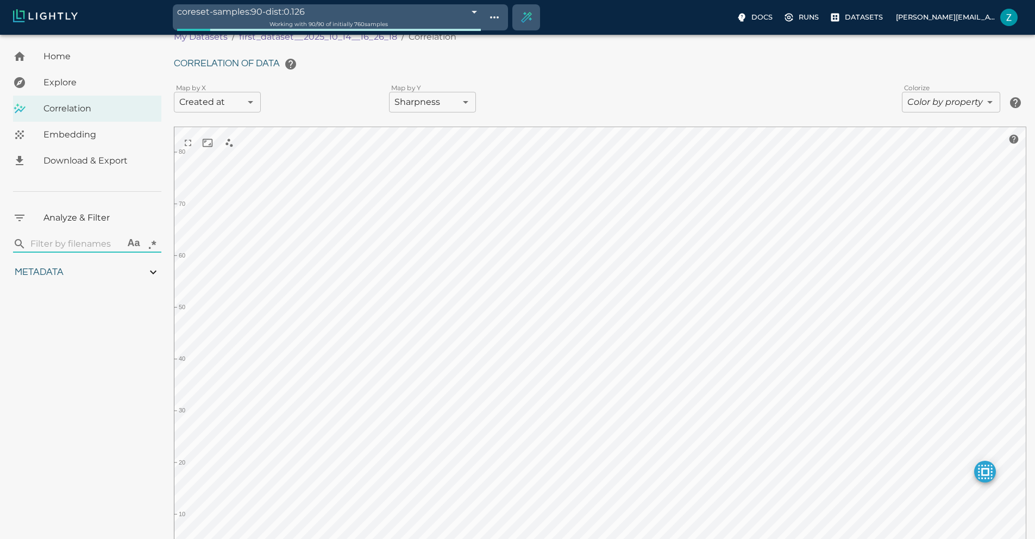
type input "2.28786956521739"
type input "0.417786789383103"
type input "10.9827867893831"
type input "2.47526621818543"
type input "84.9322662181854"
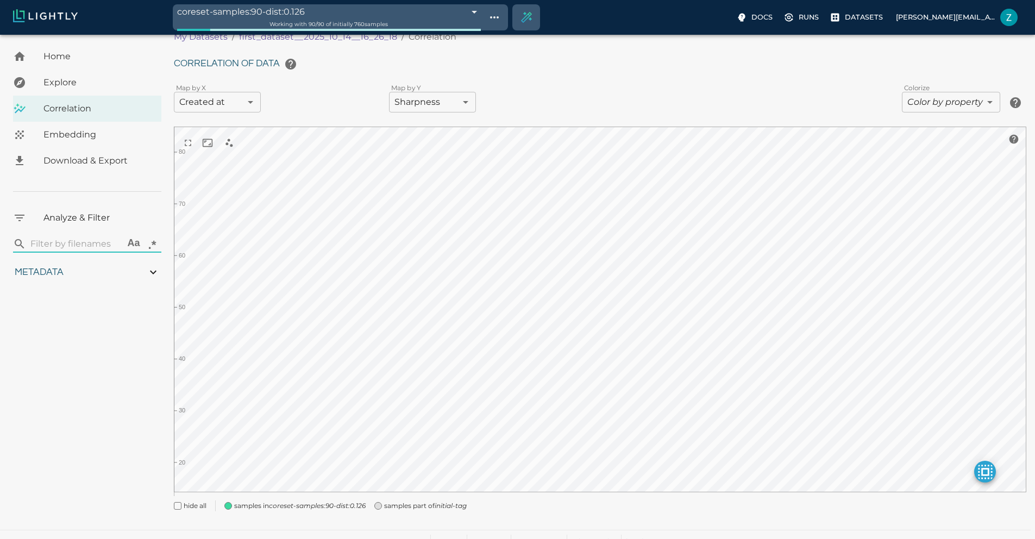
type input "0.310869565217391"
type input "2.28786956521739"
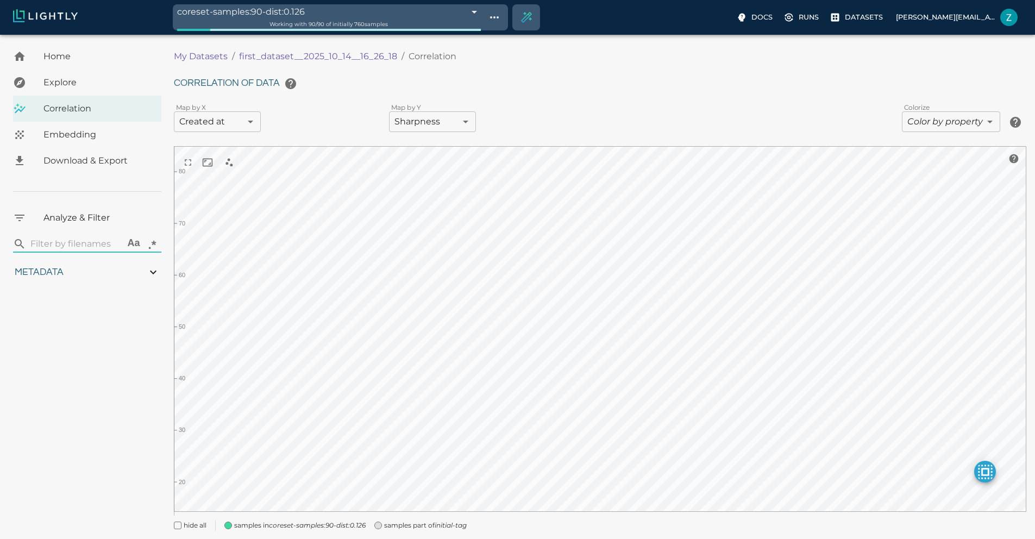
type input "0.417786789383103"
type input "10.9827867893831"
type input "2.47526621818543"
type input "84.9322662181854"
type input "0.310869565217391"
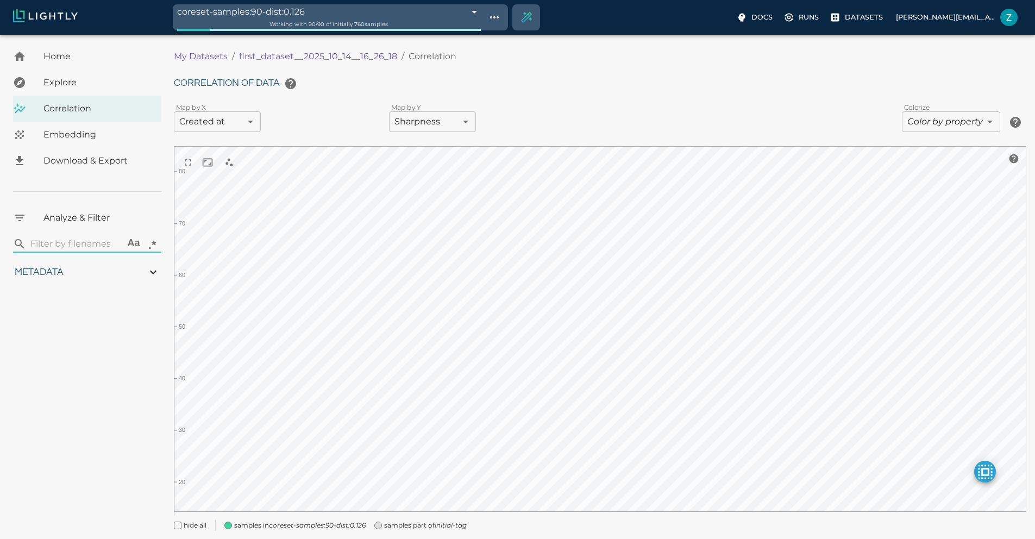
type input "2.28786956521739"
type input "0.417786789383103"
type input "10.9827867893831"
type input "2.47526621818543"
type input "84.9322662181854"
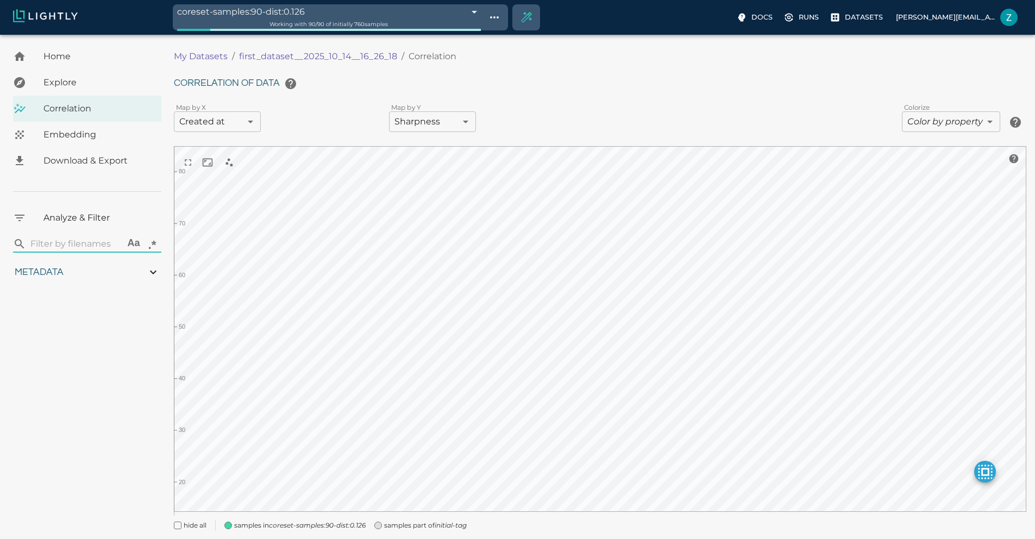
type input "0.310869565217391"
type input "2.28786956521739"
click at [58, 123] on div "Embedding" at bounding box center [87, 135] width 148 height 26
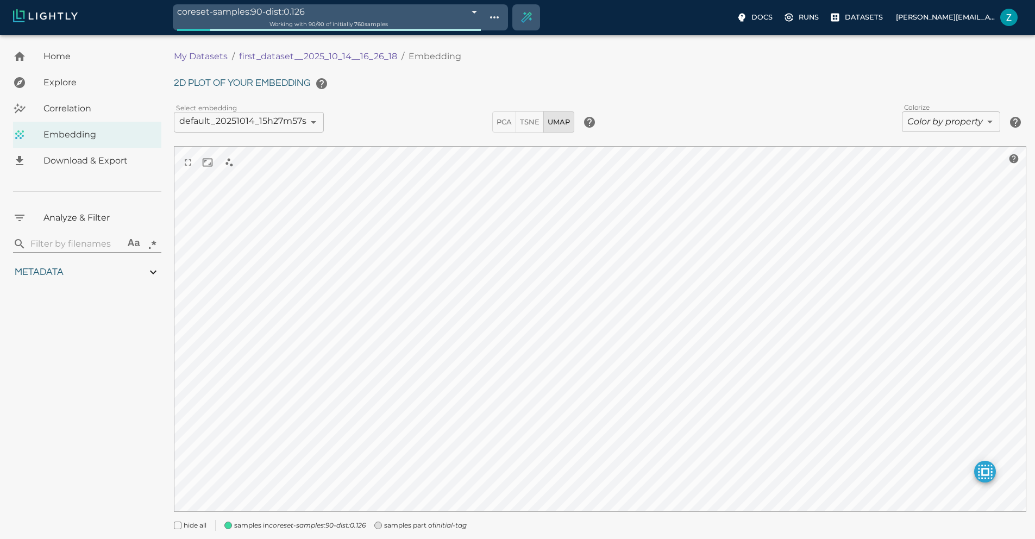
click at [395, 115] on div "Select embedding default_20251014_15h27m57s 68ee6bfd4c0f09e51a743efe ​" at bounding box center [329, 120] width 318 height 25
click at [136, 103] on span "Correlation" at bounding box center [97, 108] width 109 height 13
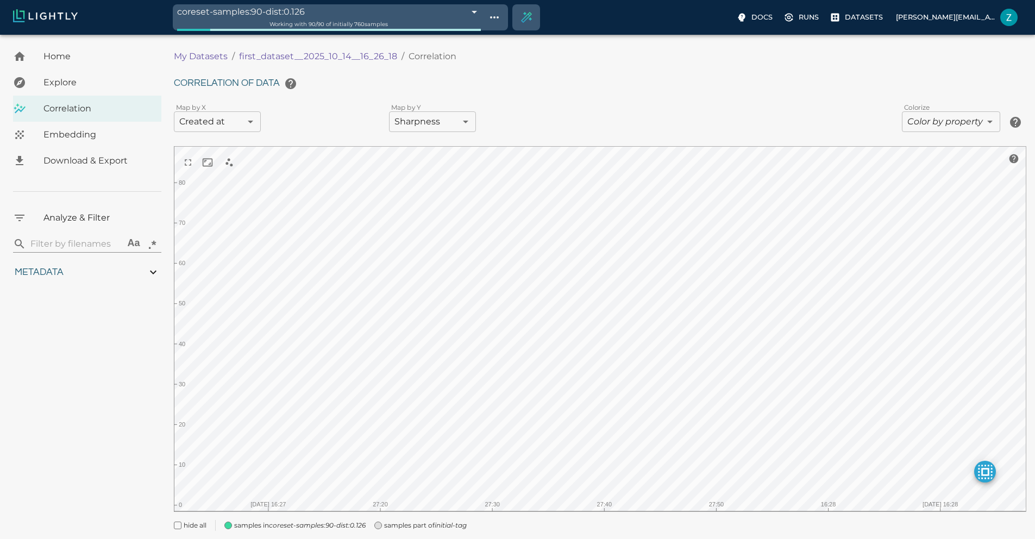
click at [98, 80] on span "Explore" at bounding box center [97, 82] width 109 height 13
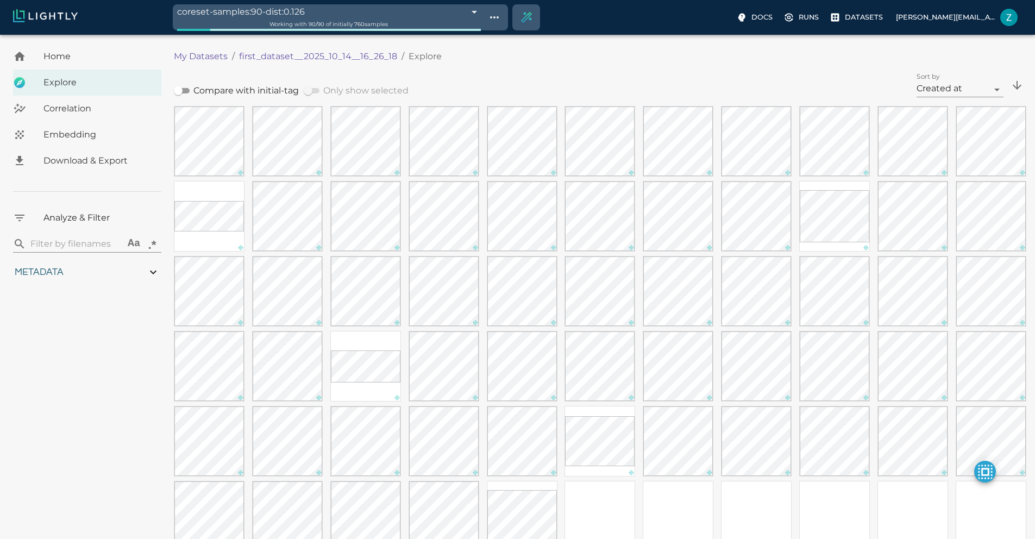
click at [85, 64] on div "Home" at bounding box center [87, 56] width 148 height 26
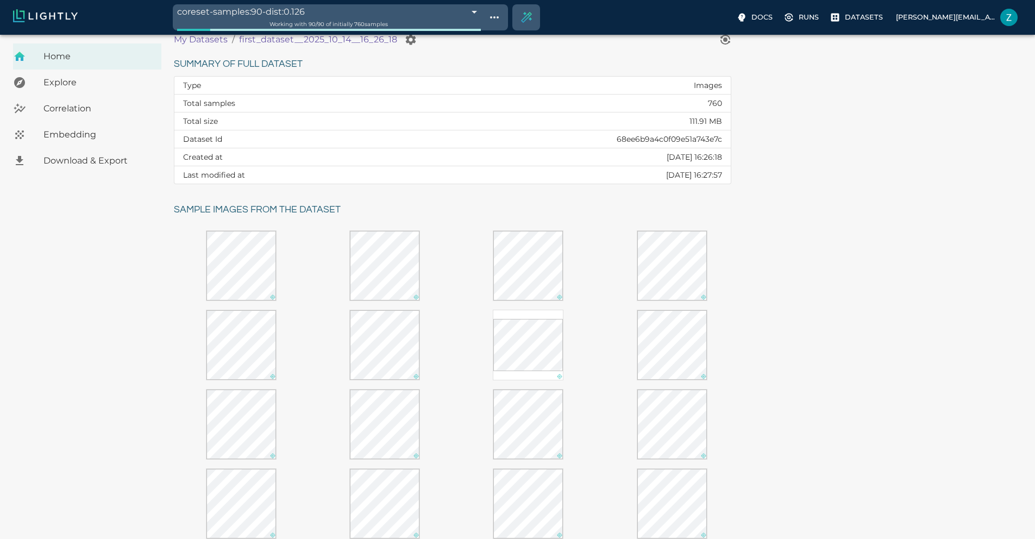
scroll to position [103, 0]
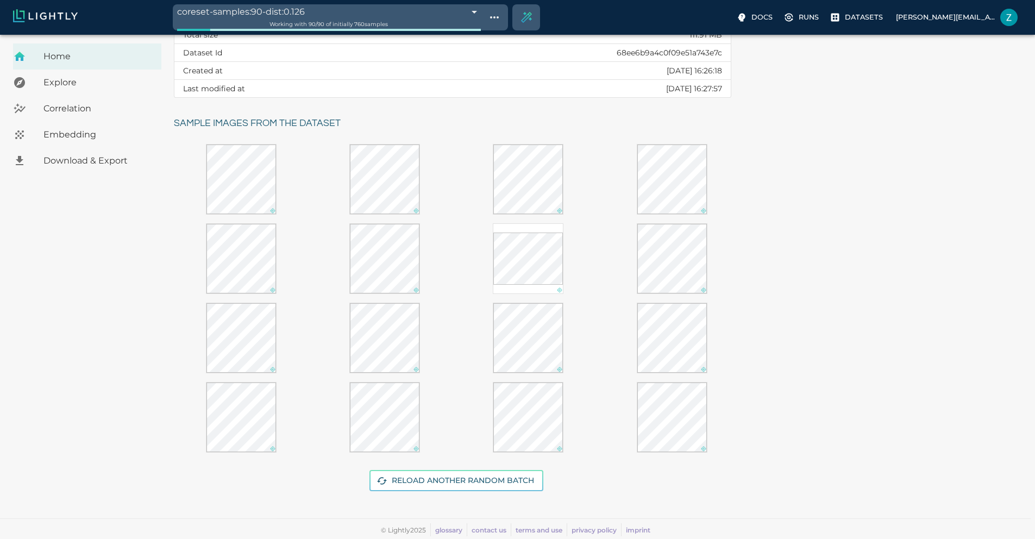
click at [82, 130] on span "Embedding" at bounding box center [97, 134] width 109 height 13
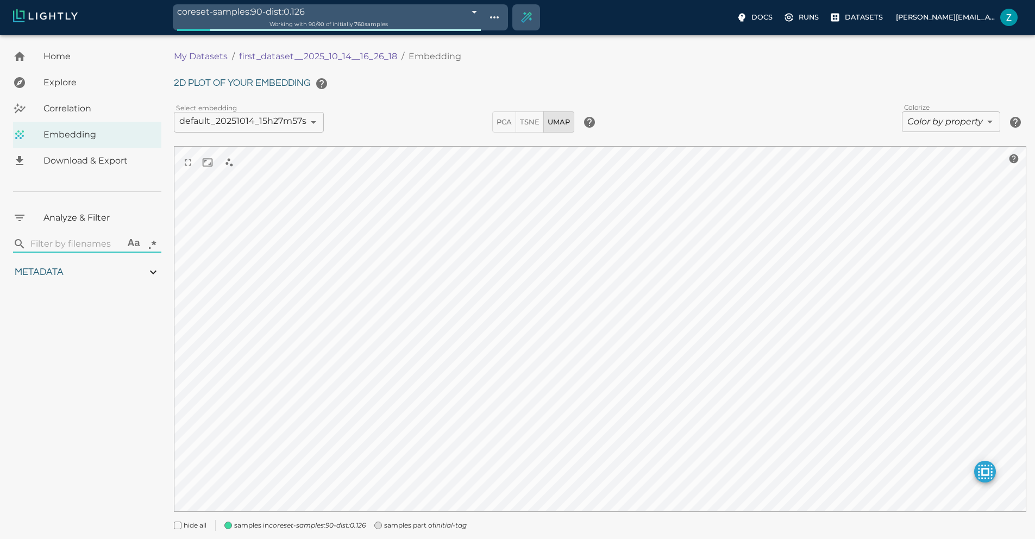
type input "0.417786789383103"
type input "10.9827867893831"
type input "2.47526621818543"
type input "84.9322662181854"
type input "0.310869565217391"
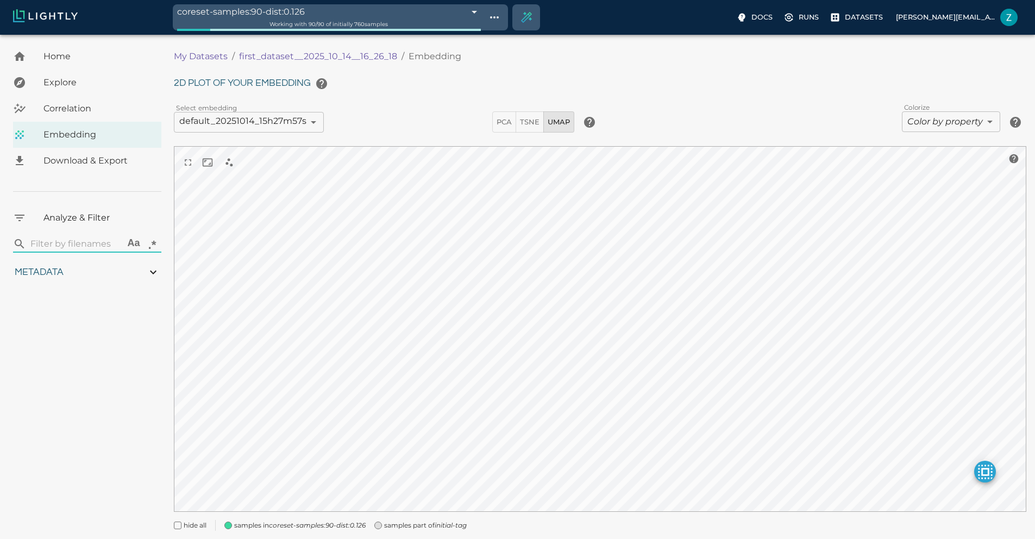
type input "2.28786956521739"
type input "0.417786789383103"
type input "10.9827867893831"
type input "2.47526621818543"
type input "84.9322662181854"
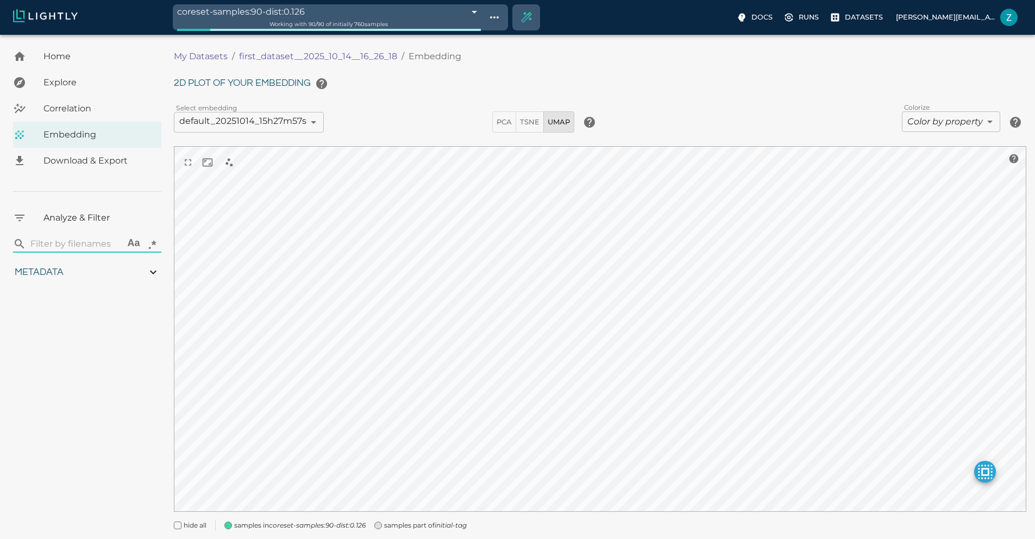
type input "0.310869565217391"
type input "2.28786956521739"
type input "0.417786789383103"
type input "10.9827867893831"
type input "2.47526621818543"
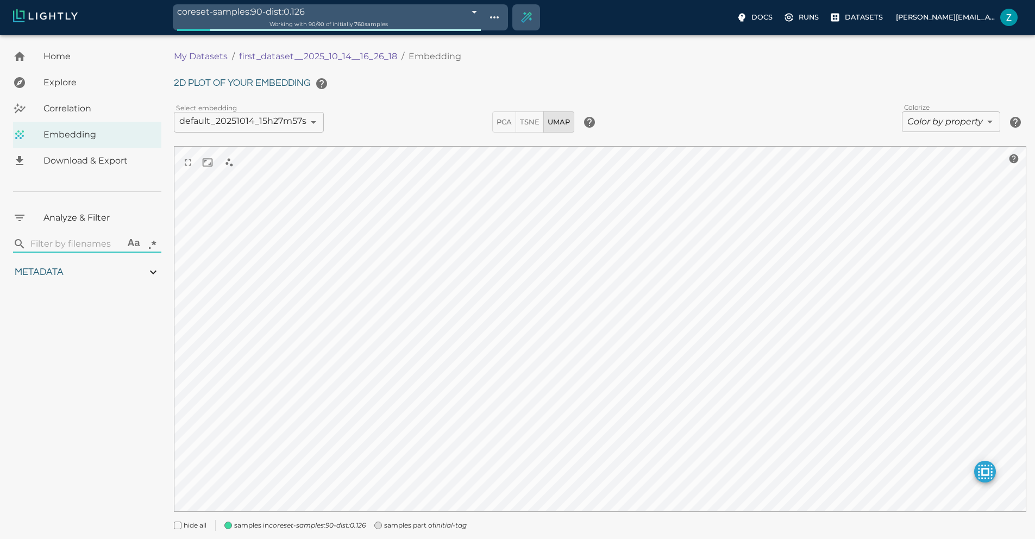
type input "84.9322662181854"
type input "0.310869565217391"
type input "2.28786956521739"
click at [995, 469] on icon "make selected active" at bounding box center [985, 471] width 19 height 19
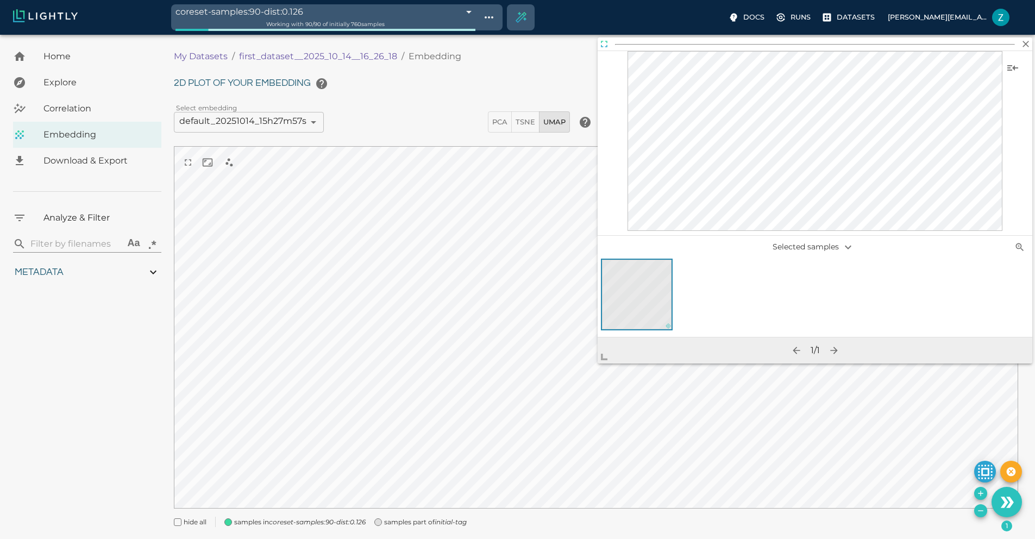
click at [603, 43] on icon "button" at bounding box center [604, 44] width 11 height 11
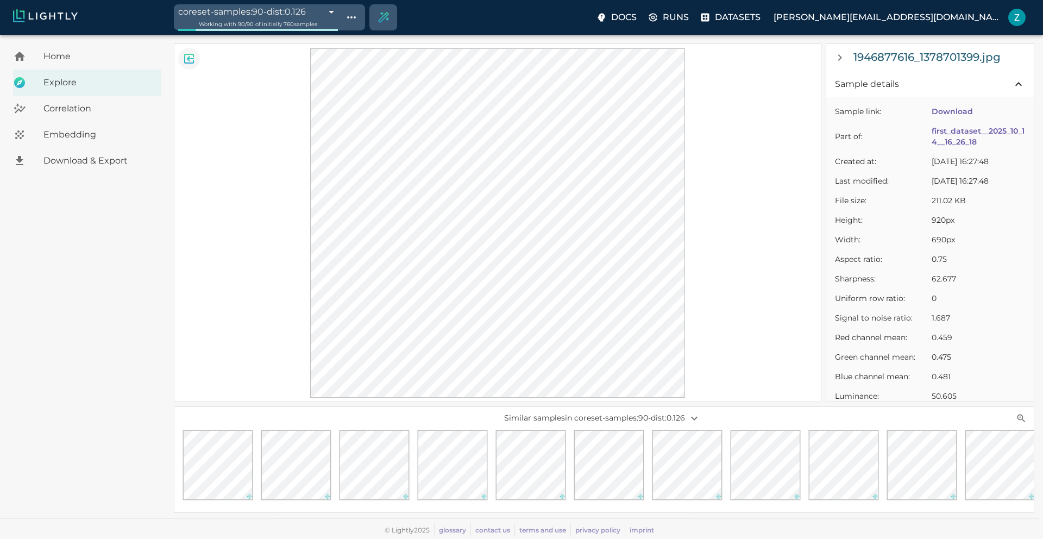
click at [189, 60] on icon "Go back" at bounding box center [189, 59] width 10 height 10
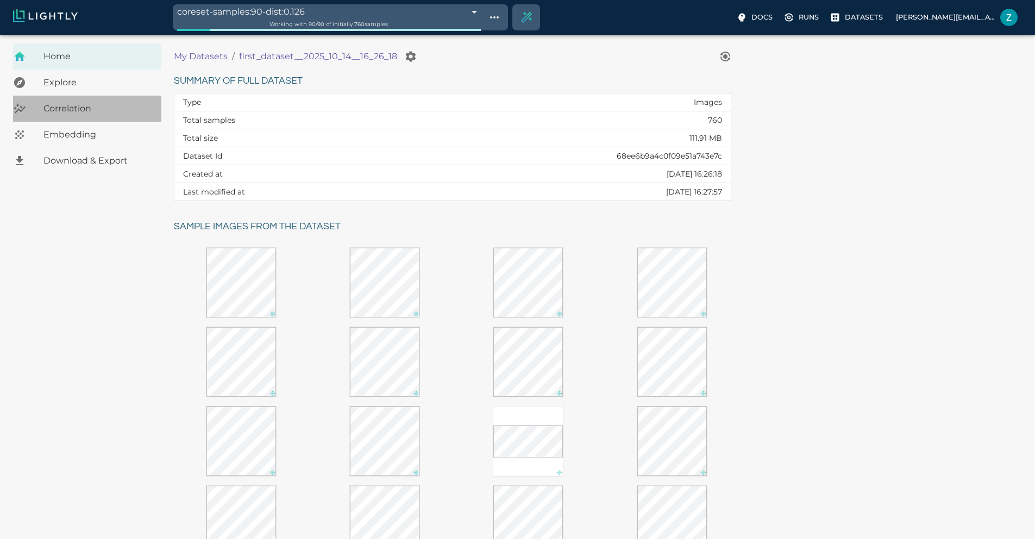
click at [64, 105] on span "Correlation" at bounding box center [97, 108] width 109 height 13
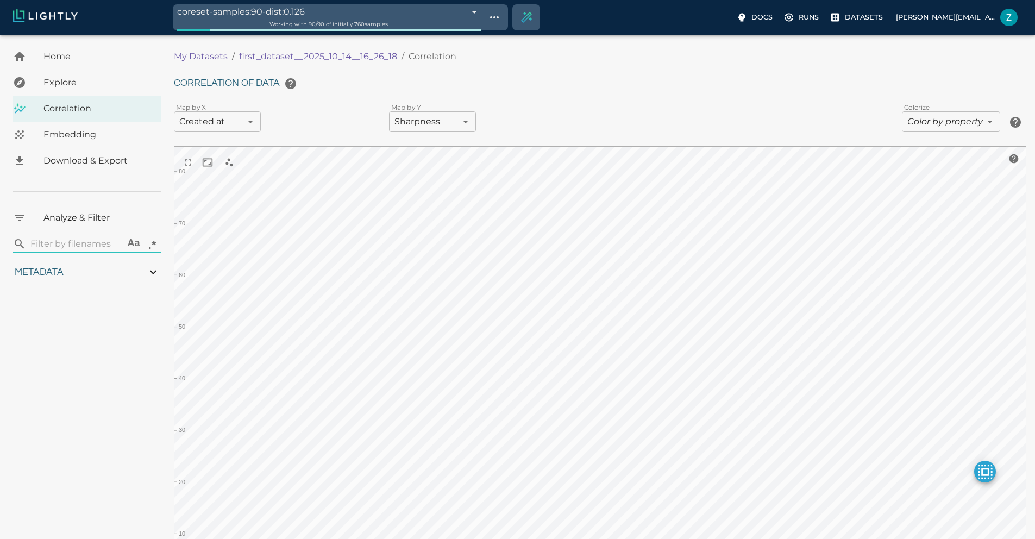
type input "0.417786789383103"
type input "10.9827867893831"
type input "2.47526621818543"
type input "84.9322662181854"
type input "0.310869565217391"
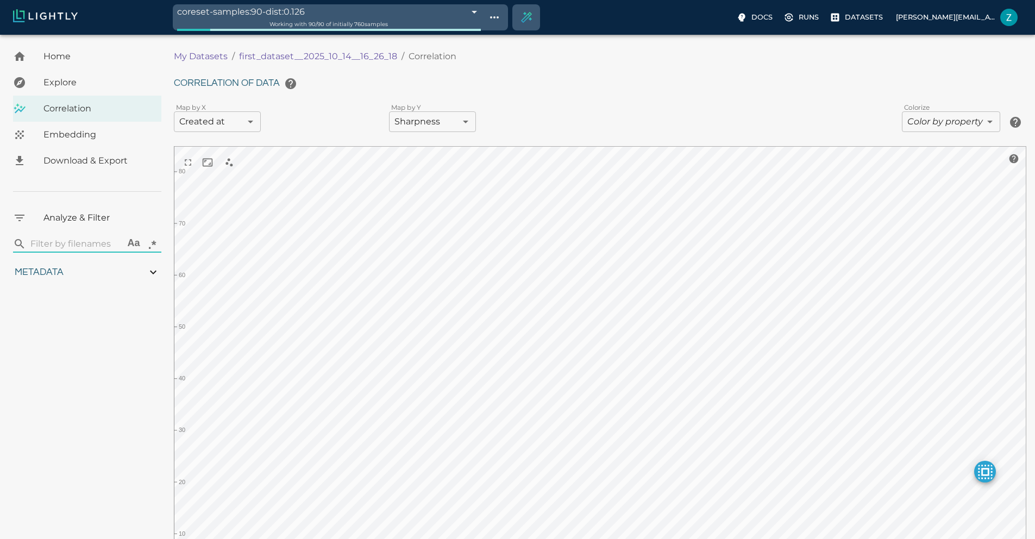
type input "2.28786956521739"
type input "0.417786789383103"
type input "10.9827867893831"
type input "2.47526621818543"
type input "84.9322662181854"
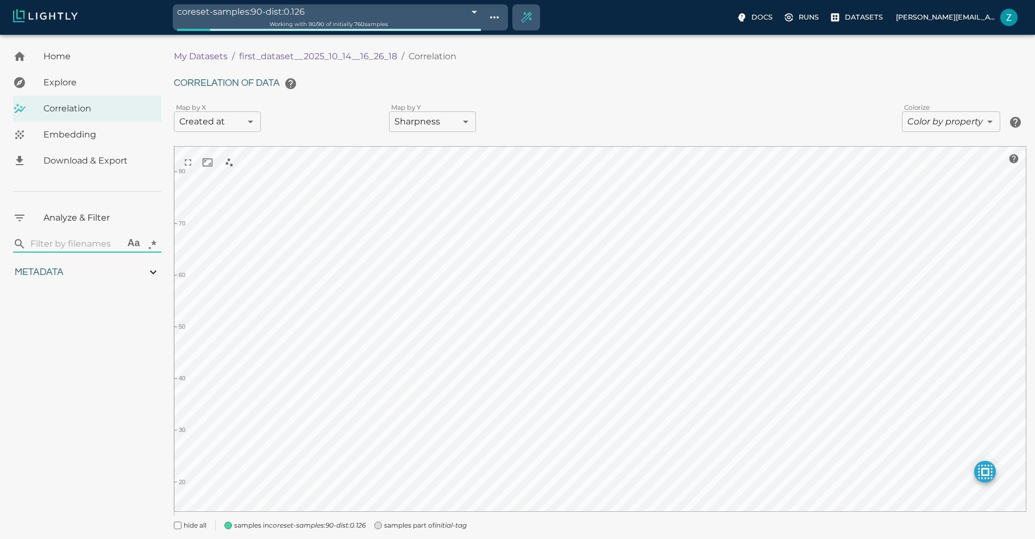
type input "0.310869565217391"
type input "2.28786956521739"
type input "0.417786789383103"
type input "10.9827867893831"
type input "2.47526621818543"
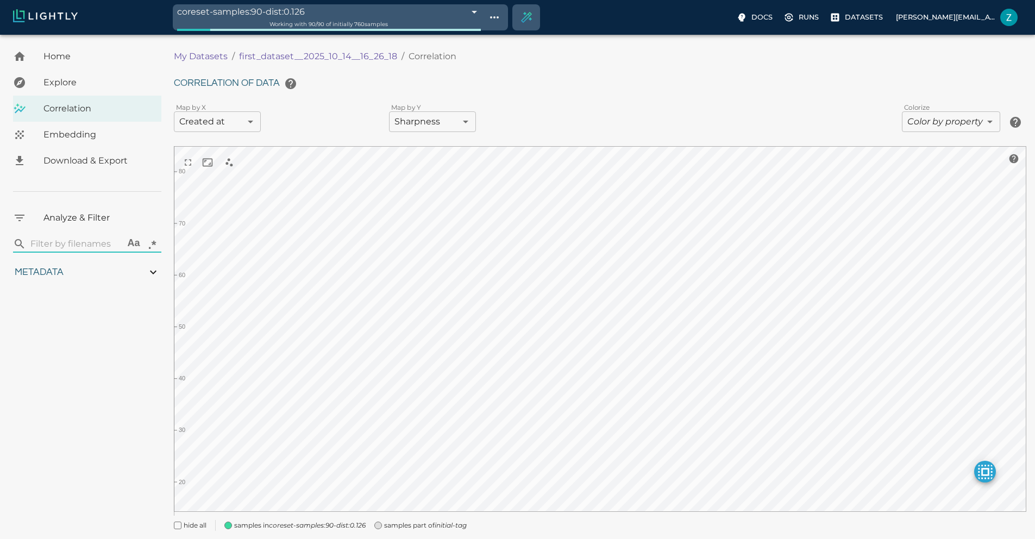
type input "84.9322662181854"
type input "0.310869565217391"
type input "2.28786956521739"
type input "0.417786789383103"
type input "10.9827867893831"
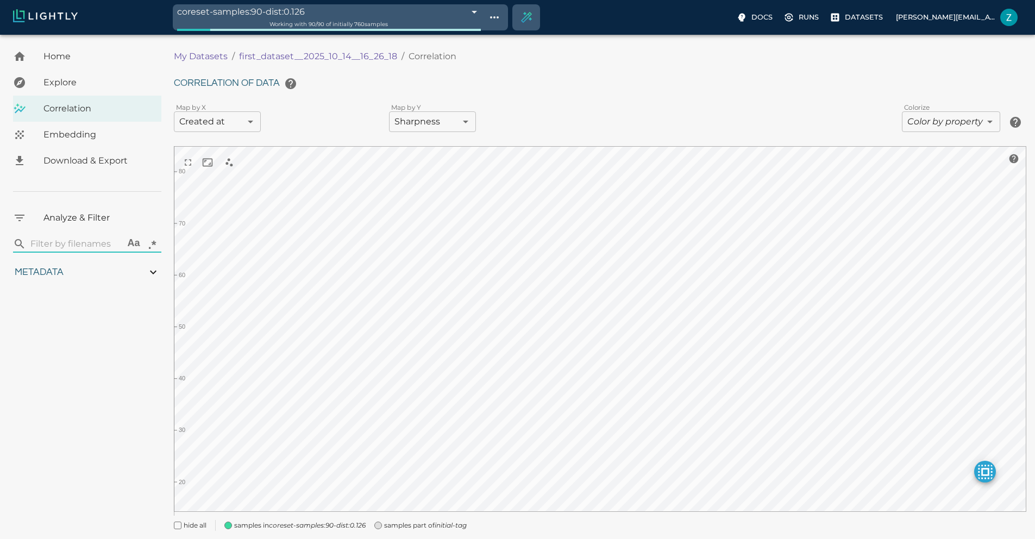
type input "2.47526621818543"
type input "84.9322662181854"
type input "0.310869565217391"
type input "2.28786956521739"
type input "0.417786789383103"
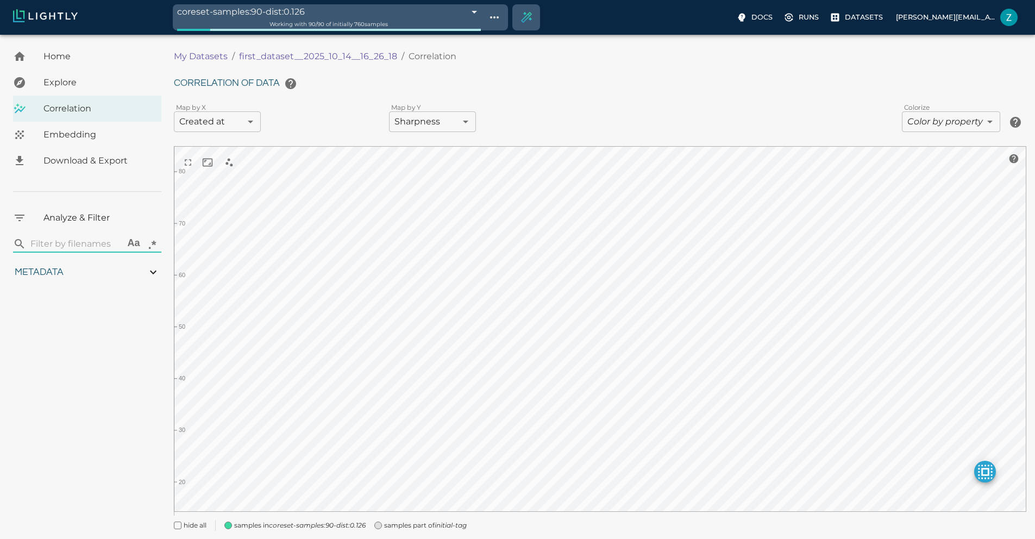
type input "10.9827867893831"
type input "2.47526621818543"
type input "84.9322662181854"
type input "0.310869565217391"
type input "2.28786956521739"
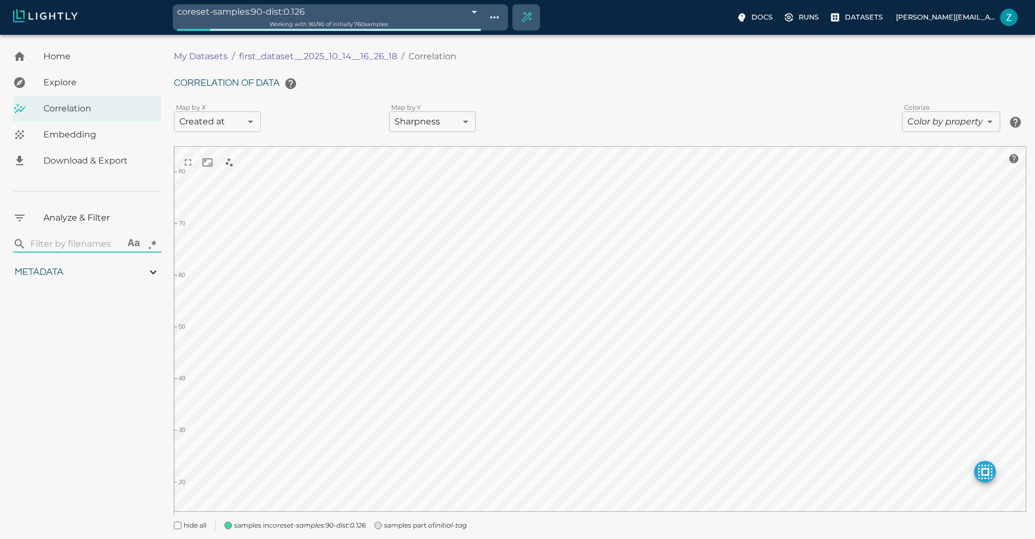
type input "0.417786789383103"
type input "10.9827867893831"
type input "2.47526621818543"
type input "84.9322662181854"
type input "0.310869565217391"
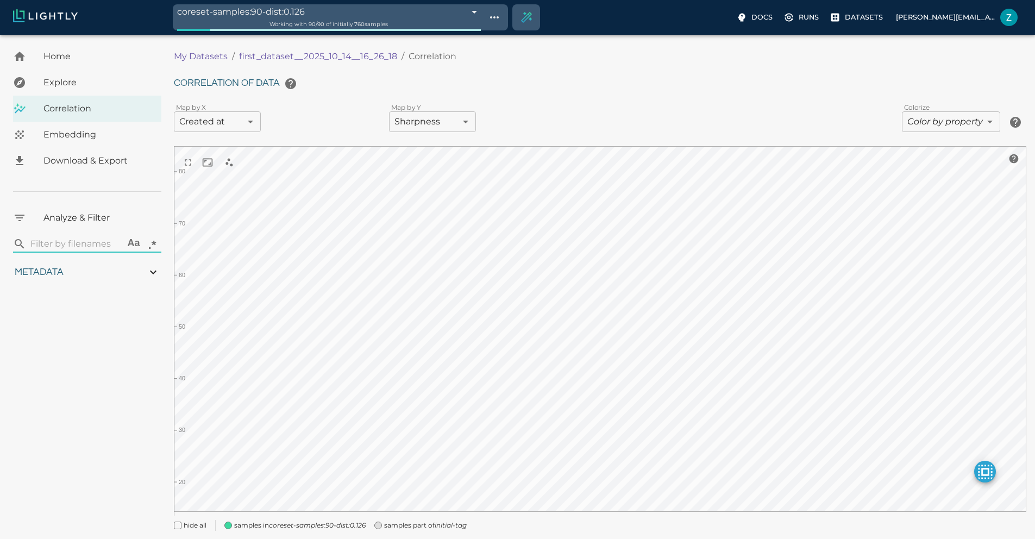
type input "2.28786956521739"
click at [70, 141] on span "Embedding" at bounding box center [97, 134] width 109 height 13
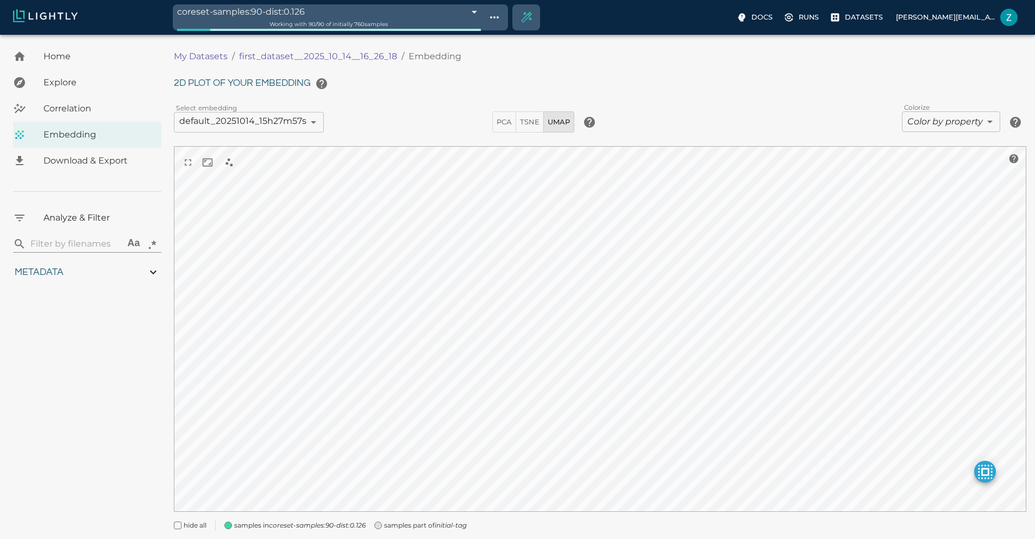
click at [989, 473] on icon "make selected active" at bounding box center [985, 472] width 14 height 14
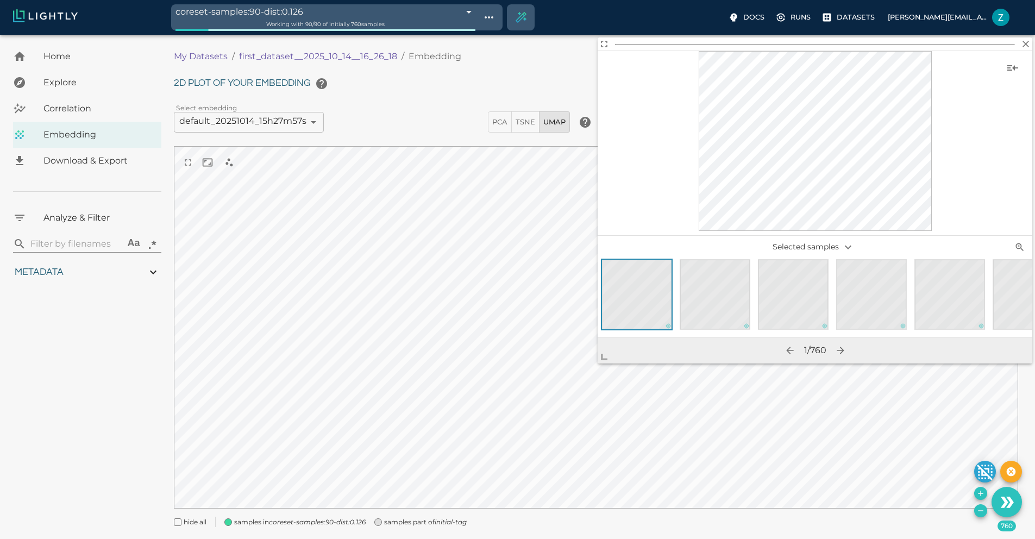
click at [811, 240] on p "Selected samples" at bounding box center [815, 247] width 145 height 18
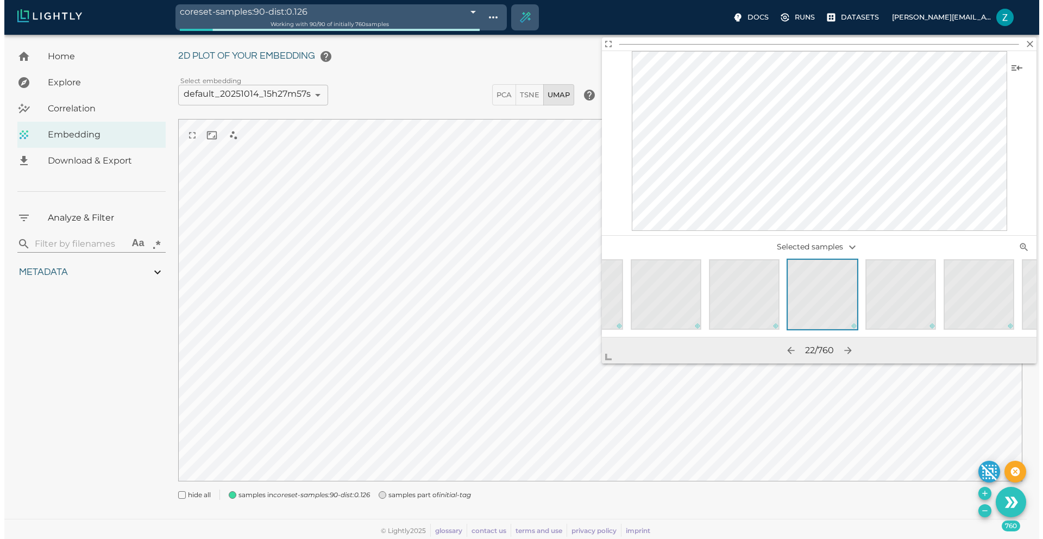
scroll to position [0, 1552]
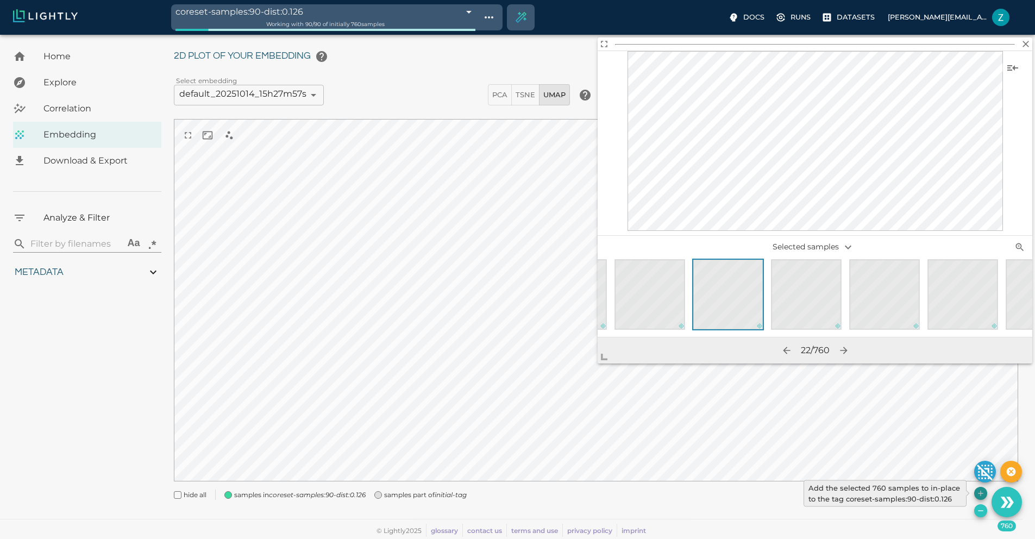
click at [980, 492] on icon "Add the selected 760 samples to in-place to the tag coreset-samples:90-dist:0.1…" at bounding box center [980, 493] width 5 height 5
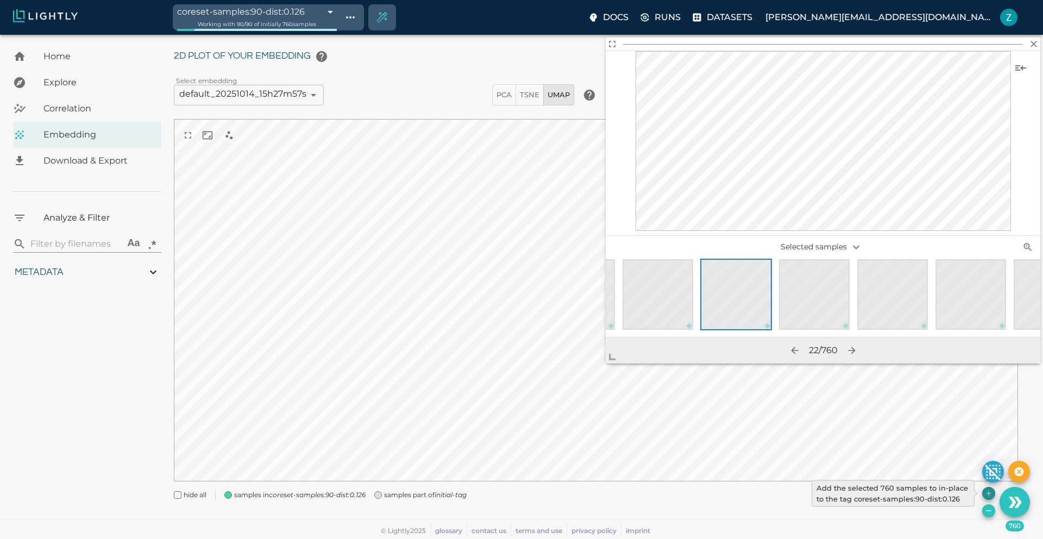
type input "0.417786789383103"
type input "10.9827867893831"
type input "2.47526621818543"
type input "84.9322662181854"
type input "0.310869565217391"
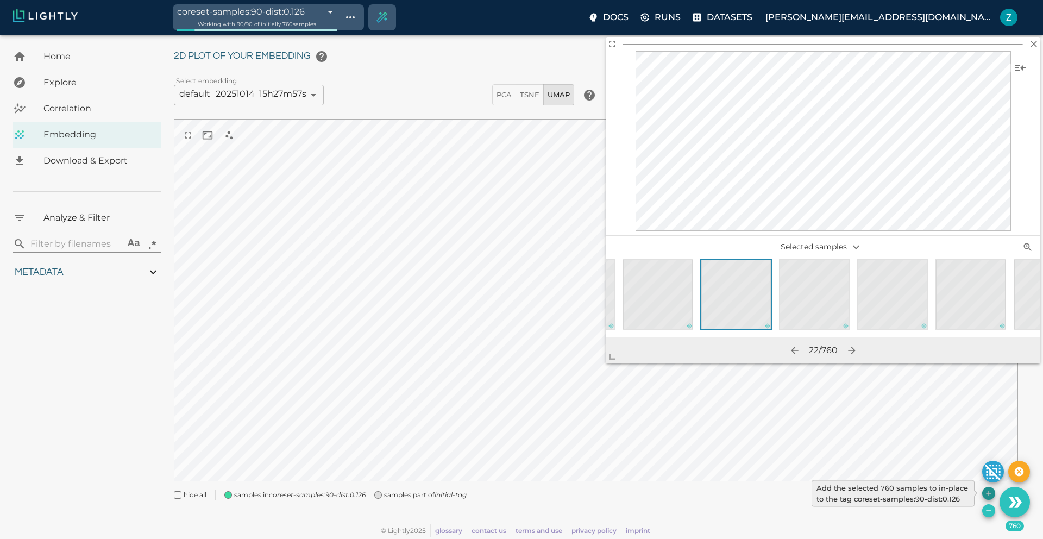
type input "2.28786956521739"
type input "0.417786789383103"
type input "10.9827867893831"
type input "2.47526621818543"
type input "84.9322662181854"
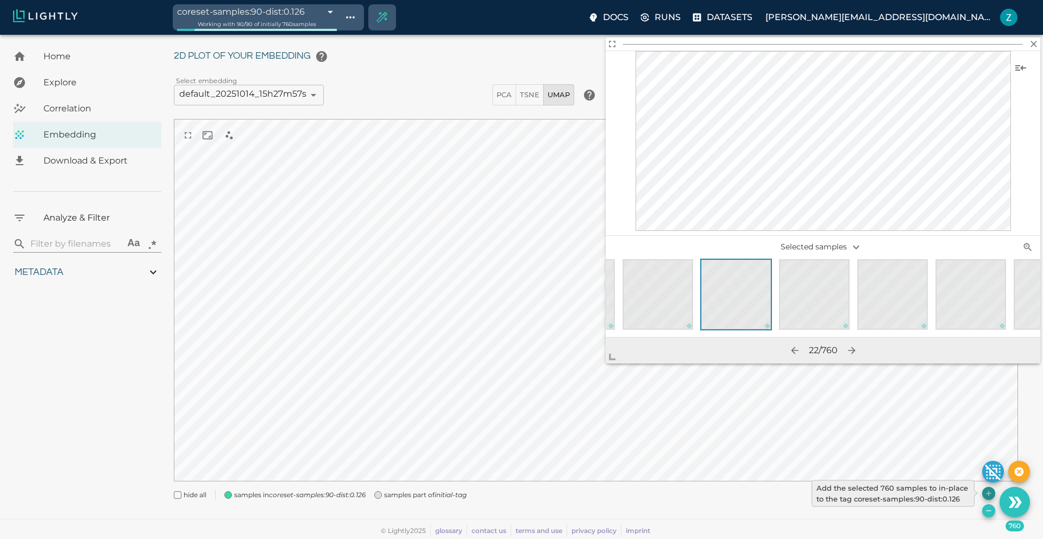
type input "0.310869565217391"
type input "2.28786956521739"
type input "0.417786789383103"
type input "10.9827867893831"
type input "2.47526621818543"
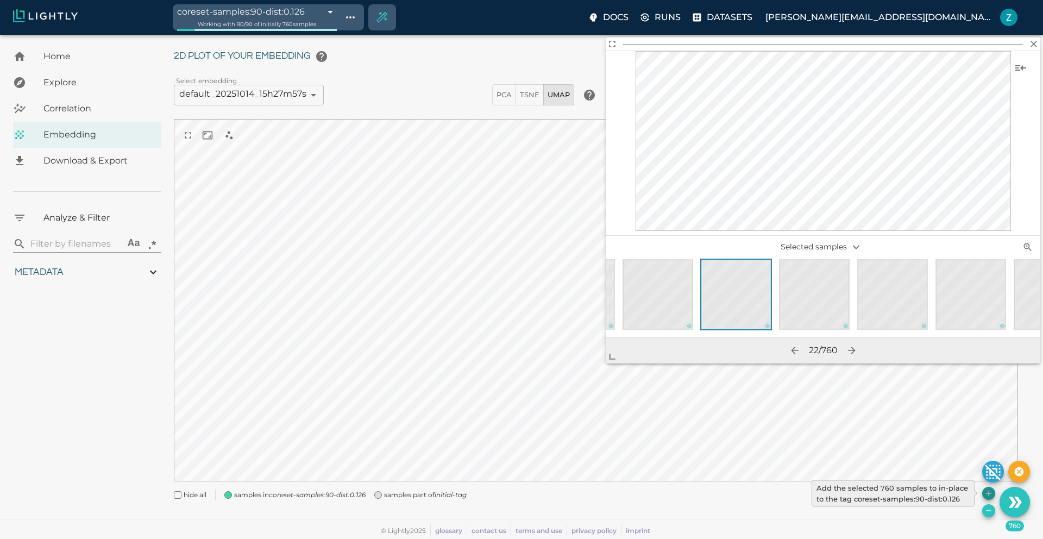
type input "84.9322662181854"
type input "0.310869565217391"
type input "2.28786956521739"
type input "0.417786789383103"
type input "10.9827867893831"
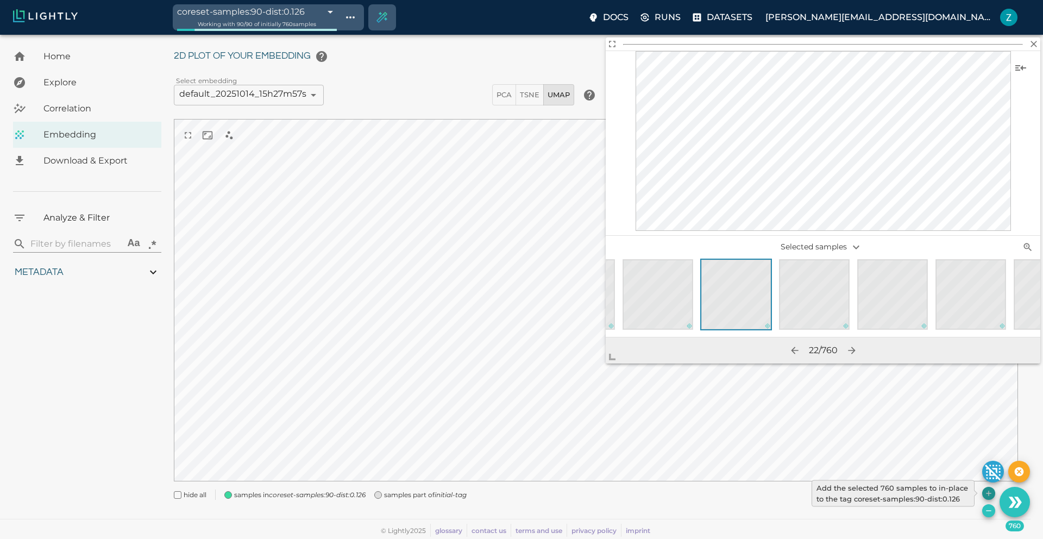
type input "2.47526621818543"
type input "84.9322662181854"
type input "0.310869565217391"
type input "2.28786956521739"
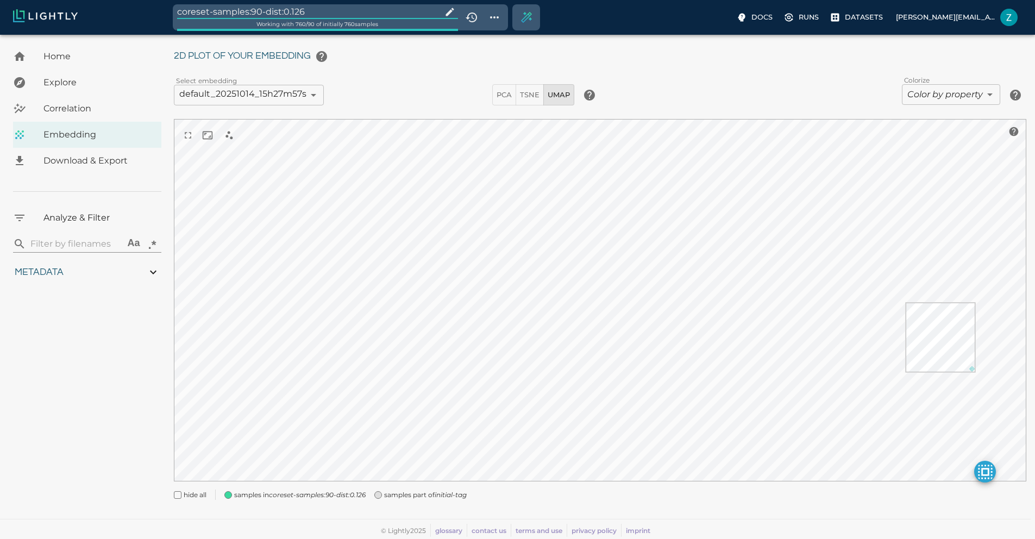
scroll to position [0, 0]
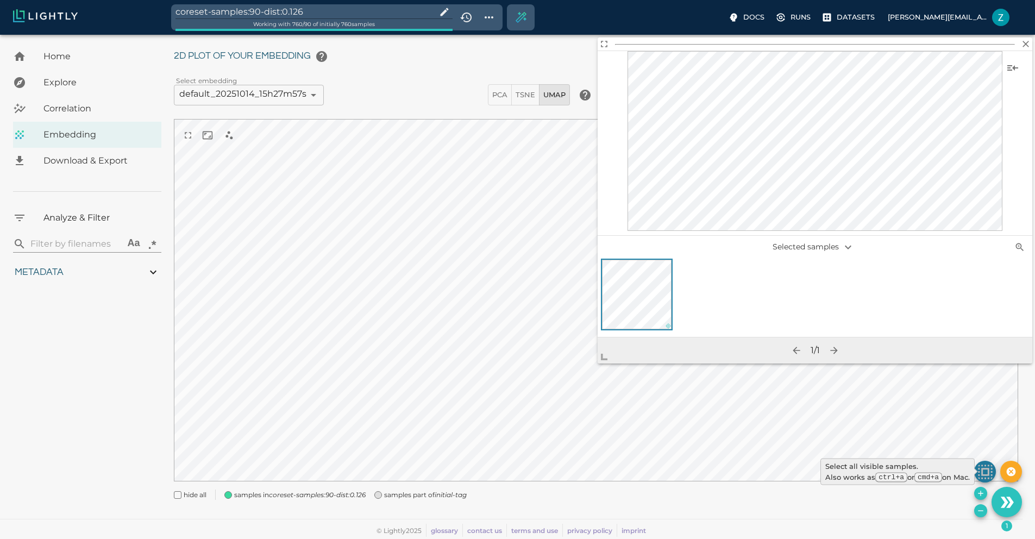
click at [987, 469] on icon "make selected active" at bounding box center [985, 472] width 14 height 14
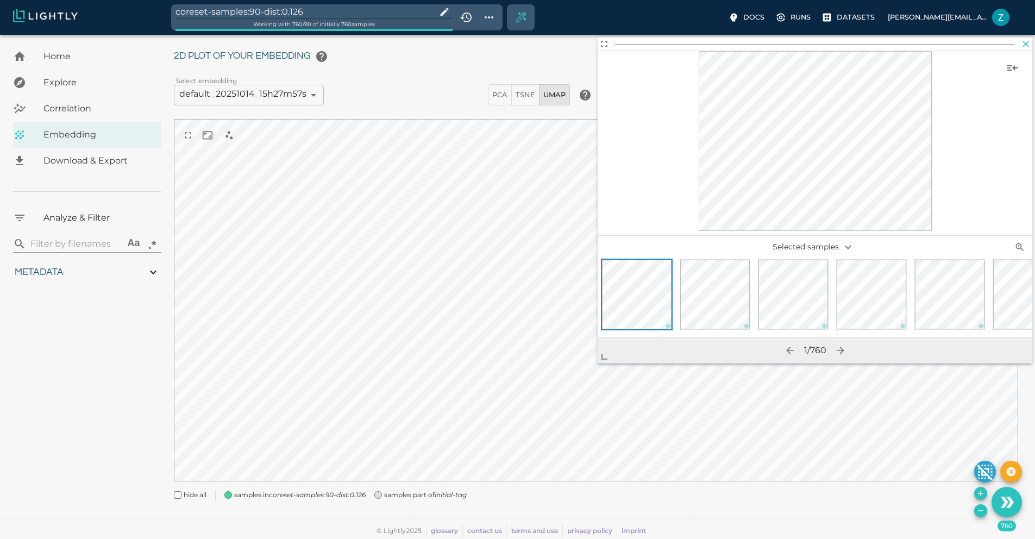
click at [1029, 43] on icon "button" at bounding box center [1025, 44] width 11 height 11
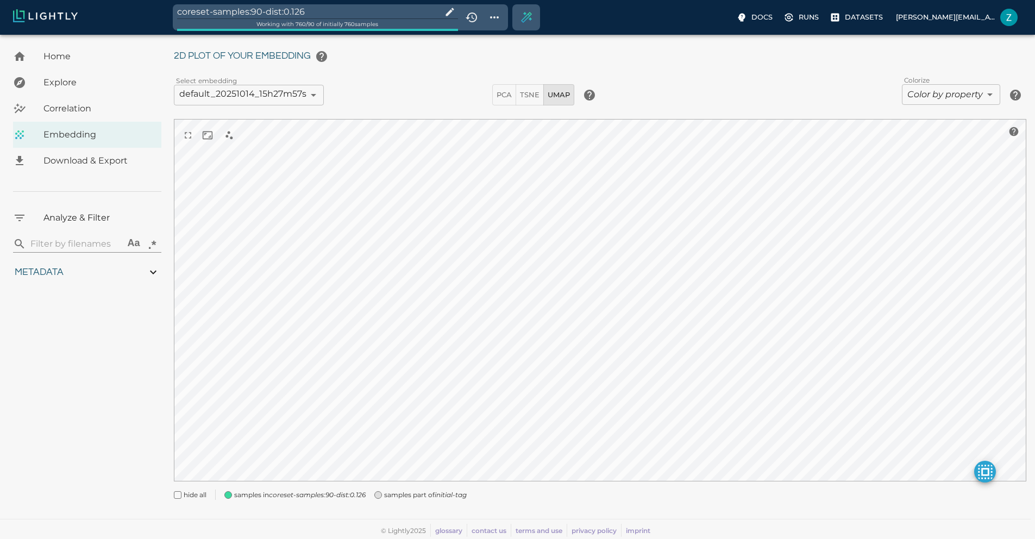
click at [238, 498] on span "samples in coreset-samples:90-dist:0.126" at bounding box center [299, 495] width 131 height 11
click at [385, 490] on span "samples part of initial-tag" at bounding box center [425, 495] width 83 height 11
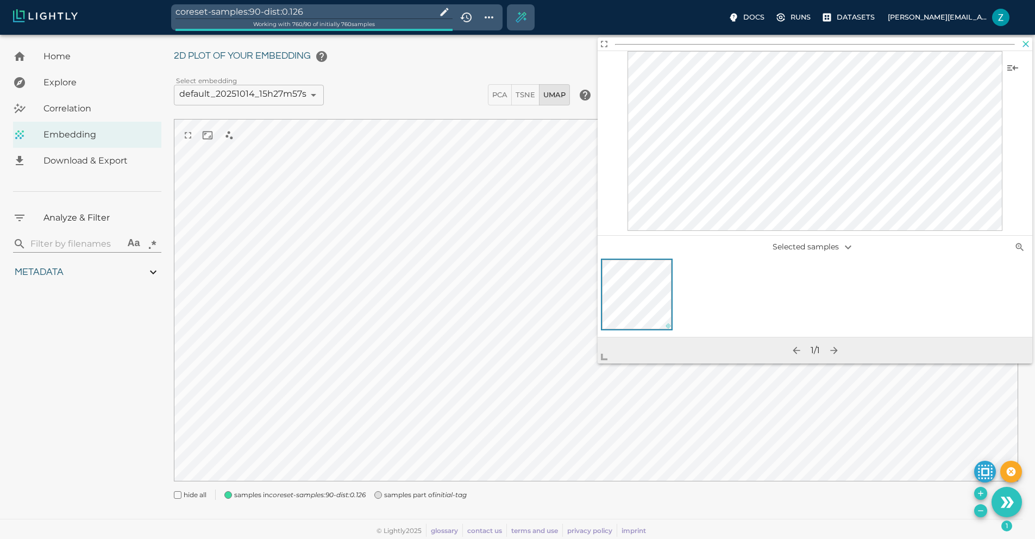
click at [1026, 47] on icon "button" at bounding box center [1025, 44] width 11 height 11
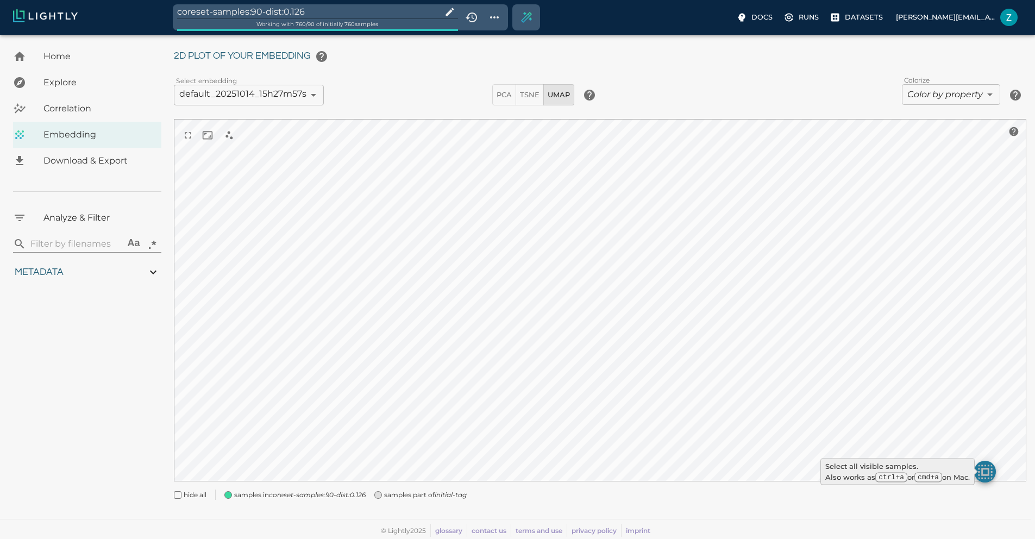
click at [994, 472] on icon "make selected active" at bounding box center [985, 471] width 19 height 19
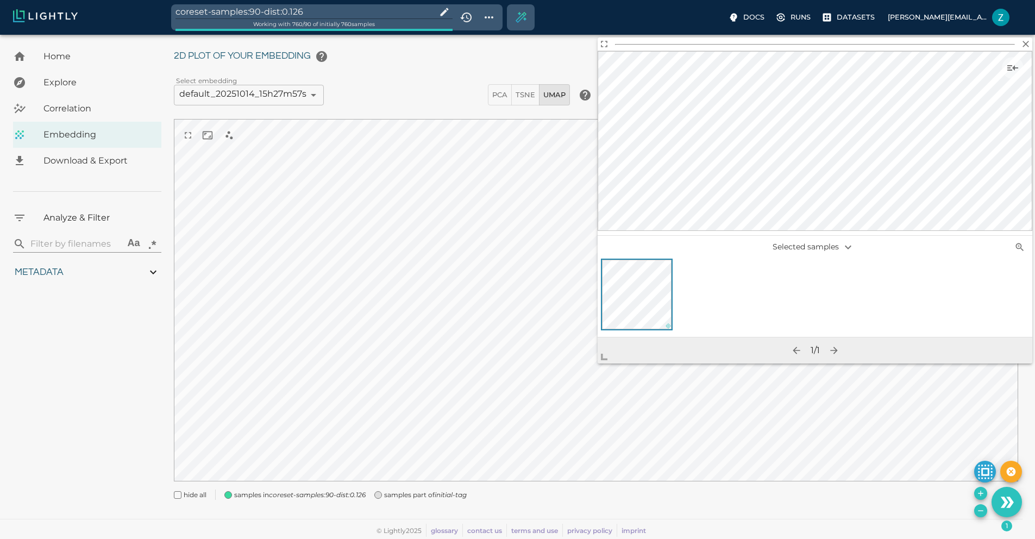
click at [973, 492] on div "hide all samples in coreset-samples:90-dist:0.126 samples part of initial-tag" at bounding box center [591, 491] width 853 height 20
click at [982, 510] on icon "Remove the selected 1 samples in-place from the tag coreset-samples:90-dist:0.1…" at bounding box center [980, 510] width 5 height 1
type input "0.417786789383103"
type input "10.9827867893831"
type input "2.47526621818543"
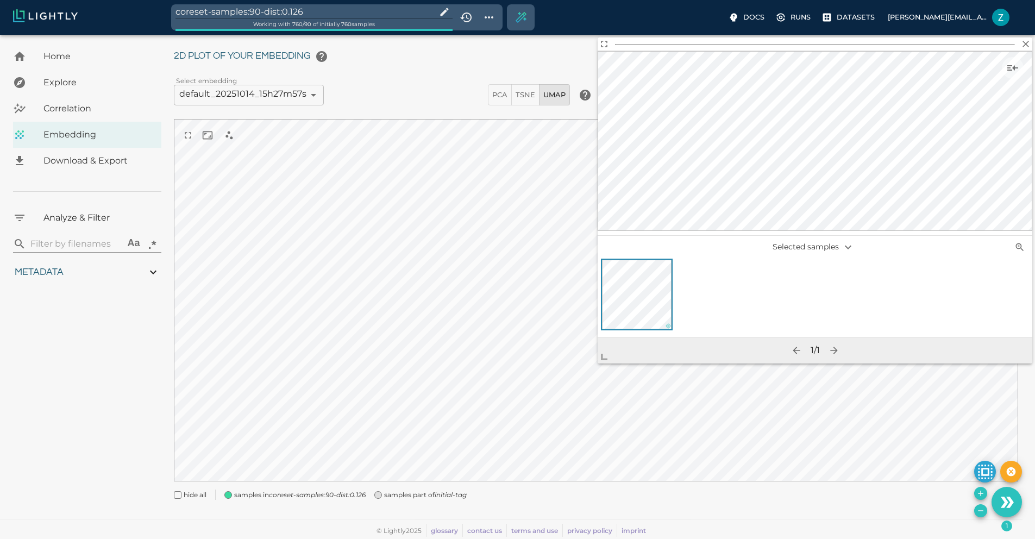
type input "84.9322662181854"
type input "0.310869565217391"
type input "2.28786956521739"
type input "0.417786789383103"
type input "10.9827867893831"
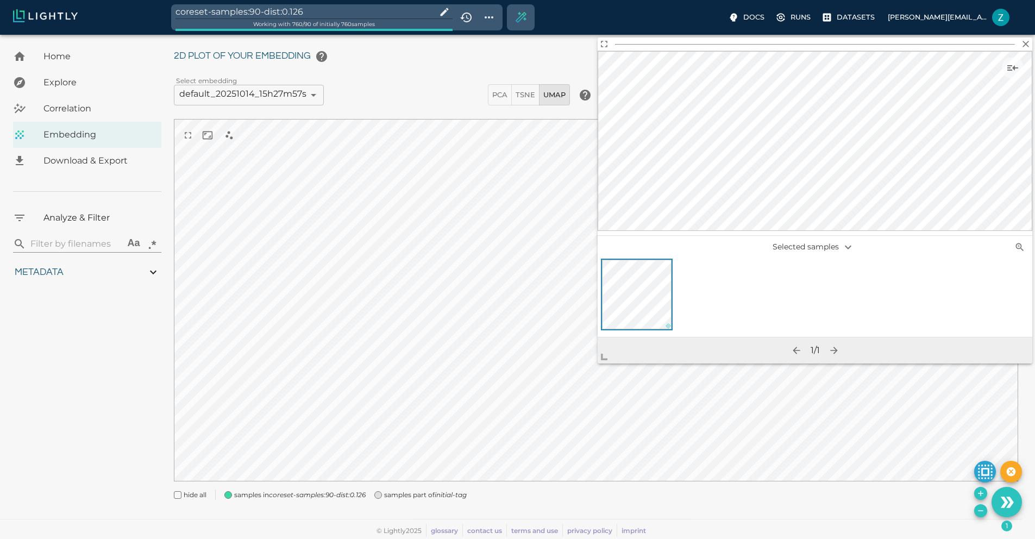
type input "2.47526621818543"
type input "84.9322662181854"
type input "0.310869565217391"
type input "2.28786956521739"
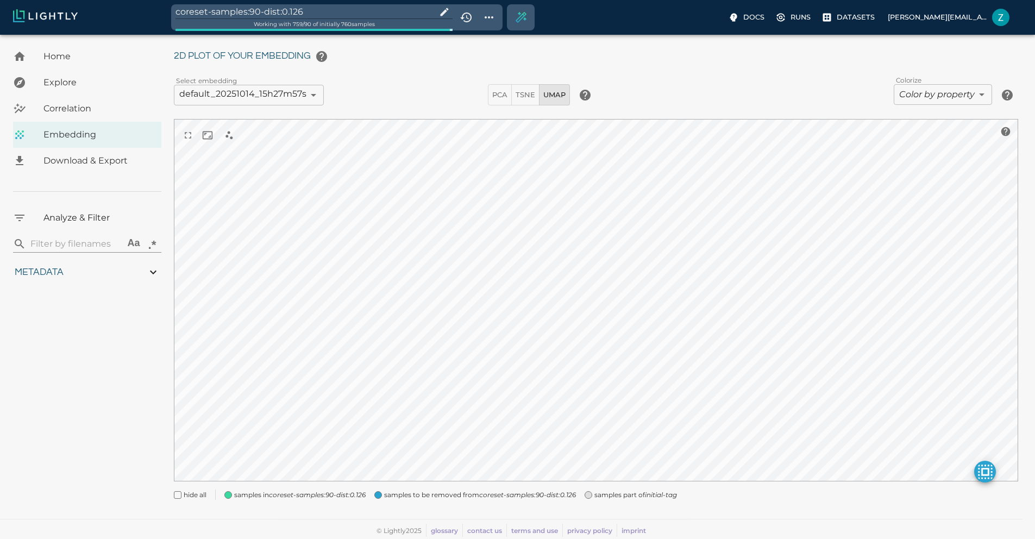
type input "0.417786789383103"
type input "10.9827867893831"
type input "2.47526621818543"
type input "84.9322662181854"
type input "0.310869565217391"
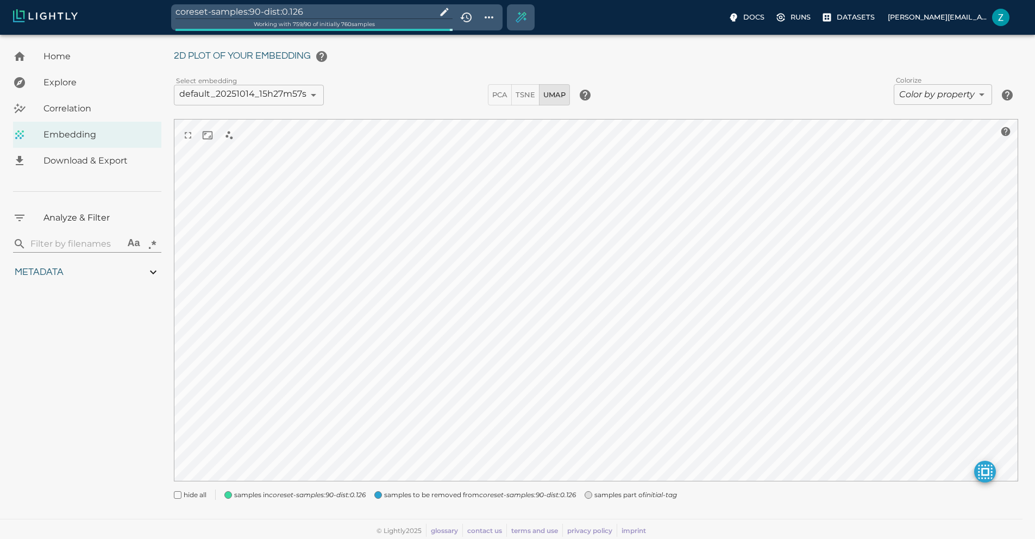
type input "2.28786956521739"
type input "0.417786789383103"
type input "10.9827867893831"
type input "2.47526621818543"
type input "84.9322662181854"
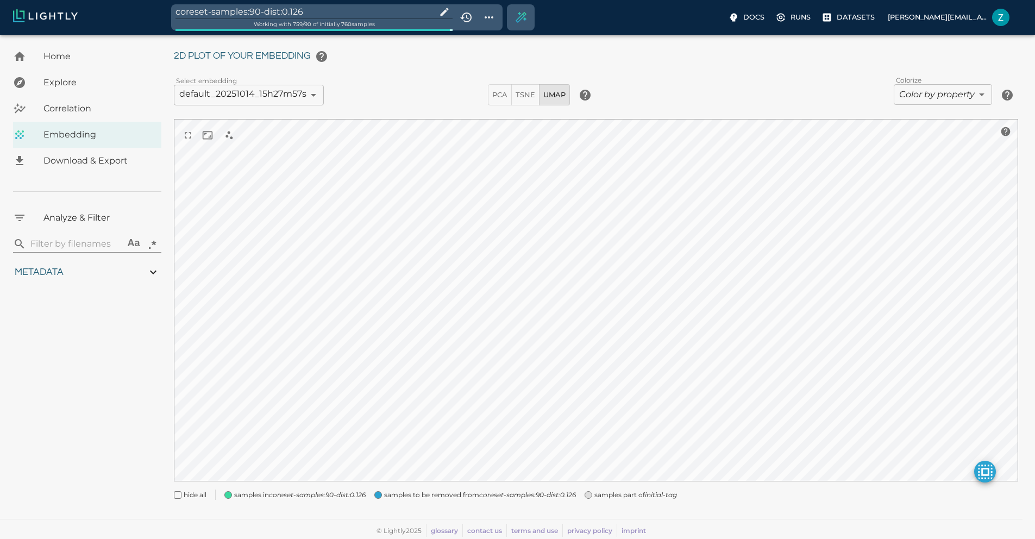
type input "0.310869565217391"
type input "2.28786956521739"
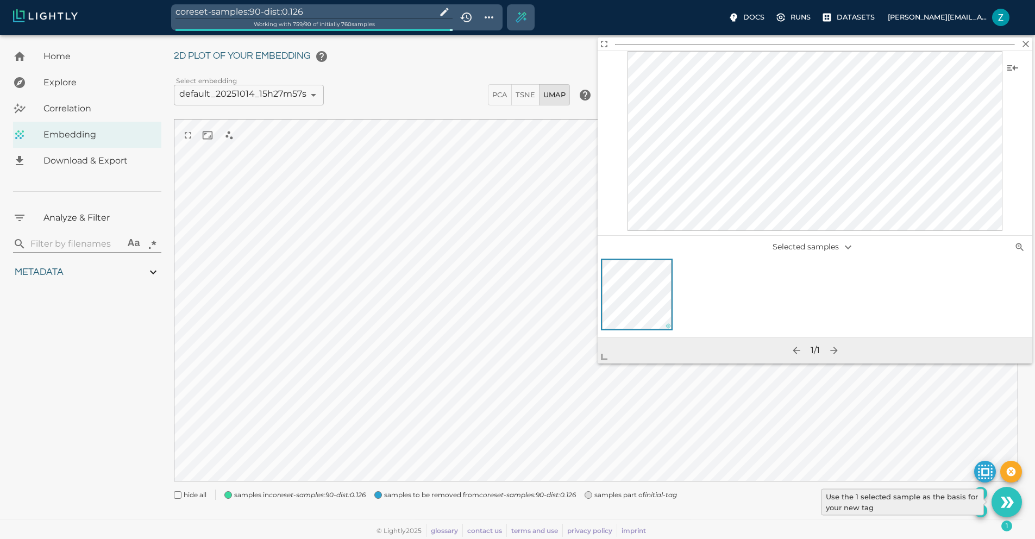
click at [972, 508] on div "Use the 1 selected sample as the basis for your new tag" at bounding box center [902, 502] width 163 height 27
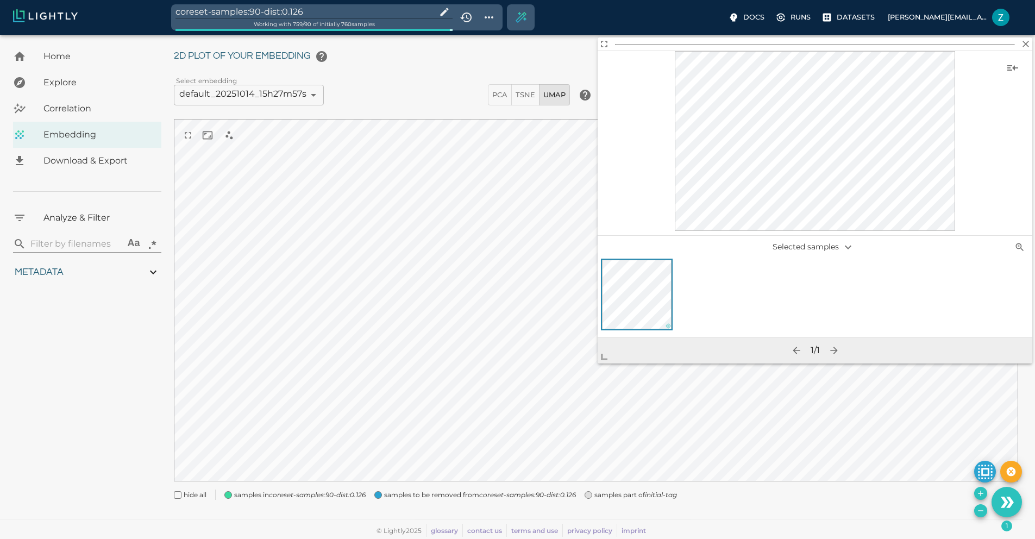
click at [980, 506] on icon "Remove the selected 1 samples in-place from the tag coreset-samples:90-dist:0.1…" at bounding box center [980, 510] width 9 height 9
type input "0.417786789383103"
type input "10.9827867893831"
type input "2.47526621818543"
type input "84.9322662181854"
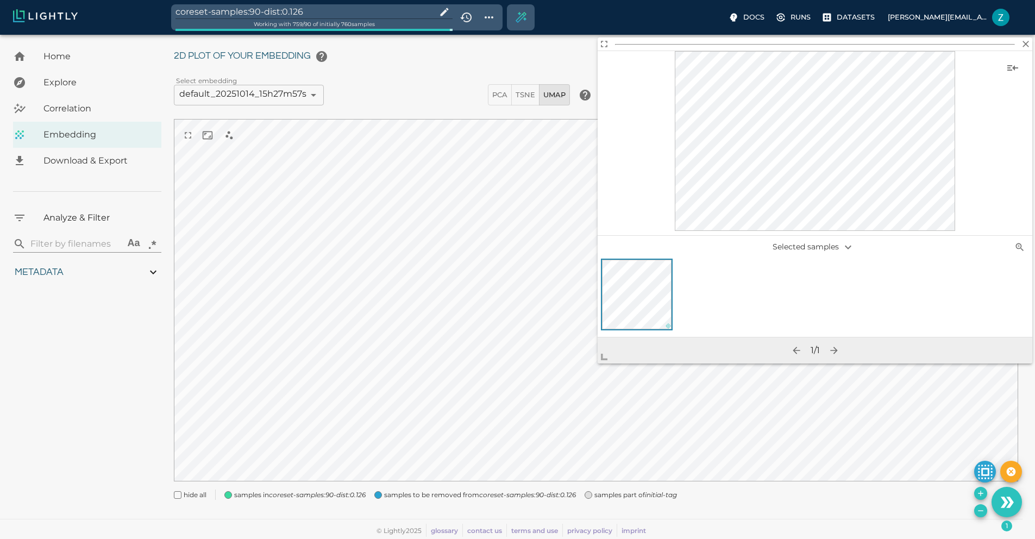
type input "0.310869565217391"
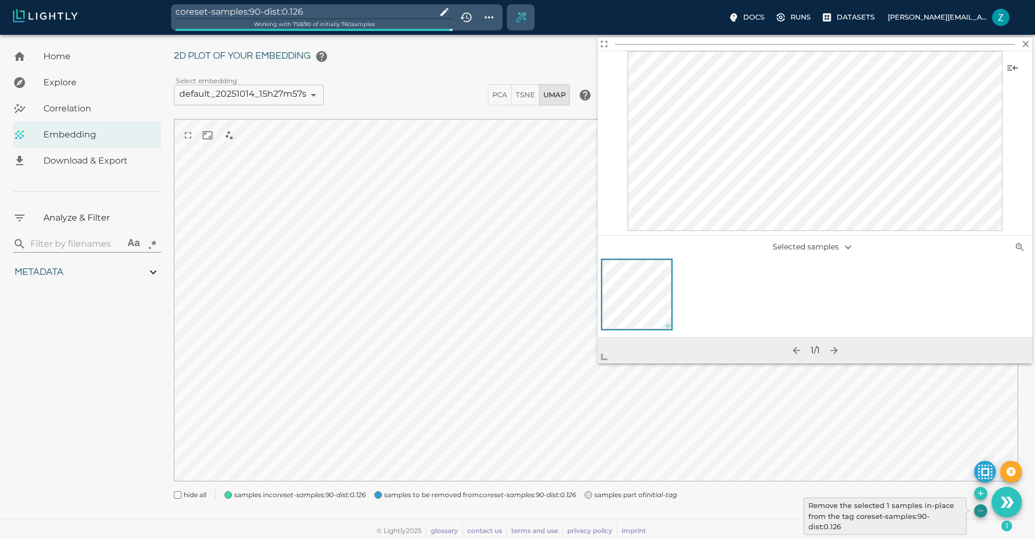
click at [980, 509] on icon "Remove the selected 1 samples in-place from the tag coreset-samples:90-dist:0.1…" at bounding box center [980, 510] width 9 height 9
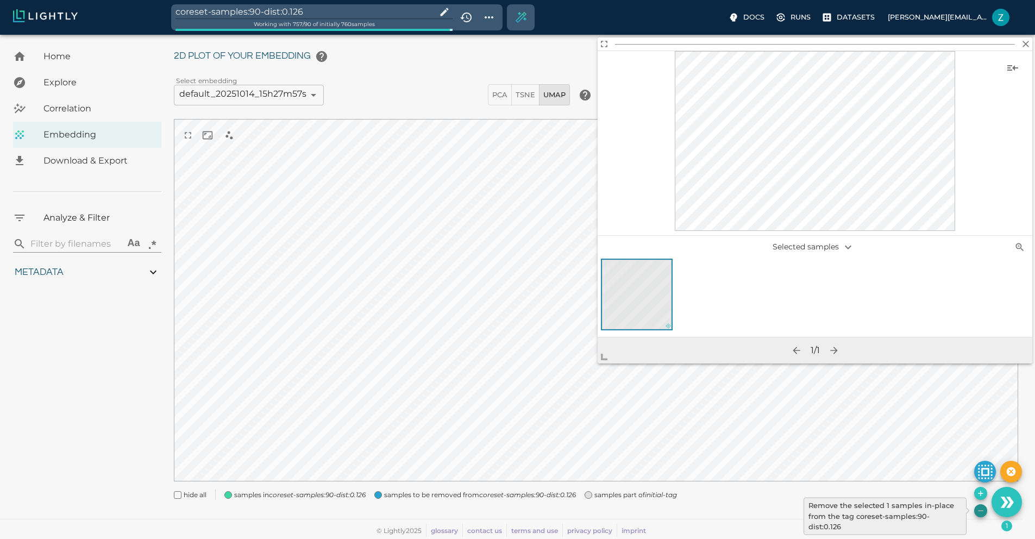
click at [982, 508] on icon "Remove the selected 1 samples in-place from the tag coreset-samples:90-dist:0.1…" at bounding box center [980, 510] width 9 height 9
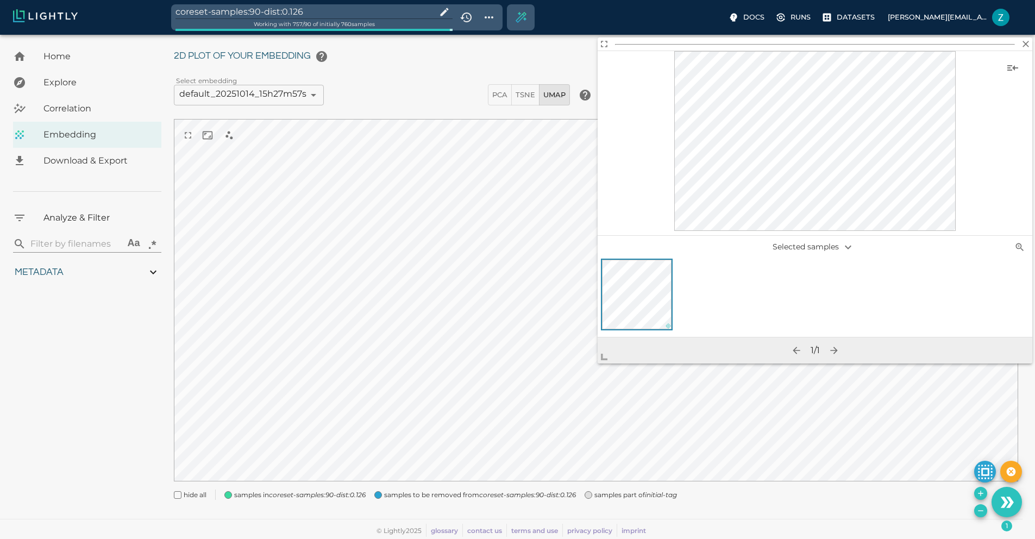
click at [698, 334] on div at bounding box center [815, 298] width 435 height 78
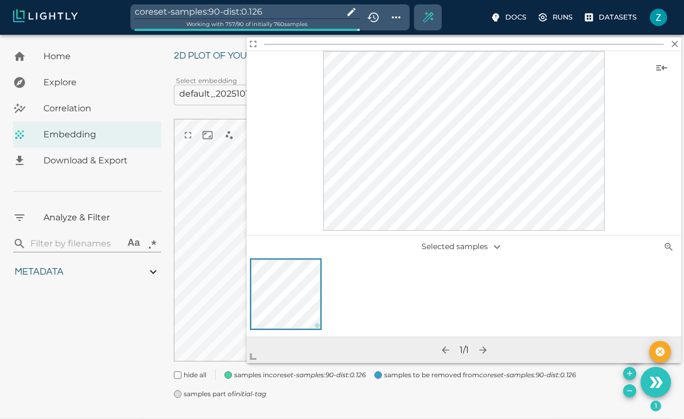
click at [114, 104] on span "Correlation" at bounding box center [97, 108] width 109 height 13
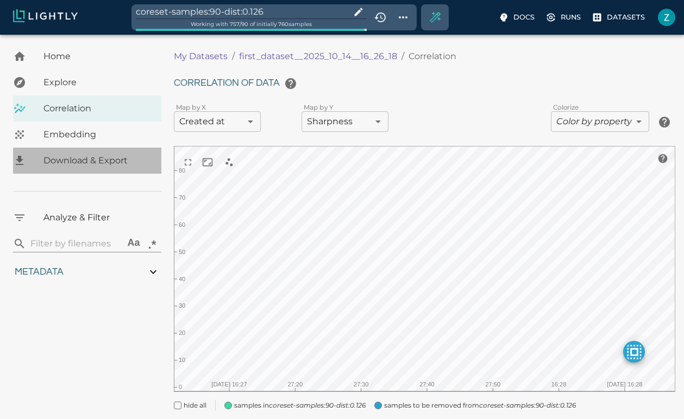
click at [108, 160] on span "Download & Export" at bounding box center [97, 160] width 109 height 13
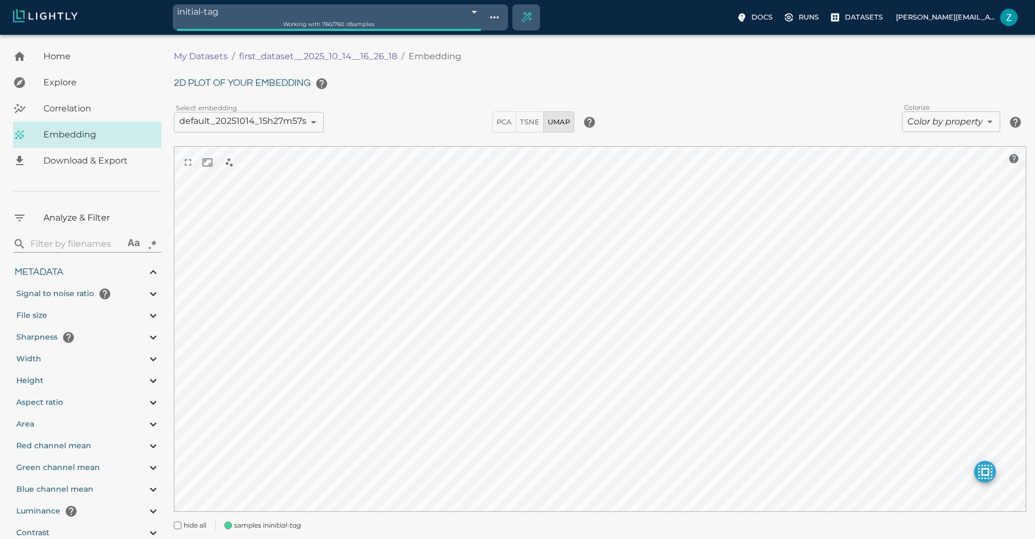
click at [228, 522] on span at bounding box center [228, 526] width 8 height 8
click at [233, 523] on span at bounding box center [232, 526] width 8 height 8
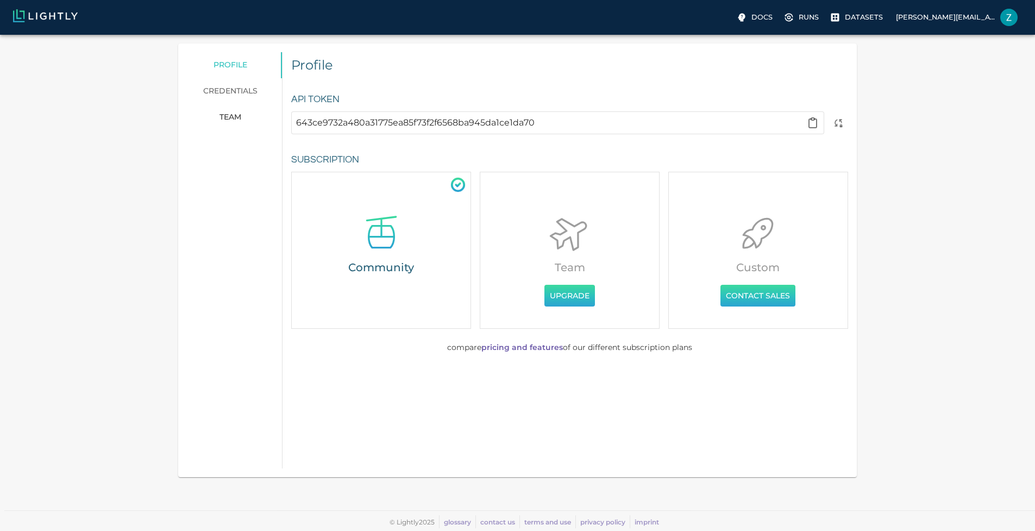
click at [555, 308] on div "Team Upgrade" at bounding box center [570, 251] width 180 height 158
click at [562, 305] on button "Upgrade" at bounding box center [569, 296] width 51 height 22
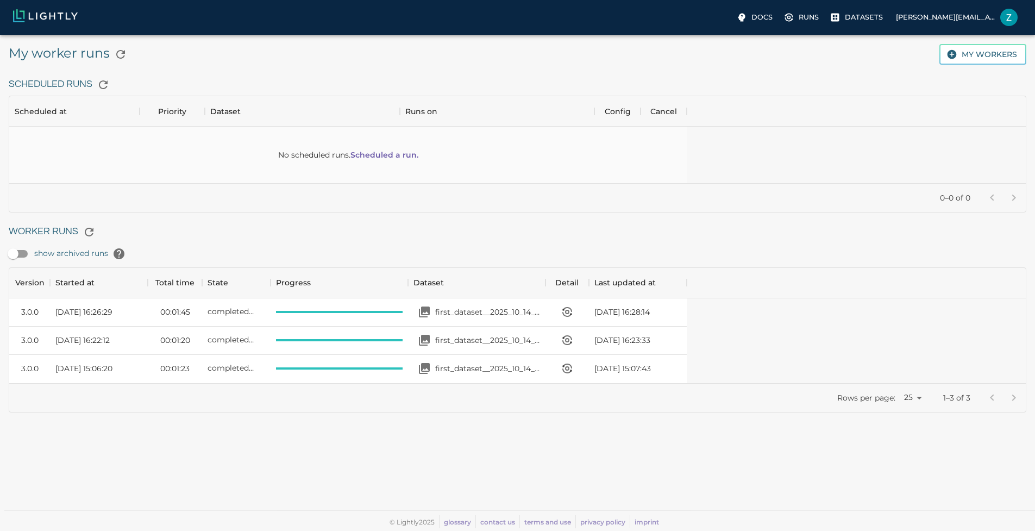
click at [148, 318] on div "[DATE] 16:26:29" at bounding box center [99, 312] width 98 height 28
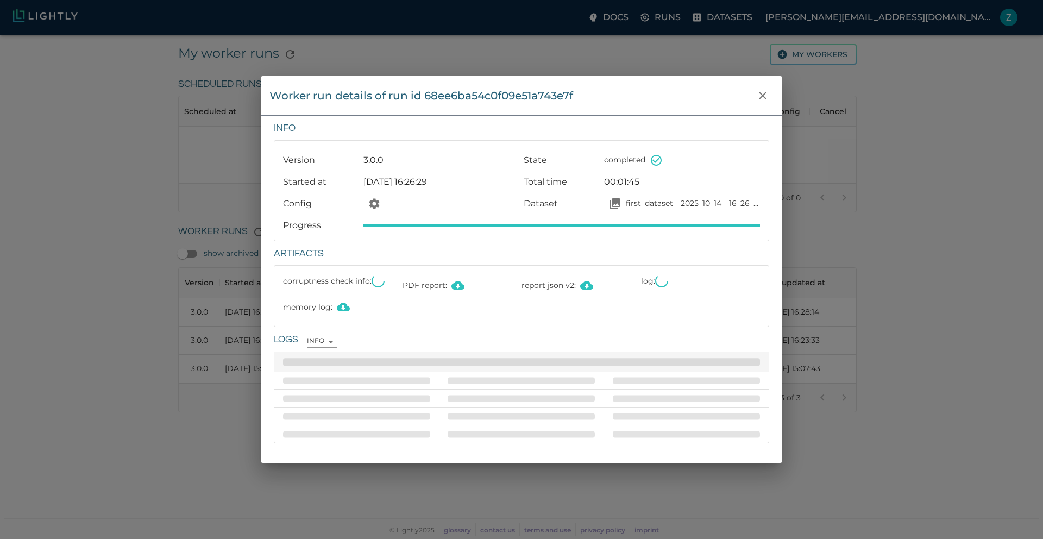
click at [692, 70] on div "Worker run details of run id 68ee6ba54c0f09e51a743e7f Info Version 3.0.0 State …" at bounding box center [521, 269] width 1043 height 539
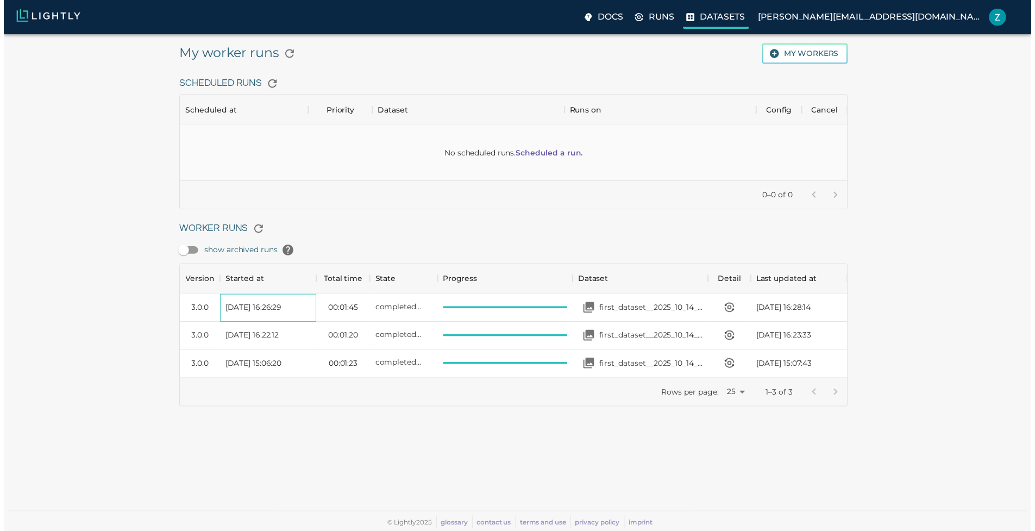
scroll to position [9, 9]
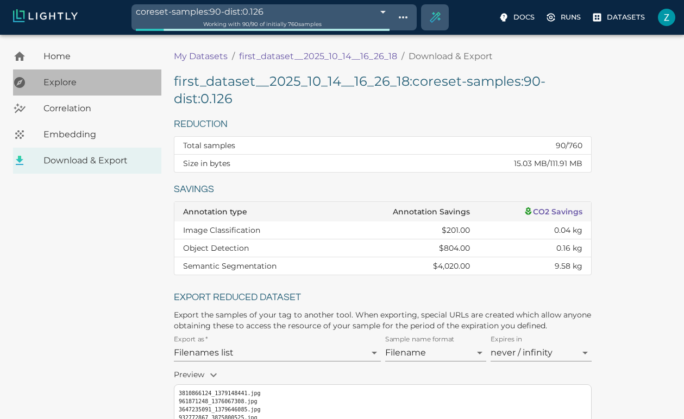
click at [96, 76] on span "Explore" at bounding box center [97, 82] width 109 height 13
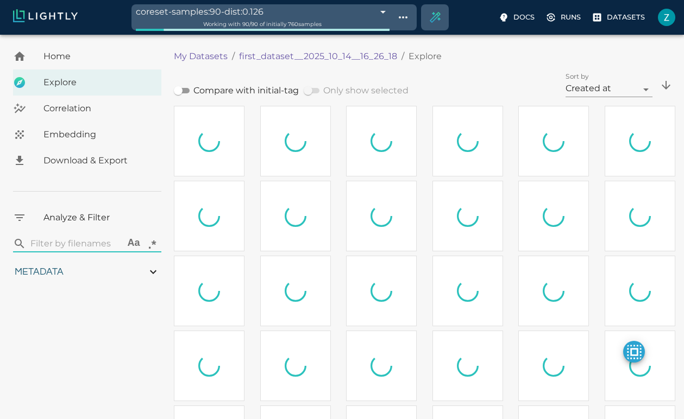
type input "0.417786789383103"
type input "10.9827867893831"
type input "2.47526621818543"
type input "84.9322662181854"
type input "0.310869565217391"
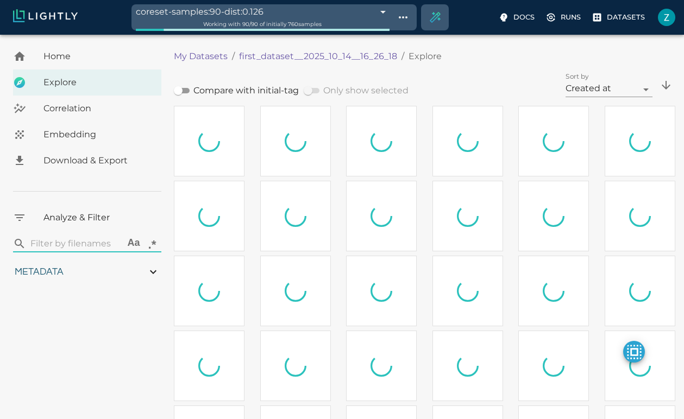
type input "2.28786956521739"
type input "0.417786789383103"
type input "10.9827867893831"
type input "2.47526621818543"
type input "84.9322662181854"
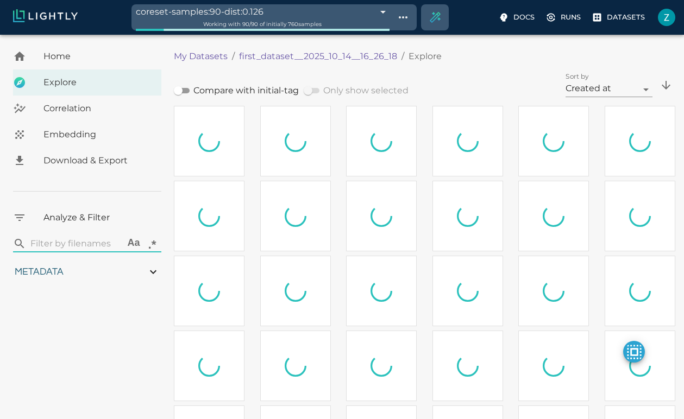
type input "0.310869565217391"
type input "2.28786956521739"
type input "0.417786789383103"
type input "10.9827867893831"
type input "2.47526621818543"
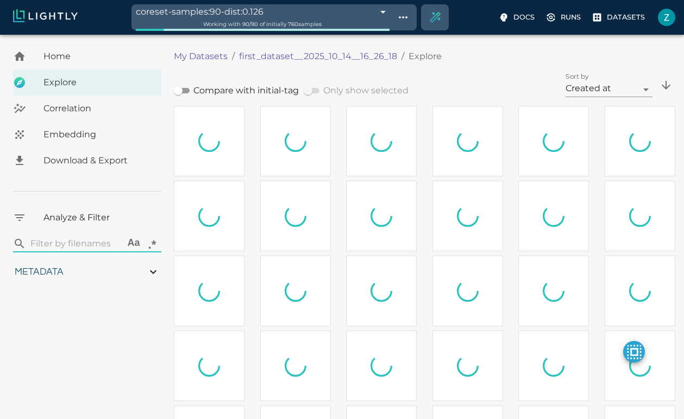
type input "84.9322662181854"
type input "0.310869565217391"
type input "2.28786956521739"
type input "0.417786789383103"
type input "10.9827867893831"
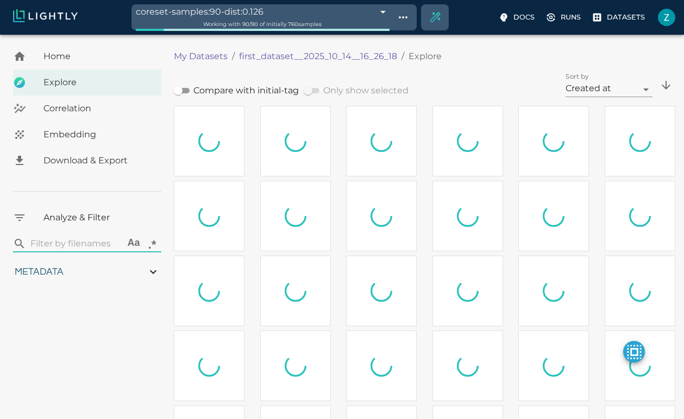
type input "2.47526621818543"
type input "84.9322662181854"
type input "0.310869565217391"
type input "2.28786956521739"
type input "0.417786789383103"
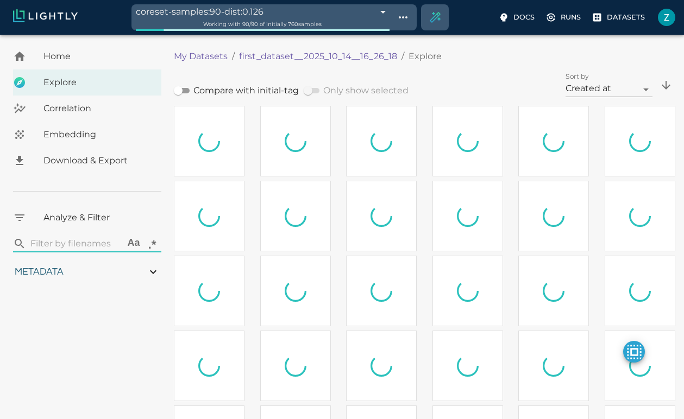
type input "10.9827867893831"
type input "2.47526621818543"
type input "84.9322662181854"
type input "0.310869565217391"
type input "2.28786956521739"
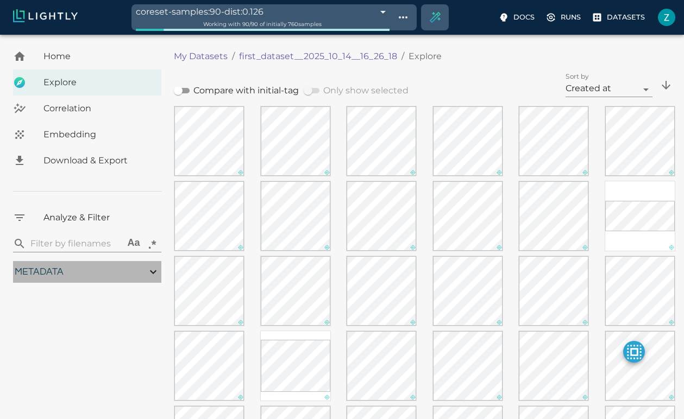
click at [90, 279] on div "Metadata" at bounding box center [87, 272] width 148 height 22
type input "0.417786789383103"
type input "10.9827867893831"
type input "2.47526621818543"
type input "84.9322662181854"
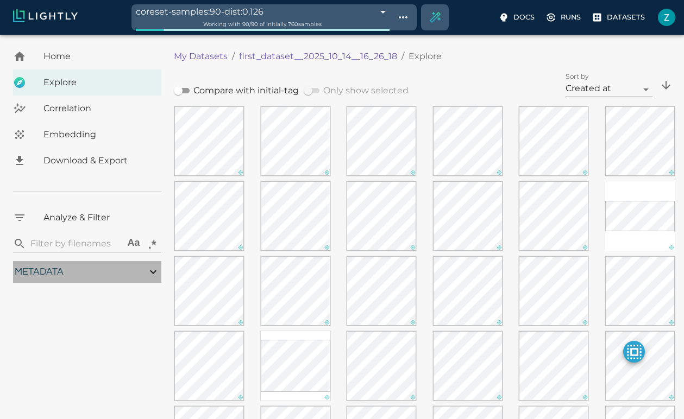
type input "0.310869565217391"
type input "2.28786956521739"
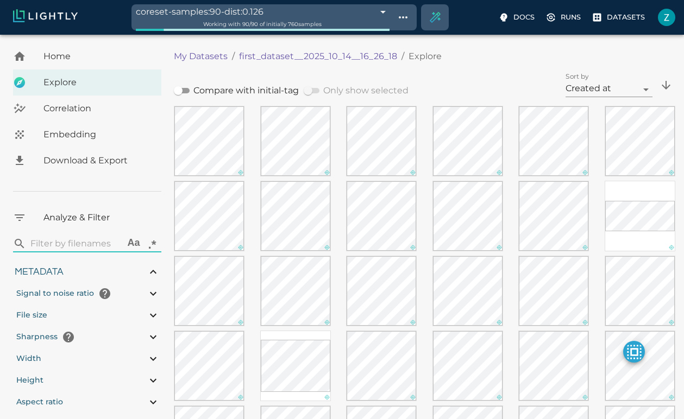
click at [61, 246] on input "search" at bounding box center [75, 243] width 90 height 17
paste input "{ "scene": "Highway", "weather": { "description": "sunny", "temperature": 27.2,…"
type input "{ "scene": "Highway", "weather": { "description": "sunny", "temperature": 27.2,…"
type input "0.417786789383103"
type input "10.9827867893831"
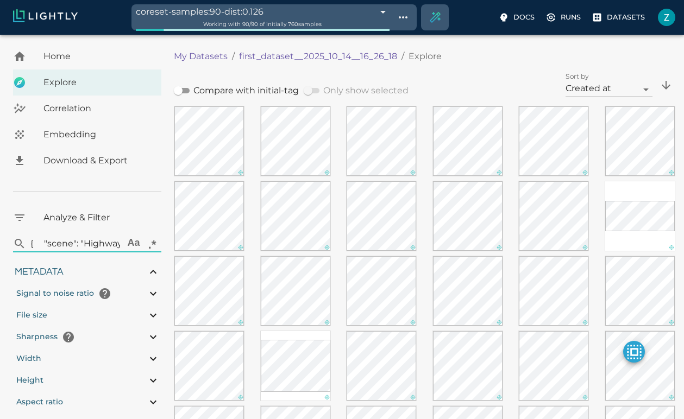
type input "2.47526621818543"
type input "84.9322662181854"
type input "0.310869565217391"
type input "2.28786956521739"
type input "0.417786789383103"
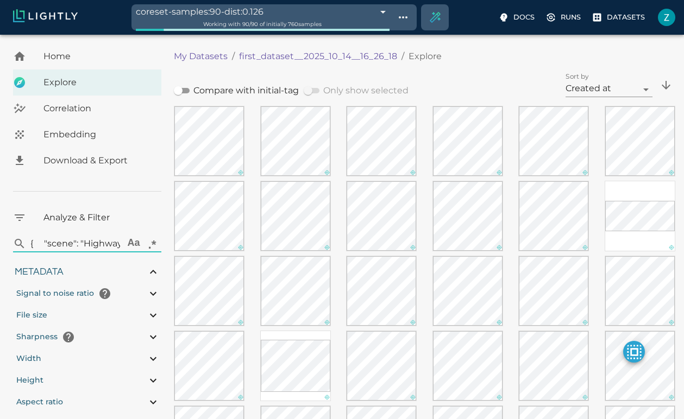
type input "10.9827867893831"
type input "2.47526621818543"
type input "84.9322662181854"
type input "0.310869565217391"
type input "2.28786956521739"
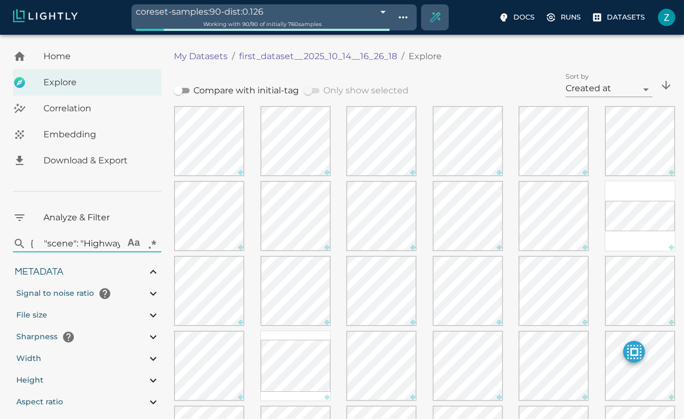
type input "0.417786789383103"
type input "10.9827867893831"
type input "2.47526621818543"
type input "84.9322662181854"
type input "0.310869565217391"
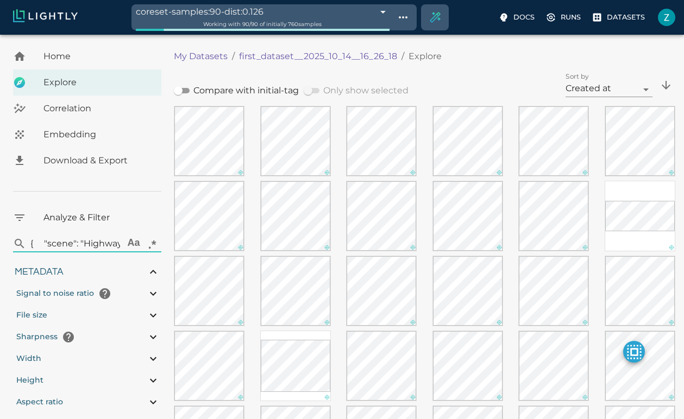
type input "2.28786956521739"
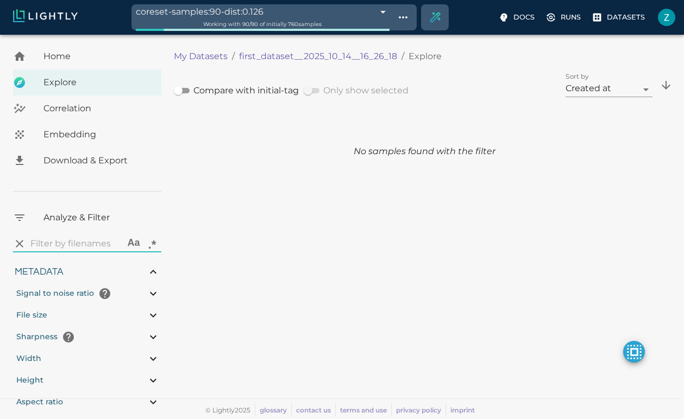
type input "0.417786789383103"
type input "10.9827867893831"
type input "2.47526621818543"
type input "84.9322662181854"
type input "0.310869565217391"
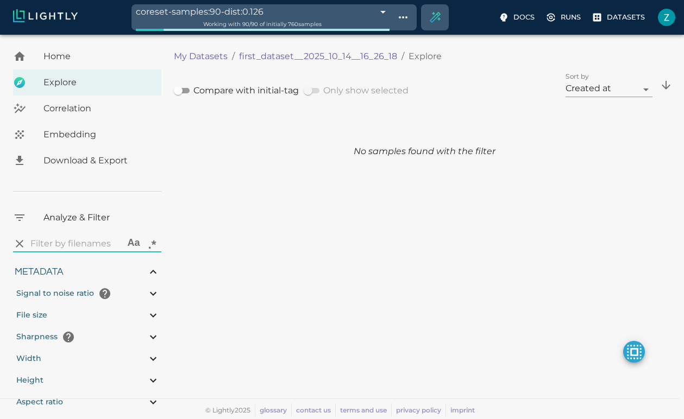
type input "2.28786956521739"
type input "0.417786789383103"
type input "10.9827867893831"
type input "2.47526621818543"
type input "84.9322662181854"
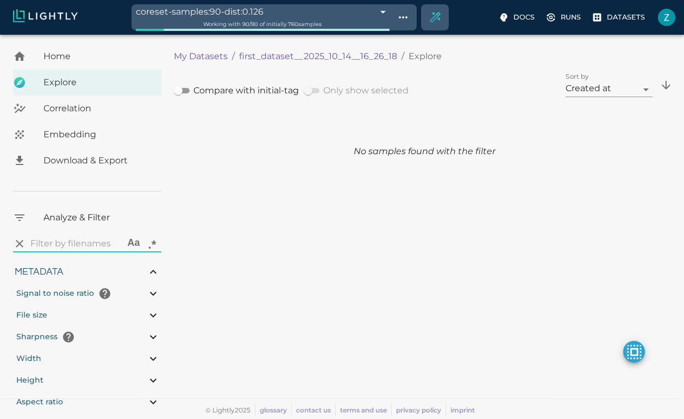
type input "0.310869565217391"
type input "2.28786956521739"
type input "0.417786789383103"
type input "10.9827867893831"
type input "2.47526621818543"
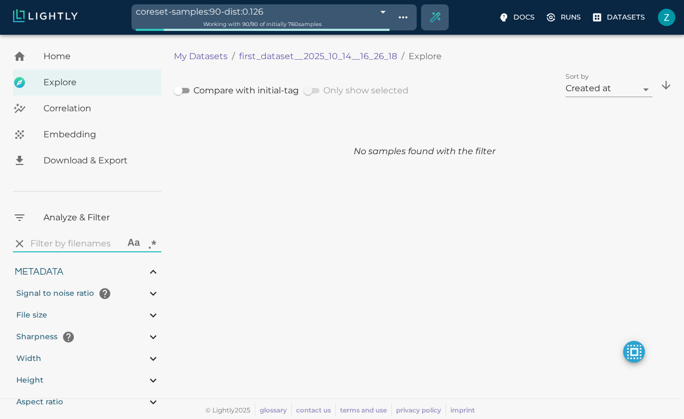
type input "84.9322662181854"
type input "0.310869565217391"
type input "2.28786956521739"
type input "0.417786789383103"
type input "10.9827867893831"
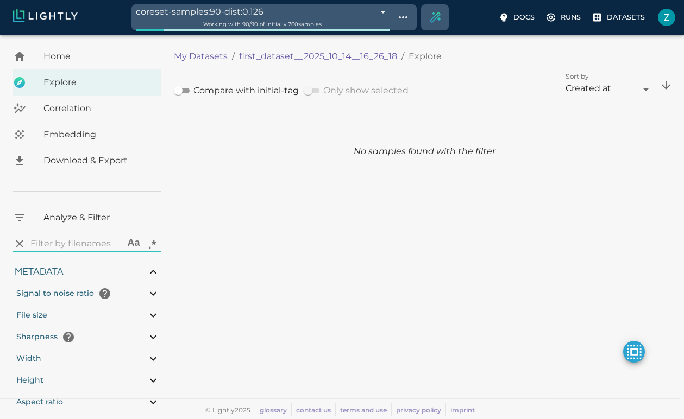
type input "2.47526621818543"
type input "84.9322662181854"
type input "0.310869565217391"
type input "2.28786956521739"
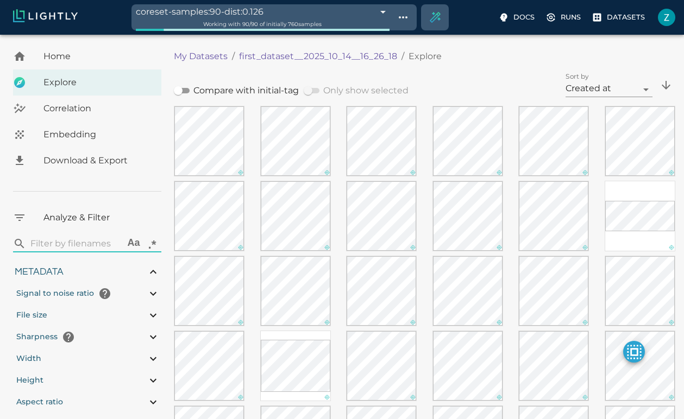
click at [76, 246] on input "search" at bounding box center [75, 243] width 90 height 17
paste input "lightly_mount/.lightly/metadata/33539456_1375847276.json"
type input "lightly_mount/.lightly/metadata/33539456_1375847276.json"
type input "0.417786789383103"
type input "10.9827867893831"
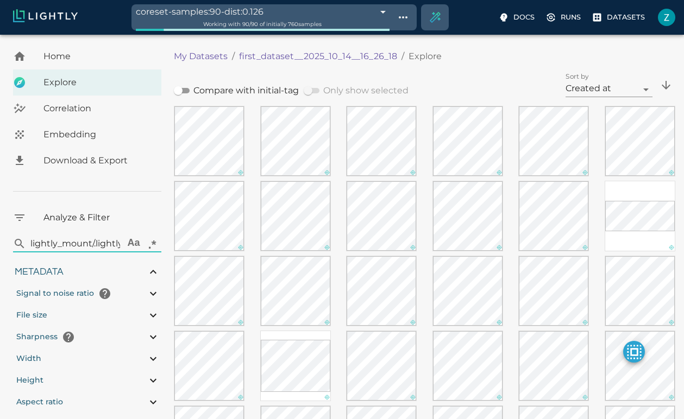
type input "2.47526621818543"
type input "84.9322662181854"
type input "0.310869565217391"
type input "2.28786956521739"
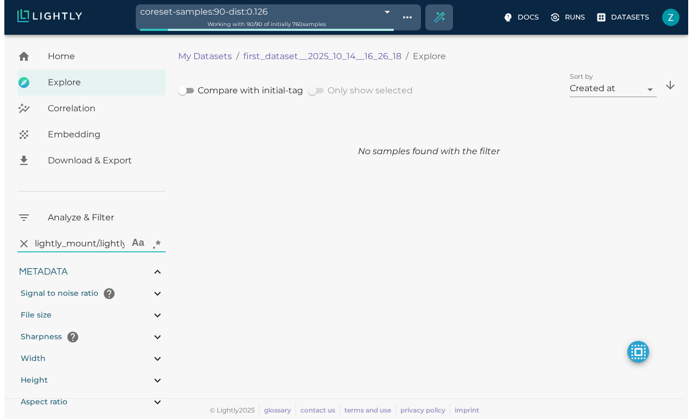
type input "0.417786789383103"
type input "10.9827867893831"
type input "2.47526621818543"
type input "84.9322662181854"
type input "0.310869565217391"
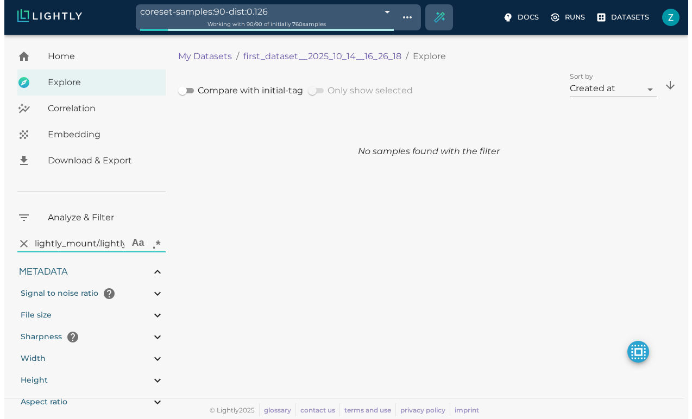
type input "2.28786956521739"
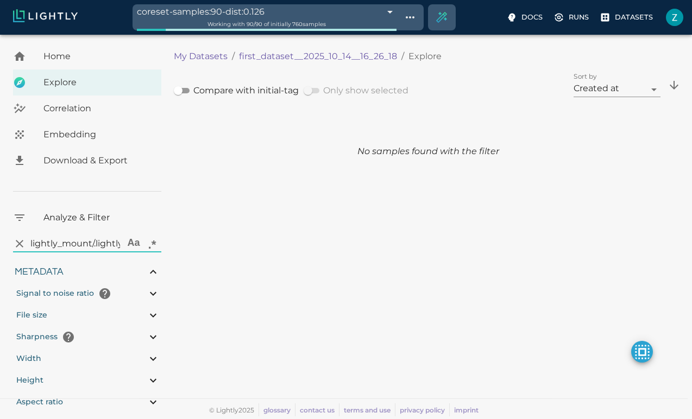
type input "0.417786789383103"
type input "10.9827867893831"
type input "2.47526621818543"
type input "84.9322662181854"
type input "0.310869565217391"
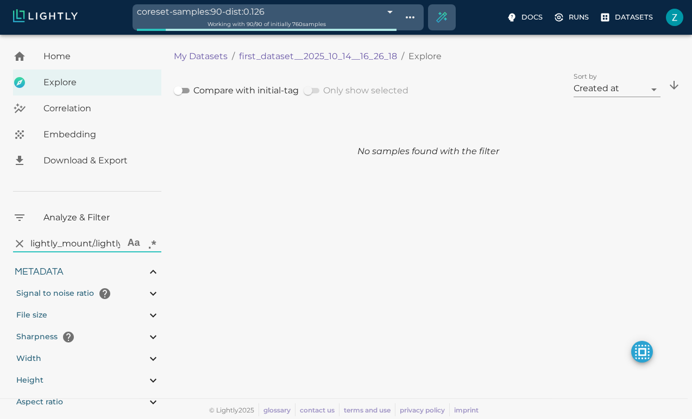
type input "2.28786956521739"
type input "lightly_mount/.lightly/metadata/33539456_1375847276.jso"
type input "0.417786789383103"
type input "10.9827867893831"
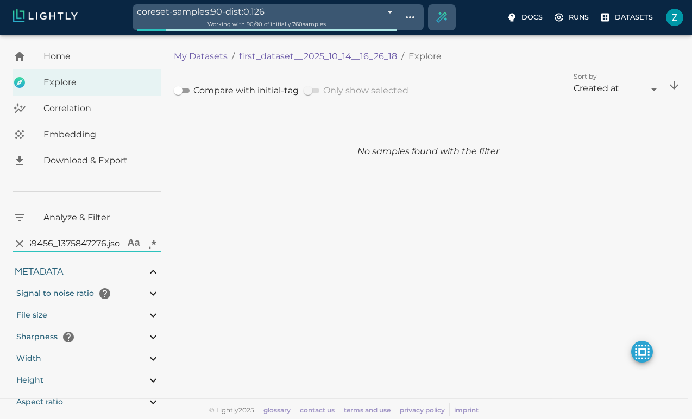
type input "2.47526621818543"
type input "84.9322662181854"
type input "0.310869565217391"
type input "2.28786956521739"
type input "0.417786789383103"
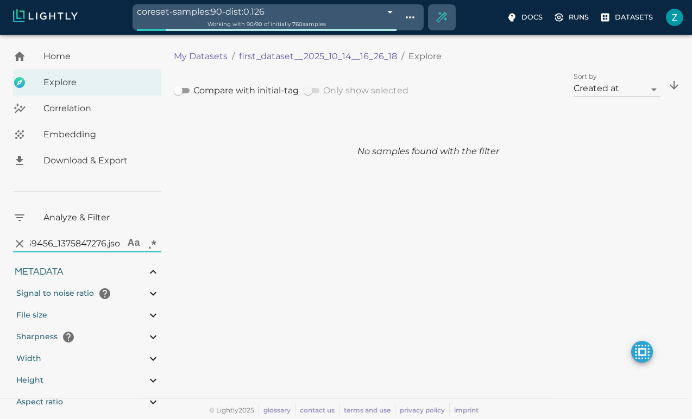
type input "10.9827867893831"
type input "2.47526621818543"
type input "84.9322662181854"
type input "0.310869565217391"
type input "2.28786956521739"
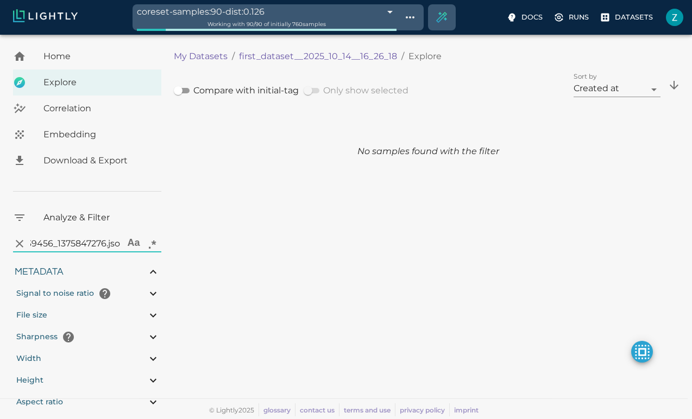
type input "0.417786789383103"
type input "10.9827867893831"
type input "2.47526621818543"
type input "84.9322662181854"
type input "0.310869565217391"
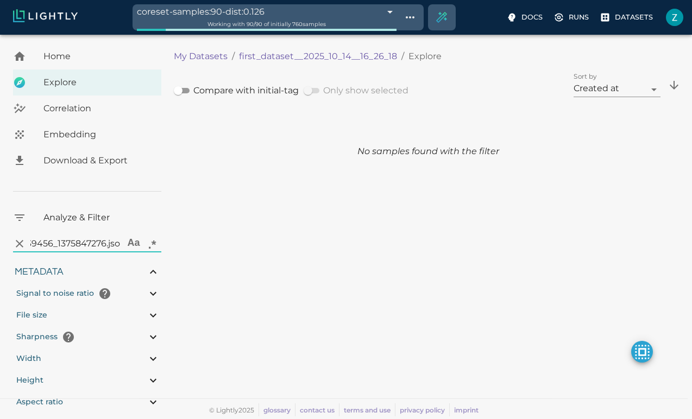
type input "2.28786956521739"
type input "0.417786789383103"
type input "10.9827867893831"
type input "2.47526621818543"
type input "84.9322662181854"
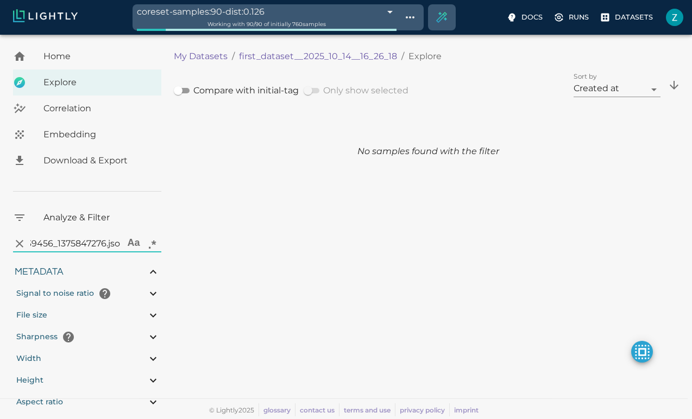
type input "0.310869565217391"
type input "2.28786956521739"
type input "lightly_mount/.lightly/metadata/33539456_1375847276.js"
type input "0.417786789383103"
type input "10.9827867893831"
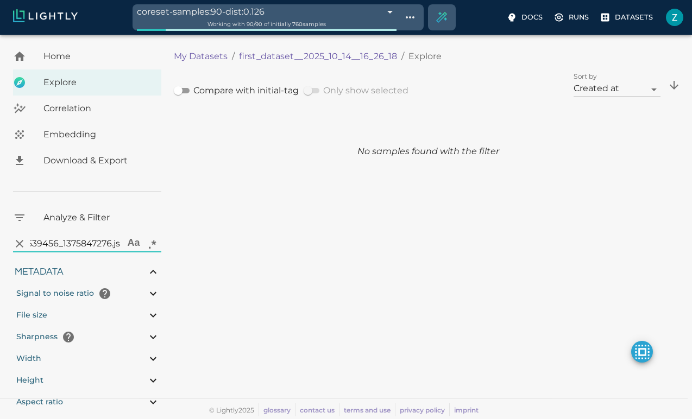
type input "2.47526621818543"
type input "84.9322662181854"
type input "0.310869565217391"
type input "2.28786956521739"
type input "0.417786789383103"
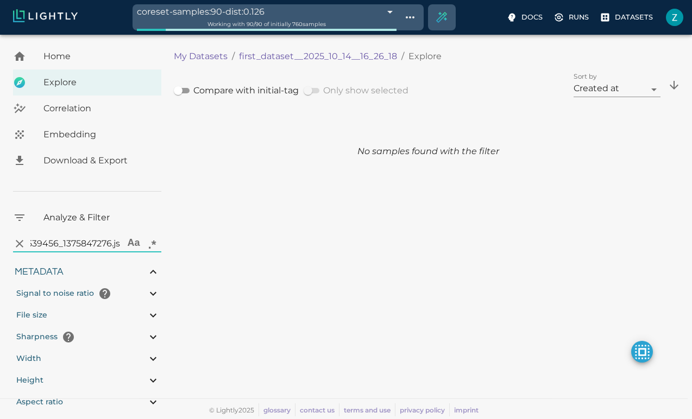
type input "10.9827867893831"
type input "2.47526621818543"
type input "84.9322662181854"
type input "0.310869565217391"
type input "2.28786956521739"
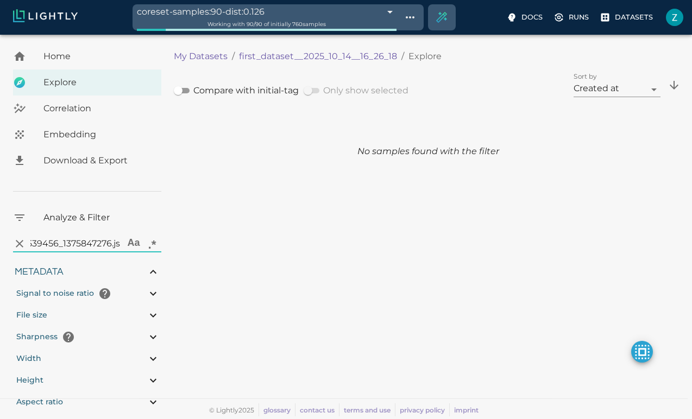
type input "0.417786789383103"
type input "10.9827867893831"
type input "2.47526621818543"
type input "84.9322662181854"
type input "0.310869565217391"
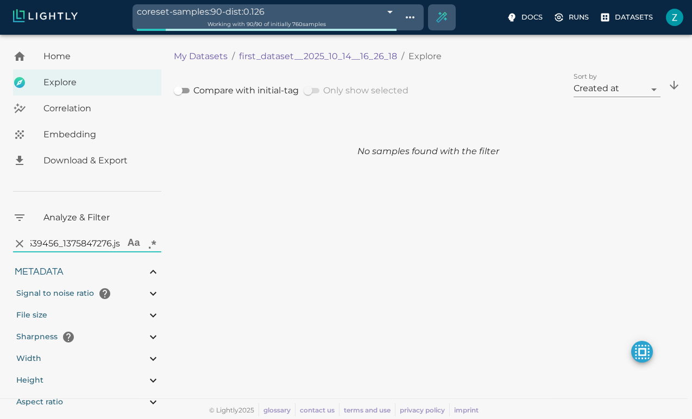
type input "2.28786956521739"
type input "lightly_mount/.lightly/metadata/33539456_1375847276.j"
type input "0.417786789383103"
type input "10.9827867893831"
type input "2.47526621818543"
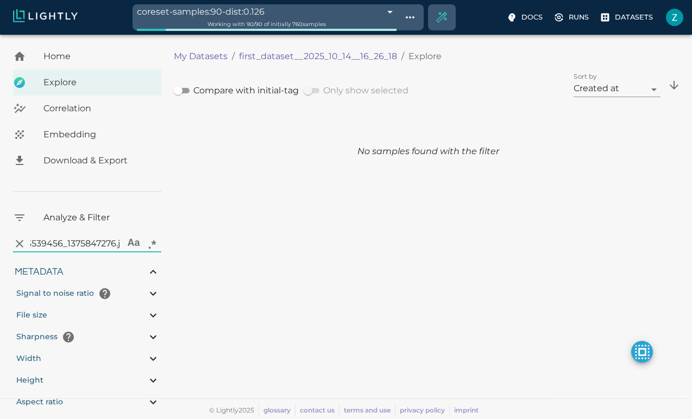
type input "84.9322662181854"
type input "0.310869565217391"
type input "2.28786956521739"
type input "0.417786789383103"
type input "10.9827867893831"
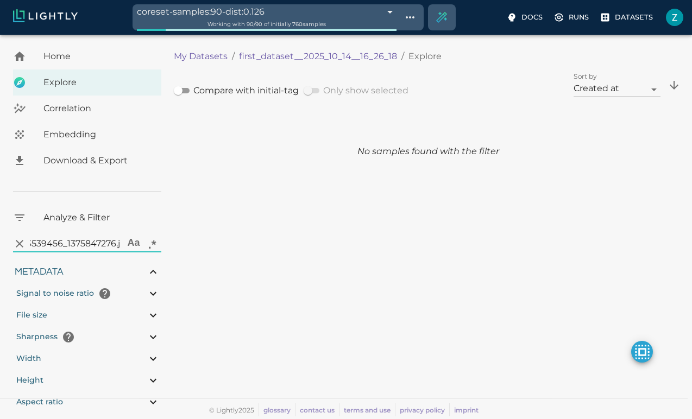
type input "2.47526621818543"
type input "84.9322662181854"
type input "0.310869565217391"
type input "2.28786956521739"
type input "0.417786789383103"
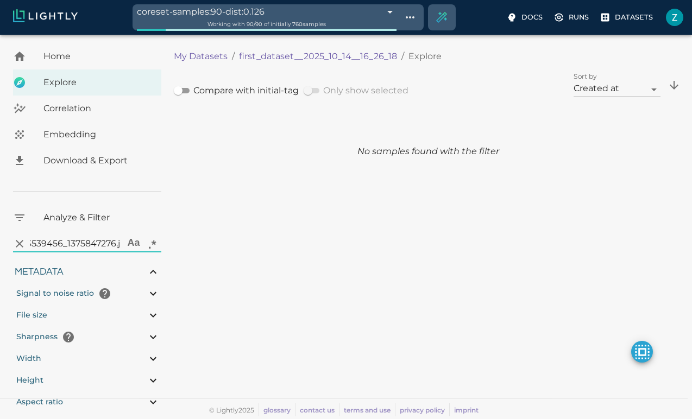
type input "10.9827867893831"
type input "2.47526621818543"
type input "84.9322662181854"
type input "0.310869565217391"
type input "2.28786956521739"
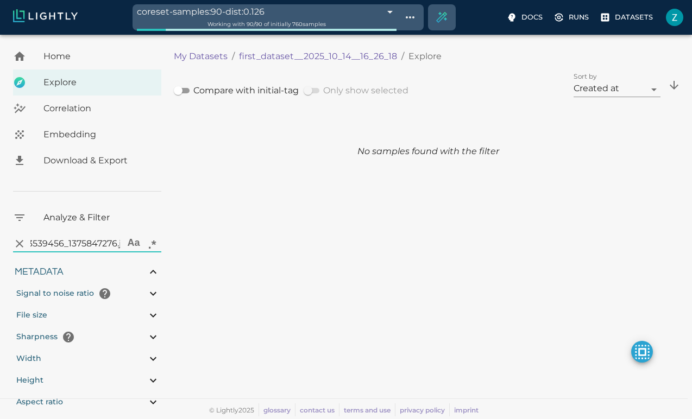
type input "lightly_mount/.lightly/metadata/33539456_1375847276."
type input "0.417786789383103"
type input "10.9827867893831"
type input "2.47526621818543"
type input "84.9322662181854"
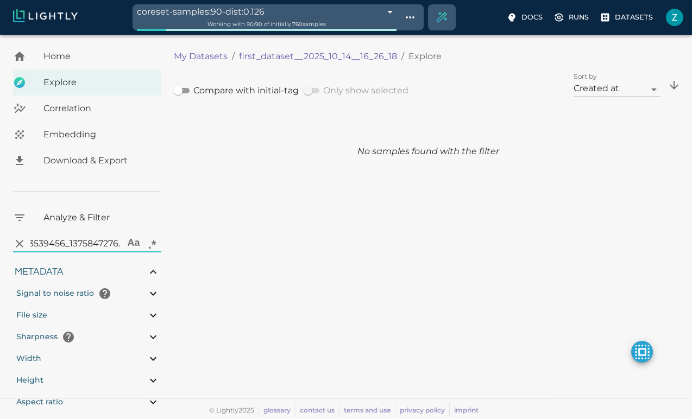
type input "0.310869565217391"
type input "2.28786956521739"
type input "0.417786789383103"
type input "10.9827867893831"
type input "2.47526621818543"
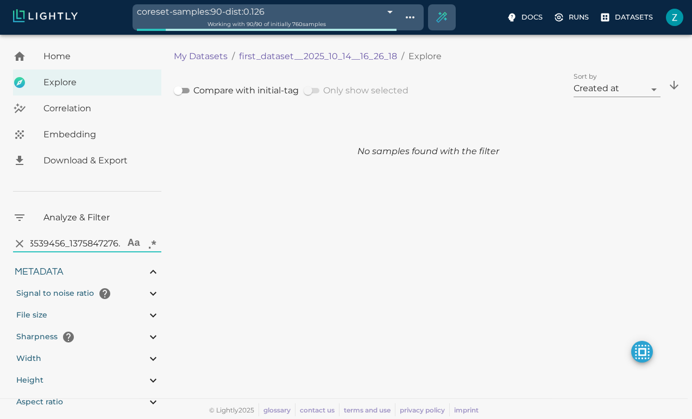
type input "84.9322662181854"
type input "0.310869565217391"
type input "2.28786956521739"
type input "0.417786789383103"
type input "10.9827867893831"
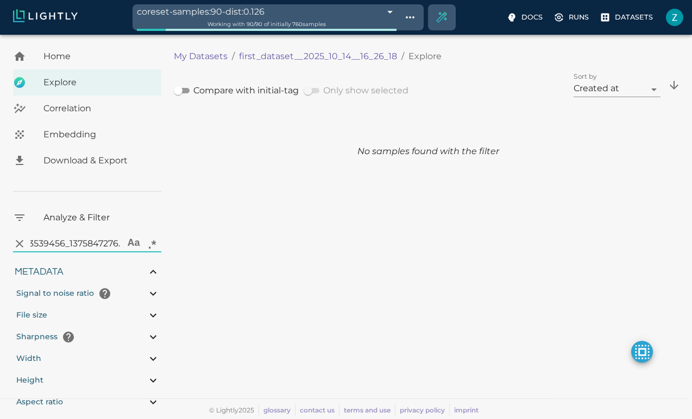
type input "2.47526621818543"
type input "84.9322662181854"
type input "0.310869565217391"
type input "2.28786956521739"
type input "lightly_mount/.lightly/metadata/33539456_1375847276"
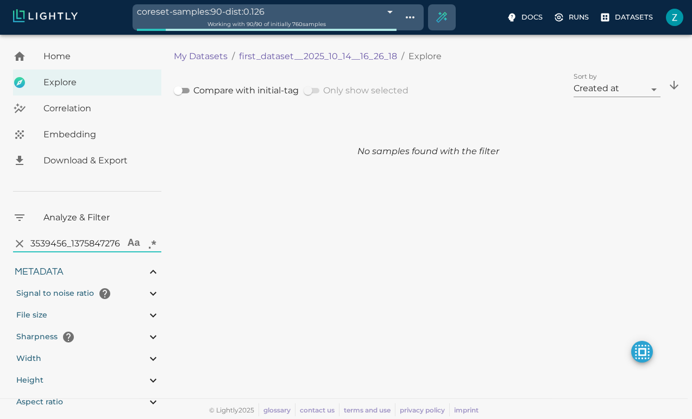
type input "0.417786789383103"
type input "10.9827867893831"
type input "2.47526621818543"
type input "84.9322662181854"
type input "0.310869565217391"
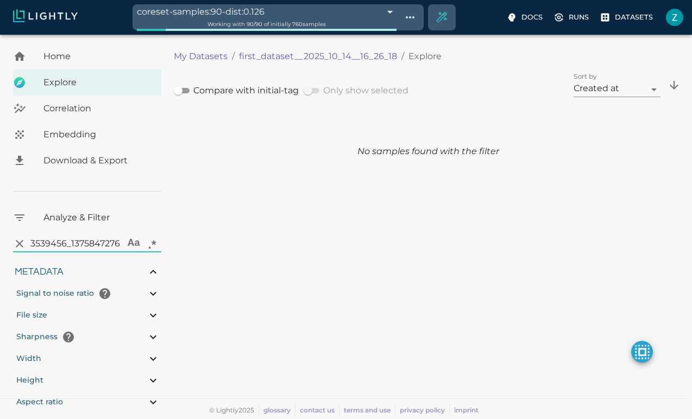
type input "2.28786956521739"
type input "0.417786789383103"
type input "10.9827867893831"
type input "2.47526621818543"
type input "84.9322662181854"
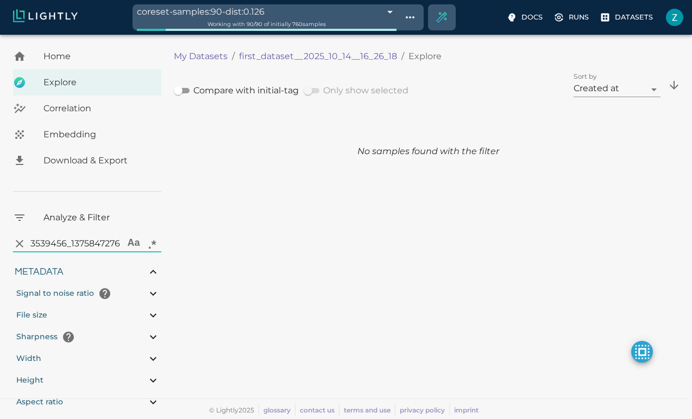
type input "0.310869565217391"
type input "2.28786956521739"
type input "0.417786789383103"
type input "10.9827867893831"
type input "2.47526621818543"
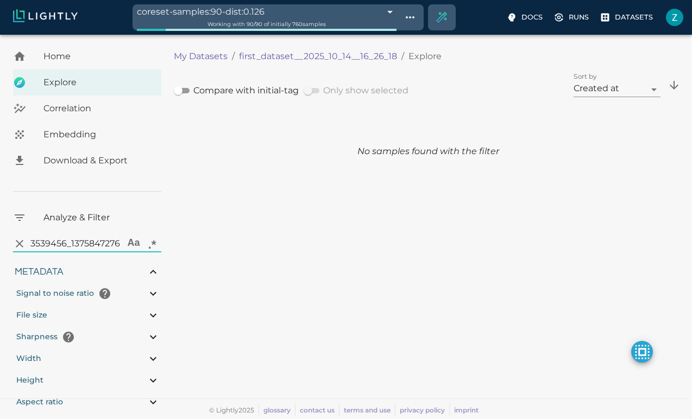
type input "84.9322662181854"
type input "0.310869565217391"
type input "2.28786956521739"
click at [45, 246] on input "lightly_mount/.lightly/metadata/33539456_1375847276" at bounding box center [75, 243] width 90 height 17
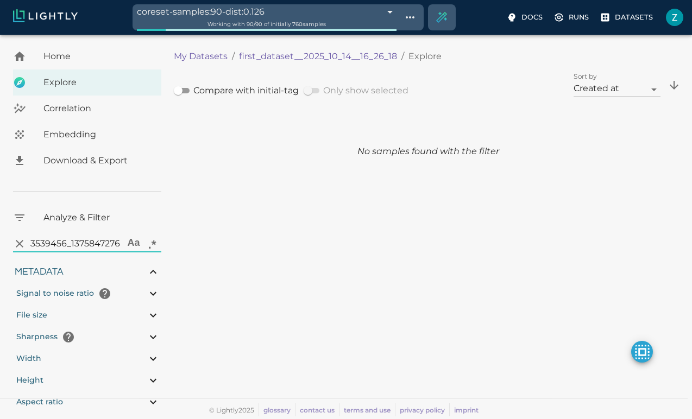
scroll to position [0, 0]
click at [120, 242] on input "33539456_1375847276" at bounding box center [75, 243] width 90 height 17
click at [126, 242] on button "Aa" at bounding box center [133, 244] width 18 height 18
click at [111, 242] on input "33539456_13756" at bounding box center [75, 243] width 90 height 17
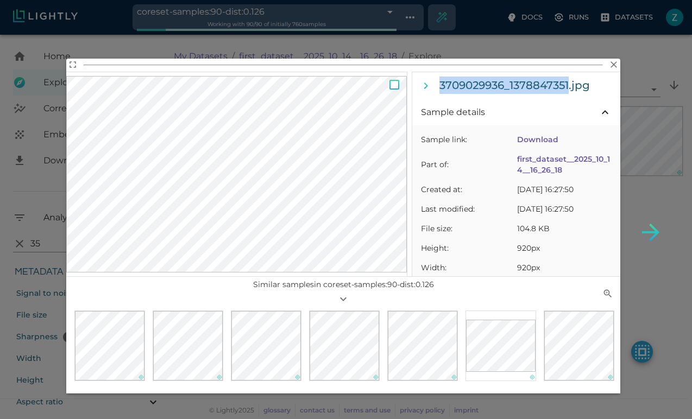
drag, startPoint x: 571, startPoint y: 86, endPoint x: 431, endPoint y: 86, distance: 140.2
click at [431, 86] on div "3709029936_1378847351.jpg" at bounding box center [516, 85] width 208 height 27
copy h6 "3709029936_1378847351"
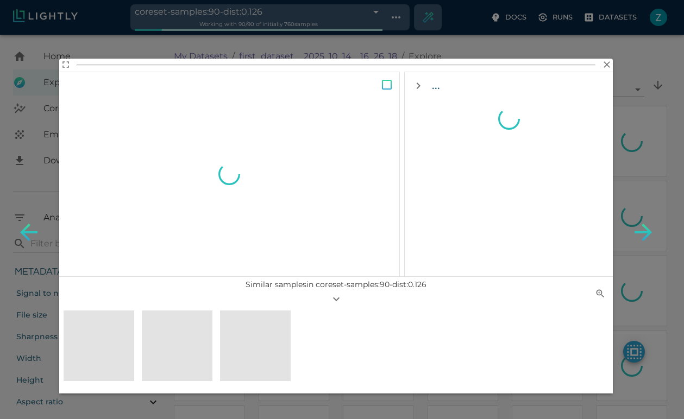
type input "0.417786789383103"
type input "10.9827867893831"
type input "2.47526621818543"
type input "84.9322662181854"
type input "0.310869565217391"
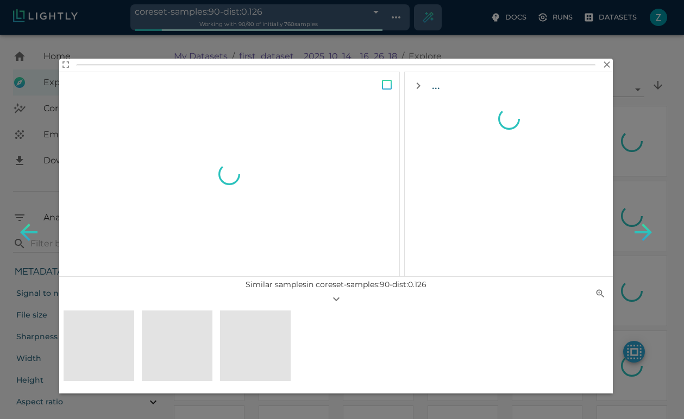
type input "2.28786956521739"
type input "0.417786789383103"
type input "10.9827867893831"
type input "2.47526621818543"
type input "84.9322662181854"
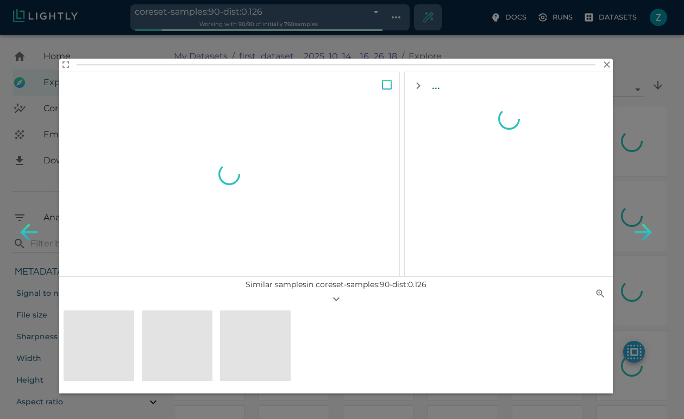
type input "0.310869565217391"
type input "2.28786956521739"
type input "0.417786789383103"
type input "10.9827867893831"
type input "2.47526621818543"
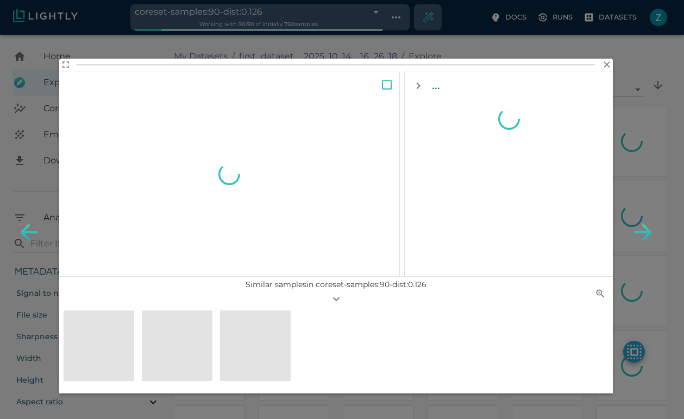
type input "84.9322662181854"
type input "0.310869565217391"
type input "2.28786956521739"
type input "0.417786789383103"
type input "10.9827867893831"
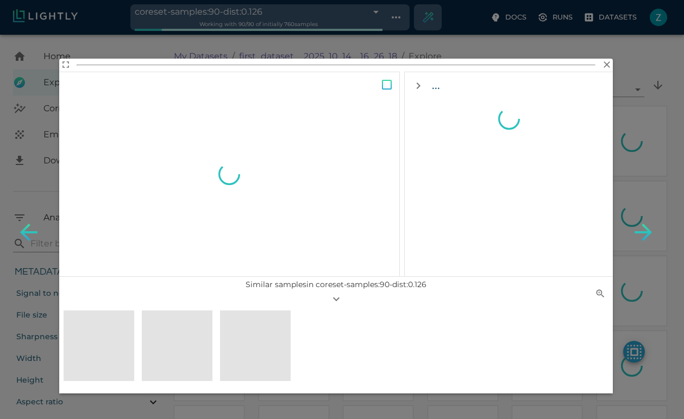
type input "2.47526621818543"
type input "84.9322662181854"
type input "0.310869565217391"
type input "2.28786956521739"
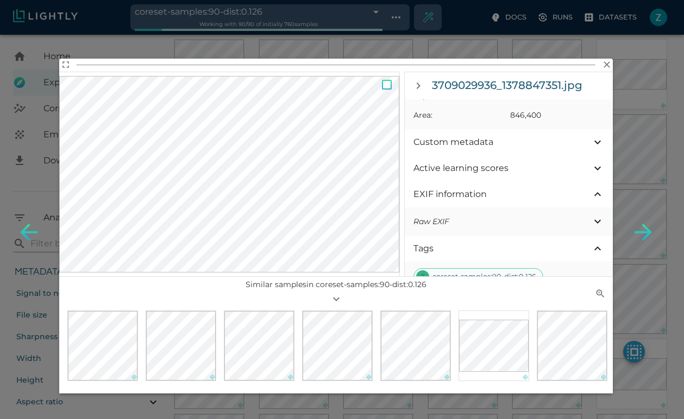
scroll to position [367, 0]
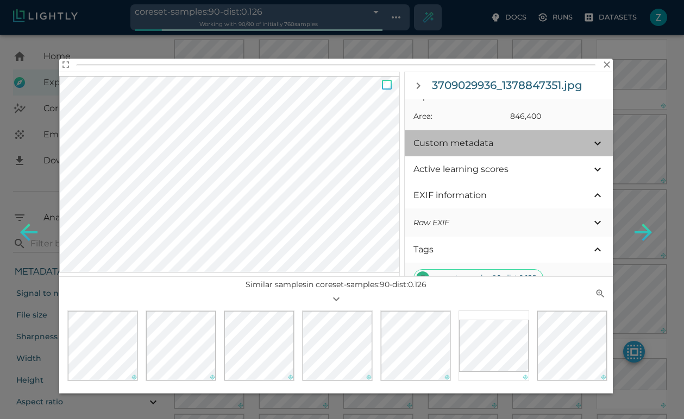
click at [542, 135] on div "Custom metadata" at bounding box center [509, 143] width 208 height 26
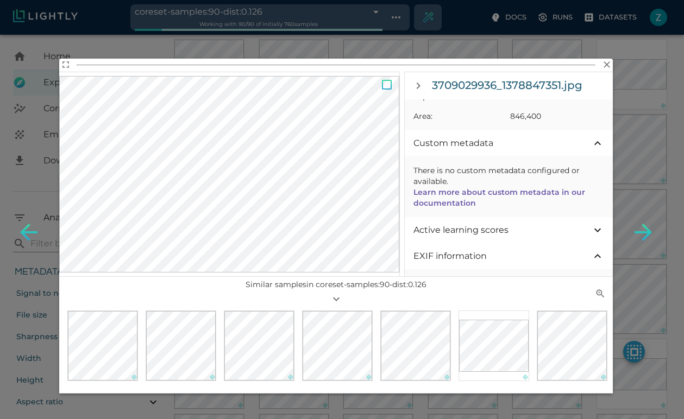
click at [488, 192] on link "Learn more about custom metadata in our documentation" at bounding box center [500, 197] width 172 height 21
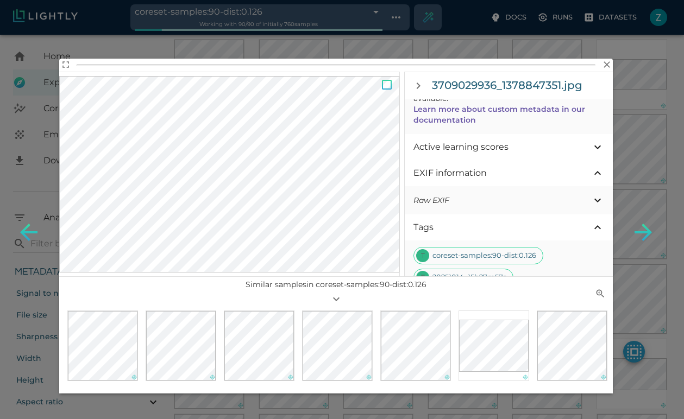
scroll to position [496, 0]
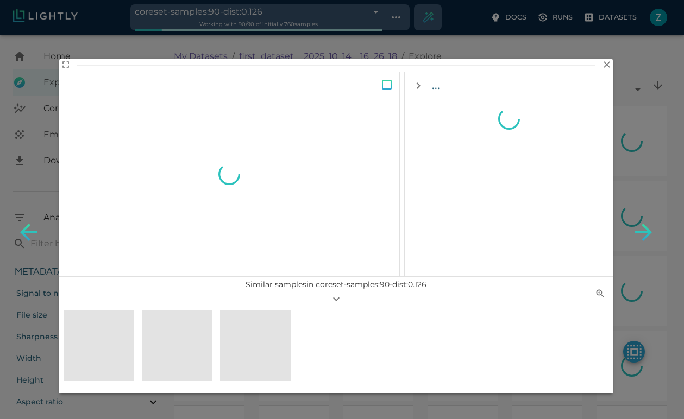
type input "0.417786789383103"
type input "10.9827867893831"
type input "2.47526621818543"
type input "84.9322662181854"
type input "0.310869565217391"
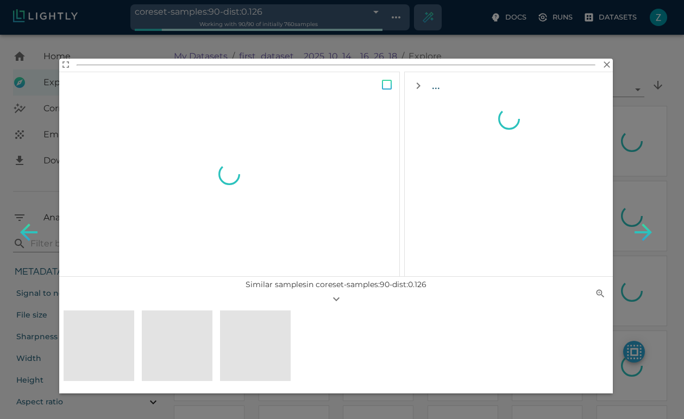
type input "2.28786956521739"
type input "0.417786789383103"
type input "10.9827867893831"
type input "2.47526621818543"
type input "84.9322662181854"
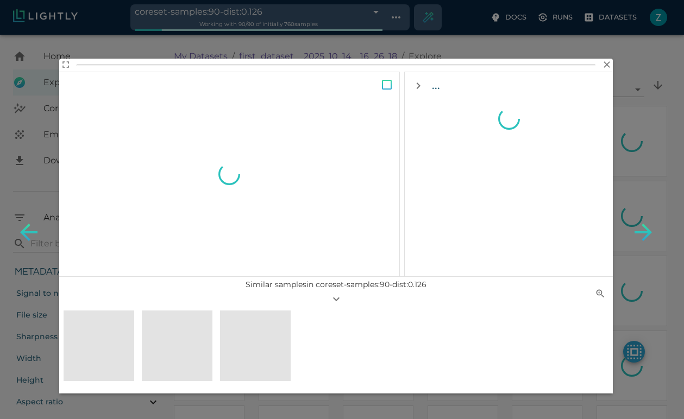
type input "0.310869565217391"
type input "2.28786956521739"
type input "0.417786789383103"
type input "10.9827867893831"
type input "2.47526621818543"
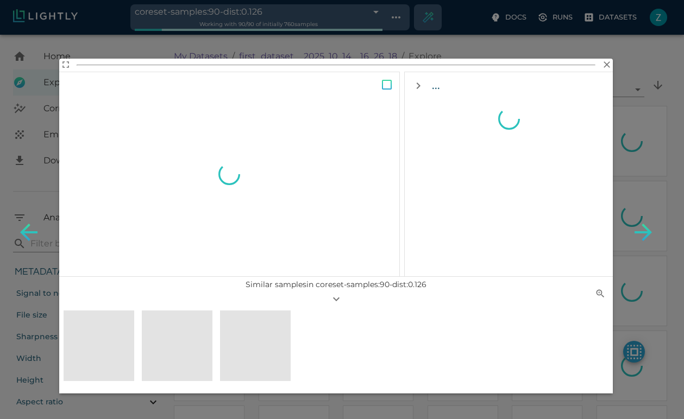
type input "84.9322662181854"
type input "0.310869565217391"
type input "2.28786956521739"
type input "0.417786789383103"
type input "10.9827867893831"
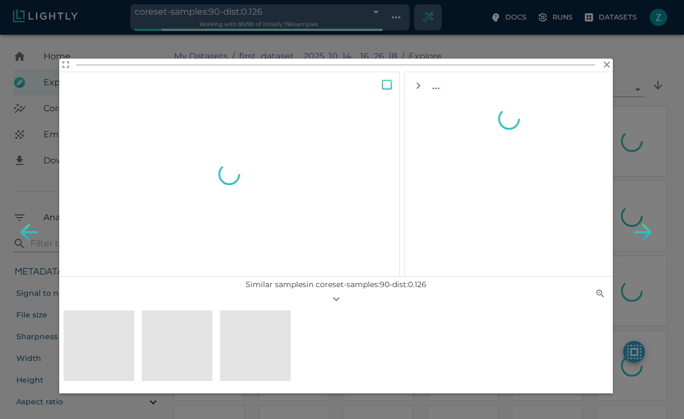
type input "2.47526621818543"
type input "84.9322662181854"
type input "0.310869565217391"
type input "2.28786956521739"
type input "0.417786789383103"
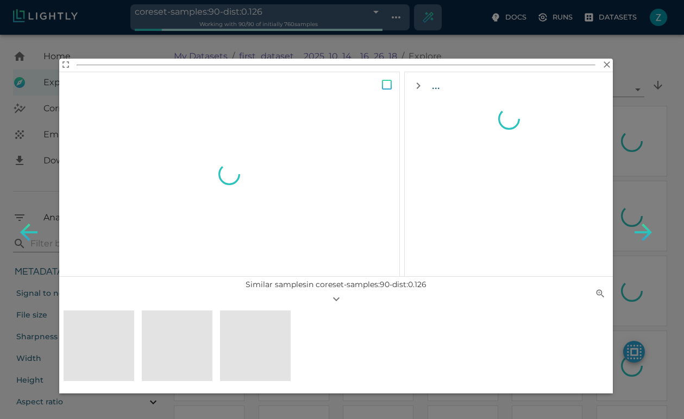
type input "10.9827867893831"
type input "2.47526621818543"
type input "84.9322662181854"
type input "0.310869565217391"
type input "2.28786956521739"
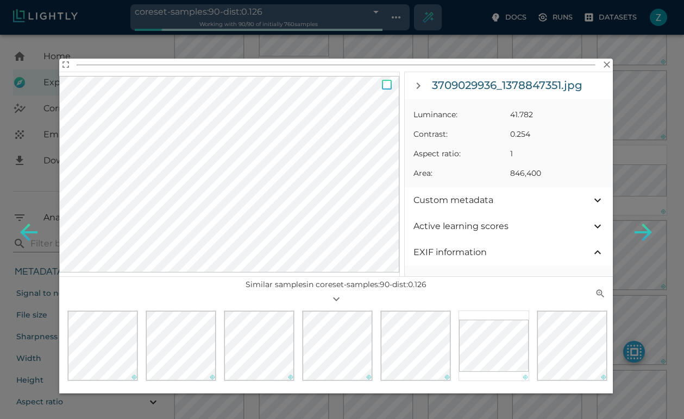
scroll to position [298, 0]
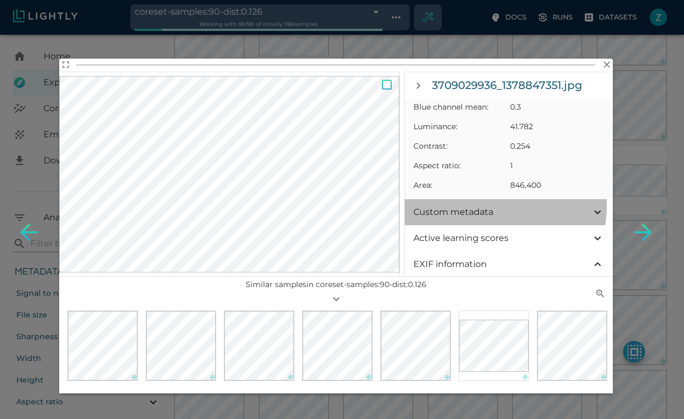
click at [453, 204] on div "Custom metadata" at bounding box center [509, 212] width 208 height 26
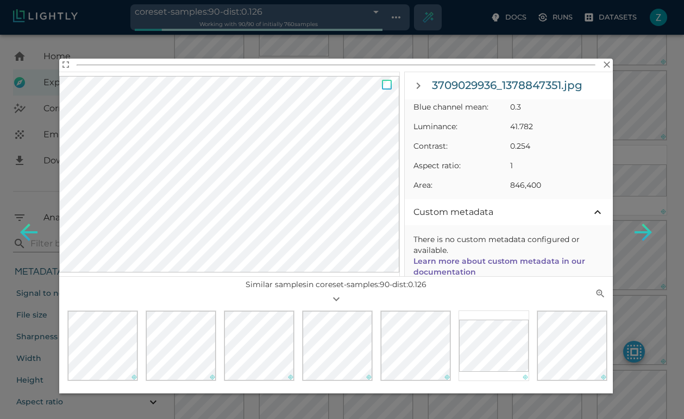
scroll to position [374, 0]
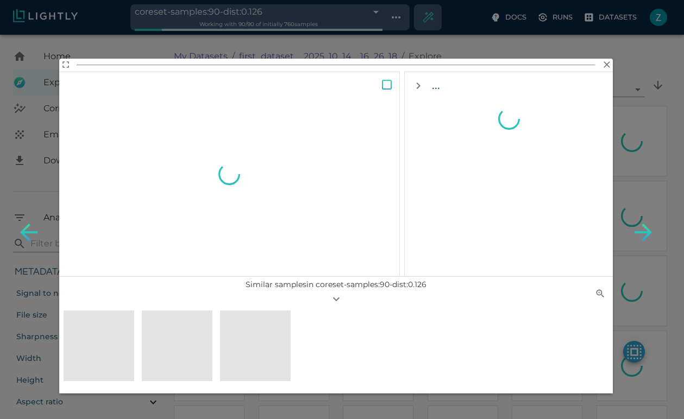
type input "0.417786789383103"
type input "10.9827867893831"
type input "2.47526621818543"
type input "84.9322662181854"
type input "0.310869565217391"
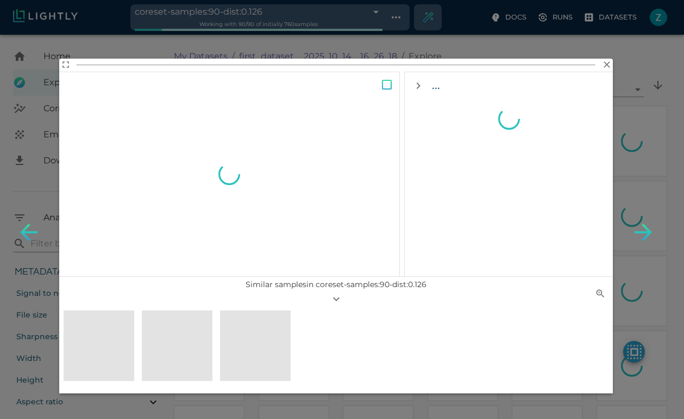
type input "2.28786956521739"
type input "0.417786789383103"
type input "10.9827867893831"
type input "2.47526621818543"
type input "84.9322662181854"
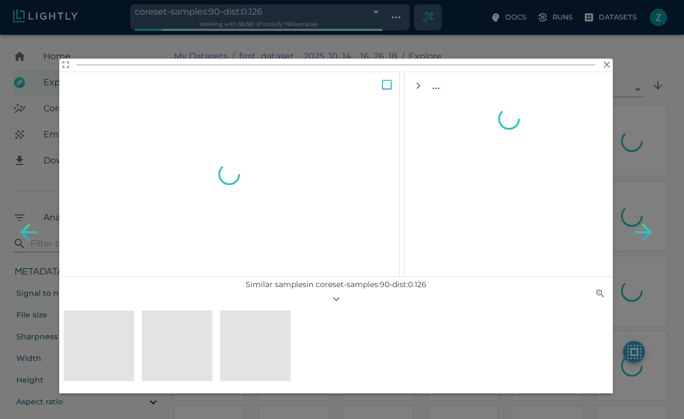
type input "0.310869565217391"
type input "2.28786956521739"
type input "0.417786789383103"
type input "10.9827867893831"
type input "2.47526621818543"
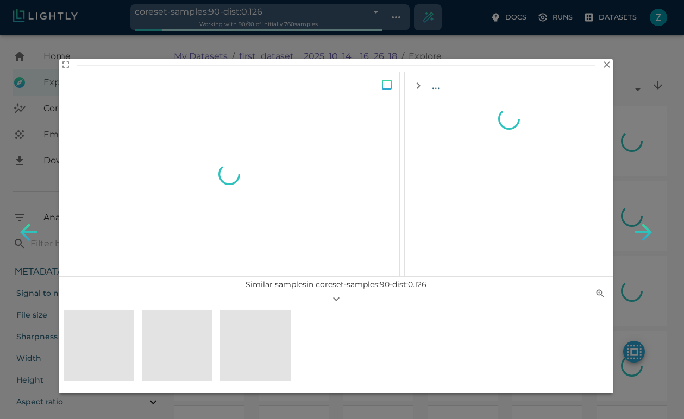
type input "84.9322662181854"
type input "0.310869565217391"
type input "2.28786956521739"
type input "0.417786789383103"
type input "10.9827867893831"
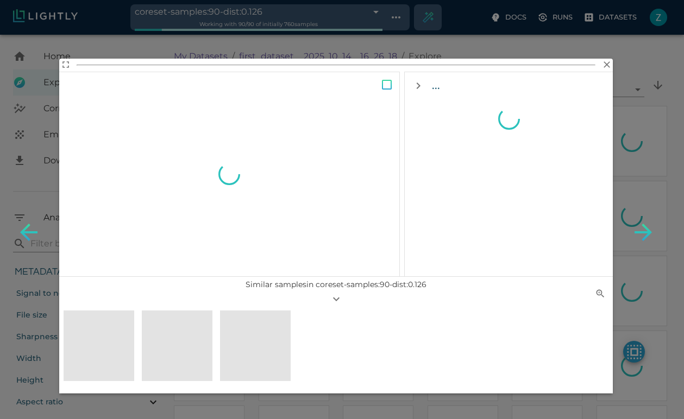
type input "2.47526621818543"
type input "84.9322662181854"
type input "0.310869565217391"
type input "2.28786956521739"
type input "0.417786789383103"
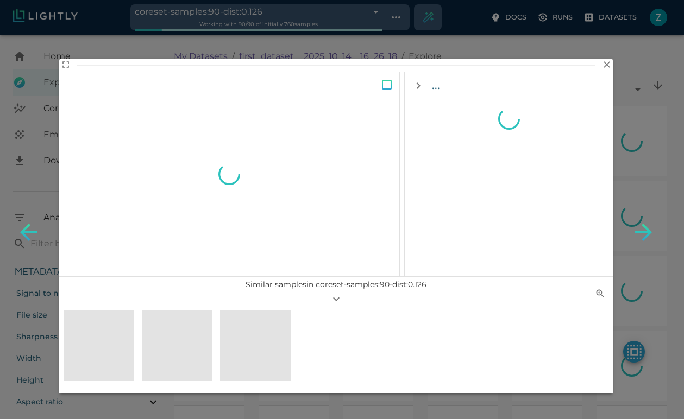
type input "10.9827867893831"
type input "2.47526621818543"
type input "84.9322662181854"
type input "0.310869565217391"
type input "2.28786956521739"
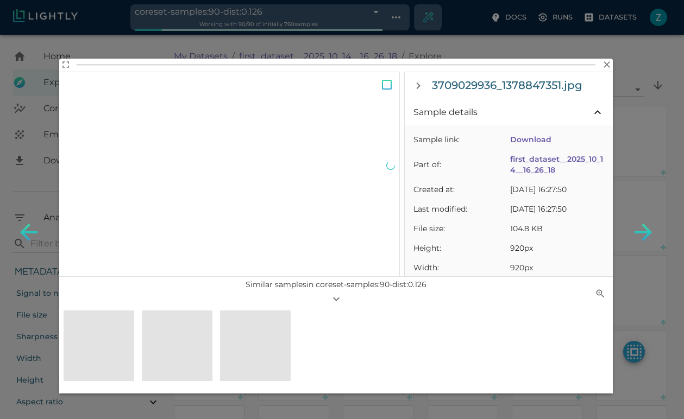
type input "0.417786789383103"
type input "10.9827867893831"
type input "2.47526621818543"
type input "84.9322662181854"
type input "0.310869565217391"
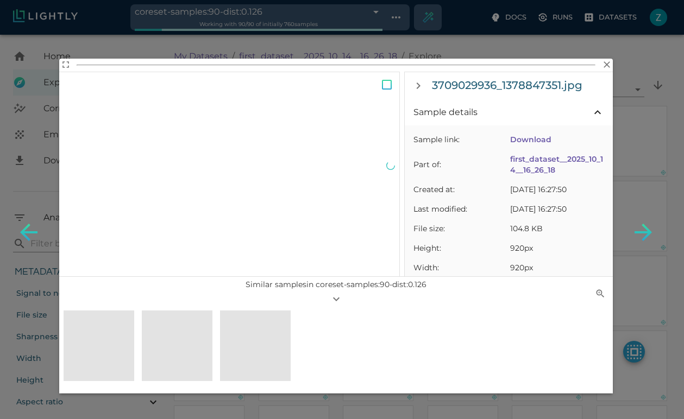
type input "2.28786956521739"
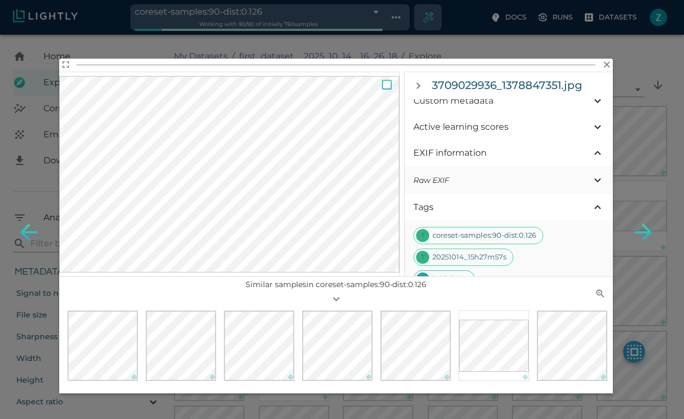
scroll to position [388, 0]
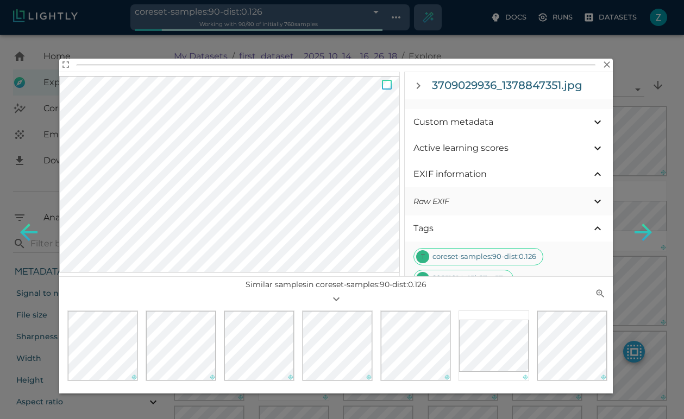
click at [444, 126] on span "Custom metadata" at bounding box center [503, 122] width 178 height 13
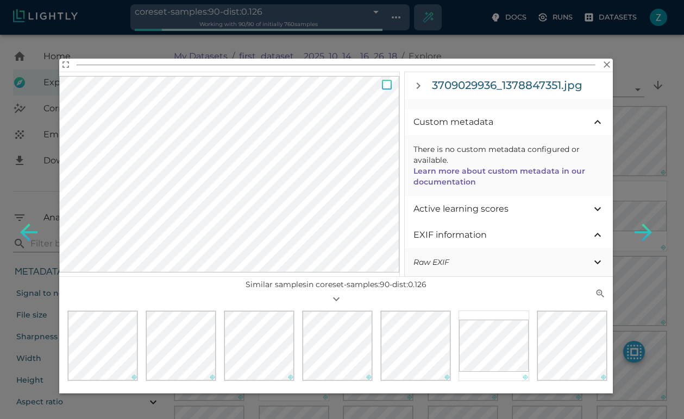
click at [613, 65] on div "3709029936_1378847351.jpg Sample details Sample link: Download Part of: first_d…" at bounding box center [342, 209] width 684 height 419
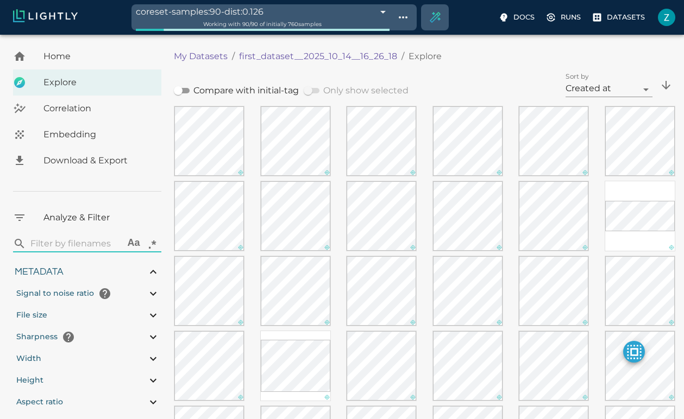
scroll to position [74, 0]
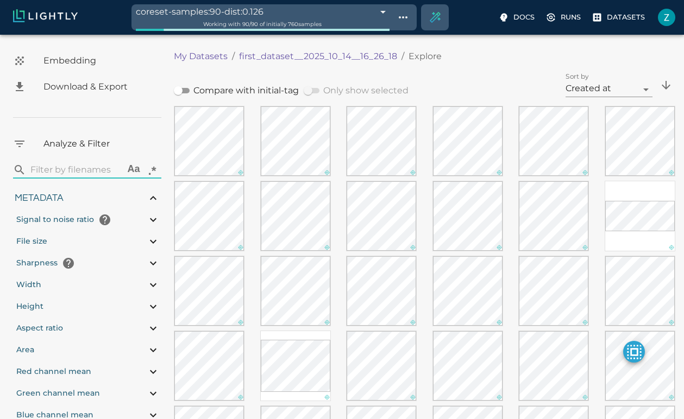
click at [76, 206] on div "Metadata" at bounding box center [87, 198] width 148 height 22
type input "0.417786789383103"
type input "10.9827867893831"
type input "2.47526621818543"
type input "84.9322662181854"
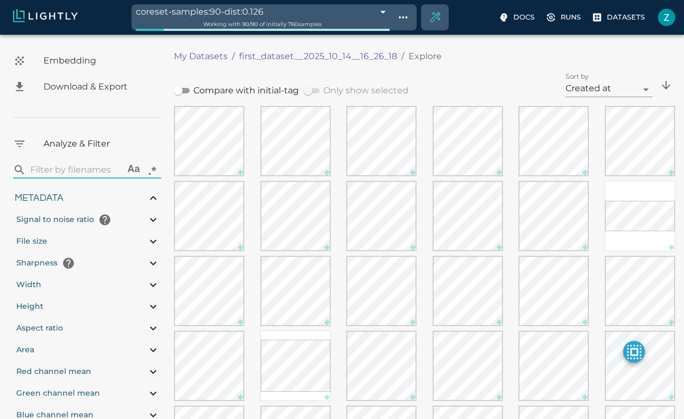
type input "0.310869565217391"
type input "2.28786956521739"
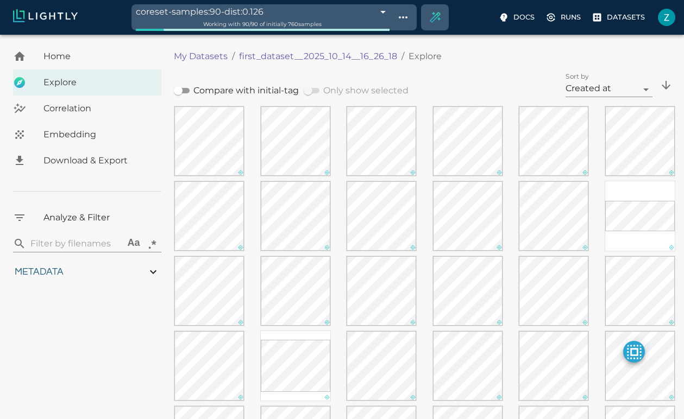
scroll to position [0, 0]
click at [76, 206] on li "Analyze & Filter" at bounding box center [87, 218] width 148 height 26
click at [83, 269] on div "Metadata" at bounding box center [87, 272] width 148 height 22
type input "0.417786789383103"
type input "10.9827867893831"
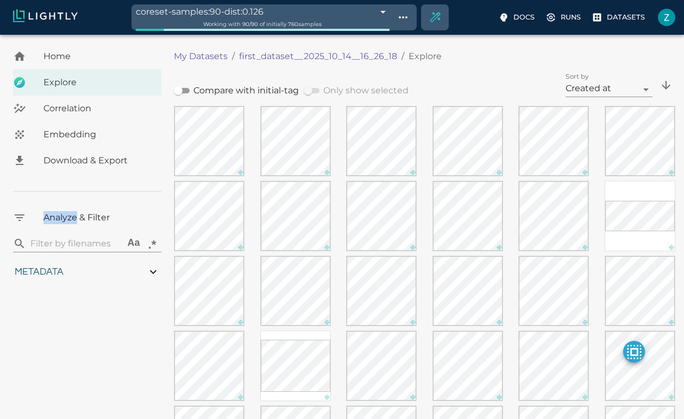
type input "2.47526621818543"
type input "84.9322662181854"
type input "0.310869565217391"
type input "2.28786956521739"
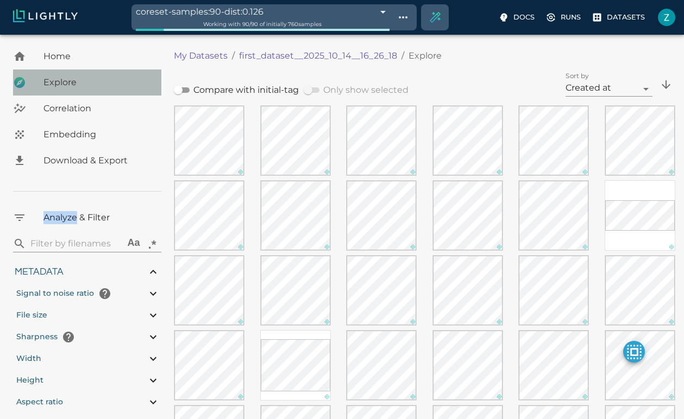
click at [77, 70] on div "Explore" at bounding box center [87, 83] width 148 height 26
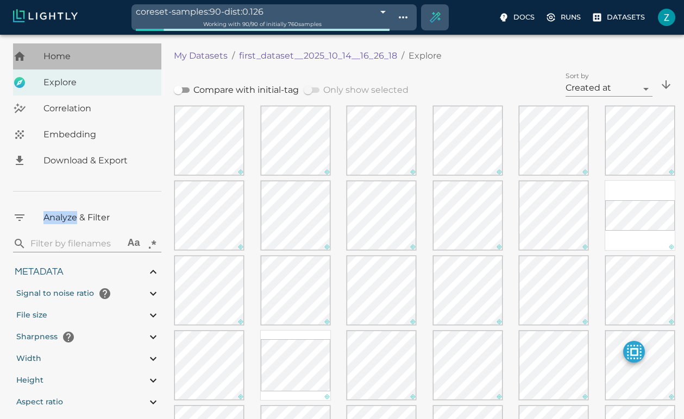
click at [70, 66] on div "Home" at bounding box center [87, 56] width 148 height 26
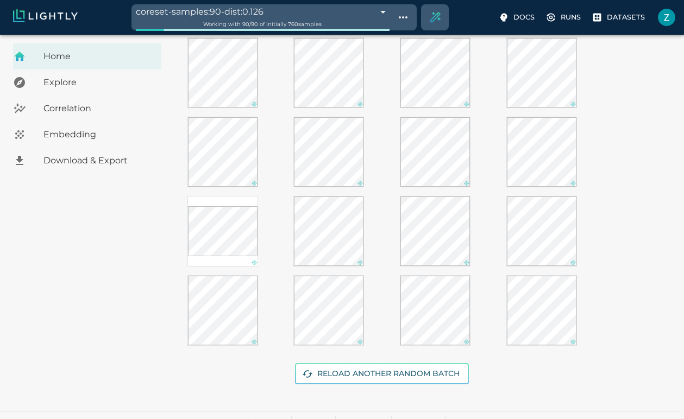
scroll to position [223, 0]
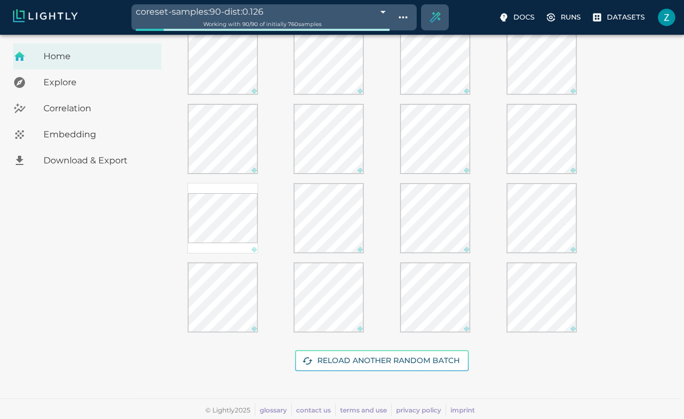
click at [79, 134] on span "Embedding" at bounding box center [97, 134] width 109 height 13
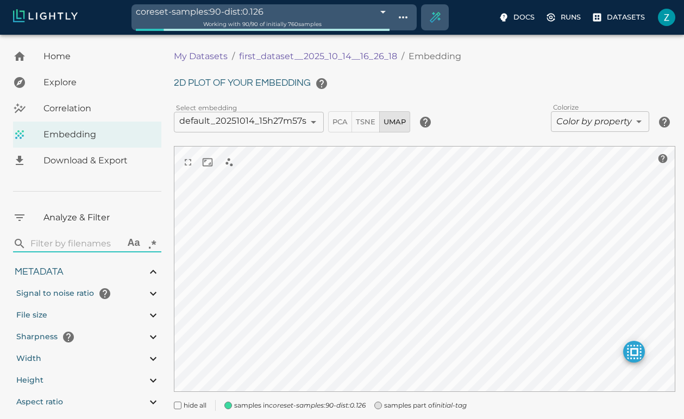
type input "0.417786789383103"
type input "10.9827867893831"
type input "2.47526621818543"
type input "84.9322662181854"
type input "0.310869565217391"
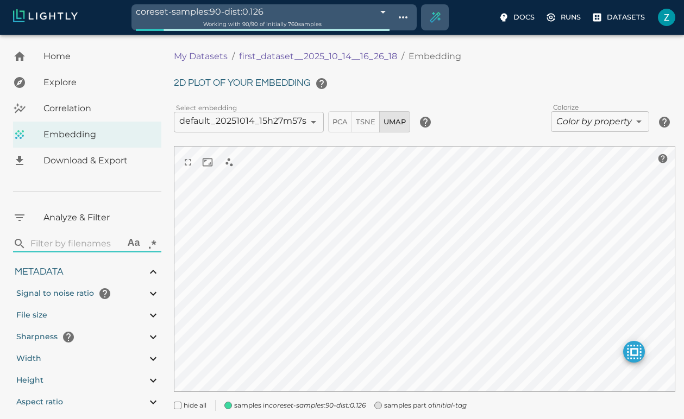
type input "2.28786956521739"
type input "0.417786789383103"
type input "10.9827867893831"
type input "2.47526621818543"
type input "84.9322662181854"
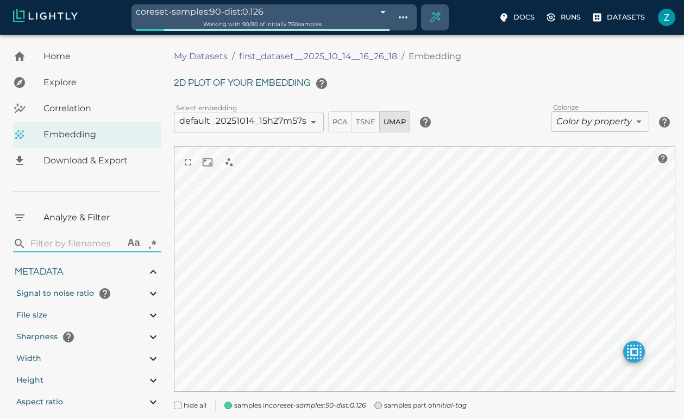
type input "0.310869565217391"
type input "2.28786956521739"
click at [66, 114] on span "Correlation" at bounding box center [97, 108] width 109 height 13
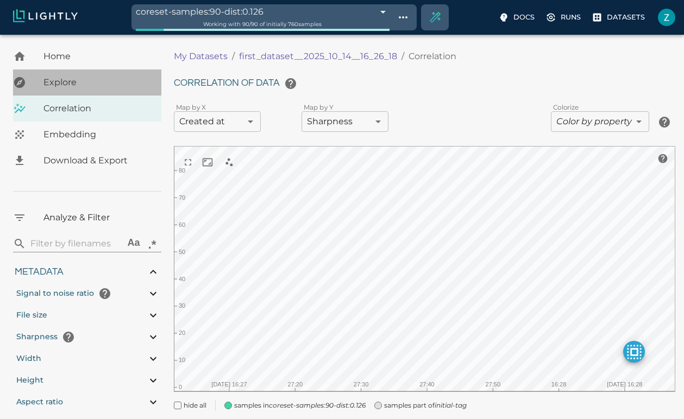
click at [77, 79] on span "Explore" at bounding box center [97, 82] width 109 height 13
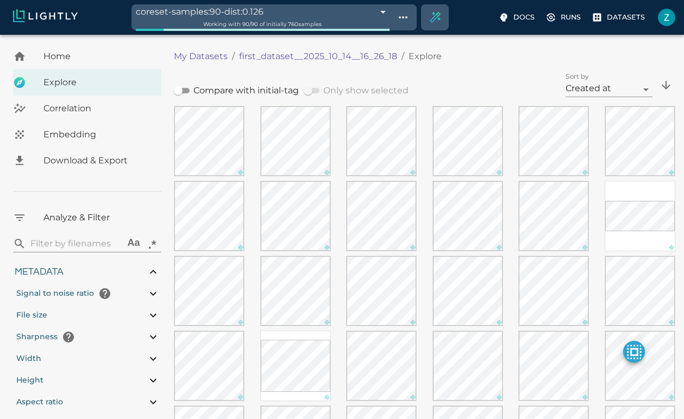
click at [59, 62] on span "Home" at bounding box center [97, 56] width 109 height 13
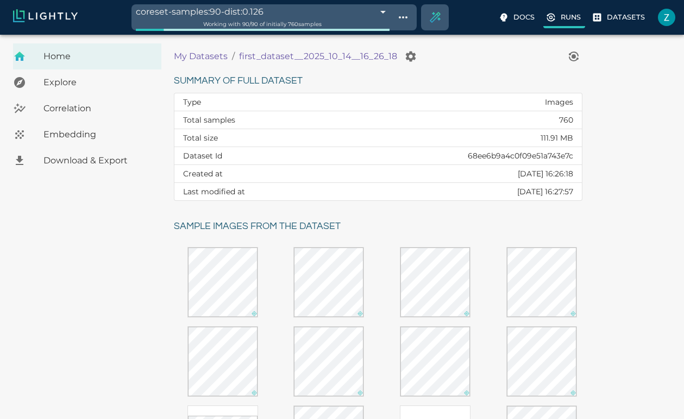
click at [559, 21] on label "Runs" at bounding box center [564, 19] width 42 height 20
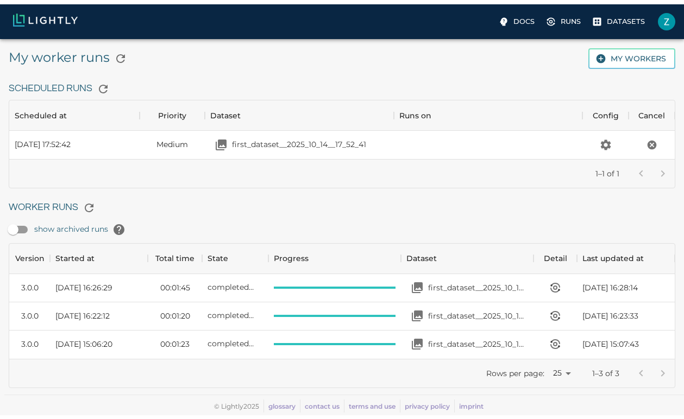
scroll to position [107, 657]
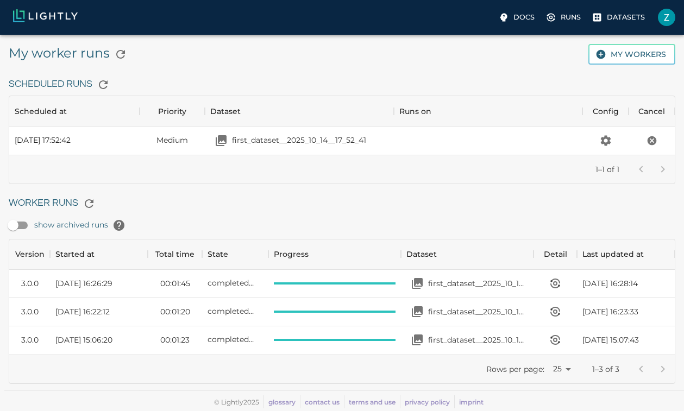
click at [36, 13] on img at bounding box center [45, 15] width 65 height 13
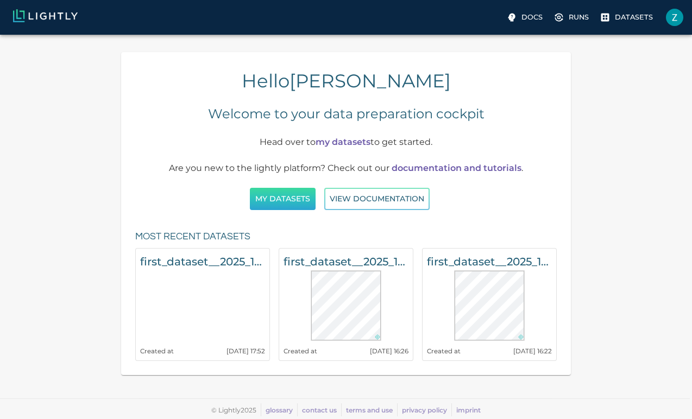
click at [298, 197] on button "My Datasets" at bounding box center [283, 199] width 66 height 22
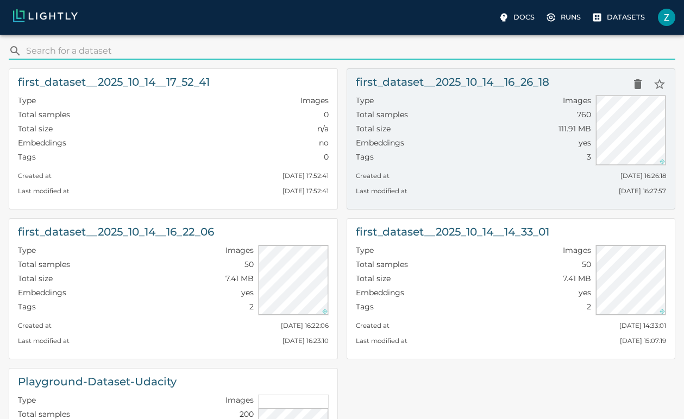
scroll to position [10, 0]
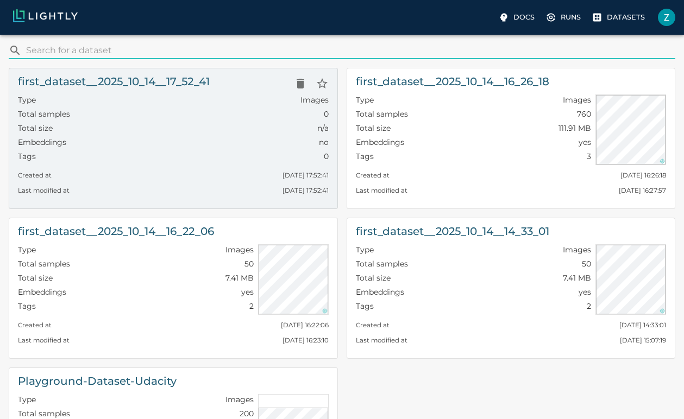
click at [244, 153] on div "Tags 0" at bounding box center [173, 158] width 311 height 14
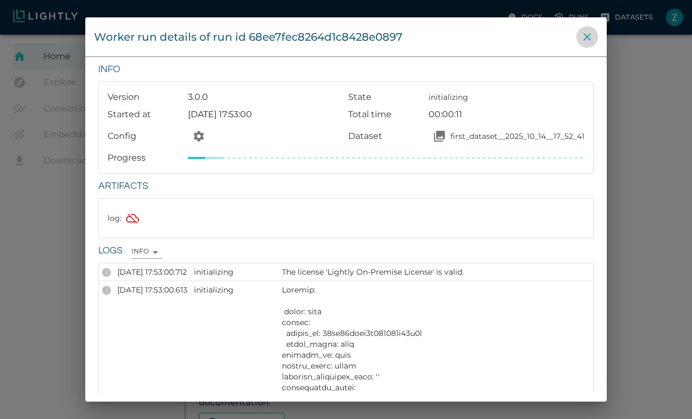
click at [591, 30] on icon "close" at bounding box center [587, 36] width 13 height 13
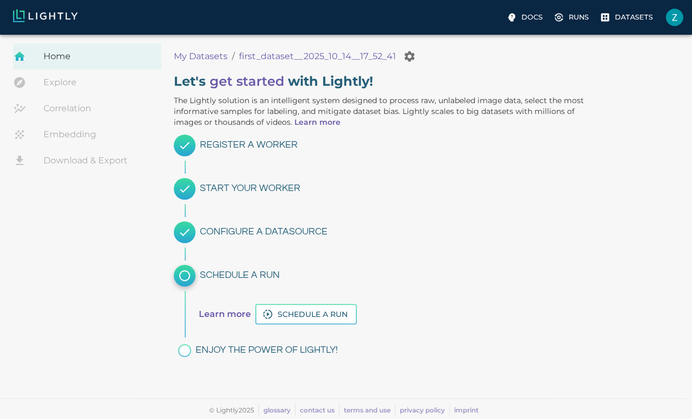
click at [69, 87] on link "Explore" at bounding box center [87, 83] width 148 height 26
click at [615, 16] on label "Datasets" at bounding box center [628, 19] width 60 height 20
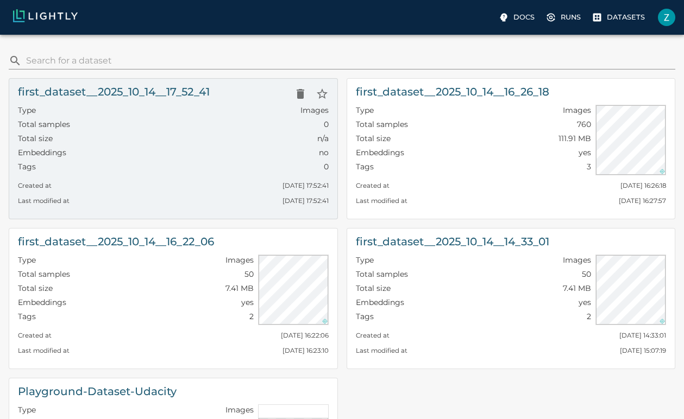
click at [128, 113] on div "Type Images" at bounding box center [173, 112] width 311 height 14
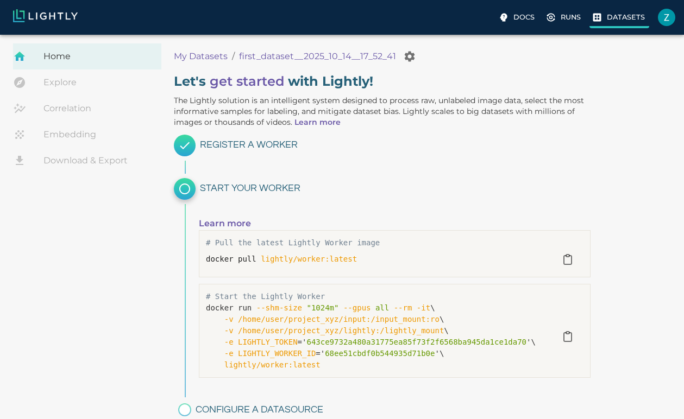
click at [630, 16] on p "Datasets" at bounding box center [626, 17] width 38 height 10
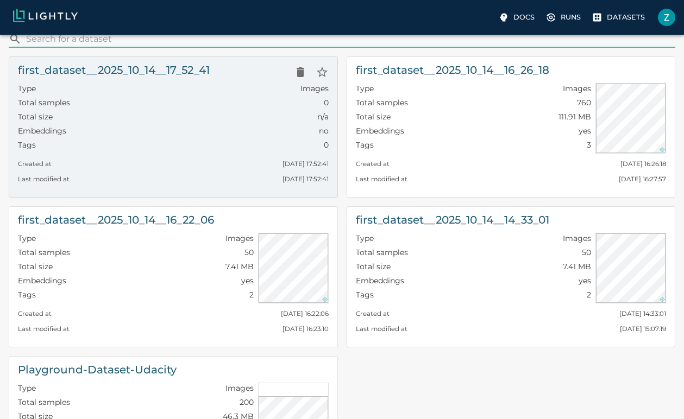
scroll to position [22, 0]
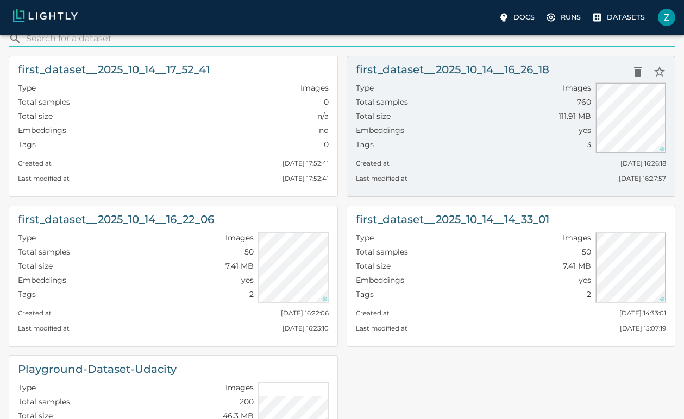
click at [465, 149] on div "Tags 3" at bounding box center [474, 146] width 236 height 14
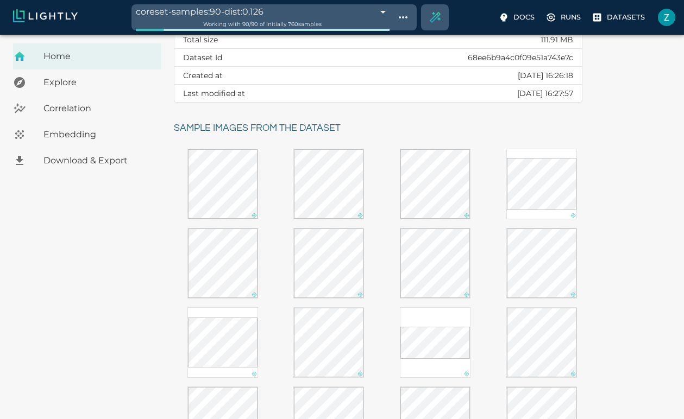
scroll to position [100, 0]
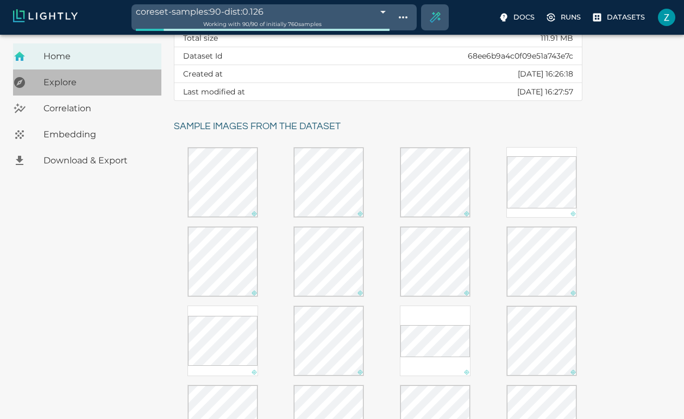
click at [102, 82] on span "Explore" at bounding box center [97, 82] width 109 height 13
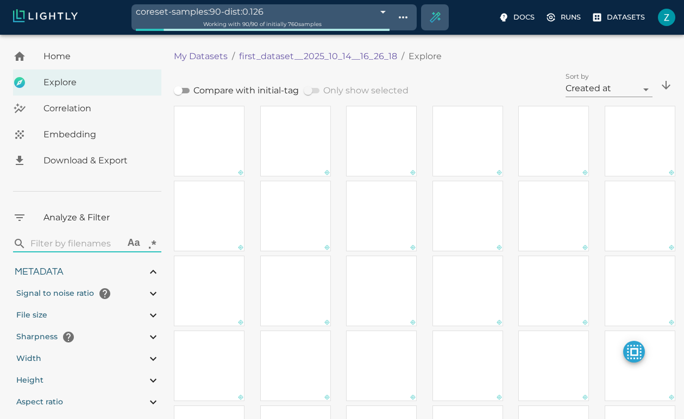
type input "0.417786789383103"
type input "10.9827867893831"
type input "2.47526621818543"
type input "84.9322662181854"
type input "0.310869565217391"
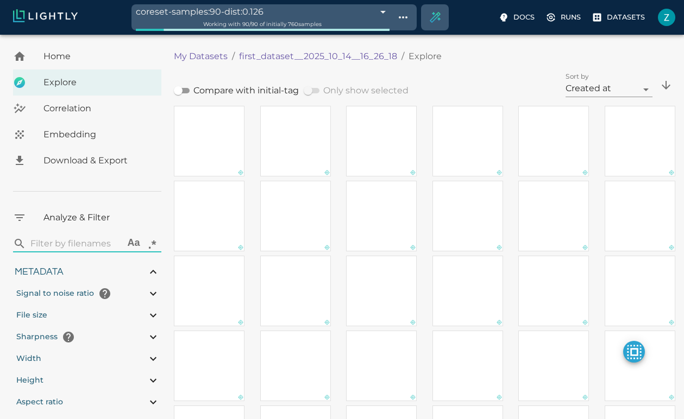
type input "2.28786956521739"
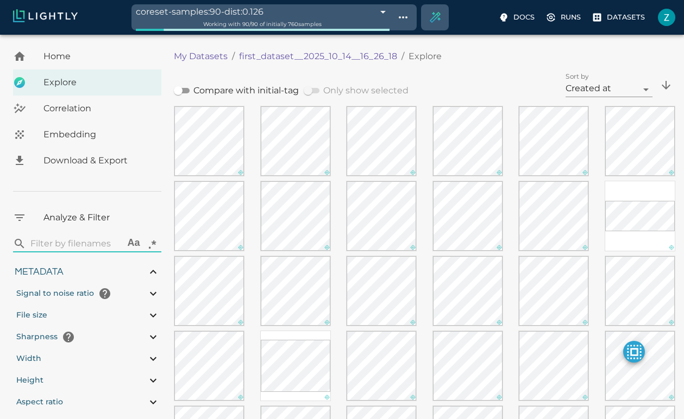
type input "0.417786789383103"
type input "10.9827867893831"
type input "2.47526621818543"
type input "84.9322662181854"
type input "0.310869565217391"
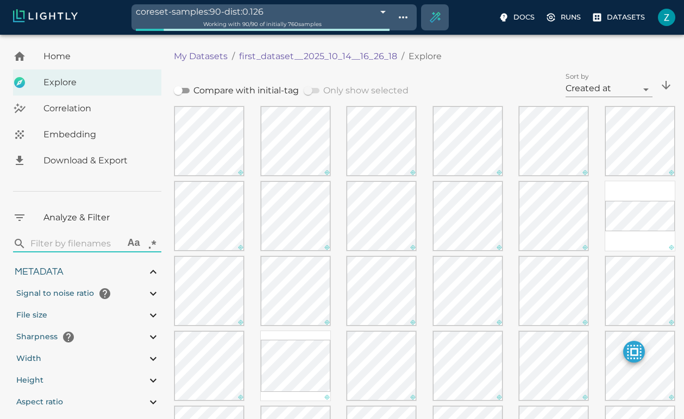
type input "2.28786956521739"
type input "0.417786789383103"
type input "10.9827867893831"
type input "2.47526621818543"
type input "84.9322662181854"
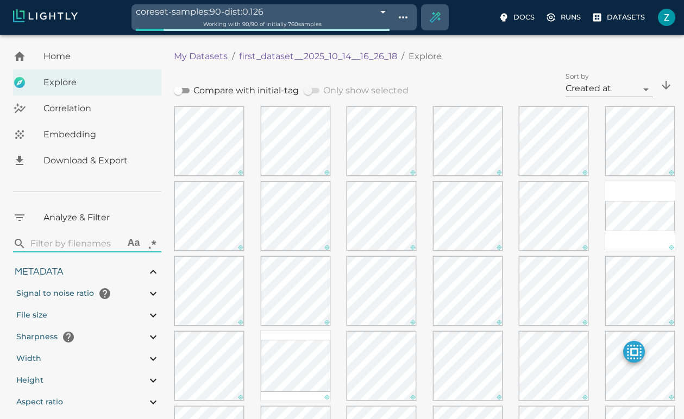
type input "0.310869565217391"
type input "2.28786956521739"
type input "0.417786789383103"
type input "10.9827867893831"
type input "2.47526621818543"
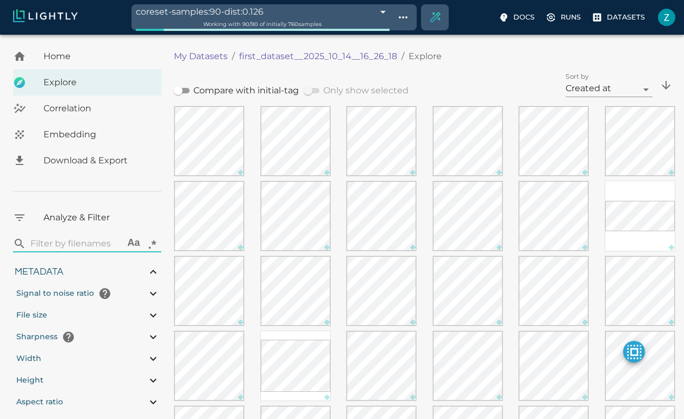
type input "84.9322662181854"
type input "0.310869565217391"
type input "2.28786956521739"
type input "0.417786789383103"
type input "10.9827867893831"
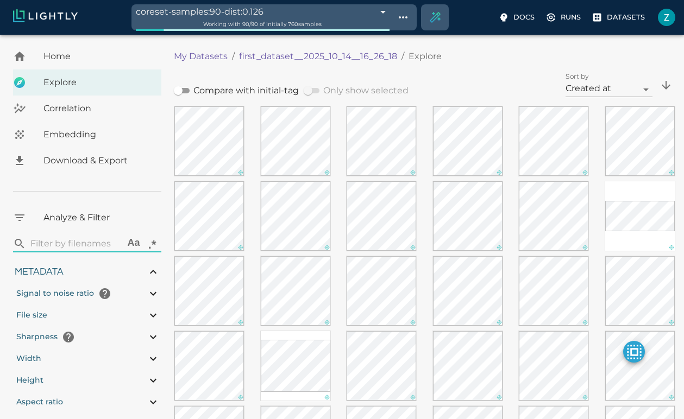
type input "2.47526621818543"
type input "84.9322662181854"
type input "0.310869565217391"
type input "2.28786956521739"
type input "0.417786789383103"
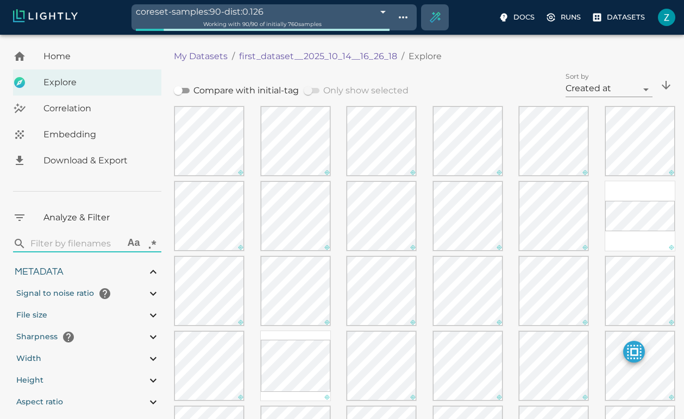
type input "10.9827867893831"
type input "2.47526621818543"
type input "84.9322662181854"
type input "0.310869565217391"
type input "2.28786956521739"
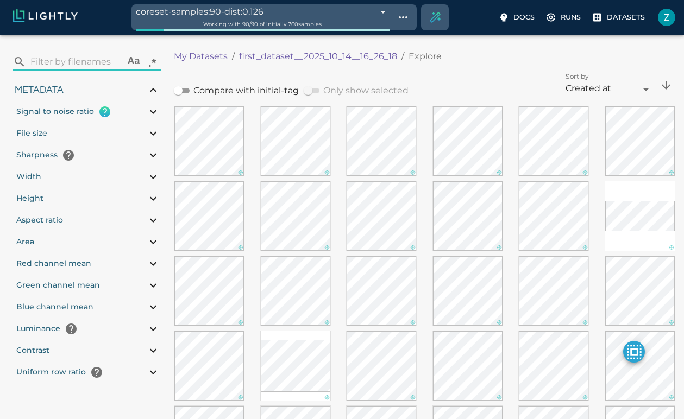
scroll to position [190, 0]
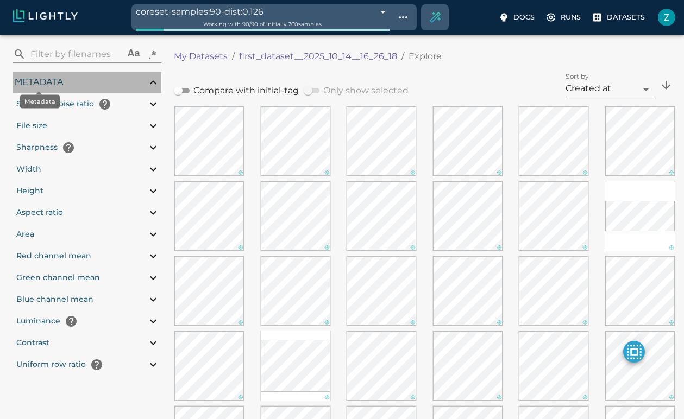
click at [50, 80] on span "Metadata" at bounding box center [39, 83] width 49 height 10
type input "0.417786789383103"
type input "10.9827867893831"
type input "2.47526621818543"
type input "84.9322662181854"
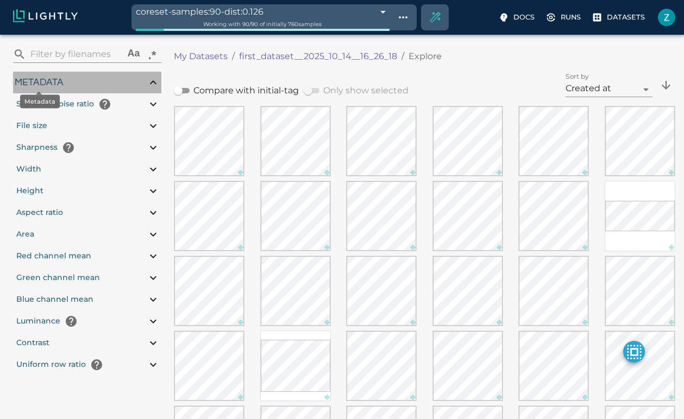
type input "0.310869565217391"
type input "2.28786956521739"
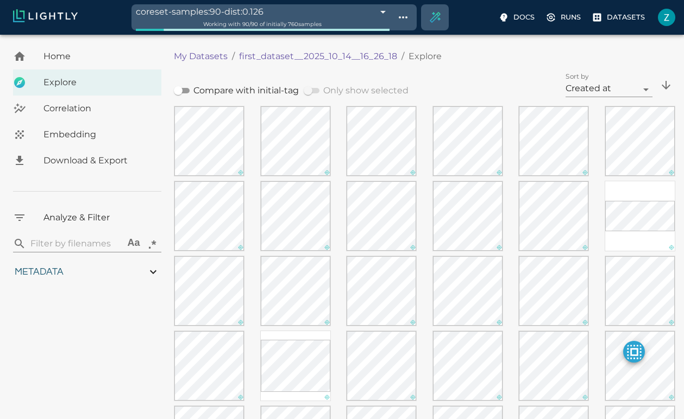
scroll to position [0, 0]
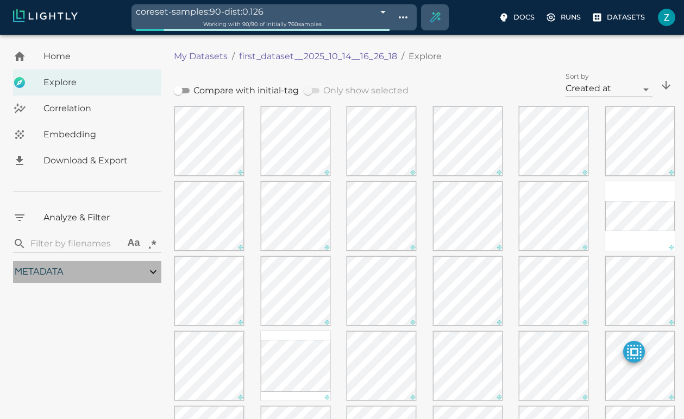
click at [97, 281] on div "Metadata" at bounding box center [87, 272] width 148 height 22
type input "0.417786789383103"
type input "10.9827867893831"
type input "2.47526621818543"
type input "84.9322662181854"
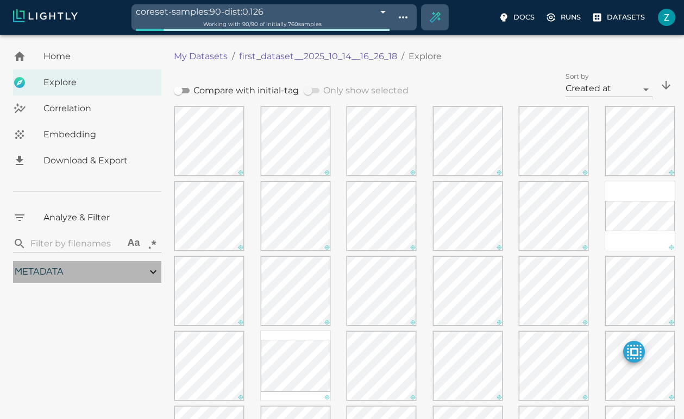
type input "0.310869565217391"
type input "2.28786956521739"
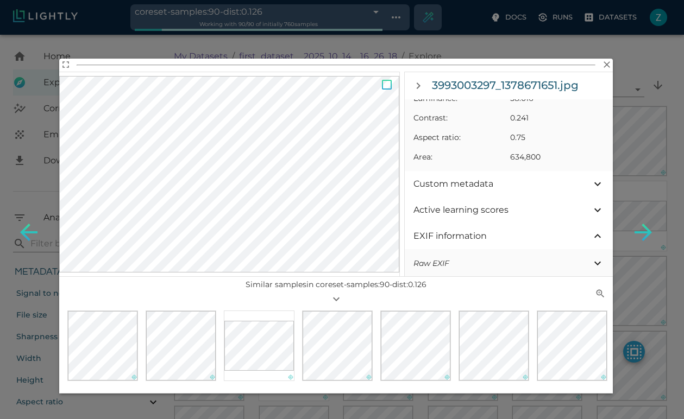
scroll to position [328, 0]
click at [512, 191] on div "Custom metadata" at bounding box center [509, 182] width 208 height 26
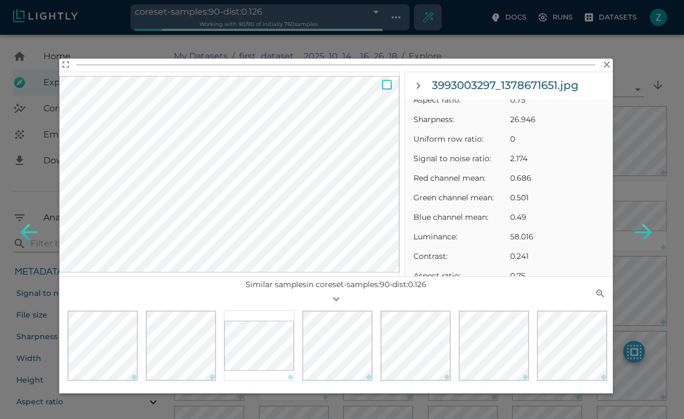
scroll to position [0, 0]
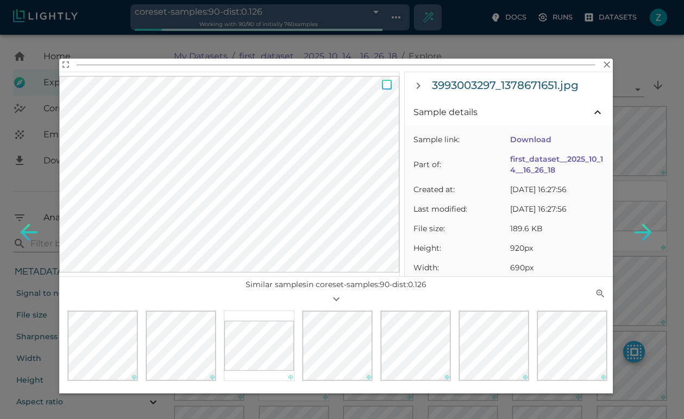
click at [483, 397] on div "3993003297_1378671651.jpg Sample details Sample link: Download Part of: first_d…" at bounding box center [342, 209] width 684 height 419
click at [605, 66] on icon "button" at bounding box center [607, 64] width 11 height 11
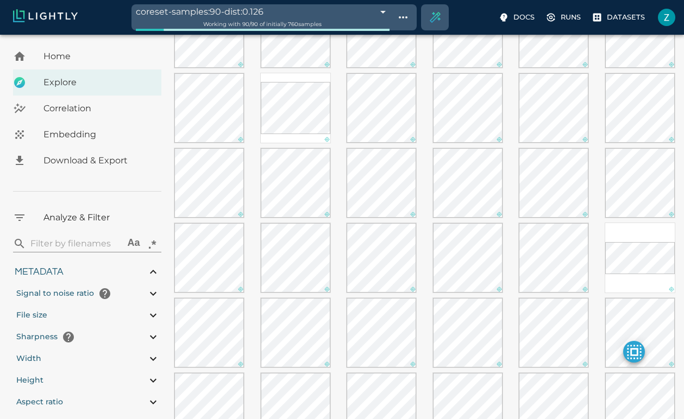
scroll to position [260, 0]
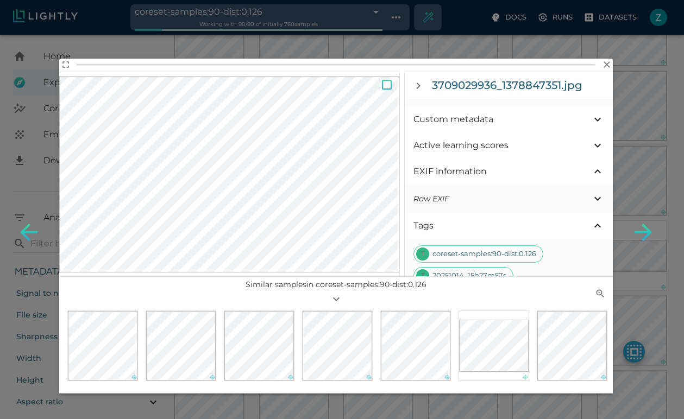
scroll to position [390, 0]
click at [487, 123] on span "Custom metadata" at bounding box center [503, 120] width 178 height 13
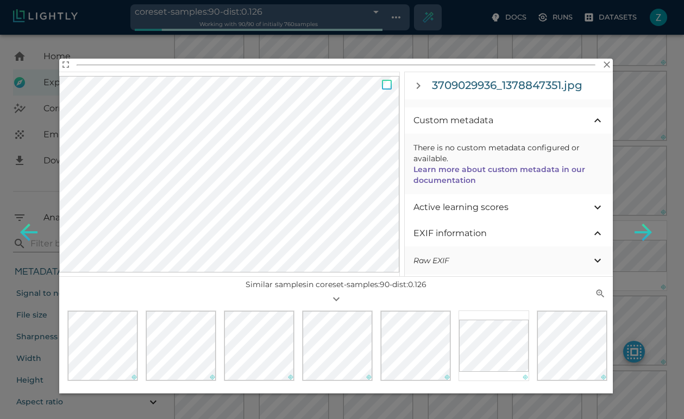
click at [486, 26] on div "3709029936_1378847351.jpg Sample details Sample link: Download Part of: first_d…" at bounding box center [342, 209] width 684 height 419
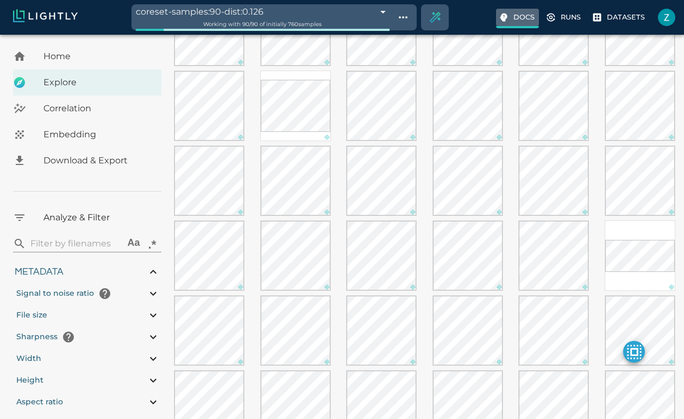
click at [504, 20] on icon at bounding box center [503, 18] width 7 height 8
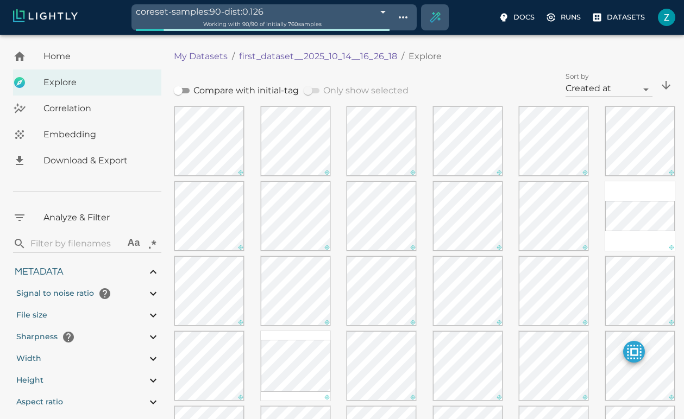
click at [207, 59] on p "My Datasets" at bounding box center [201, 56] width 54 height 13
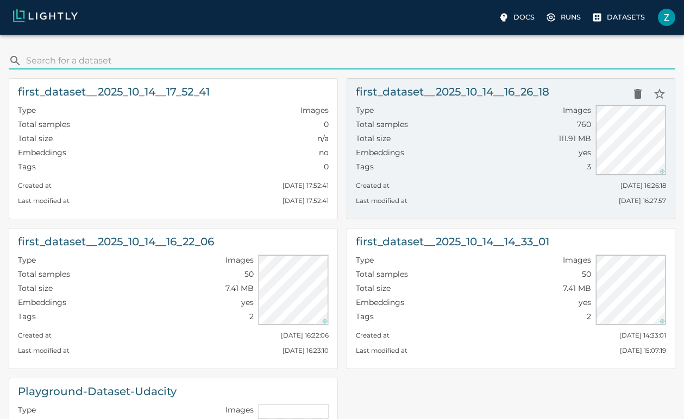
click at [444, 106] on div "Type Images" at bounding box center [474, 112] width 236 height 14
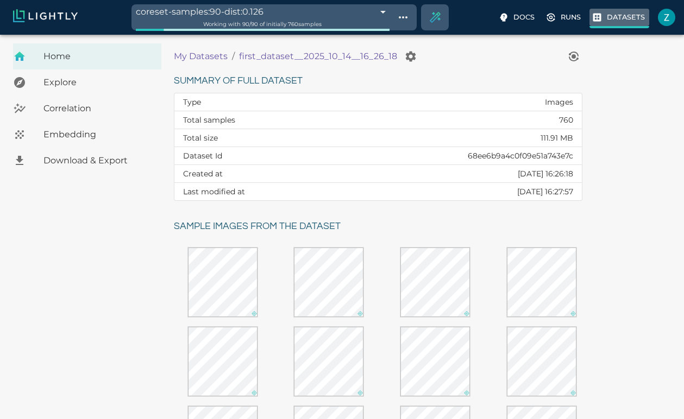
click at [616, 26] on label "Datasets" at bounding box center [620, 19] width 60 height 20
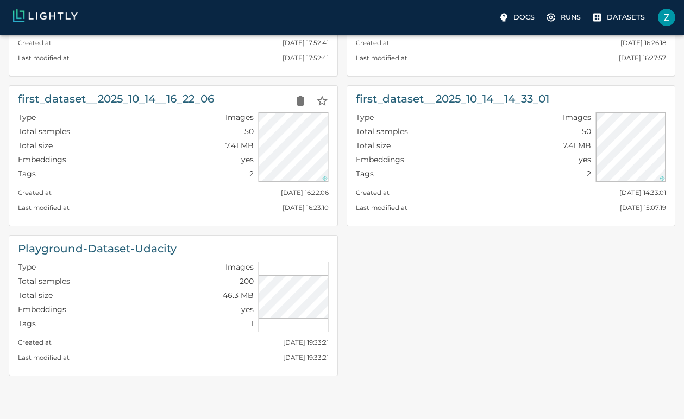
scroll to position [83, 0]
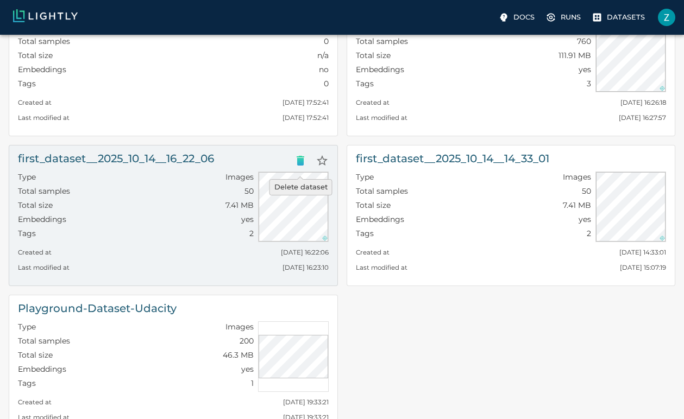
click at [300, 161] on icon "Delete dataset" at bounding box center [301, 161] width 8 height 10
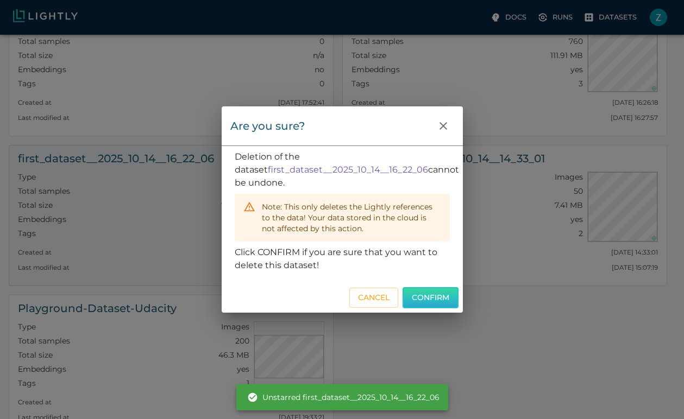
click at [411, 296] on button "Confirm" at bounding box center [431, 297] width 56 height 21
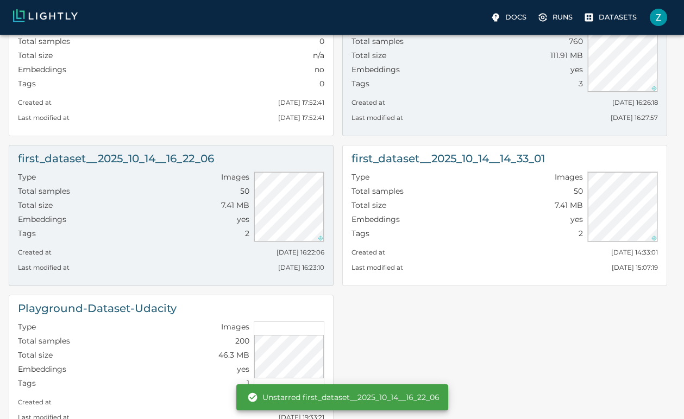
scroll to position [20, 0]
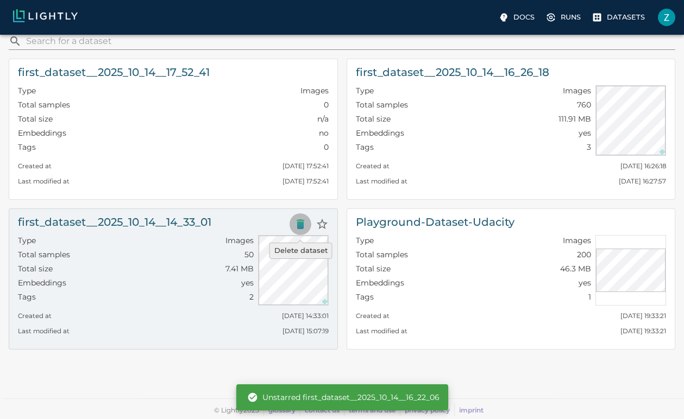
click at [298, 227] on icon "Delete dataset" at bounding box center [301, 225] width 8 height 10
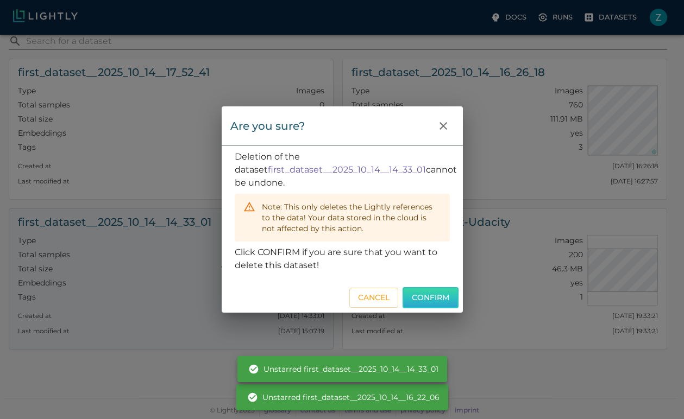
click at [441, 295] on button "Confirm" at bounding box center [431, 297] width 56 height 21
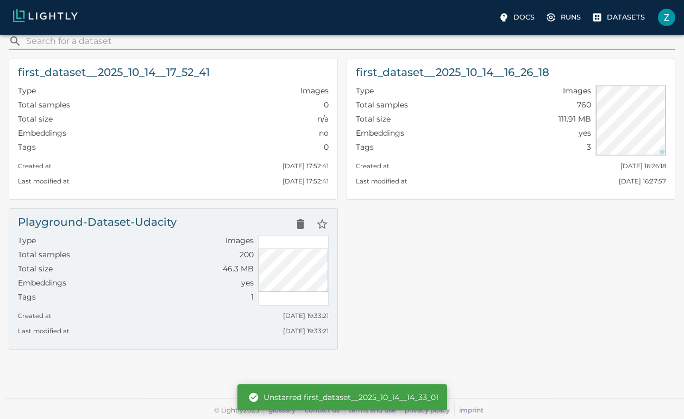
click at [136, 273] on div "Total size 46.3 MB" at bounding box center [136, 271] width 236 height 14
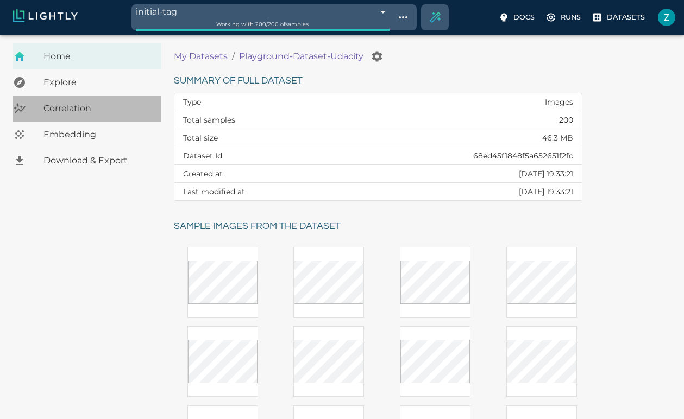
click at [112, 115] on span "Correlation" at bounding box center [97, 108] width 109 height 13
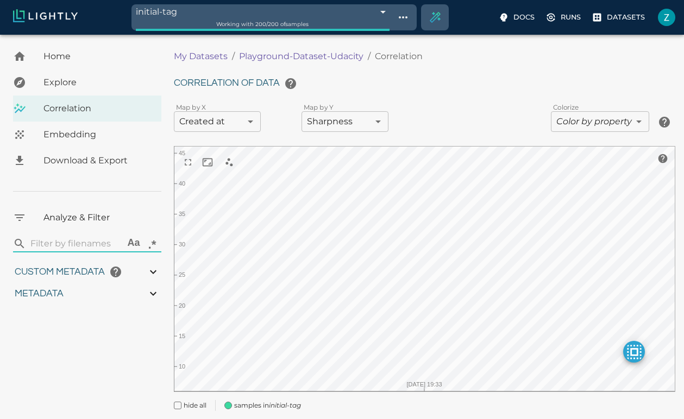
click at [91, 137] on span "Embedding" at bounding box center [97, 134] width 109 height 13
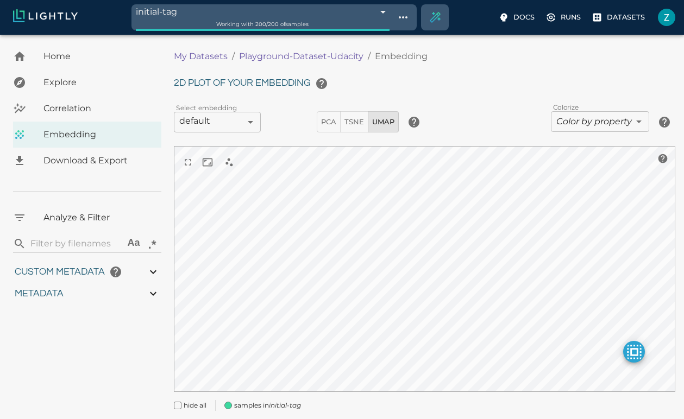
click at [66, 80] on span "Explore" at bounding box center [97, 82] width 109 height 13
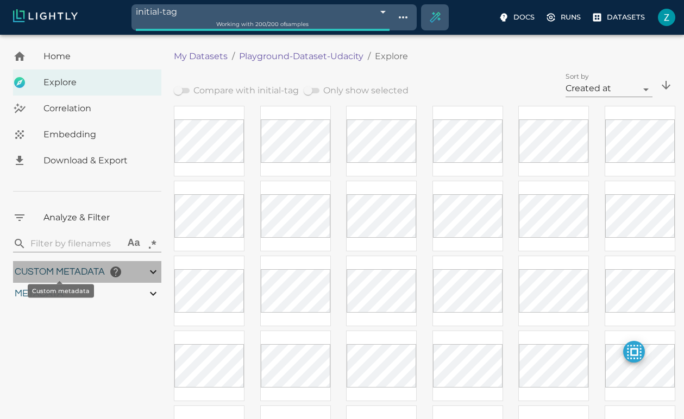
click at [73, 274] on span "Custom metadata" at bounding box center [60, 272] width 90 height 10
type input "0.771152625671188"
type input "4.62815262567119"
type input "10.0933254632748"
type input "43.8873254632748"
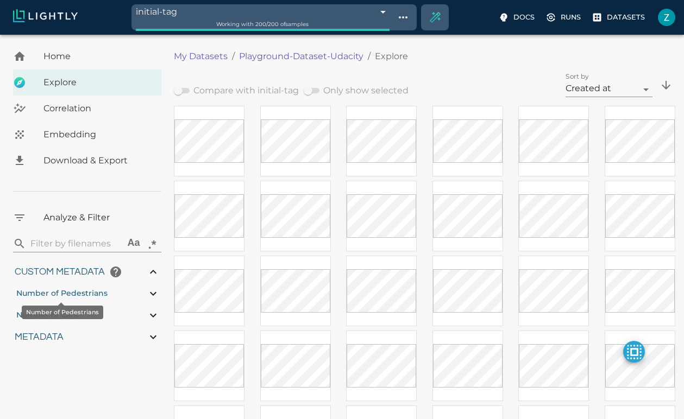
click at [84, 290] on span "Number of Pedestrians" at bounding box center [61, 294] width 91 height 10
type input "0.771152625671188"
type input "4.62815262567119"
type input "10.0933254632748"
type input "43.8873254632748"
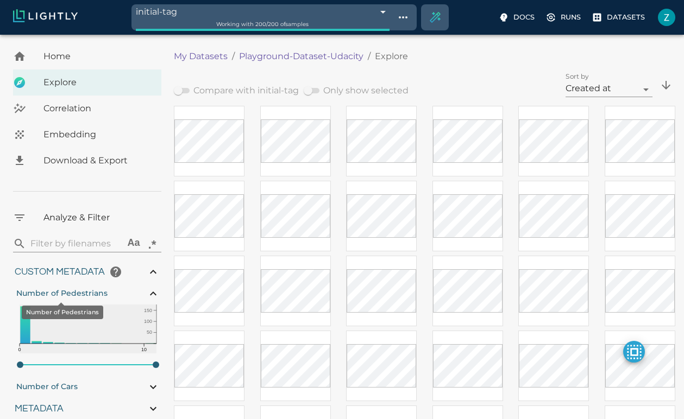
click at [93, 297] on span "Number of Pedestrians" at bounding box center [61, 294] width 91 height 10
type input "0.771152625671188"
type input "4.62815262567119"
type input "10.0933254632748"
type input "43.8873254632748"
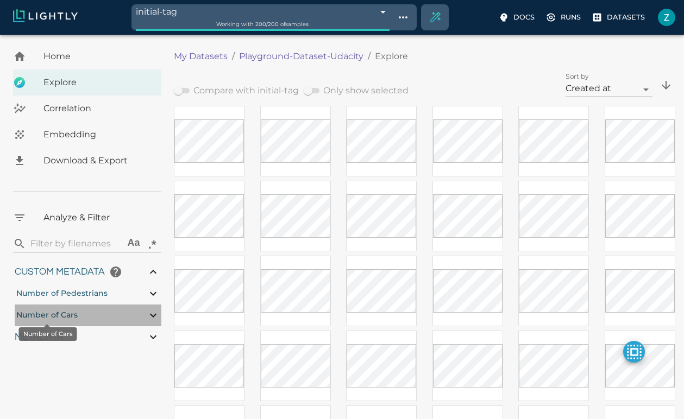
click at [66, 316] on span "Number of Cars" at bounding box center [46, 315] width 61 height 10
type input "0.771152625671188"
type input "4.62815262567119"
type input "10.0933254632748"
type input "43.8873254632748"
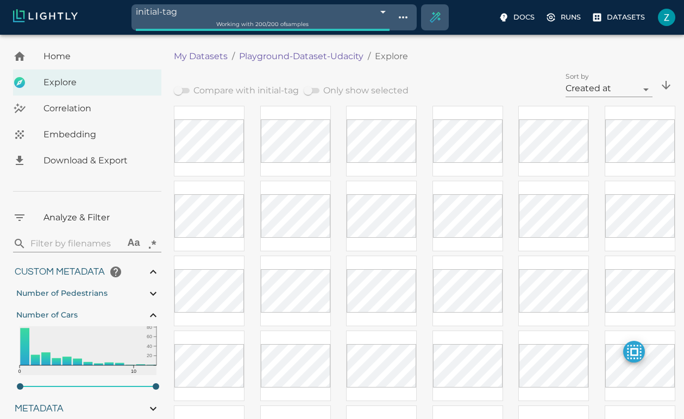
click at [71, 113] on span "Correlation" at bounding box center [97, 108] width 109 height 13
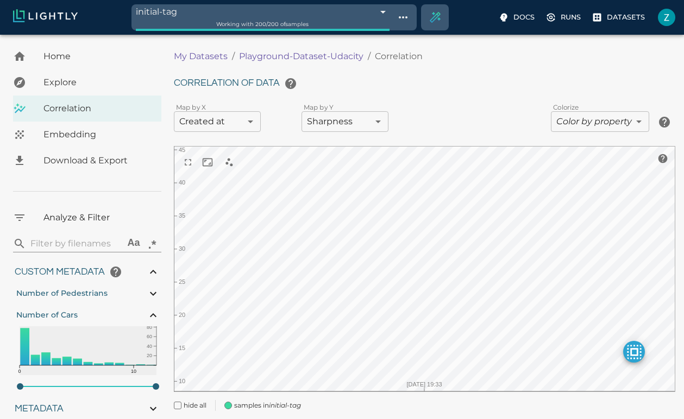
click at [245, 128] on body "initial-tag 68ed45f1848f5a652651f40a Working with 200 / 200 of samples Docs Run…" at bounding box center [342, 243] width 684 height 416
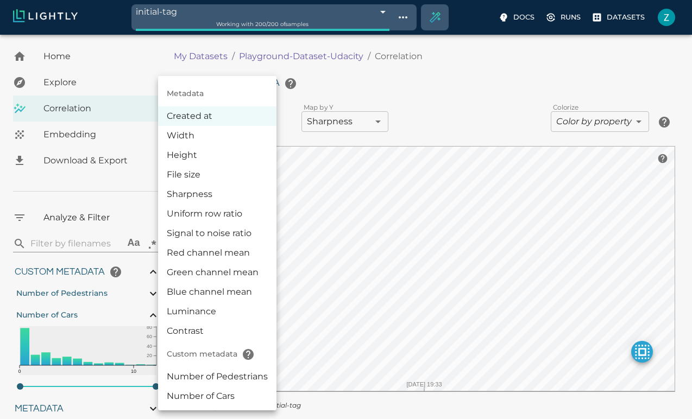
click at [213, 372] on li "Number of Pedestrians" at bounding box center [217, 377] width 118 height 20
type input "userDefined|NUMERIC_INT|Number of Pedestrians"
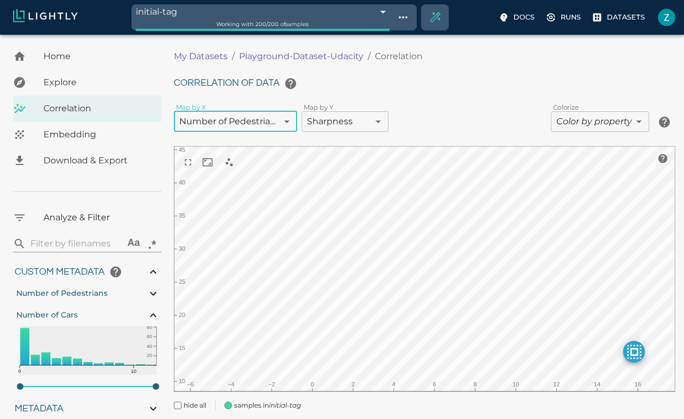
click at [343, 127] on body "initial-tag 68ed45f1848f5a652651f40a Working with 200 / 200 of samples Docs Run…" at bounding box center [342, 243] width 684 height 416
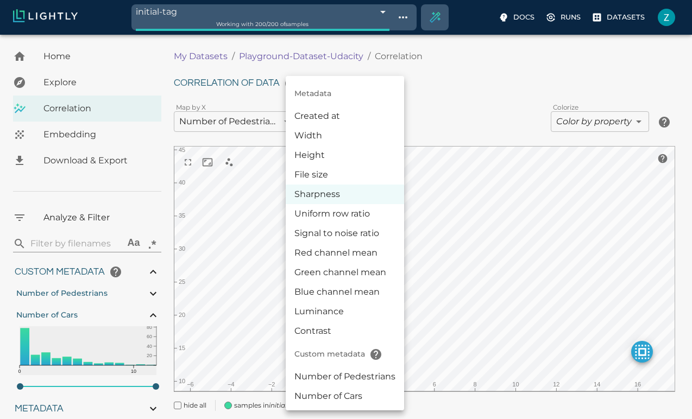
click at [324, 390] on li "Number of Cars" at bounding box center [345, 397] width 118 height 20
type input "userDefined|NUMERIC_INT|Number of Cars"
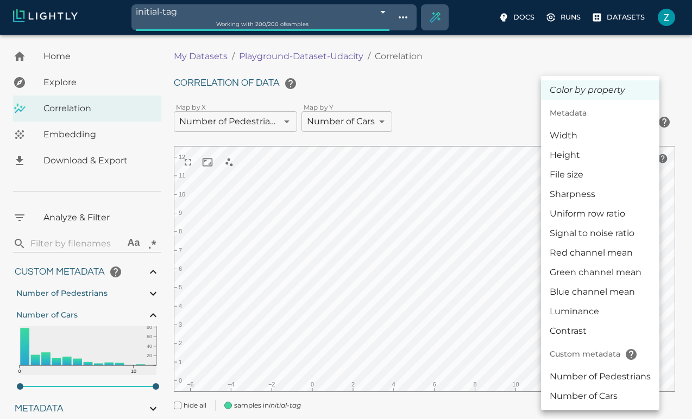
click at [627, 123] on body "initial-tag 68ed45f1848f5a652651f40a Working with 200 / 200 of samples Docs Run…" at bounding box center [346, 243] width 692 height 416
click at [578, 389] on li "Number of Cars" at bounding box center [600, 397] width 118 height 20
type input "userDefined|NUMERIC_INT|Number of Cars"
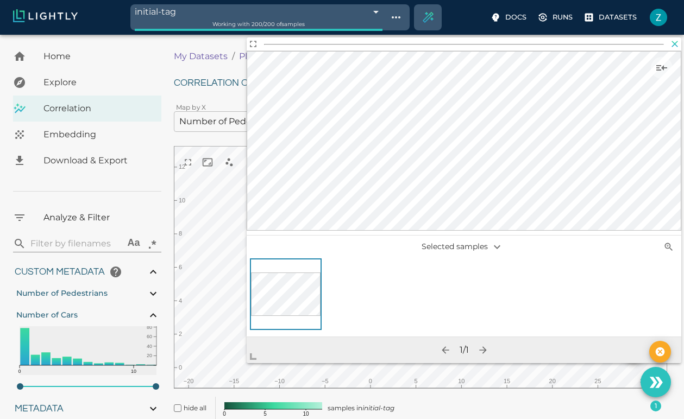
click at [673, 41] on icon "button" at bounding box center [674, 44] width 11 height 11
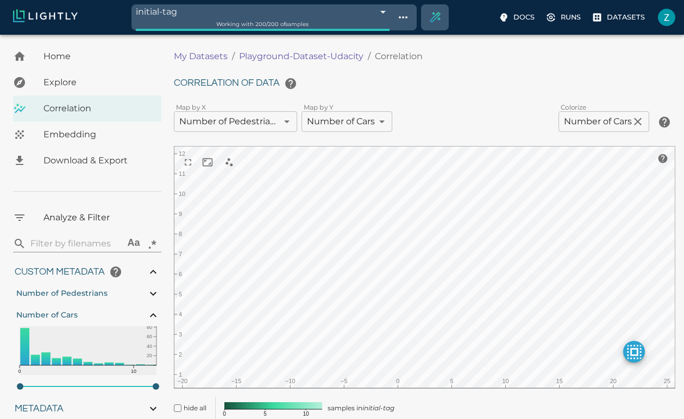
click at [61, 142] on div "Embedding" at bounding box center [87, 135] width 148 height 26
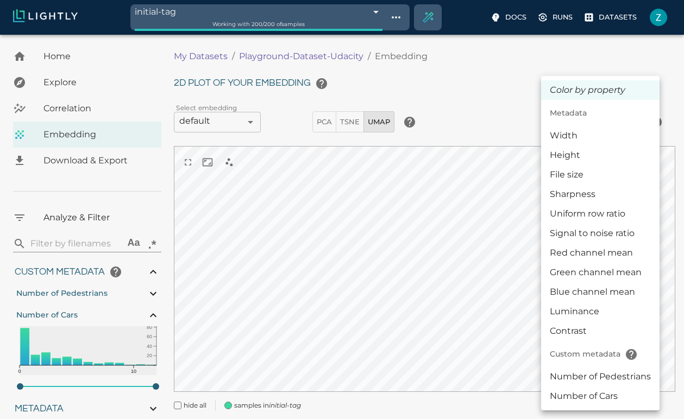
click at [606, 124] on body "initial-tag 68ed45f1848f5a652651f40a Working with 200 / 200 of samples Docs Run…" at bounding box center [342, 243] width 684 height 416
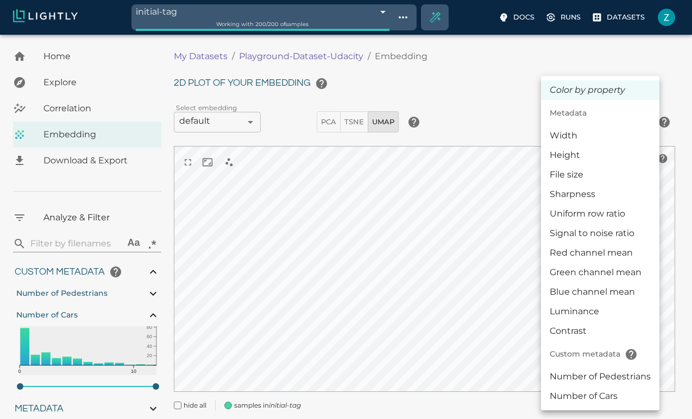
click at [601, 380] on li "Number of Pedestrians" at bounding box center [600, 377] width 118 height 20
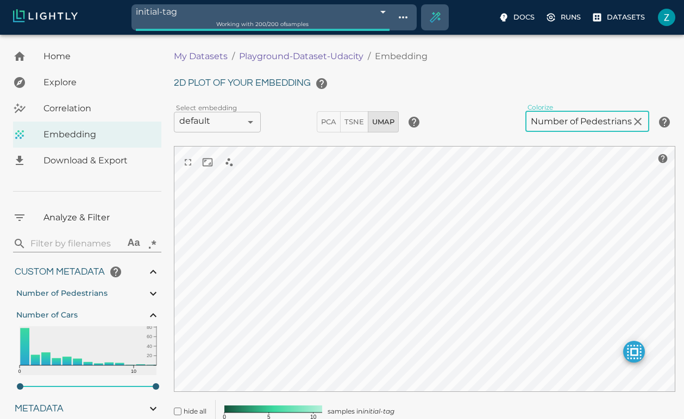
click at [573, 125] on body "initial-tag 68ed45f1848f5a652651f40a Working with 200 / 200 of samples Docs Run…" at bounding box center [342, 249] width 684 height 428
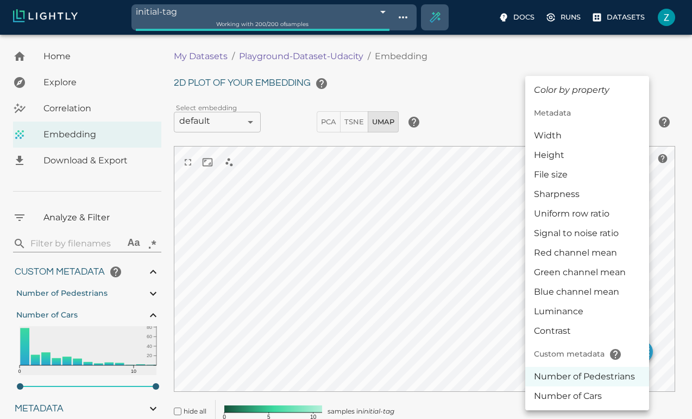
click at [573, 390] on li "Number of Cars" at bounding box center [587, 397] width 124 height 20
type input "userDefined|NUMERIC_INT|Number of Cars"
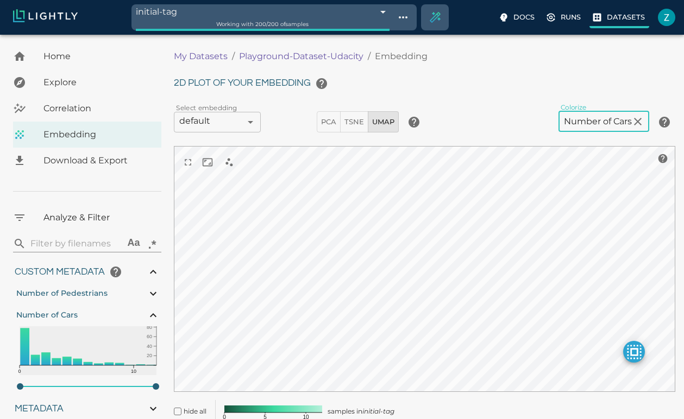
click at [621, 14] on p "Datasets" at bounding box center [626, 17] width 38 height 10
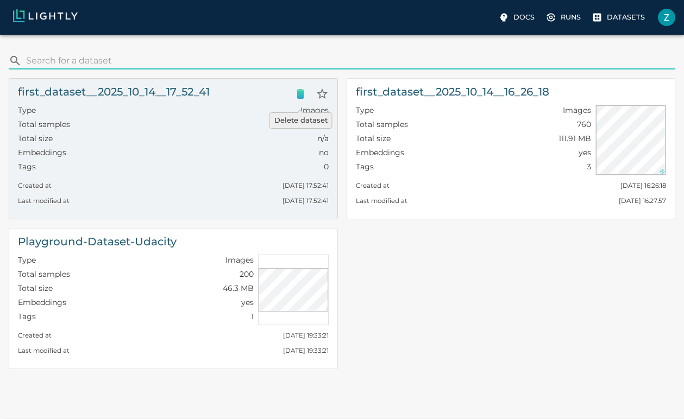
click at [297, 87] on icon "Delete dataset" at bounding box center [300, 93] width 13 height 13
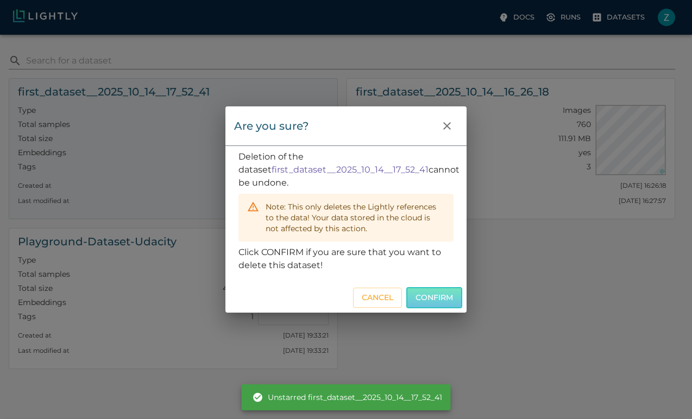
click at [429, 305] on button "Confirm" at bounding box center [434, 297] width 56 height 21
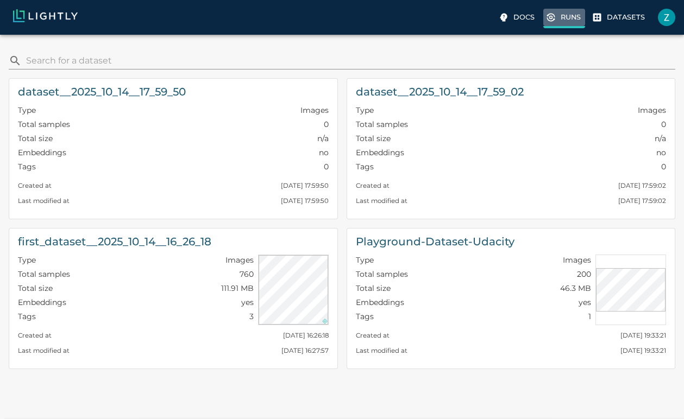
click at [564, 19] on p "Runs" at bounding box center [571, 17] width 20 height 10
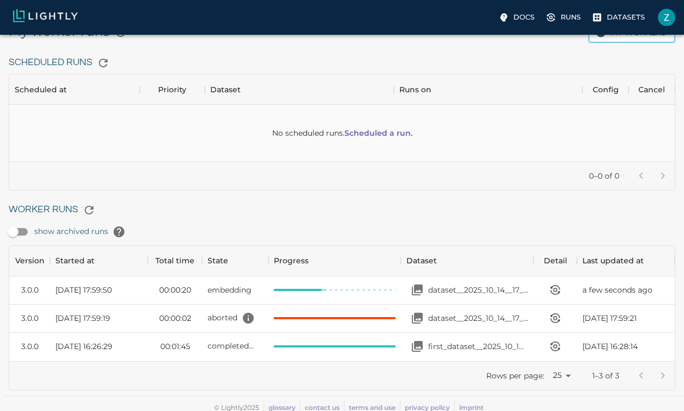
scroll to position [25, 0]
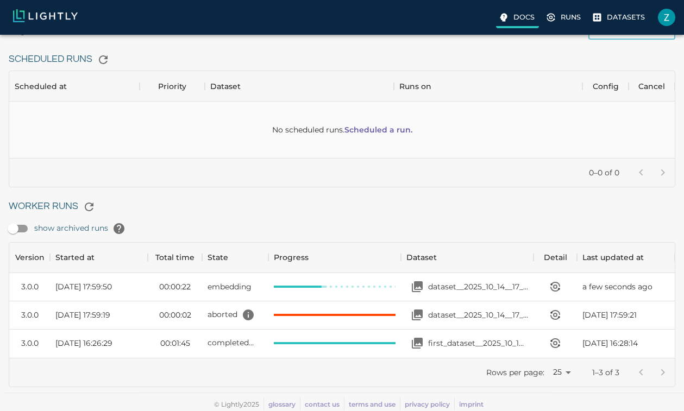
click at [509, 16] on icon at bounding box center [503, 17] width 11 height 11
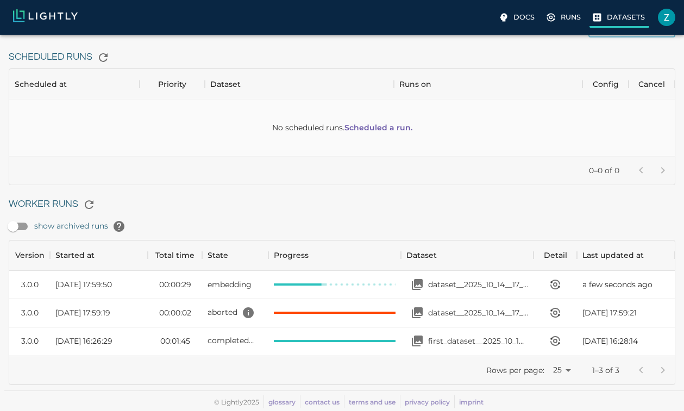
click at [616, 19] on p "Datasets" at bounding box center [626, 17] width 38 height 10
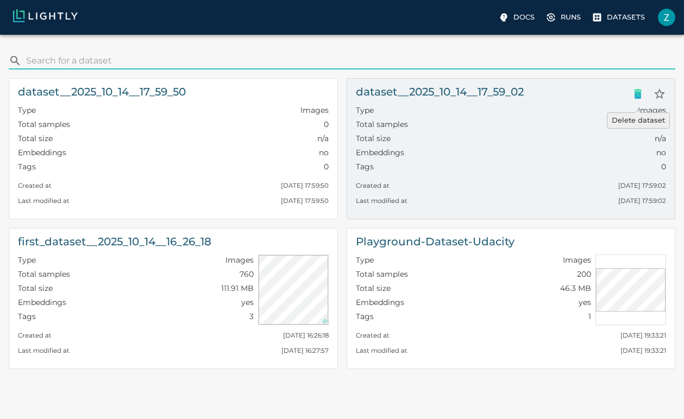
click at [642, 97] on icon "Delete dataset" at bounding box center [637, 93] width 13 height 13
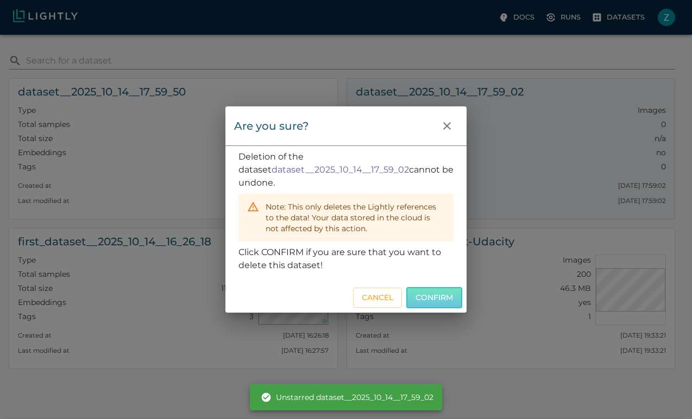
click at [417, 302] on button "Confirm" at bounding box center [434, 297] width 56 height 21
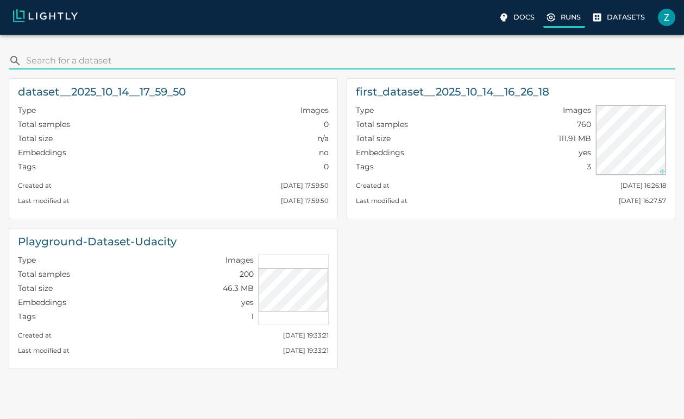
click at [566, 20] on p "Runs" at bounding box center [571, 17] width 20 height 10
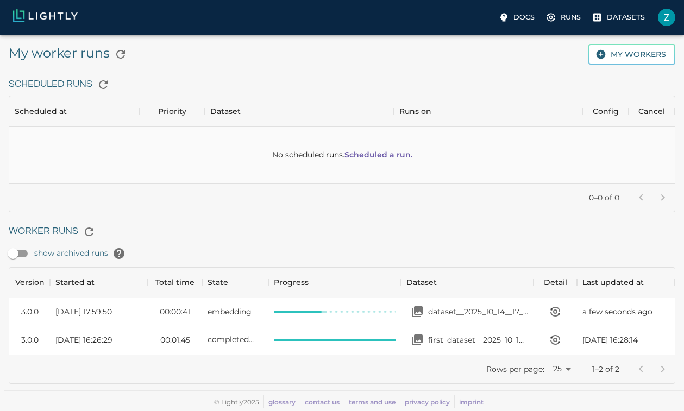
scroll to position [8, 0]
click at [458, 306] on p "dataset__2025_10_14__17_59_50" at bounding box center [478, 311] width 100 height 11
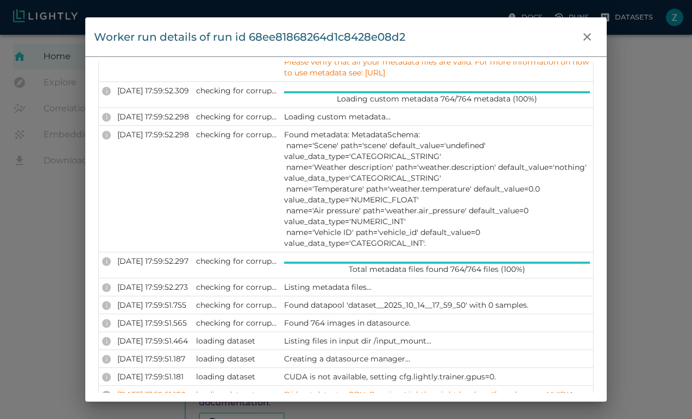
scroll to position [419, 0]
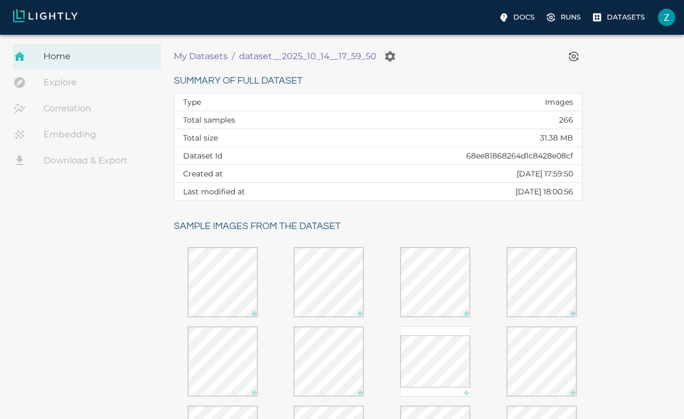
click at [65, 115] on link "Correlation" at bounding box center [87, 109] width 148 height 26
click at [77, 86] on link "Explore" at bounding box center [87, 83] width 148 height 26
click at [66, 114] on link "Correlation" at bounding box center [87, 109] width 148 height 26
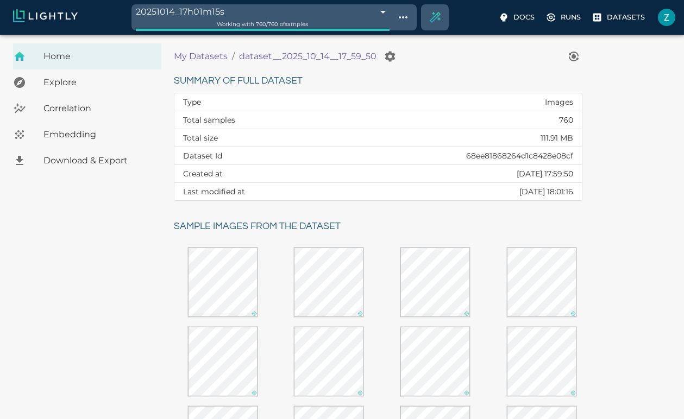
click at [68, 139] on span "Embedding" at bounding box center [97, 134] width 109 height 13
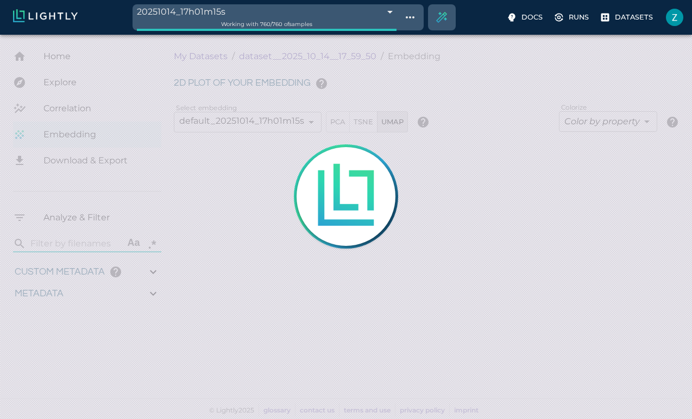
type input "0.417786789383103"
type input "10.9827867893831"
type input "2.47526621818543"
type input "84.9322662181854"
type input "0.310869565217391"
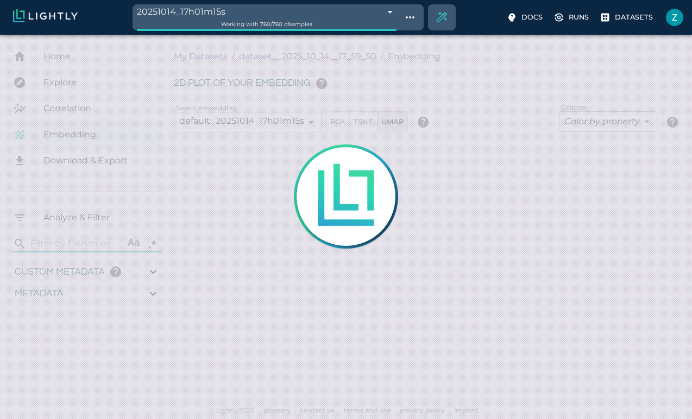
type input "2.28786956521739"
type input "0.417786789383103"
type input "10.9827867893831"
type input "2.47526621818543"
type input "84.9322662181854"
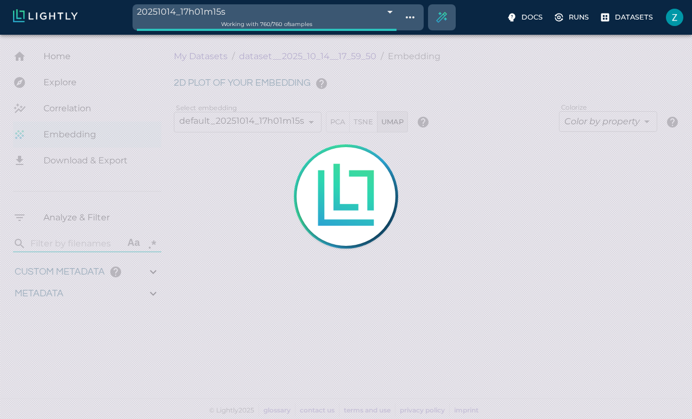
type input "0.310869565217391"
type input "2.28786956521739"
type input "0.417786789383103"
type input "10.9827867893831"
type input "2.47526621818543"
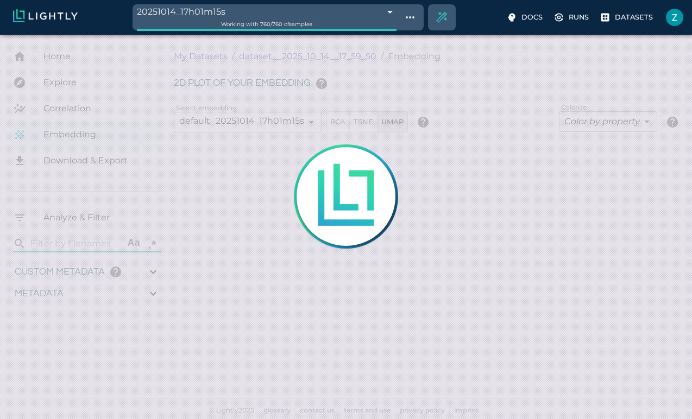
type input "84.9322662181854"
type input "0.310869565217391"
type input "2.28786956521739"
type input "0.417786789383103"
type input "10.9827867893831"
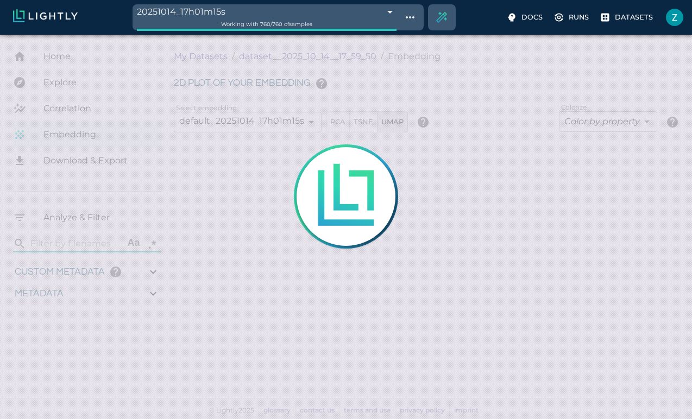
type input "2.47526621818543"
type input "84.9322662181854"
type input "0.310869565217391"
type input "2.28786956521739"
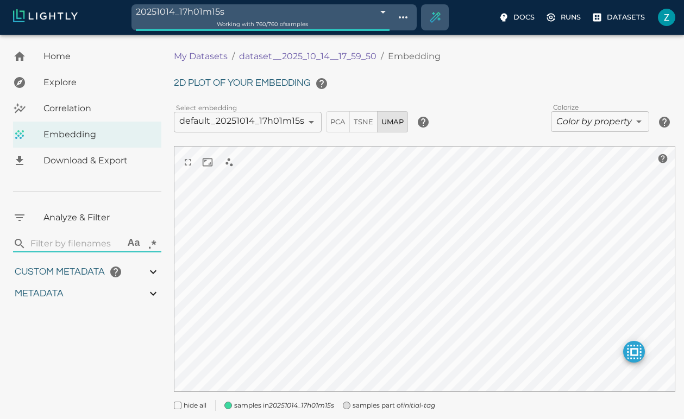
click at [71, 278] on h6 "Custom metadata" at bounding box center [60, 272] width 90 height 17
type input "0.417786789383103"
type input "10.9827867893831"
type input "2.47526621818543"
type input "84.9322662181854"
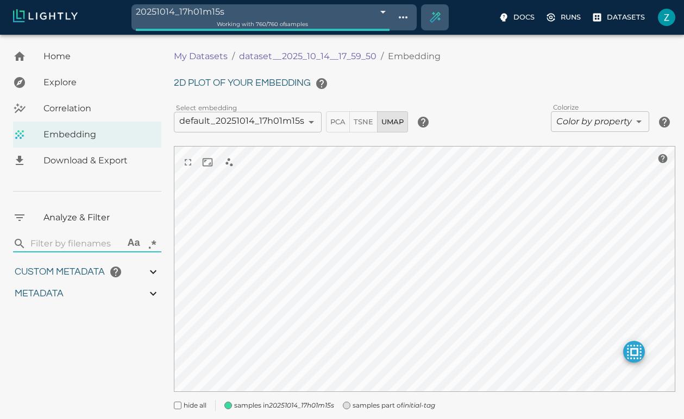
type input "0.310869565217391"
type input "2.28786956521739"
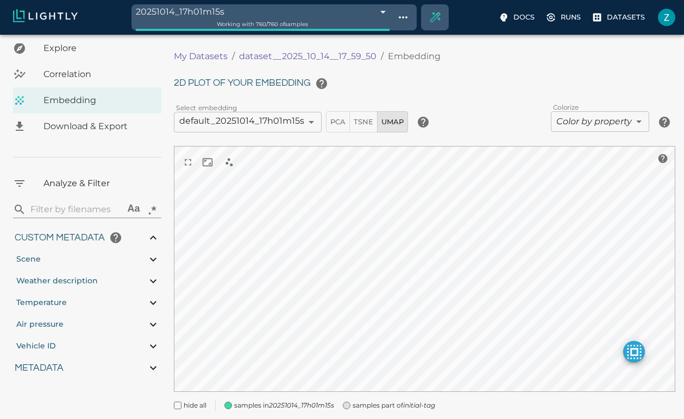
scroll to position [37, 0]
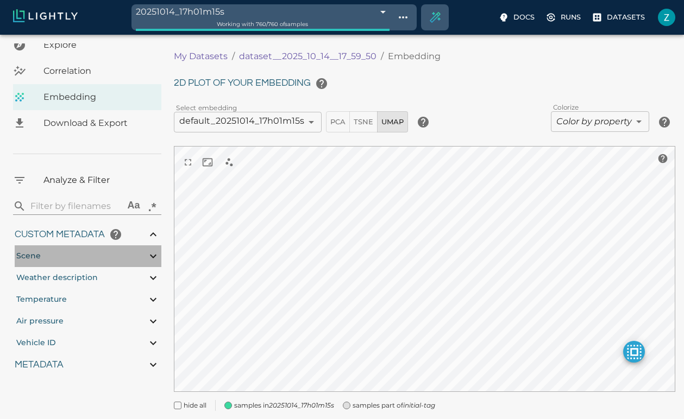
click at [67, 252] on div "Scene" at bounding box center [88, 257] width 147 height 22
type input "0.417786789383103"
type input "10.9827867893831"
type input "2.47526621818543"
type input "84.9322662181854"
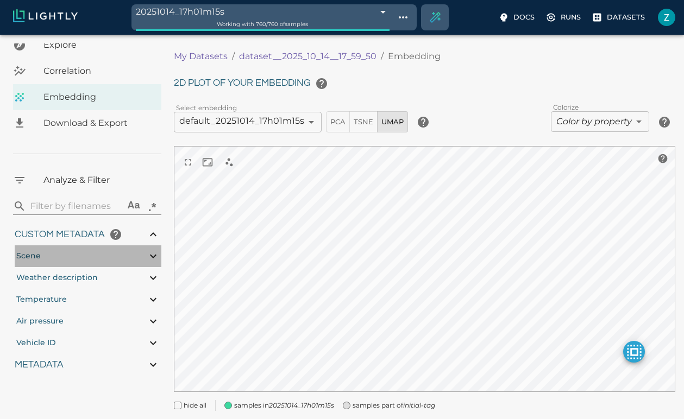
type input "0.310869565217391"
type input "2.28786956521739"
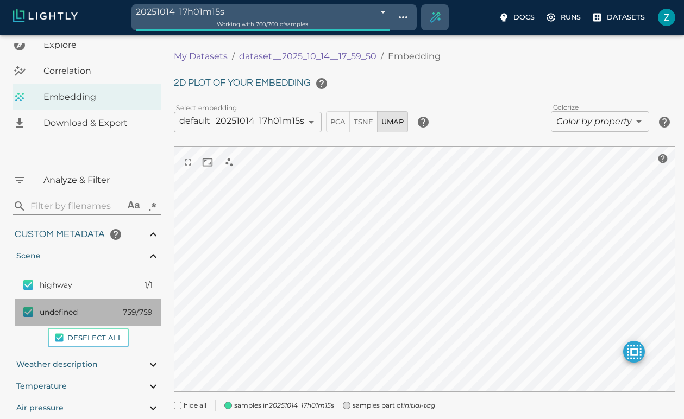
click at [82, 321] on div "undefined 759/759" at bounding box center [88, 312] width 147 height 27
checkbox input "false"
type input "0.417786789383103"
type input "10.9827867893831"
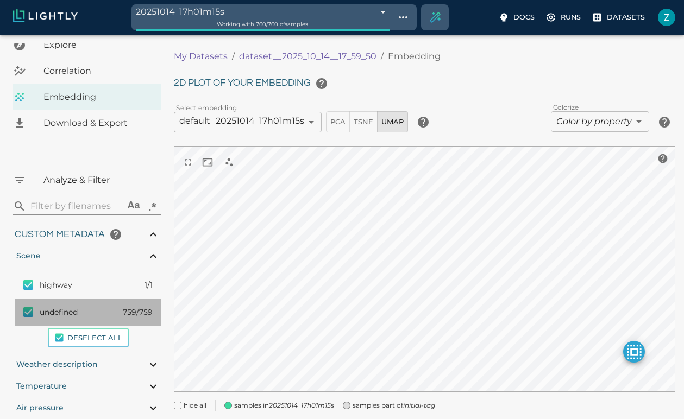
type input "2.47526621818543"
type input "84.9322662181854"
type input "0.310869565217391"
type input "2.28786956521739"
type input "0.417786789383103"
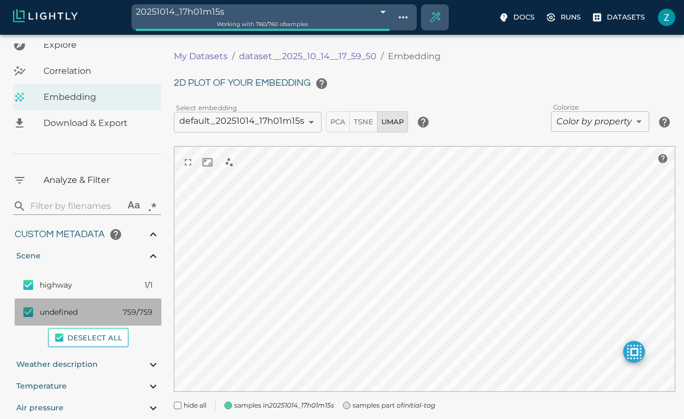
type input "10.9827867893831"
type input "2.47526621818543"
type input "84.9322662181854"
type input "0.310869565217391"
type input "2.28786956521739"
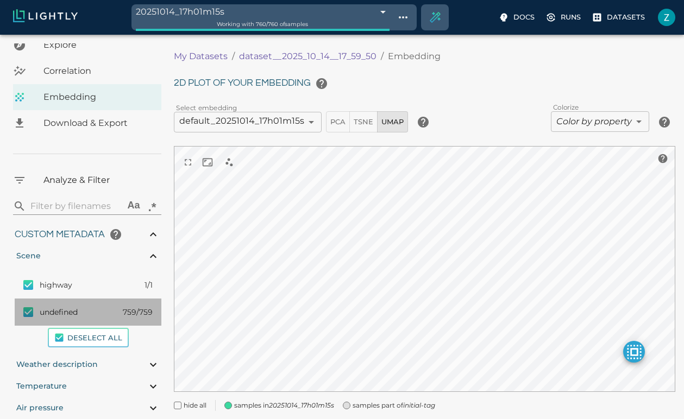
type input "0.417786789383103"
type input "10.9827867893831"
type input "2.47526621818543"
type input "84.9322662181854"
type input "0.310869565217391"
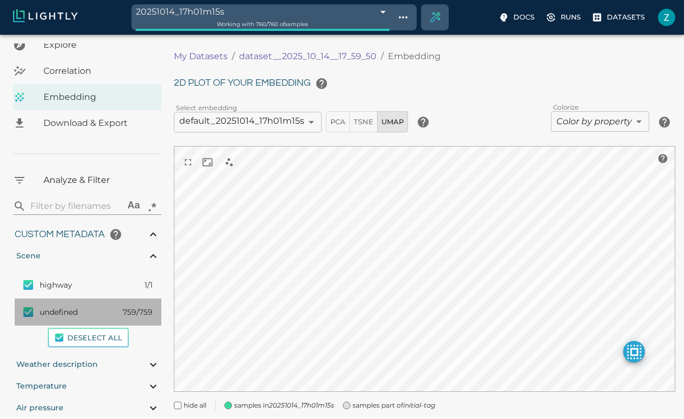
type input "2.28786956521739"
type input "0.417786789383103"
type input "10.9827867893831"
type input "2.47526621818543"
type input "84.9322662181854"
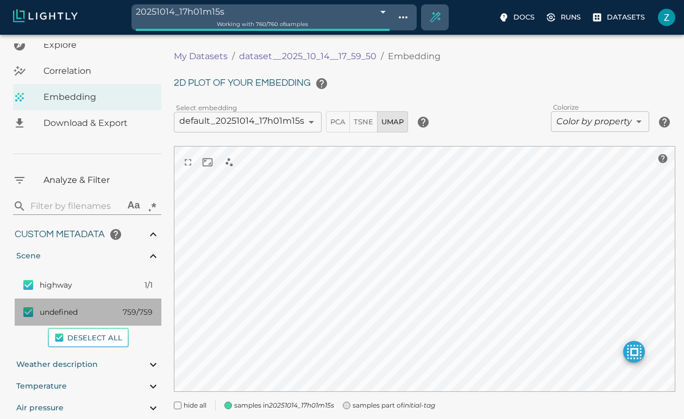
type input "0.310869565217391"
type input "2.28786956521739"
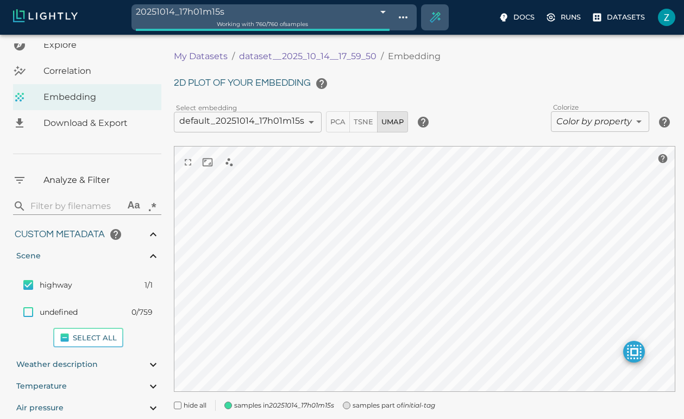
click at [82, 321] on div "undefined 0/759" at bounding box center [88, 312] width 147 height 27
checkbox input "true"
type input "0.417786789383103"
type input "10.9827867893831"
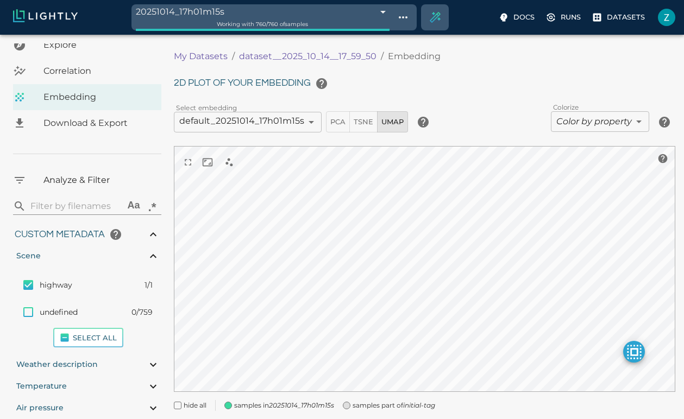
type input "2.47526621818543"
type input "84.9322662181854"
type input "0.310869565217391"
type input "2.28786956521739"
type input "0.417786789383103"
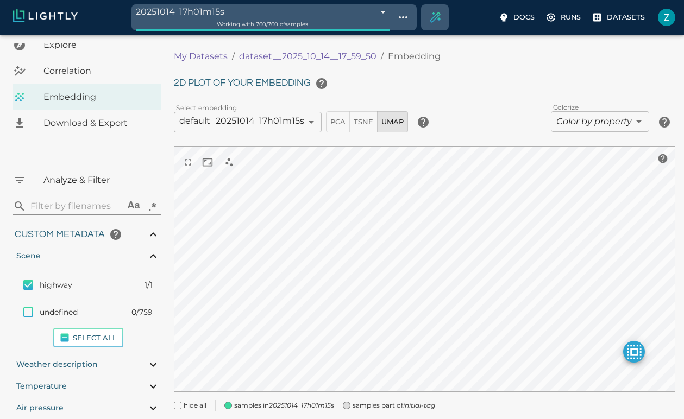
type input "10.9827867893831"
type input "2.47526621818543"
type input "84.9322662181854"
type input "0.310869565217391"
type input "2.28786956521739"
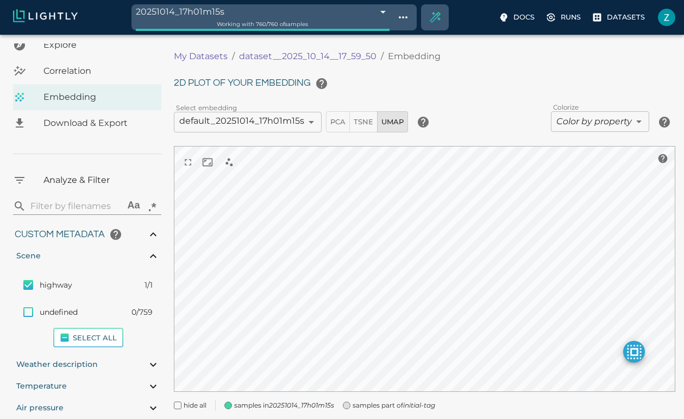
type input "0.417786789383103"
type input "10.9827867893831"
type input "2.47526621818543"
type input "84.9322662181854"
type input "0.310869565217391"
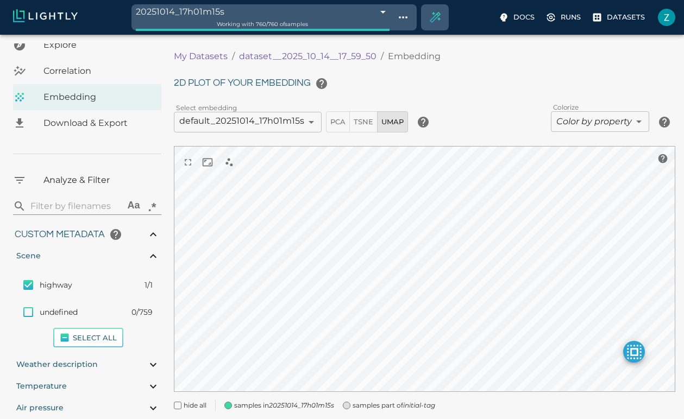
type input "2.28786956521739"
type input "0.417786789383103"
type input "10.9827867893831"
type input "2.47526621818543"
type input "84.9322662181854"
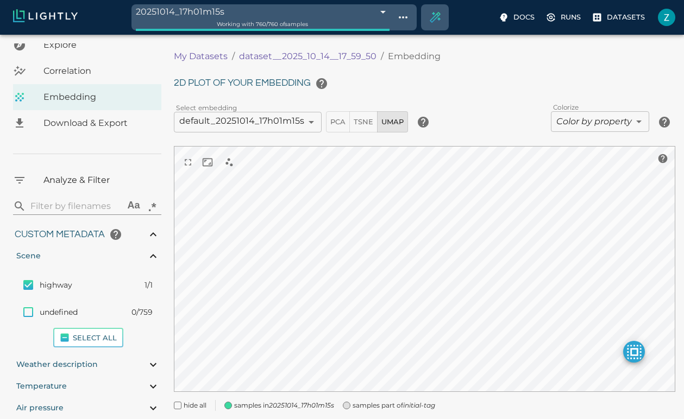
type input "0.310869565217391"
type input "2.28786956521739"
click at [72, 291] on div "highway 1/1" at bounding box center [88, 285] width 147 height 27
checkbox input "false"
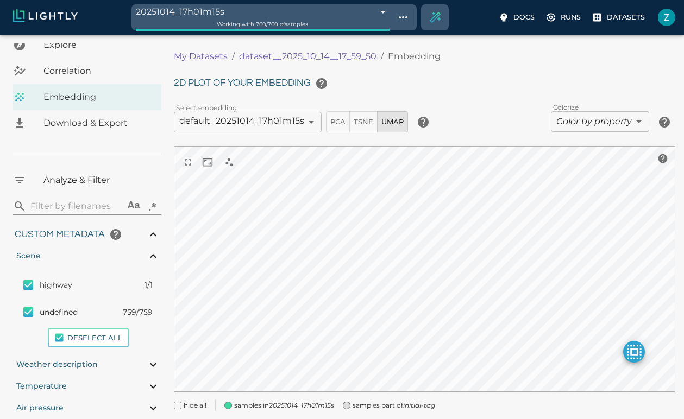
type input "0.417786789383103"
type input "10.9827867893831"
type input "2.47526621818543"
type input "84.9322662181854"
type input "0.310869565217391"
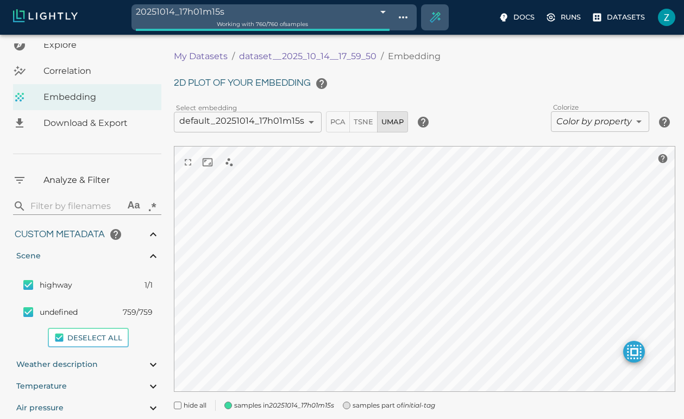
type input "2.28786956521739"
type input "0.417786789383103"
type input "10.9827867893831"
type input "2.47526621818543"
type input "84.9322662181854"
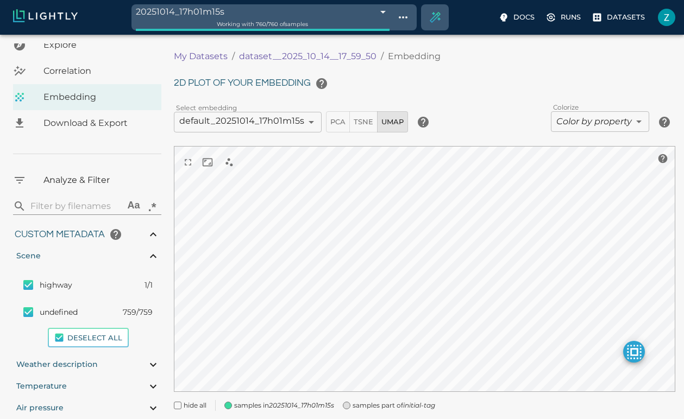
type input "0.310869565217391"
type input "2.28786956521739"
type input "0.417786789383103"
type input "10.9827867893831"
type input "2.47526621818543"
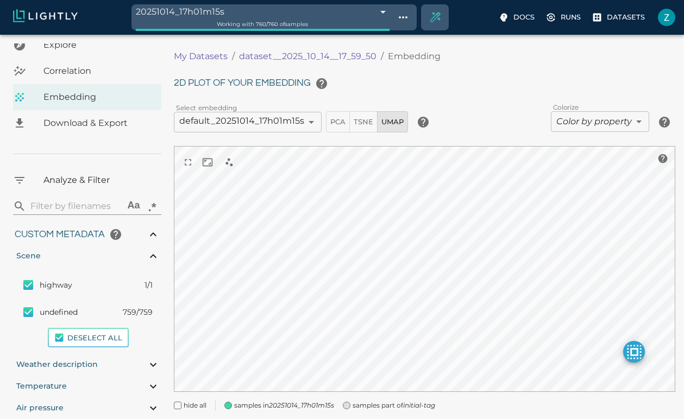
type input "84.9322662181854"
type input "0.310869565217391"
type input "2.28786956521739"
type input "0.417786789383103"
type input "10.9827867893831"
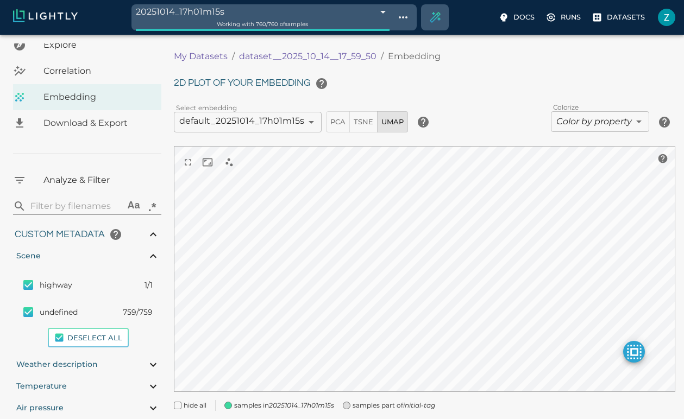
type input "2.47526621818543"
type input "84.9322662181854"
type input "0.310869565217391"
type input "2.28786956521739"
click at [72, 291] on div "highway 0/1" at bounding box center [88, 285] width 147 height 27
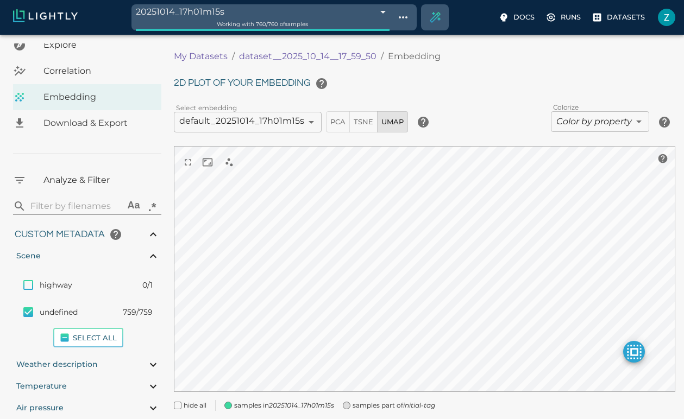
checkbox input "true"
type input "0.417786789383103"
type input "10.9827867893831"
type input "2.47526621818543"
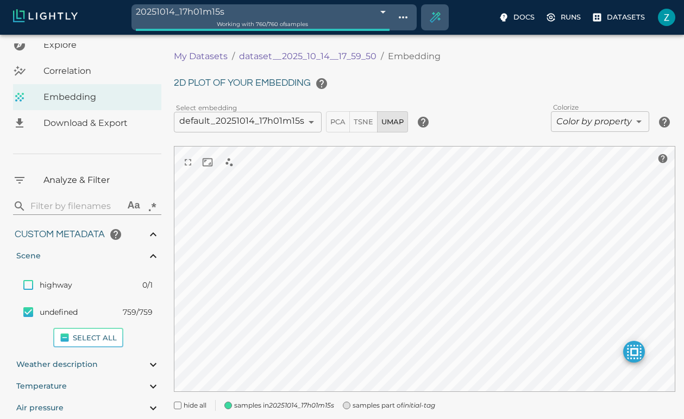
type input "84.9322662181854"
type input "0.310869565217391"
type input "2.28786956521739"
type input "0.417786789383103"
type input "10.9827867893831"
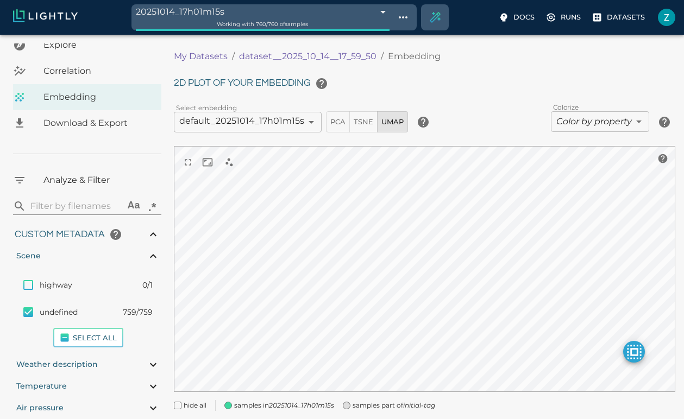
type input "2.47526621818543"
type input "84.9322662181854"
type input "0.310869565217391"
type input "2.28786956521739"
type input "0.417786789383103"
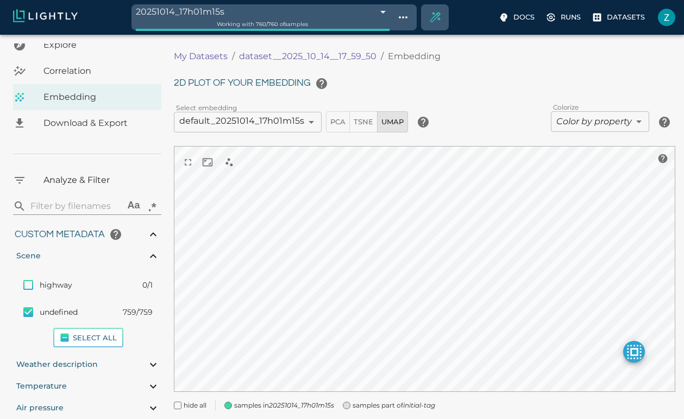
type input "10.9827867893831"
type input "2.47526621818543"
type input "84.9322662181854"
type input "0.310869565217391"
type input "2.28786956521739"
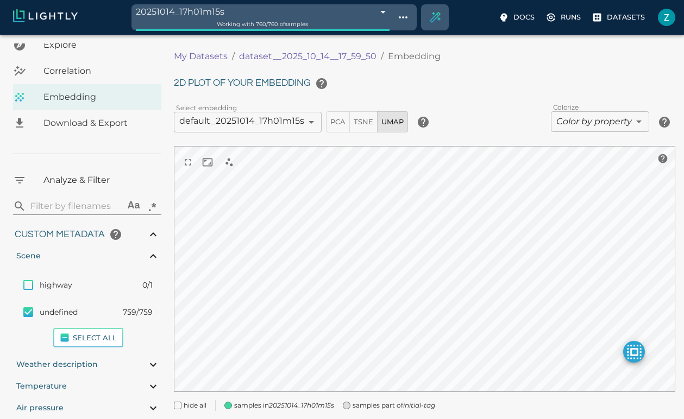
type input "0.417786789383103"
type input "10.9827867893831"
type input "2.47526621818543"
type input "84.9322662181854"
type input "0.310869565217391"
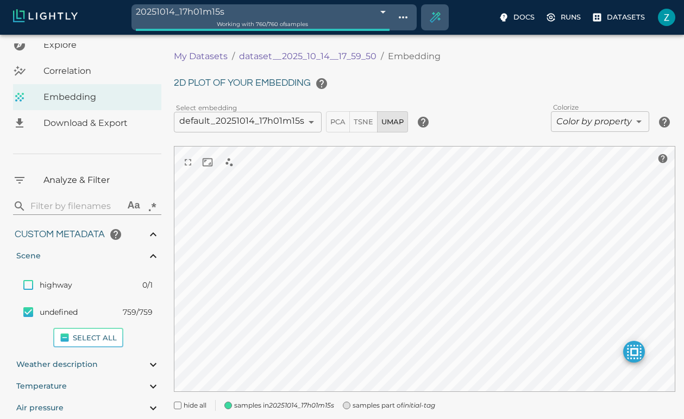
type input "2.28786956521739"
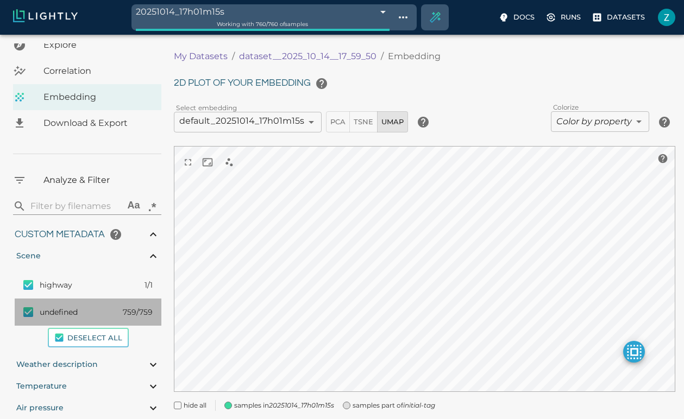
click at [73, 321] on div "undefined 759/759" at bounding box center [88, 312] width 147 height 27
checkbox input "false"
type input "0.417786789383103"
type input "10.9827867893831"
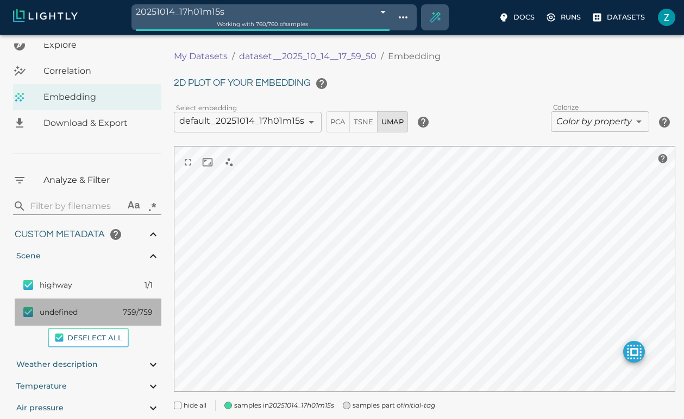
type input "2.47526621818543"
type input "84.9322662181854"
type input "0.310869565217391"
type input "2.28786956521739"
type input "0.417786789383103"
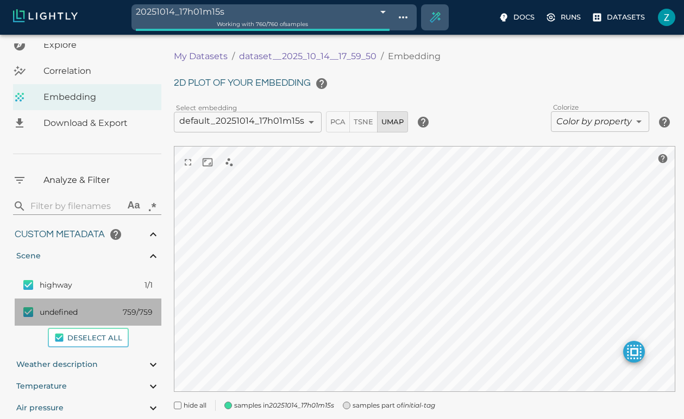
type input "10.9827867893831"
type input "2.47526621818543"
type input "84.9322662181854"
type input "0.310869565217391"
type input "2.28786956521739"
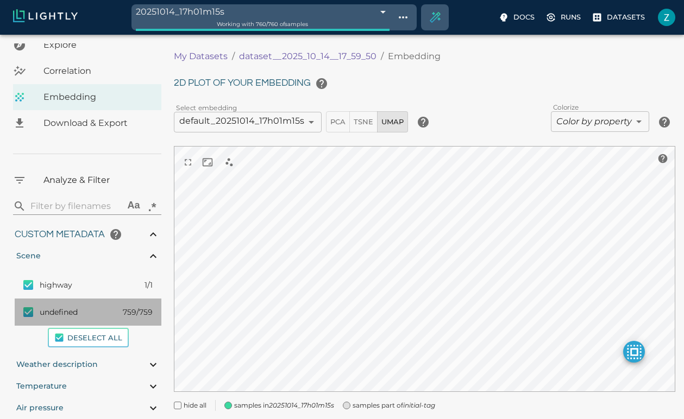
type input "0.417786789383103"
type input "10.9827867893831"
type input "2.47526621818543"
type input "84.9322662181854"
type input "0.310869565217391"
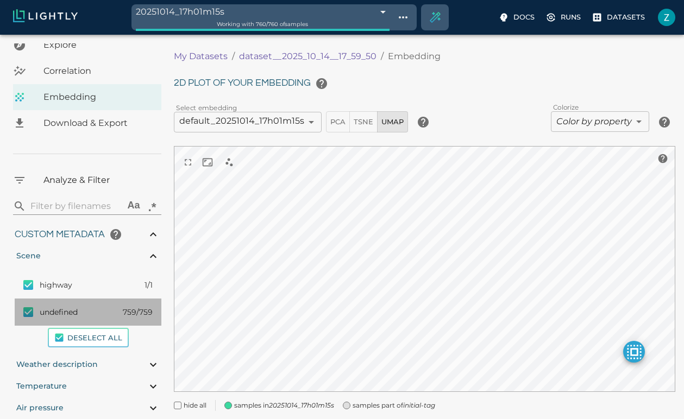
type input "2.28786956521739"
type input "0.417786789383103"
type input "10.9827867893831"
type input "2.47526621818543"
type input "84.9322662181854"
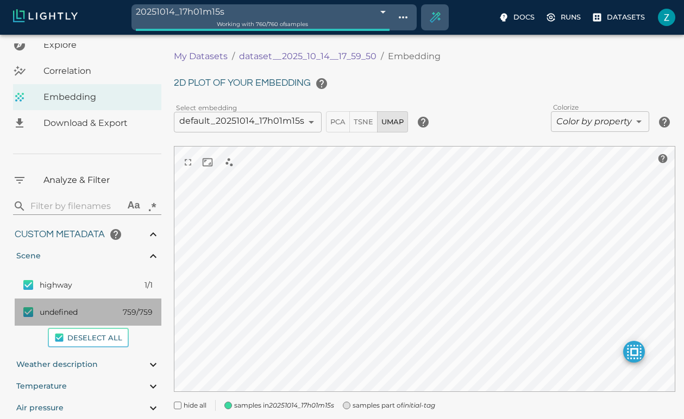
type input "0.310869565217391"
type input "2.28786956521739"
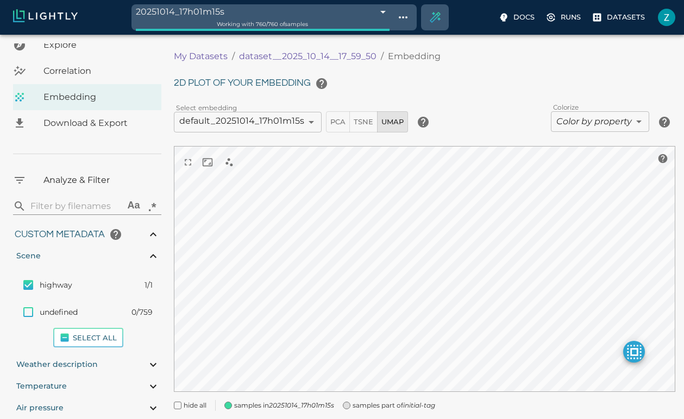
click at [88, 279] on div "highway 1/1" at bounding box center [88, 285] width 147 height 27
checkbox input "false"
type input "0.417786789383103"
type input "10.9827867893831"
type input "2.47526621818543"
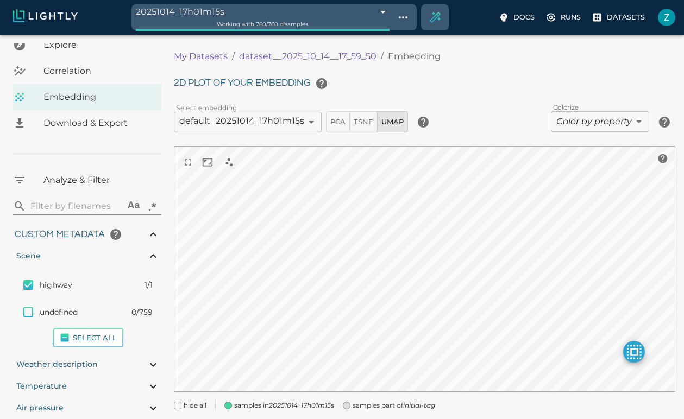
type input "84.9322662181854"
type input "0.310869565217391"
type input "2.28786956521739"
type input "0.417786789383103"
type input "10.9827867893831"
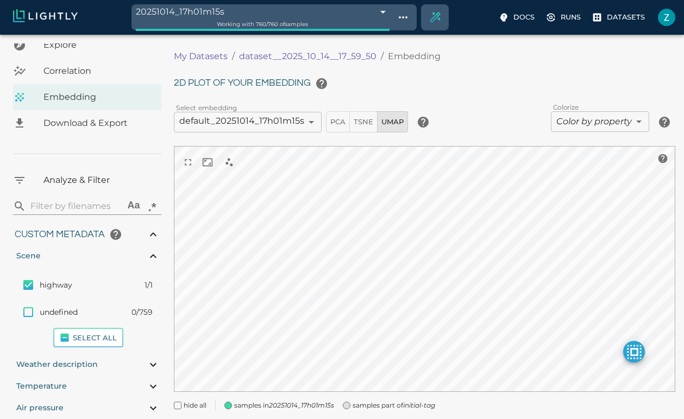
type input "2.47526621818543"
type input "84.9322662181854"
type input "0.310869565217391"
type input "2.28786956521739"
type input "0.417786789383103"
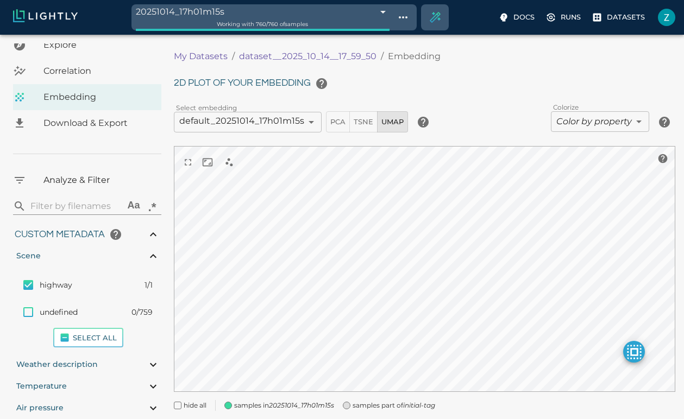
type input "10.9827867893831"
type input "2.47526621818543"
type input "84.9322662181854"
type input "0.310869565217391"
type input "2.28786956521739"
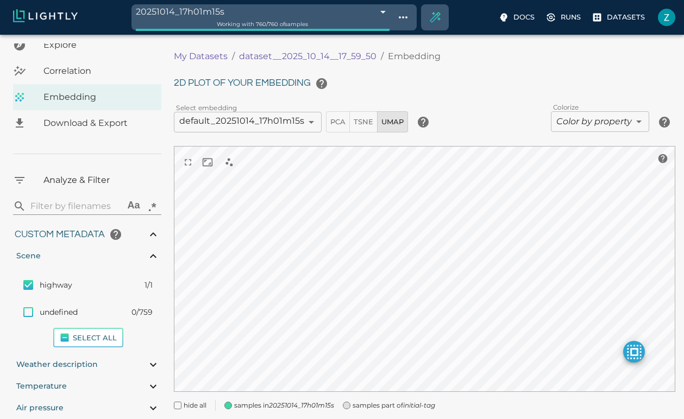
type input "0.417786789383103"
type input "10.9827867893831"
type input "2.47526621818543"
type input "84.9322662181854"
type input "0.310869565217391"
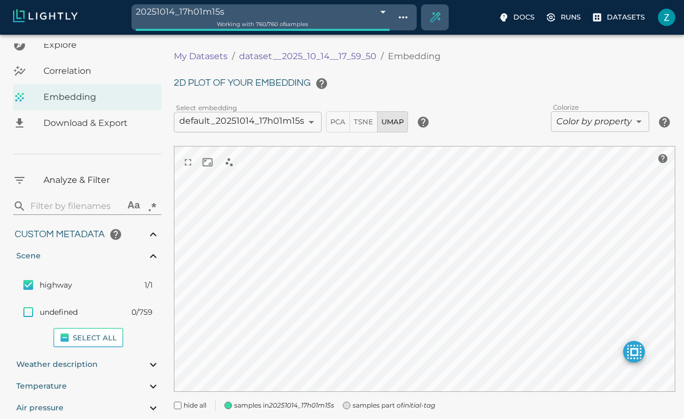
type input "2.28786956521739"
click at [88, 279] on div "highway 0/1" at bounding box center [88, 285] width 147 height 27
checkbox input "true"
type input "0.417786789383103"
type input "10.9827867893831"
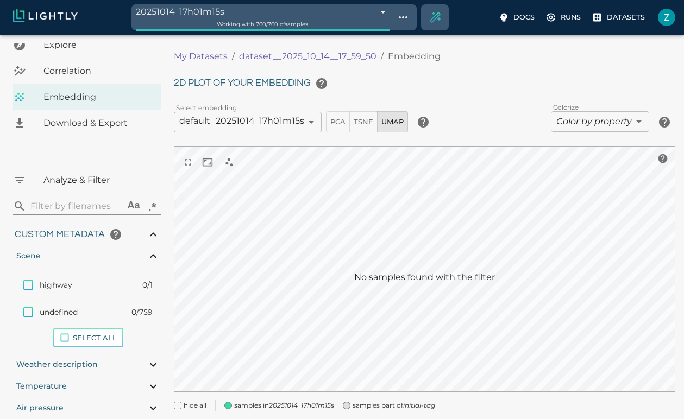
type input "2.47526621818543"
type input "84.9322662181854"
type input "0.310869565217391"
type input "2.28786956521739"
type input "0.417786789383103"
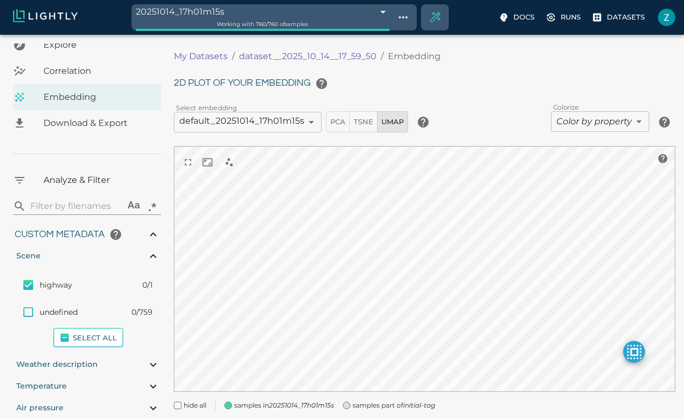
type input "10.9827867893831"
click at [84, 323] on div "undefined 0/759" at bounding box center [88, 312] width 147 height 27
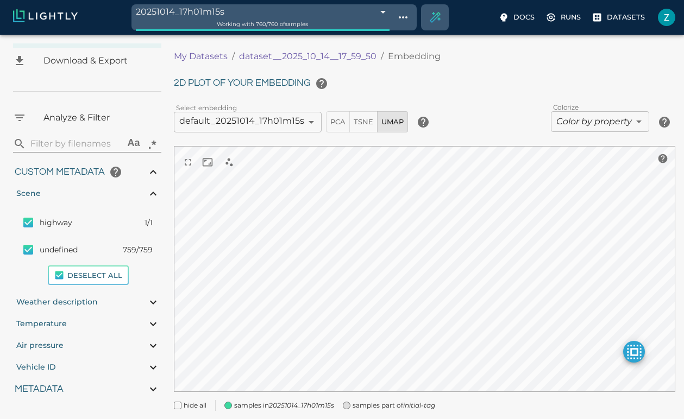
click at [80, 300] on span "Weather description" at bounding box center [57, 302] width 82 height 10
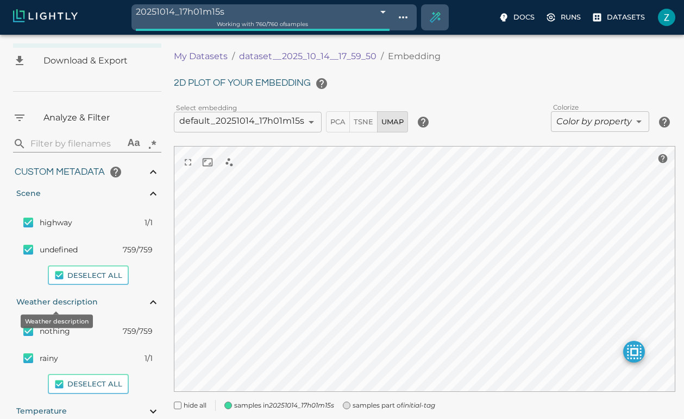
click at [80, 300] on span "Weather description" at bounding box center [57, 302] width 82 height 10
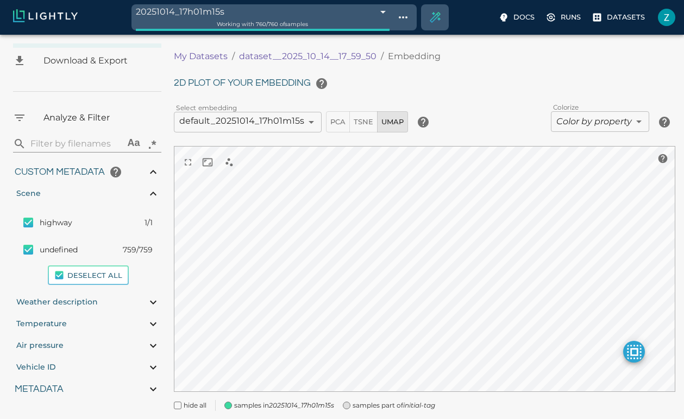
click at [265, 413] on div "My Datasets / dataset__2025_10_14__17_59_50 / Embedding 2D plot of your embeddi…" at bounding box center [429, 233] width 510 height 381
click at [372, 405] on span "samples part of initial-tag" at bounding box center [394, 405] width 83 height 11
click at [277, 402] on icon "20251014_17h01m15s" at bounding box center [301, 406] width 65 height 8
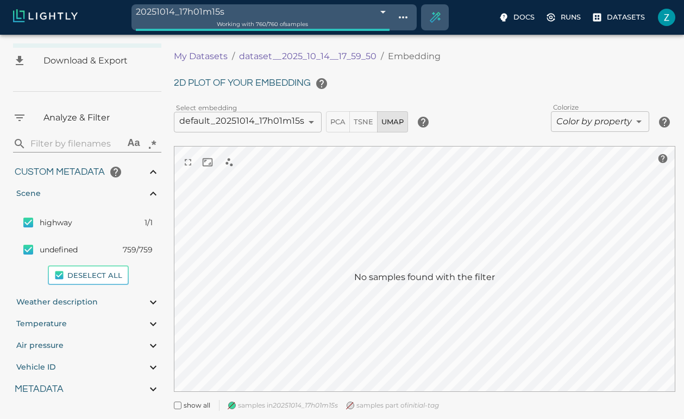
click at [283, 406] on icon "20251014_17h01m15s" at bounding box center [305, 406] width 65 height 8
click at [347, 402] on div "samples part of initial-tag" at bounding box center [384, 402] width 101 height 20
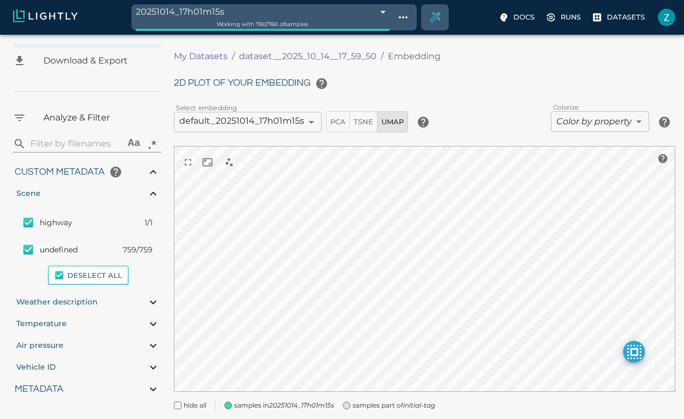
click at [248, 119] on body "20251014_17h01m15s 68ee81dbdf0b544935e85749 Working with 760 / 760 of samples D…" at bounding box center [342, 243] width 684 height 416
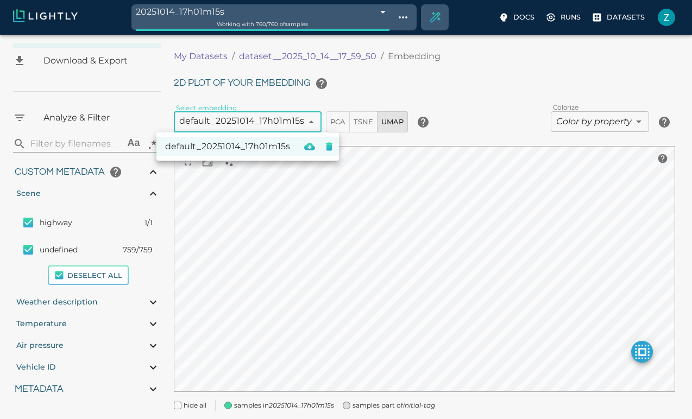
click at [329, 120] on div at bounding box center [346, 209] width 692 height 419
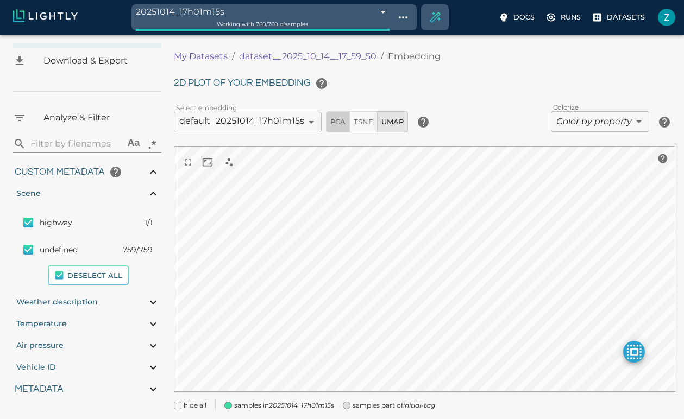
click at [334, 120] on span "PCA" at bounding box center [337, 122] width 15 height 12
click at [364, 120] on span "TSNE" at bounding box center [364, 122] width 20 height 12
